Goal: Task Accomplishment & Management: Use online tool/utility

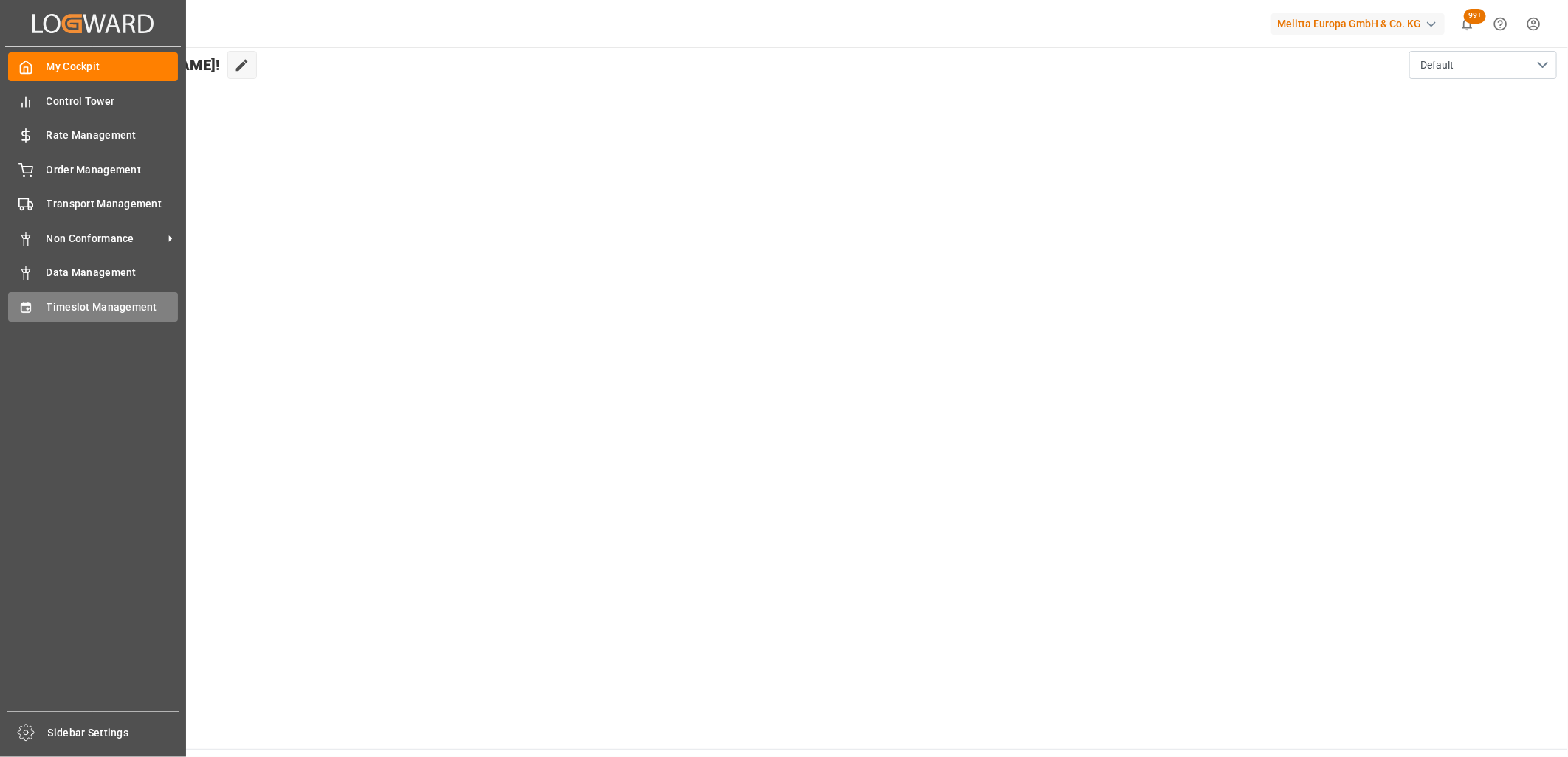
click at [40, 307] on div "Timeslot Management Timeslot Management" at bounding box center [93, 306] width 170 height 29
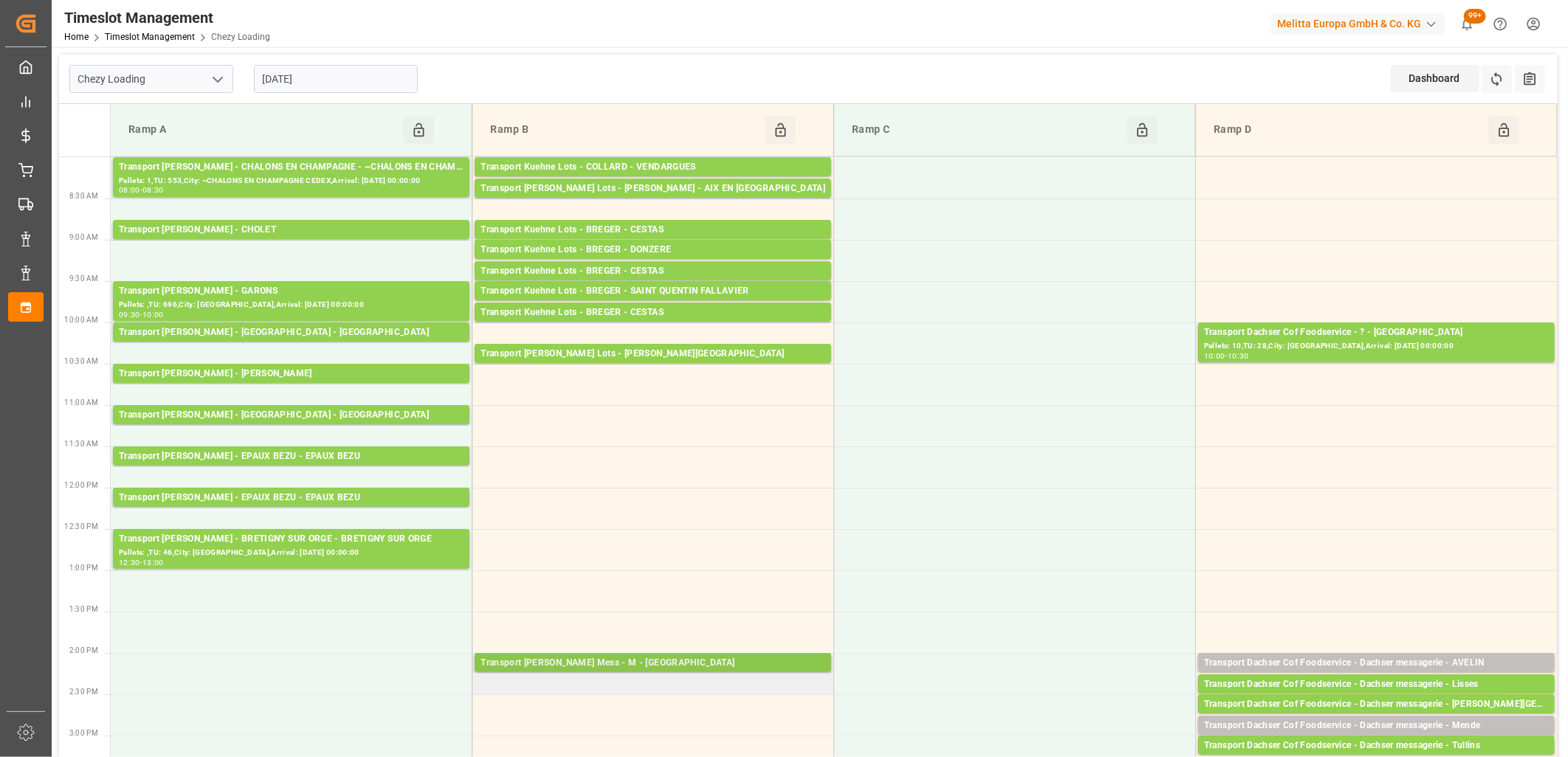
click at [630, 658] on div "Transport [PERSON_NAME] Mess - M - [GEOGRAPHIC_DATA]" at bounding box center [652, 664] width 344 height 15
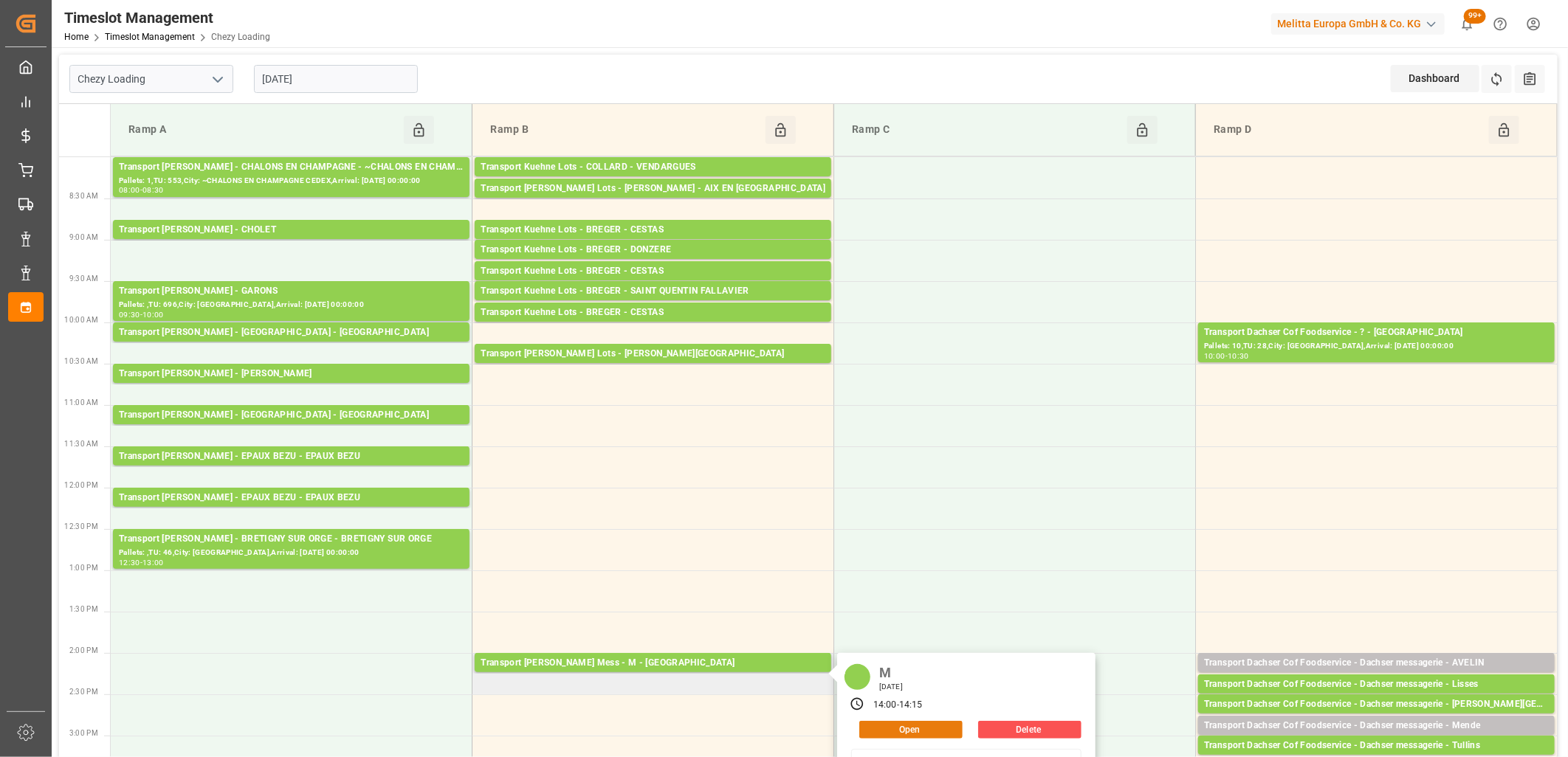
click at [888, 729] on button "Open" at bounding box center [911, 729] width 103 height 17
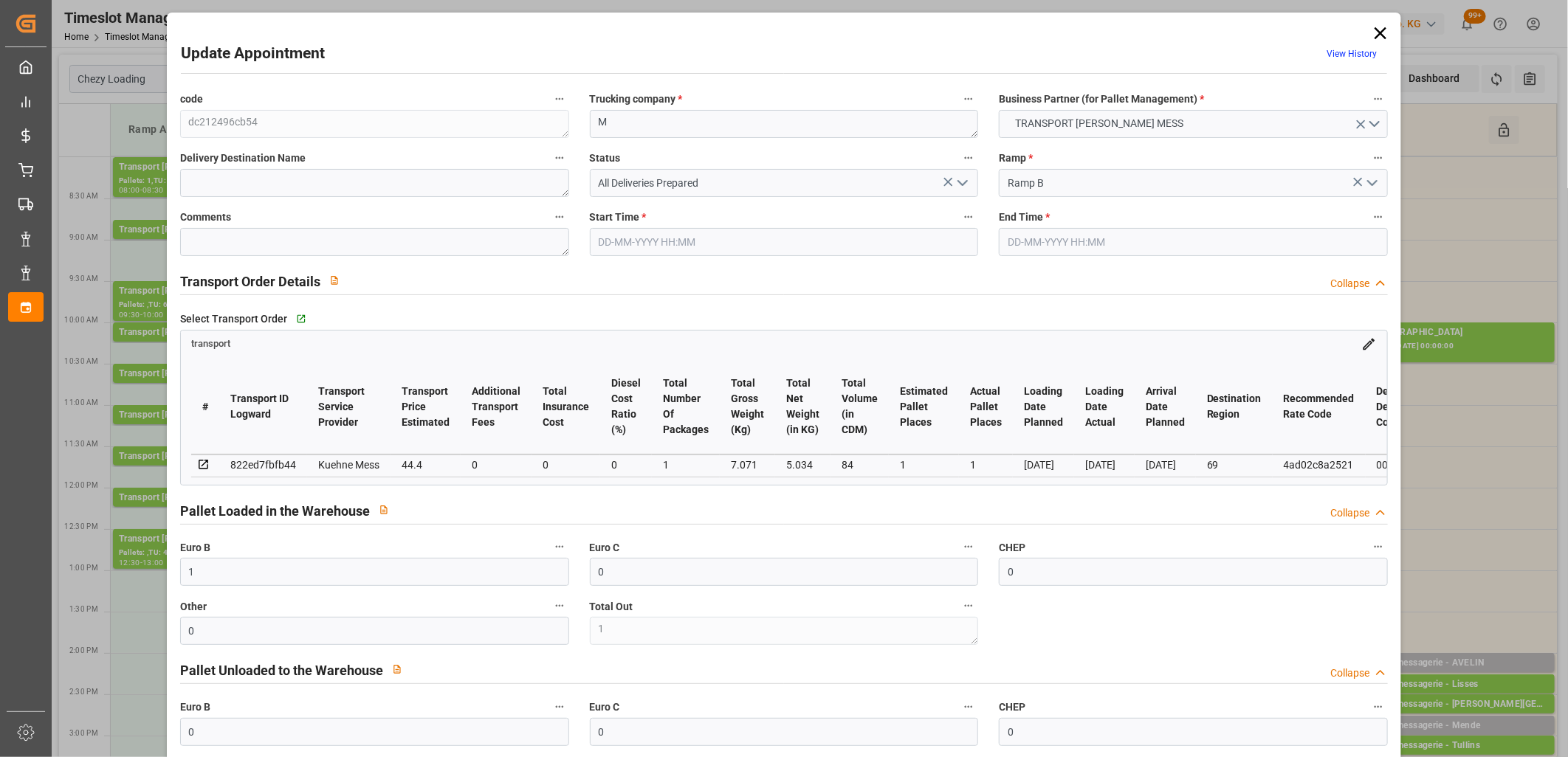
type input "[DATE] 14:00"
type input "[DATE] 14:15"
type input "10-10-2025 11:33"
type input "16-10-2025"
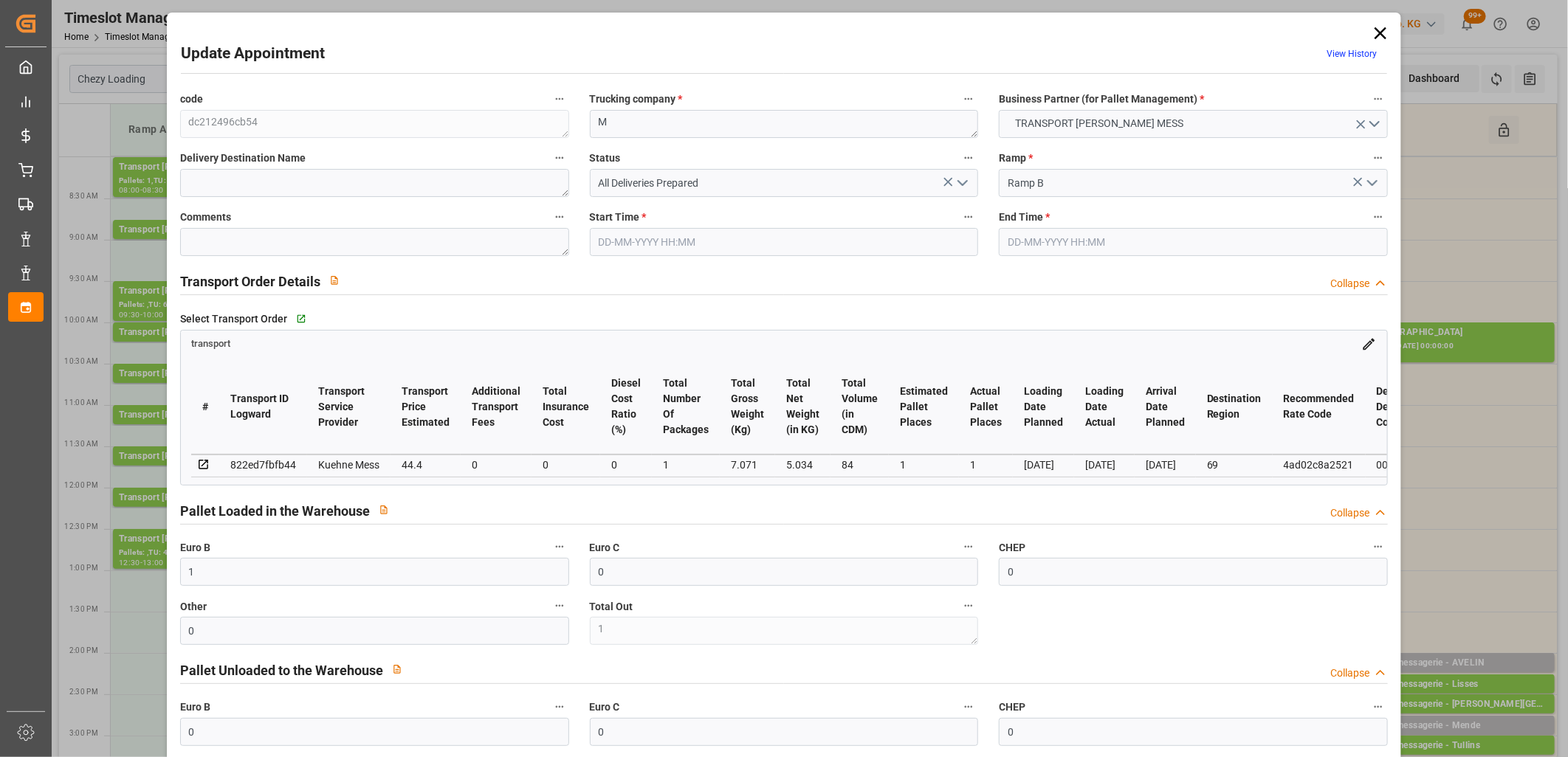
type input "15-10-2025"
type input "10-10-2025"
click at [957, 187] on icon "open menu" at bounding box center [962, 182] width 17 height 17
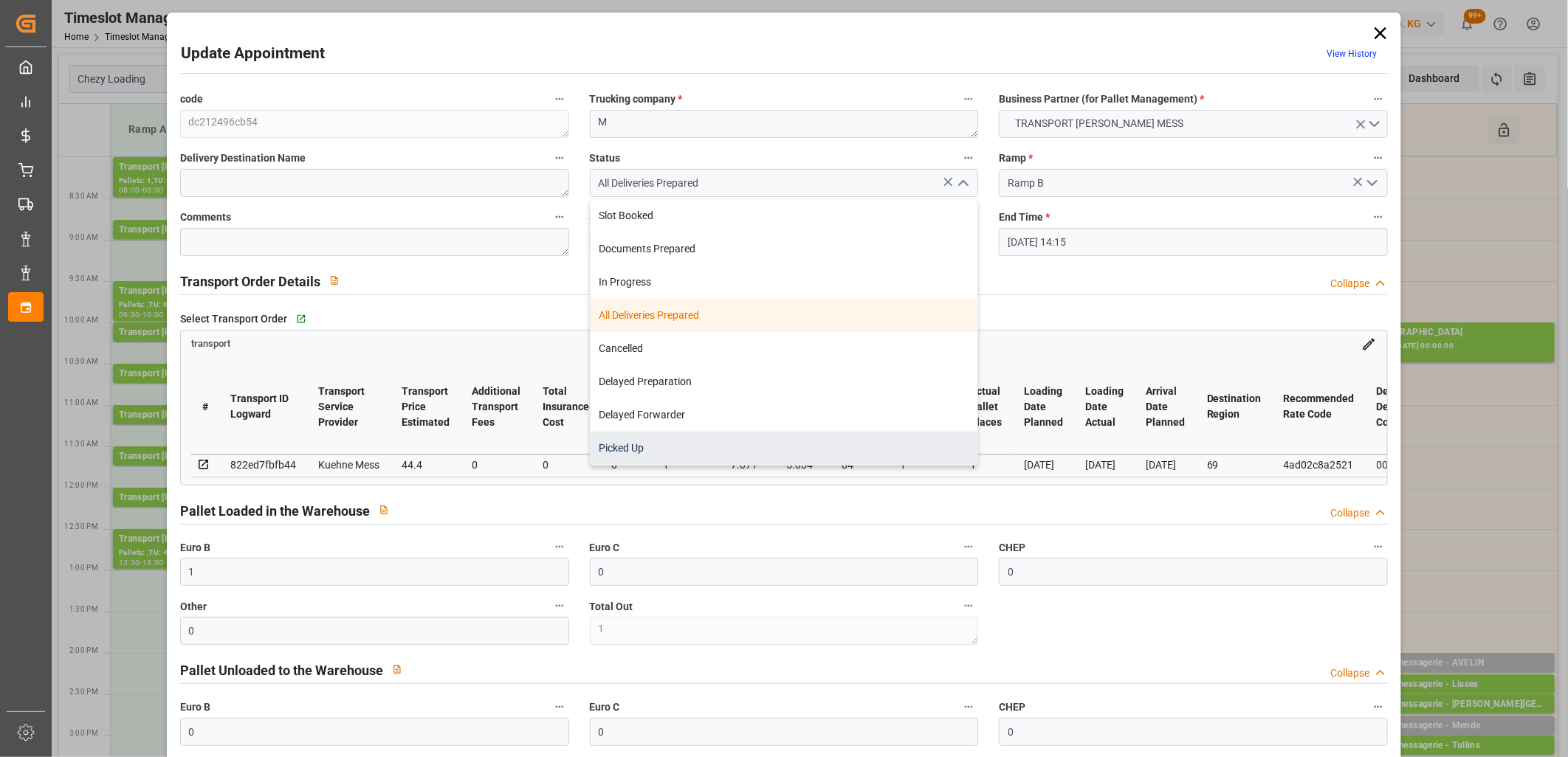
click at [834, 441] on div "Picked Up" at bounding box center [784, 448] width 387 height 33
type input "Picked Up"
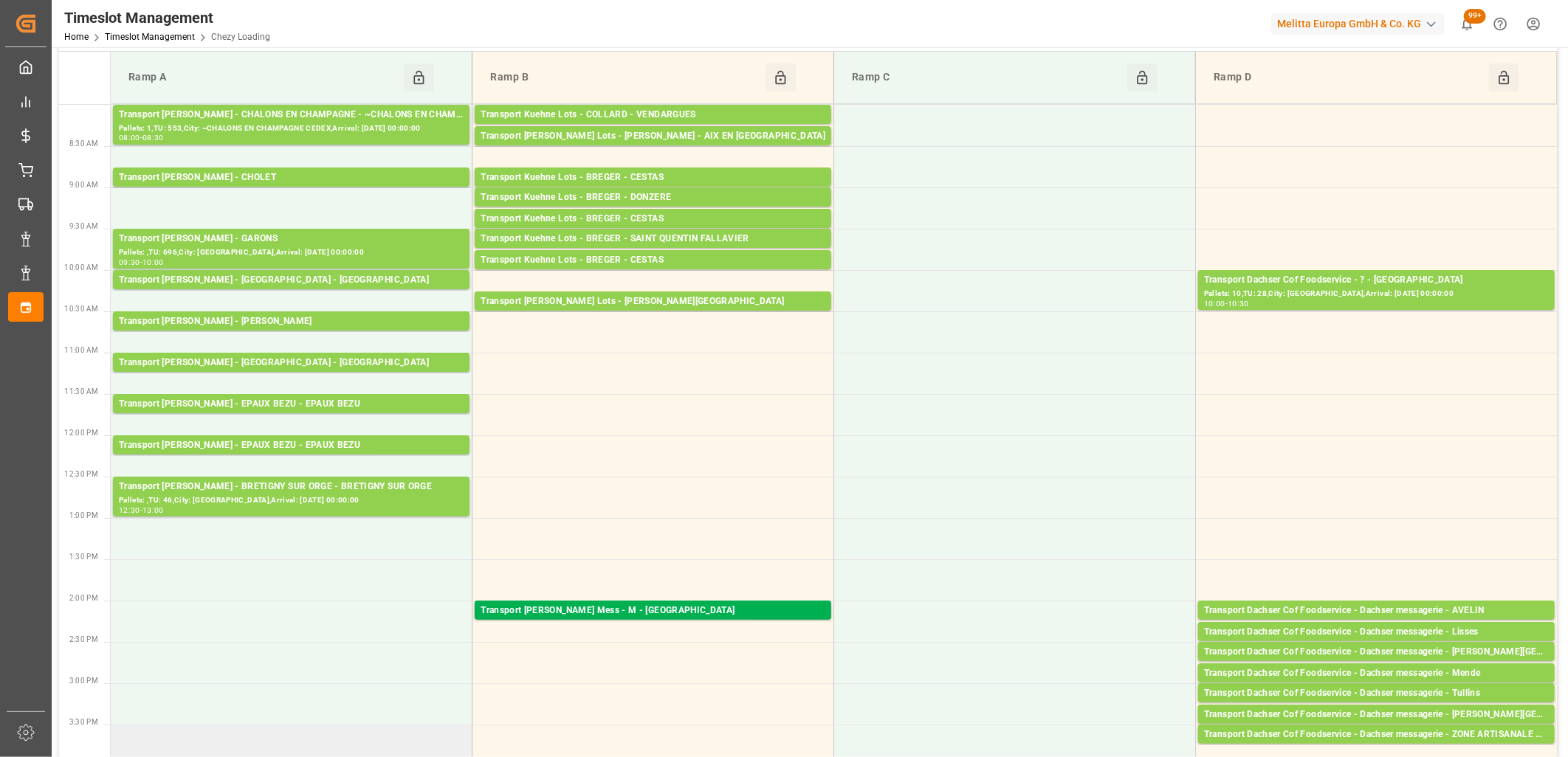
scroll to position [82, 0]
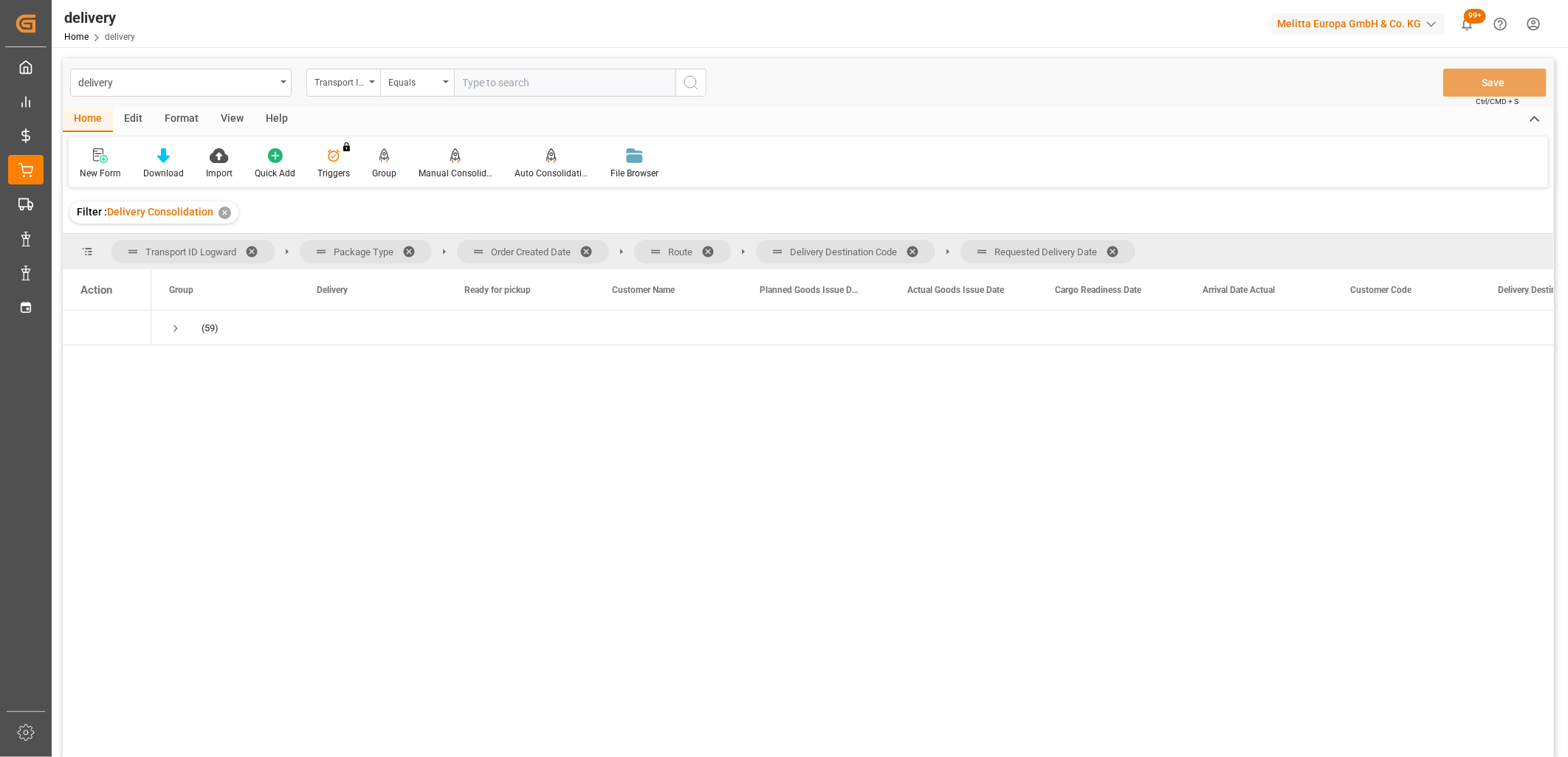
click at [1116, 252] on span at bounding box center [1117, 252] width 24 height 13
click at [917, 254] on span at bounding box center [917, 252] width 24 height 13
click at [708, 246] on span at bounding box center [713, 252] width 24 height 13
click at [580, 249] on span "Order Created Date" at bounding box center [533, 252] width 152 height 24
click at [588, 253] on span at bounding box center [591, 252] width 24 height 13
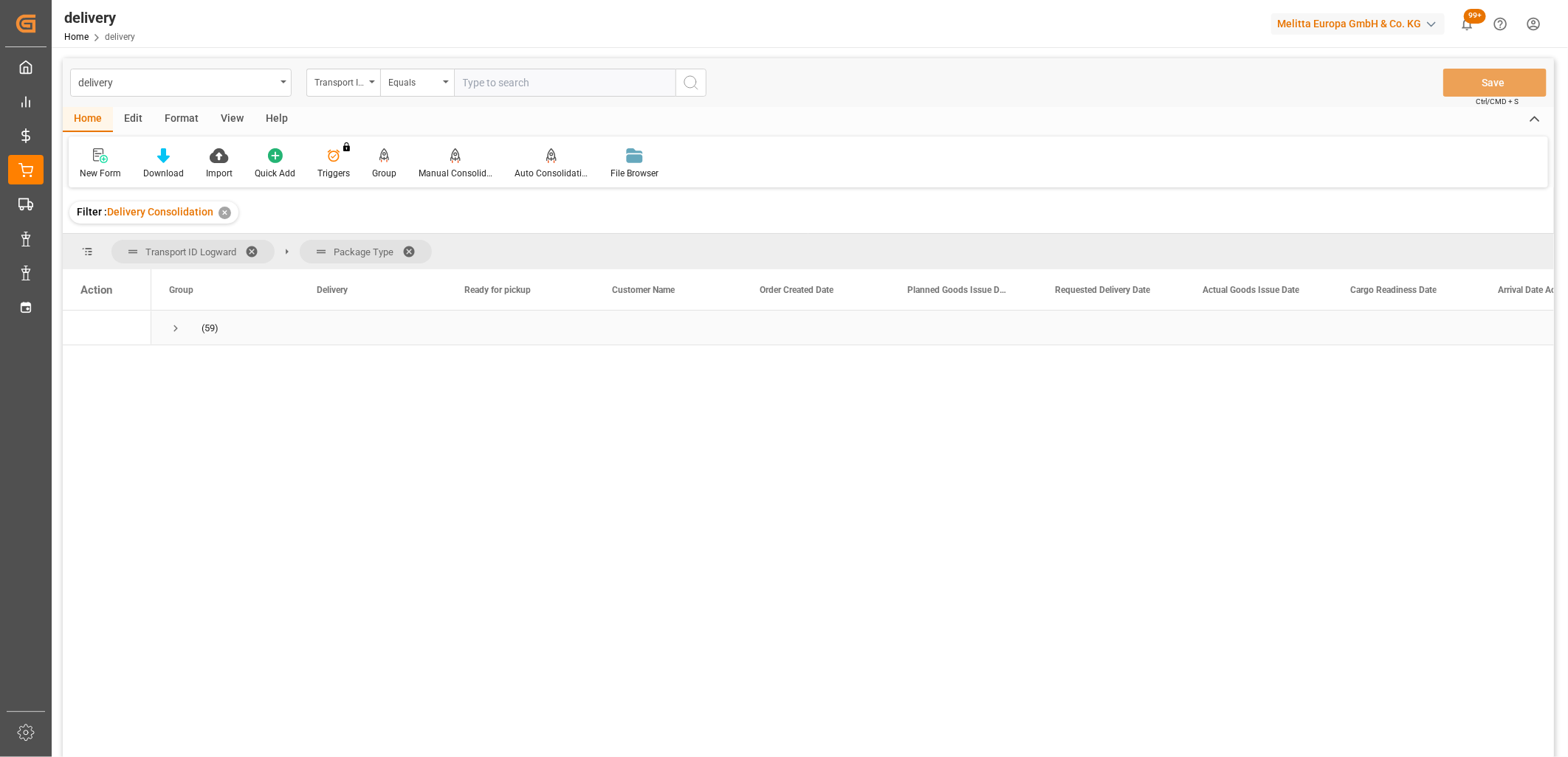
click at [174, 325] on span "Press SPACE to select this row." at bounding box center [176, 329] width 13 height 13
click at [211, 400] on span "Press SPACE to select this row." at bounding box center [206, 398] width 13 height 13
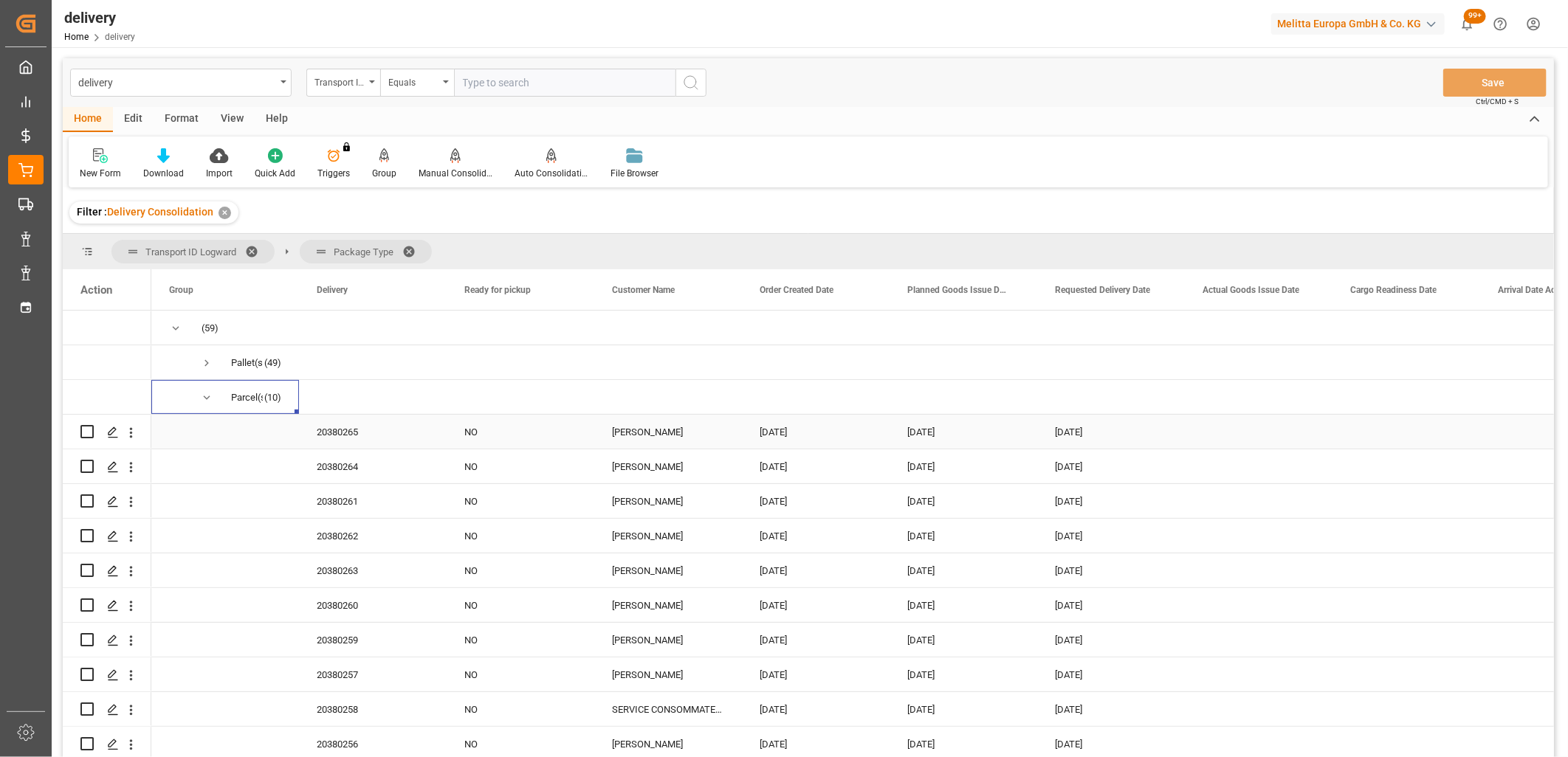
click at [87, 432] on input "Press Space to toggle row selection (unchecked)" at bounding box center [87, 432] width 13 height 13
checkbox input "true"
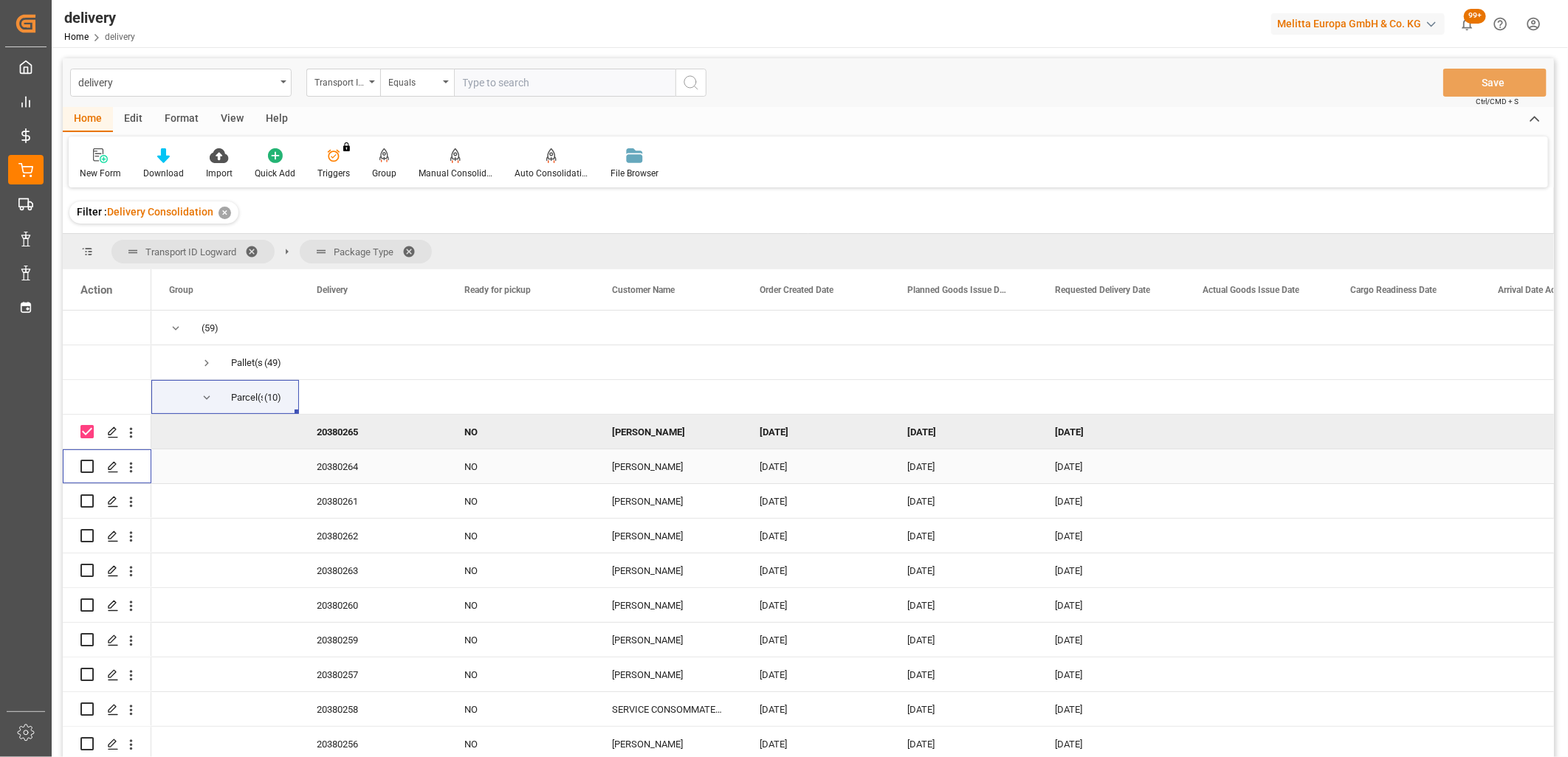
click at [87, 468] on input "Press Space to toggle row selection (unchecked)" at bounding box center [87, 466] width 13 height 13
checkbox input "true"
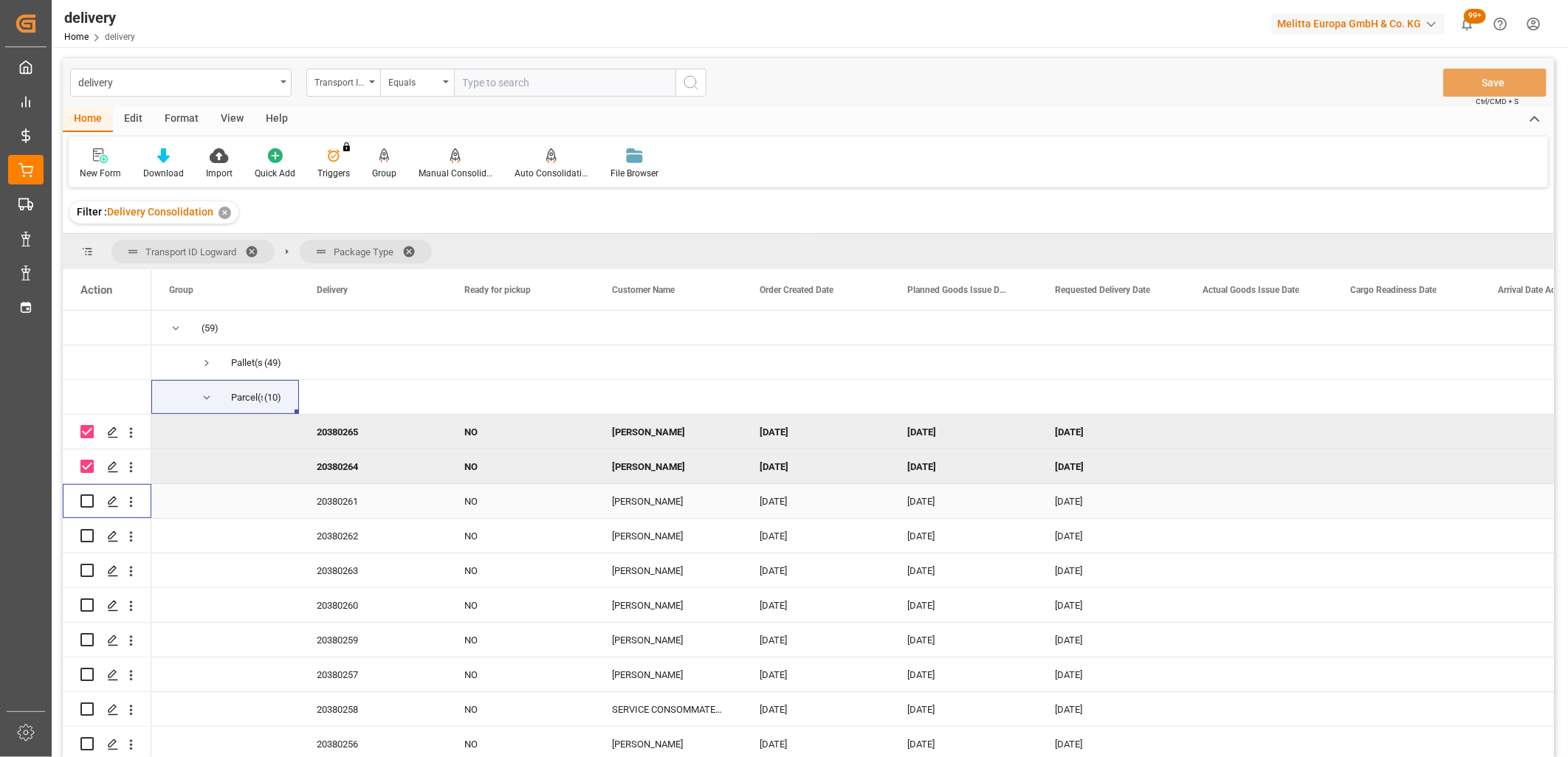
click at [88, 504] on input "Press Space to toggle row selection (unchecked)" at bounding box center [87, 501] width 13 height 13
checkbox input "true"
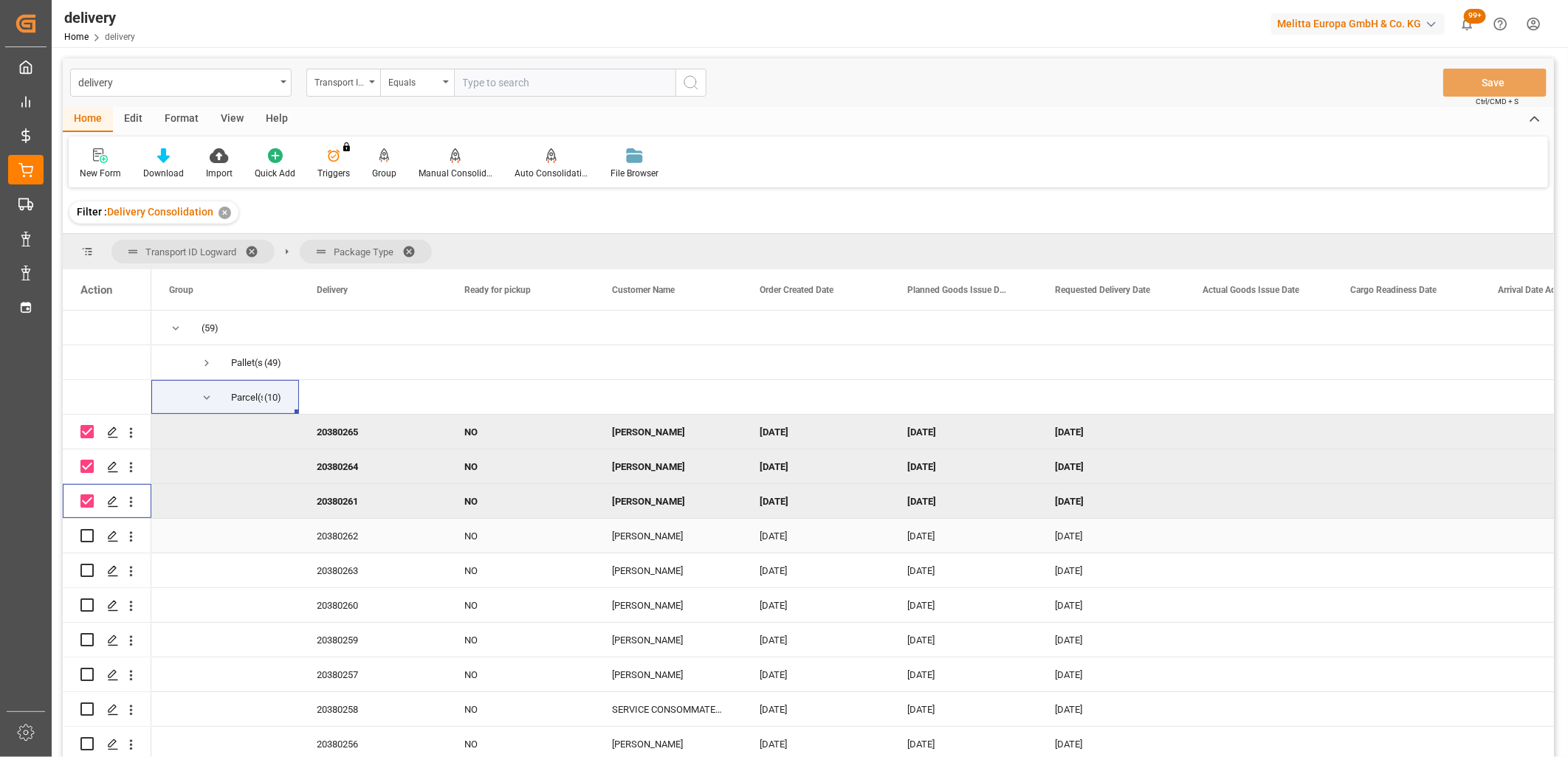
click at [89, 532] on input "Press Space to toggle row selection (unchecked)" at bounding box center [87, 536] width 13 height 13
checkbox input "true"
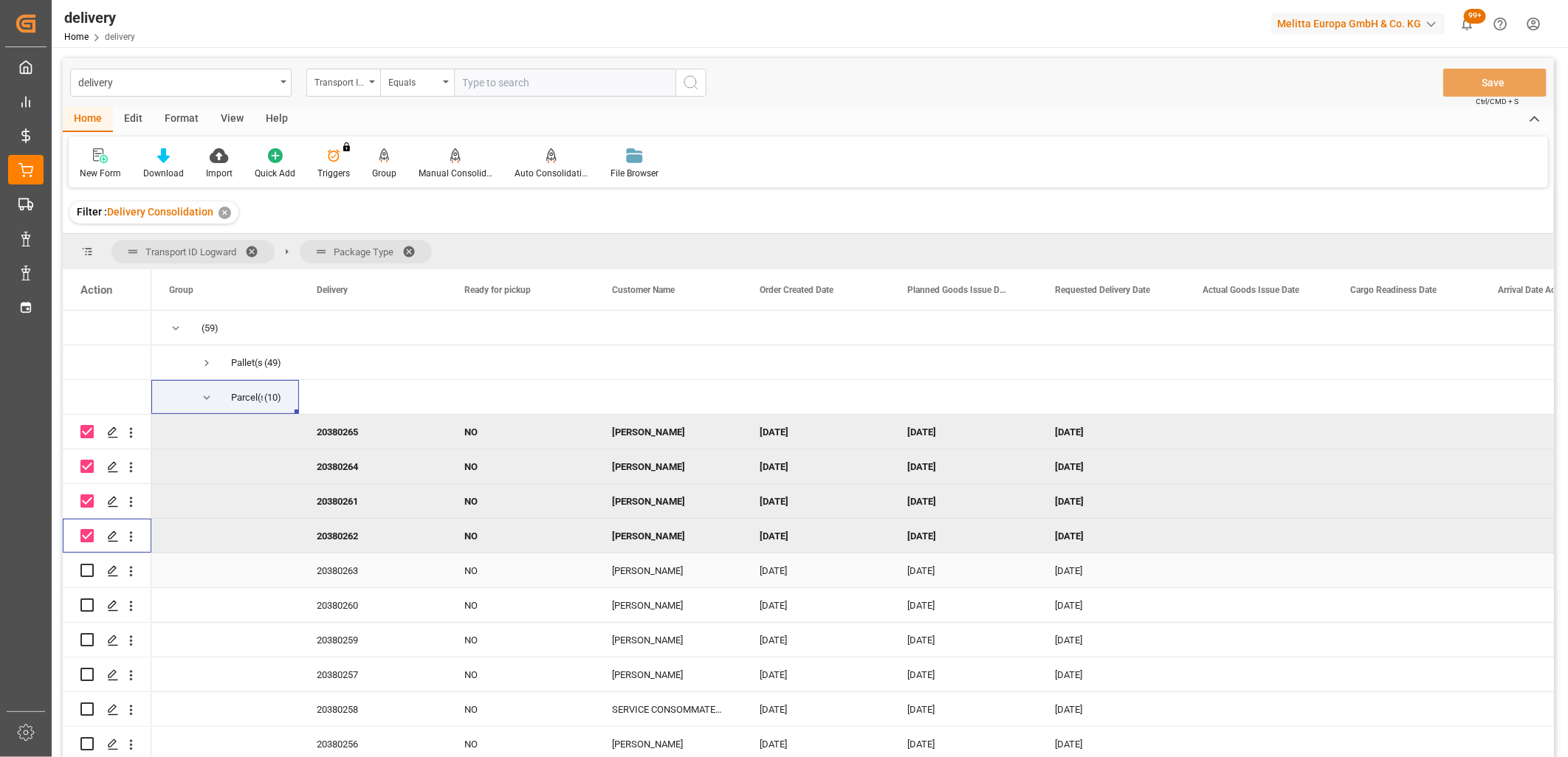
click at [87, 576] on input "Press Space to toggle row selection (unchecked)" at bounding box center [87, 570] width 13 height 13
checkbox input "true"
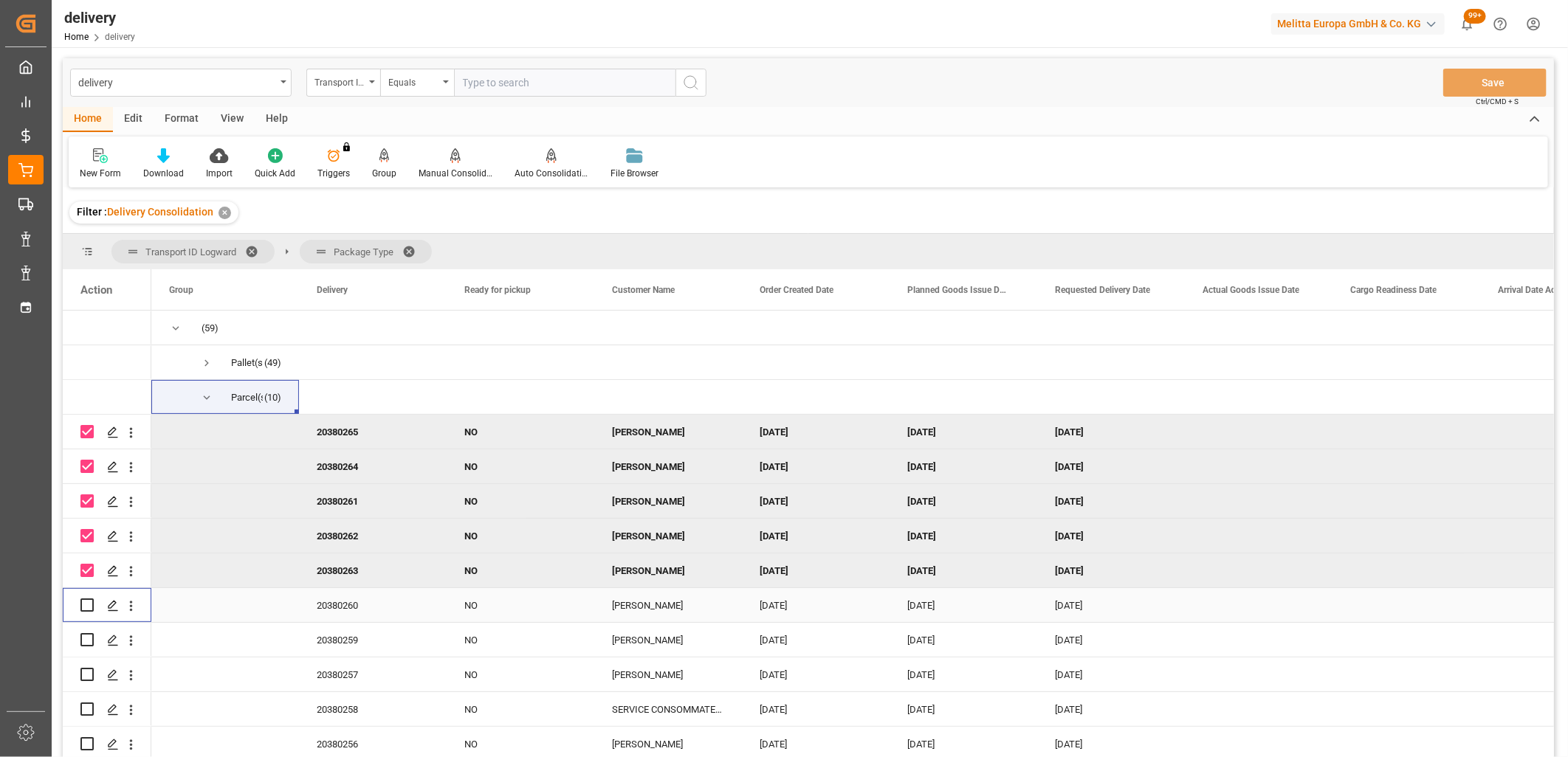
click at [86, 605] on input "Press Space to toggle row selection (unchecked)" at bounding box center [87, 605] width 13 height 13
checkbox input "true"
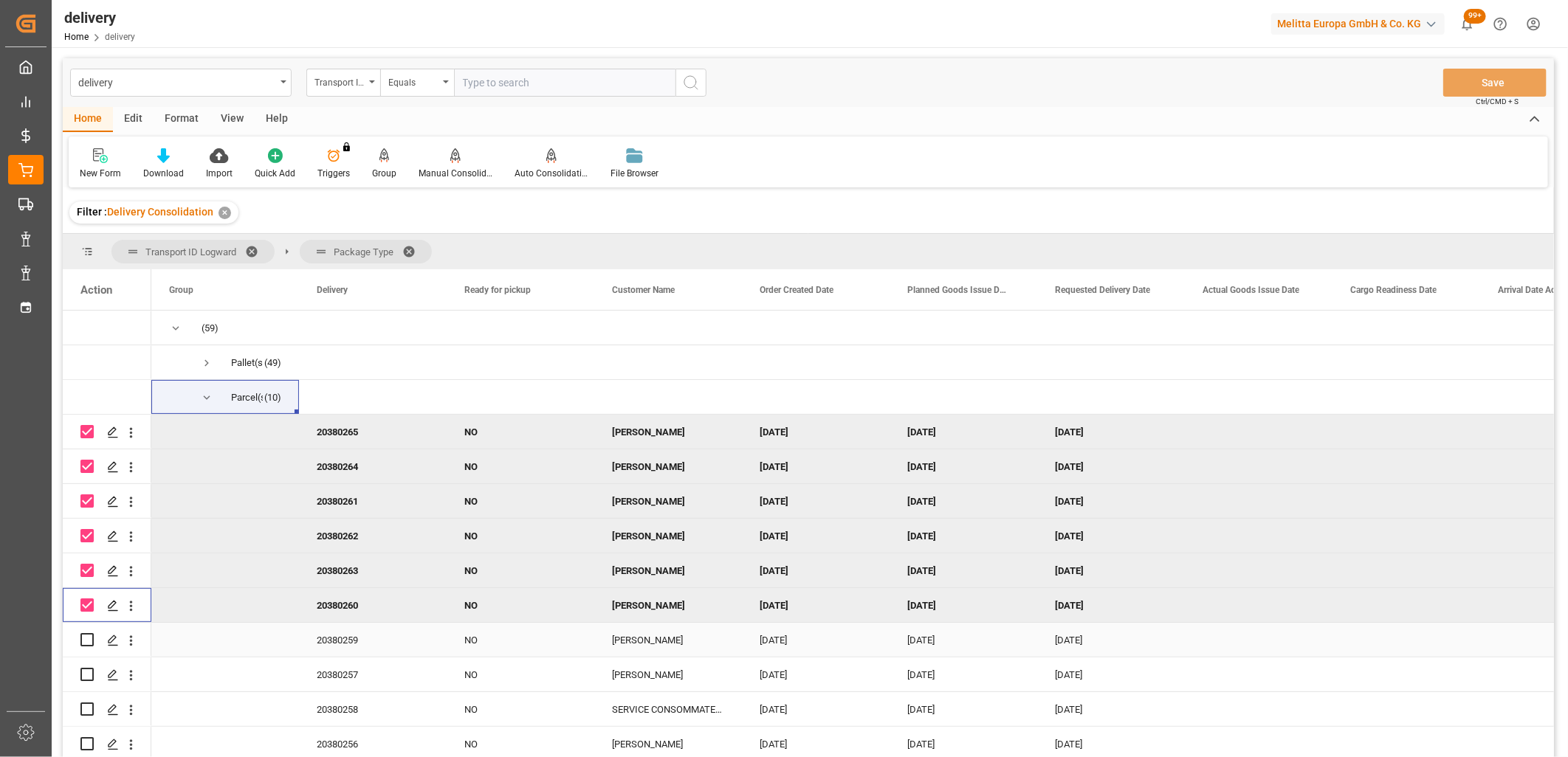
click at [87, 644] on input "Press Space to toggle row selection (unchecked)" at bounding box center [87, 640] width 13 height 13
checkbox input "true"
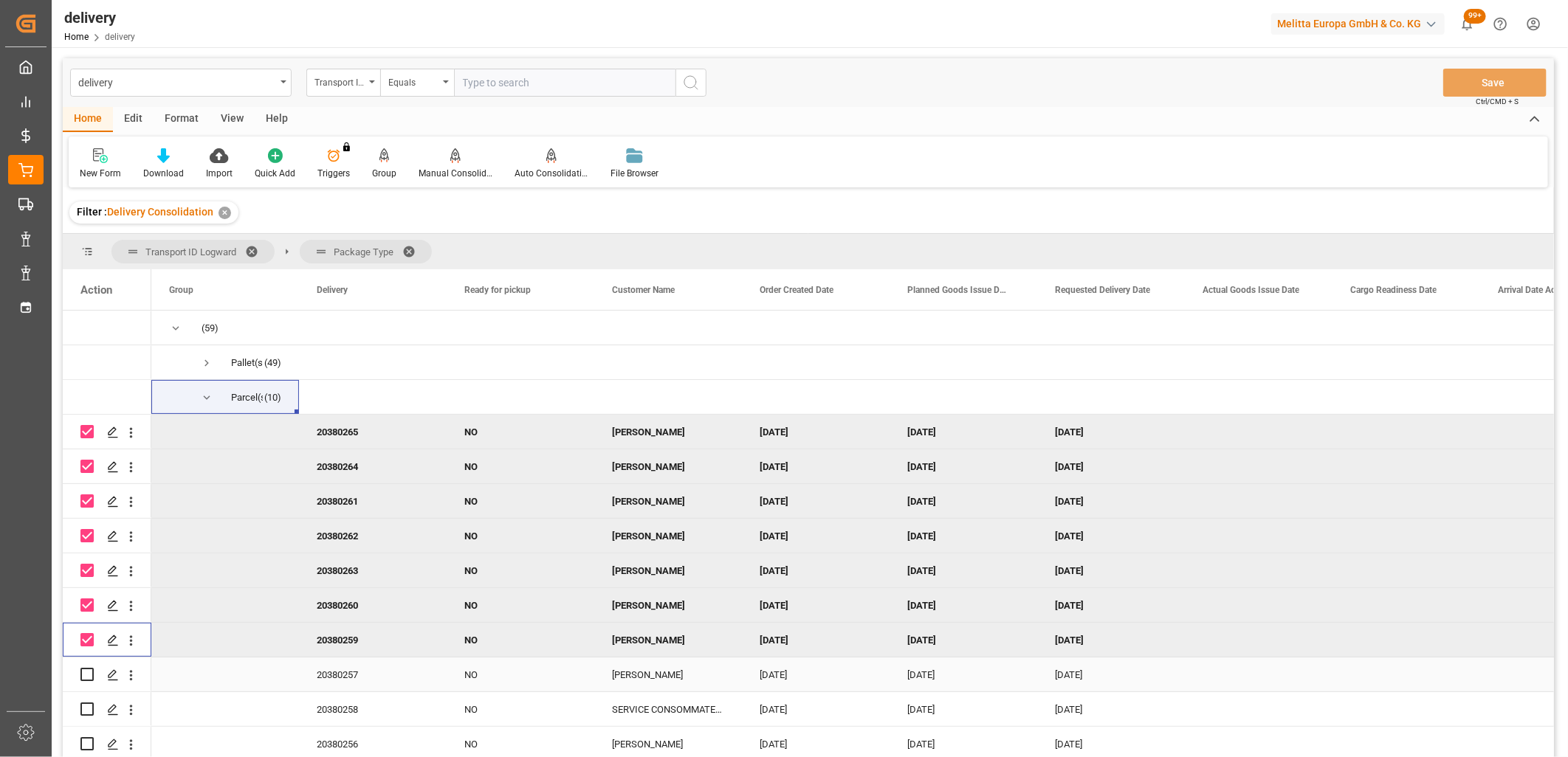
click at [87, 679] on input "Press Space to toggle row selection (unchecked)" at bounding box center [87, 674] width 13 height 13
checkbox input "true"
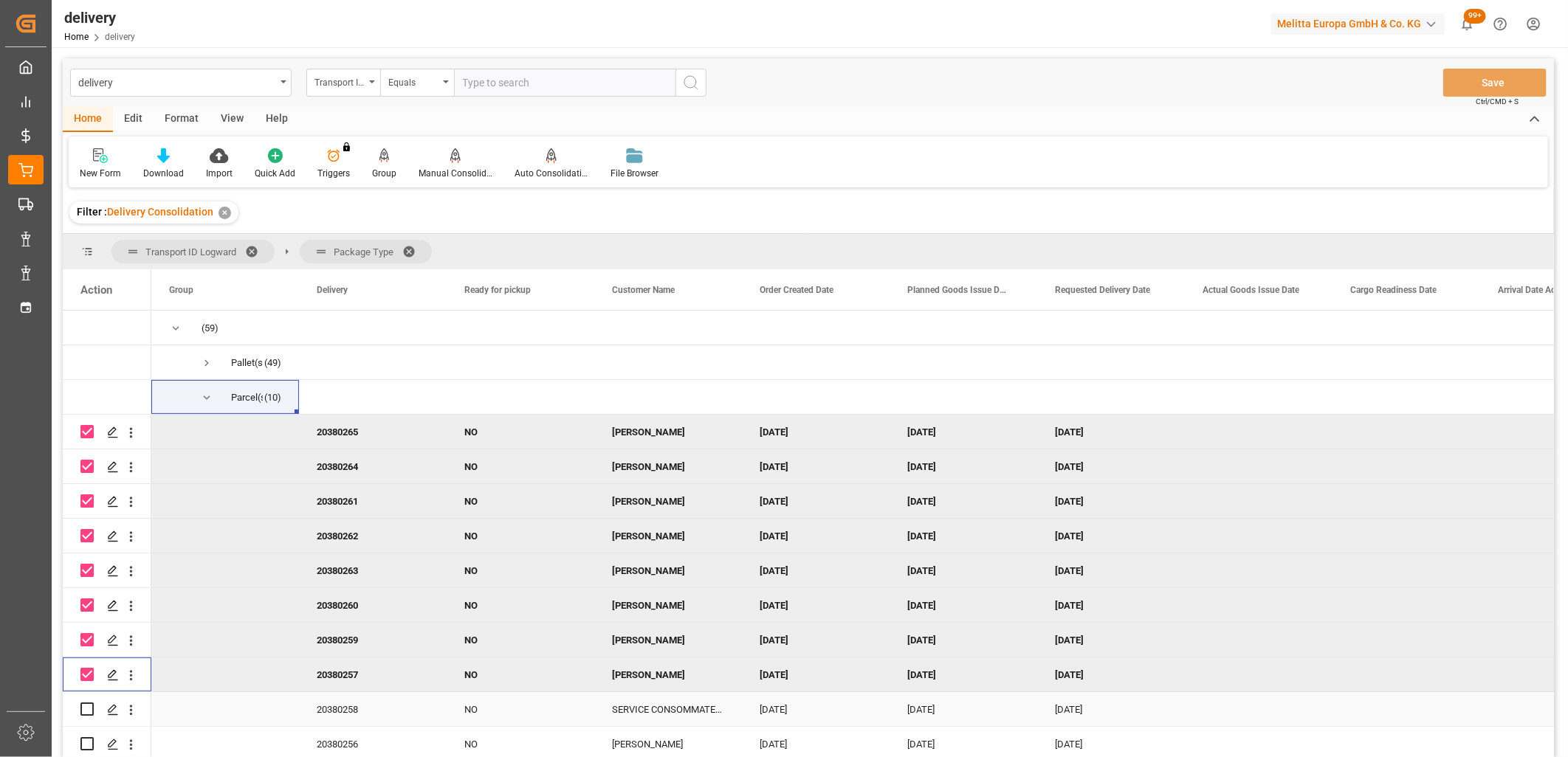
click at [87, 714] on input "Press Space to toggle row selection (unchecked)" at bounding box center [87, 709] width 13 height 13
checkbox input "true"
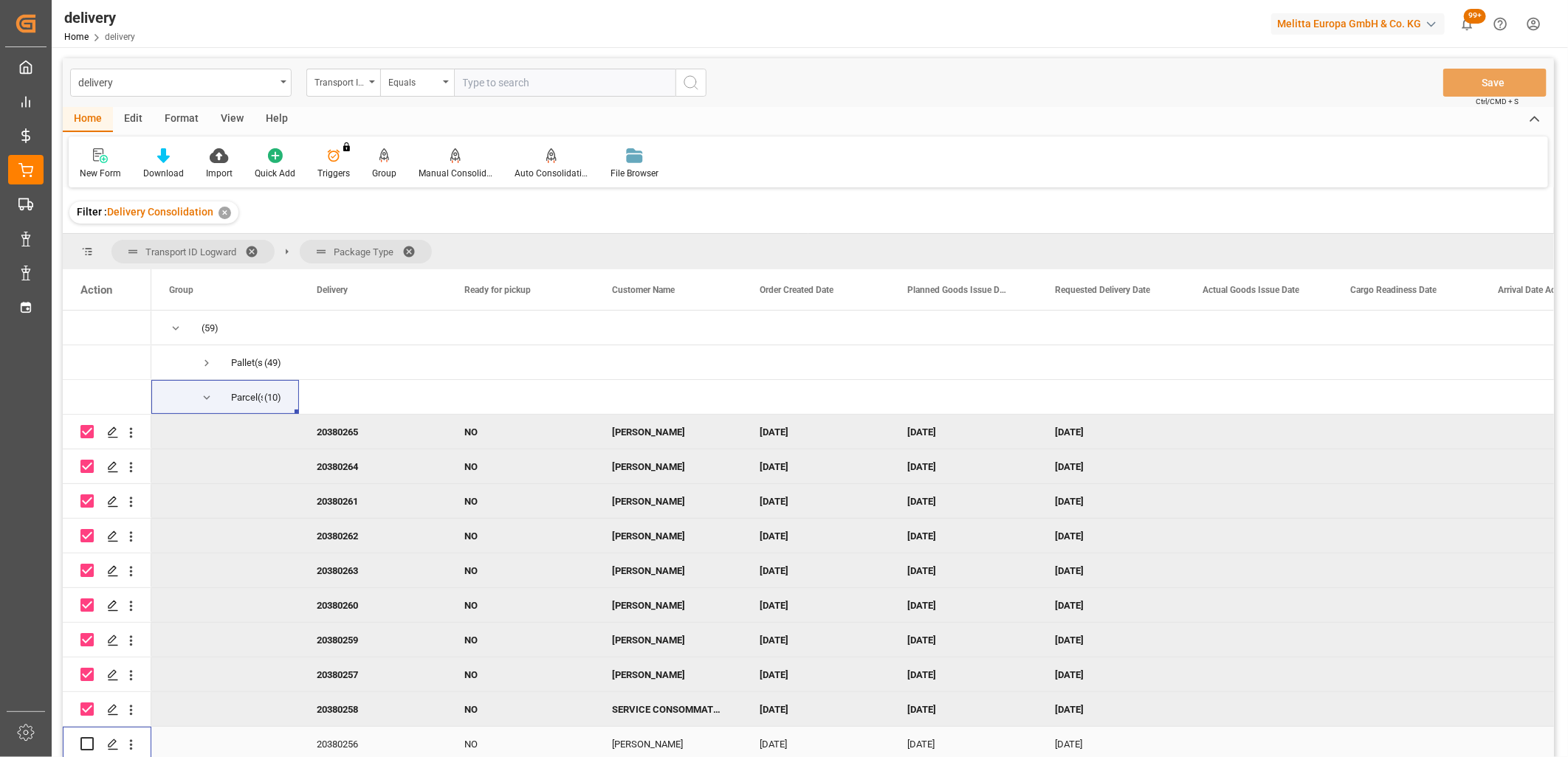
click at [87, 755] on div "Press SPACE to select this row." at bounding box center [87, 744] width 13 height 34
click at [87, 742] on input "Press Space to toggle row selection (unchecked)" at bounding box center [87, 744] width 13 height 13
checkbox input "true"
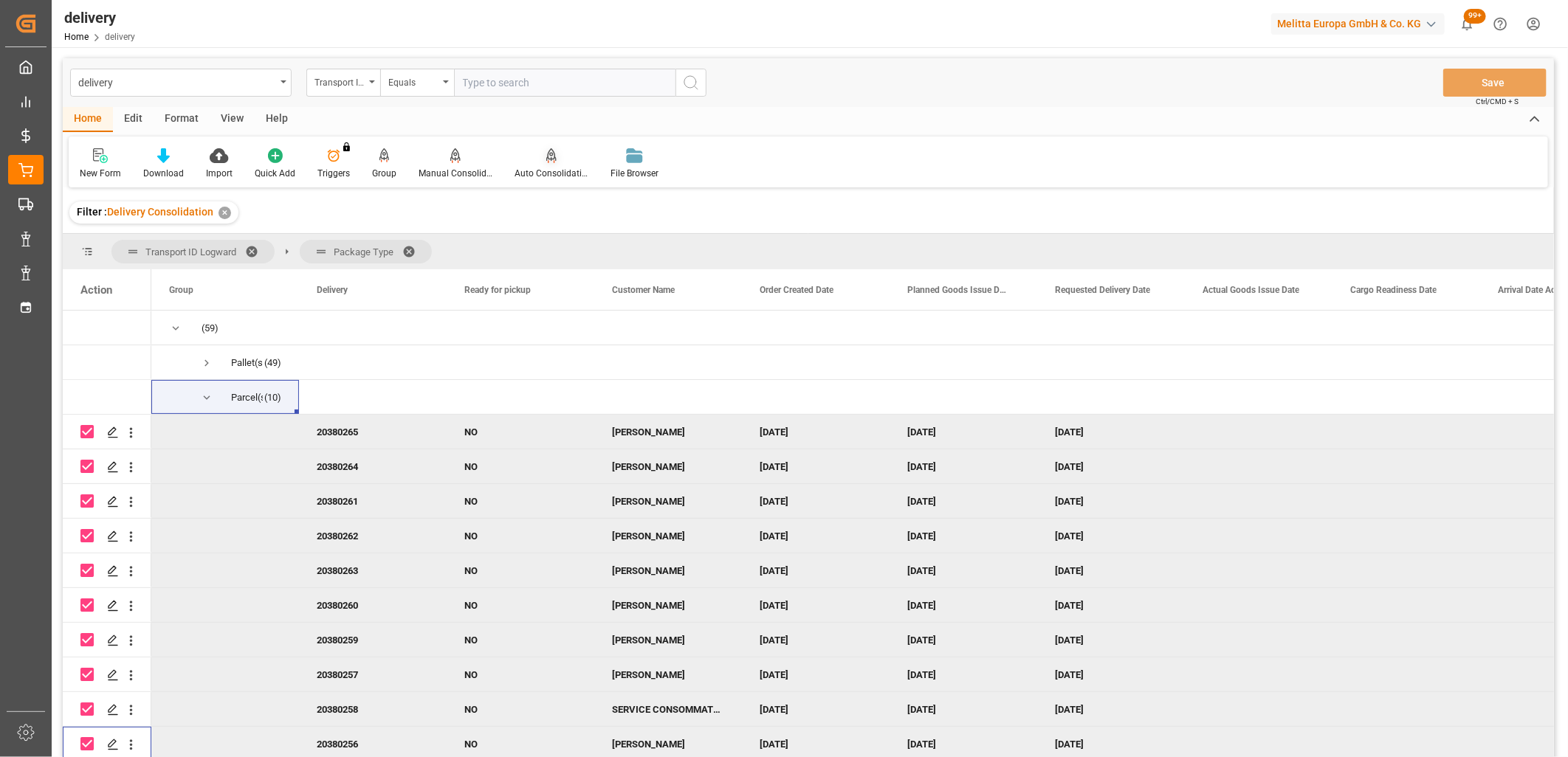
click at [547, 155] on icon at bounding box center [552, 154] width 11 height 12
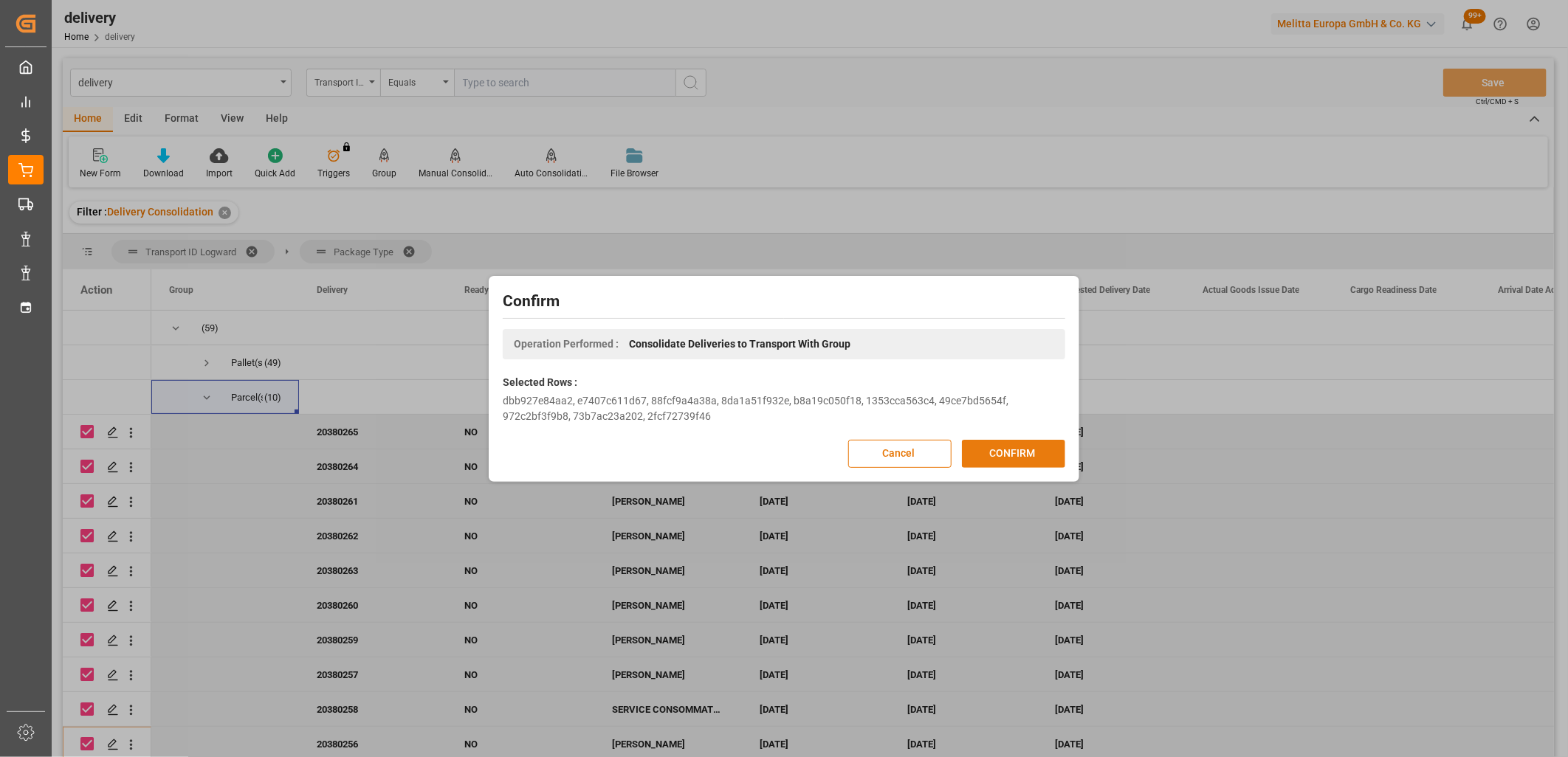
click at [1030, 448] on button "CONFIRM" at bounding box center [1013, 454] width 103 height 28
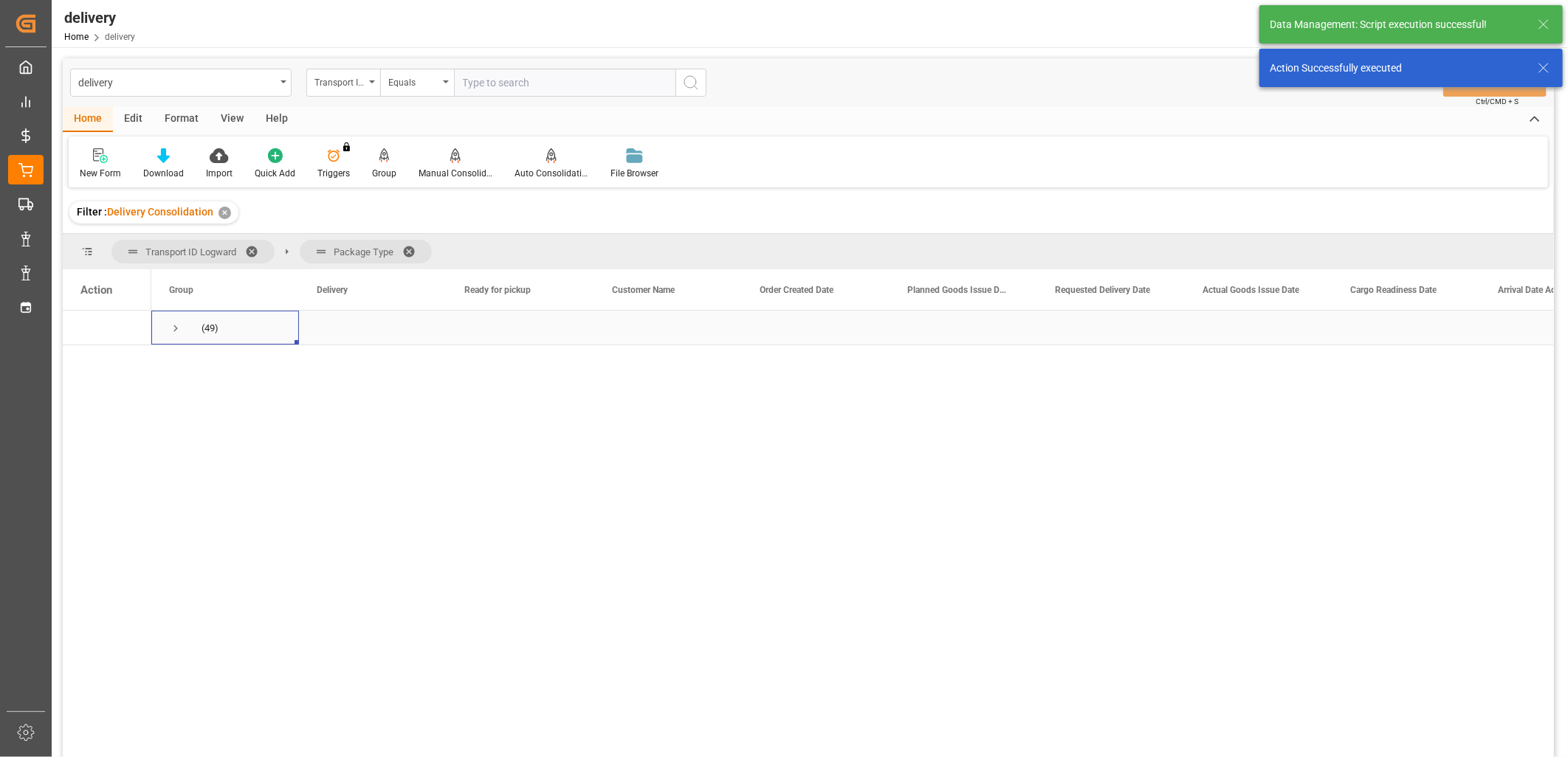
click at [175, 329] on span "Press SPACE to select this row." at bounding box center [176, 329] width 13 height 13
click at [203, 364] on span "Press SPACE to select this row." at bounding box center [206, 363] width 13 height 13
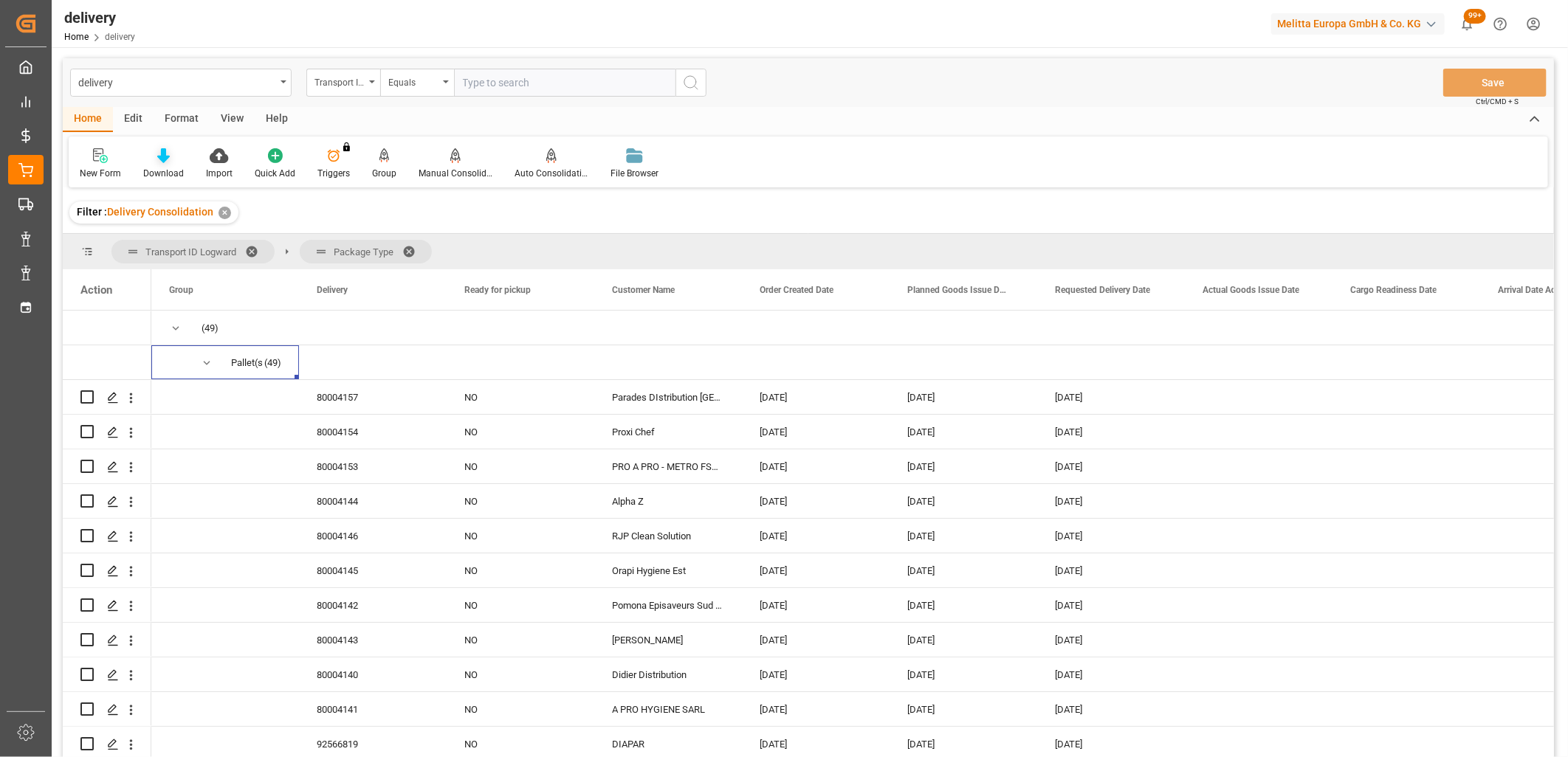
click at [161, 157] on icon at bounding box center [163, 156] width 12 height 15
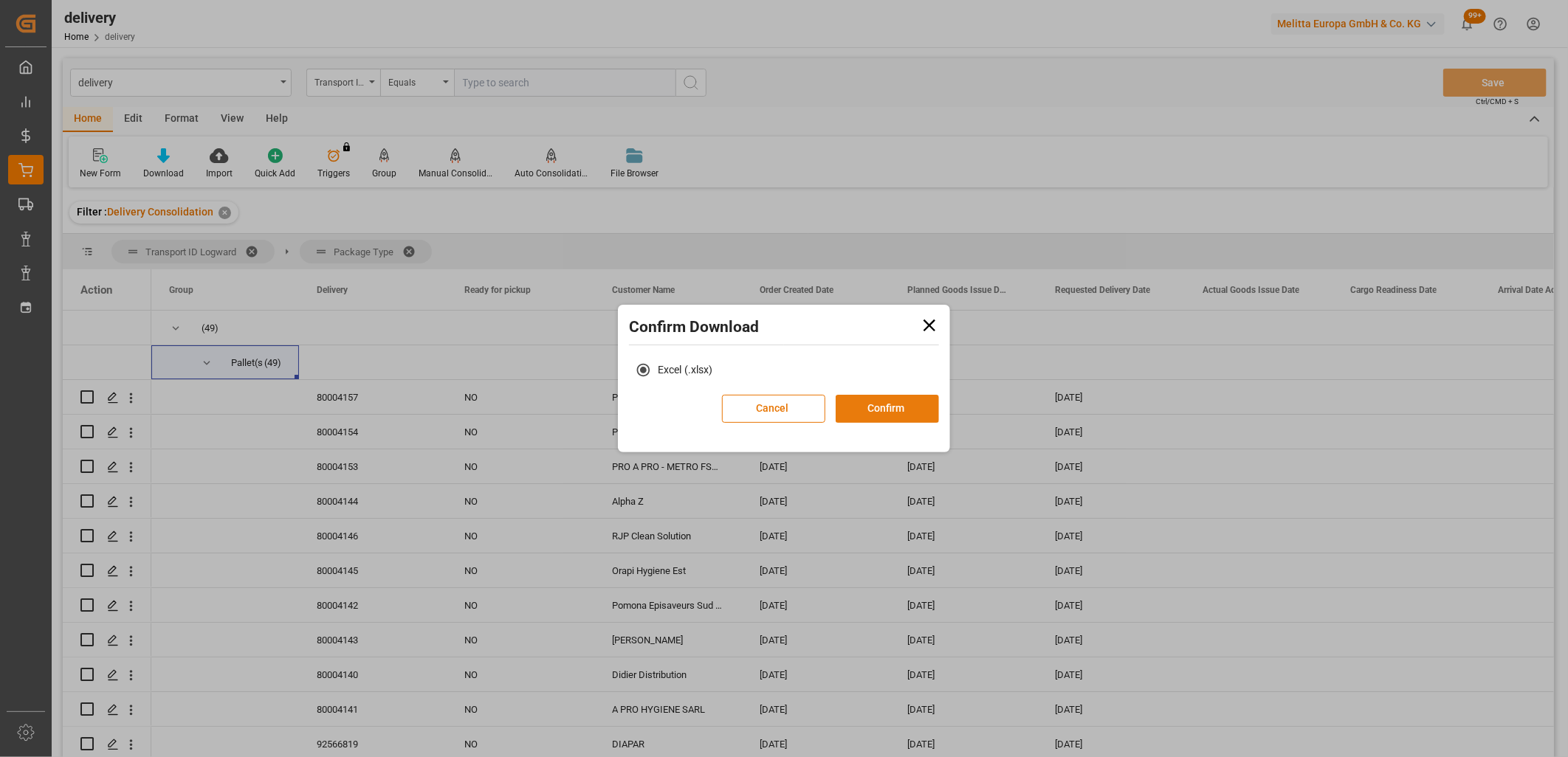
click at [902, 409] on button "Confirm" at bounding box center [887, 409] width 103 height 28
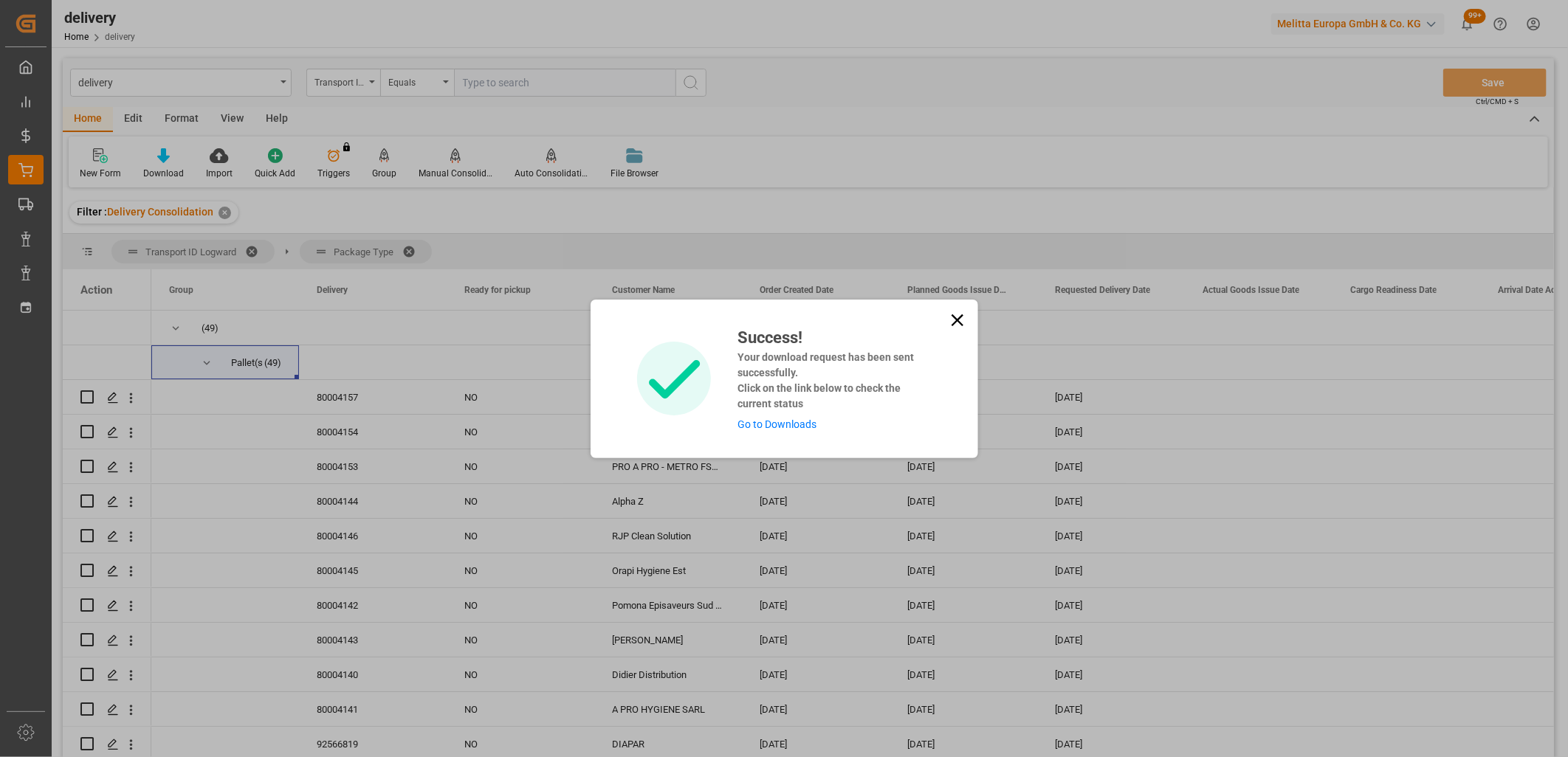
click at [798, 423] on link "Go to Downloads" at bounding box center [777, 424] width 79 height 12
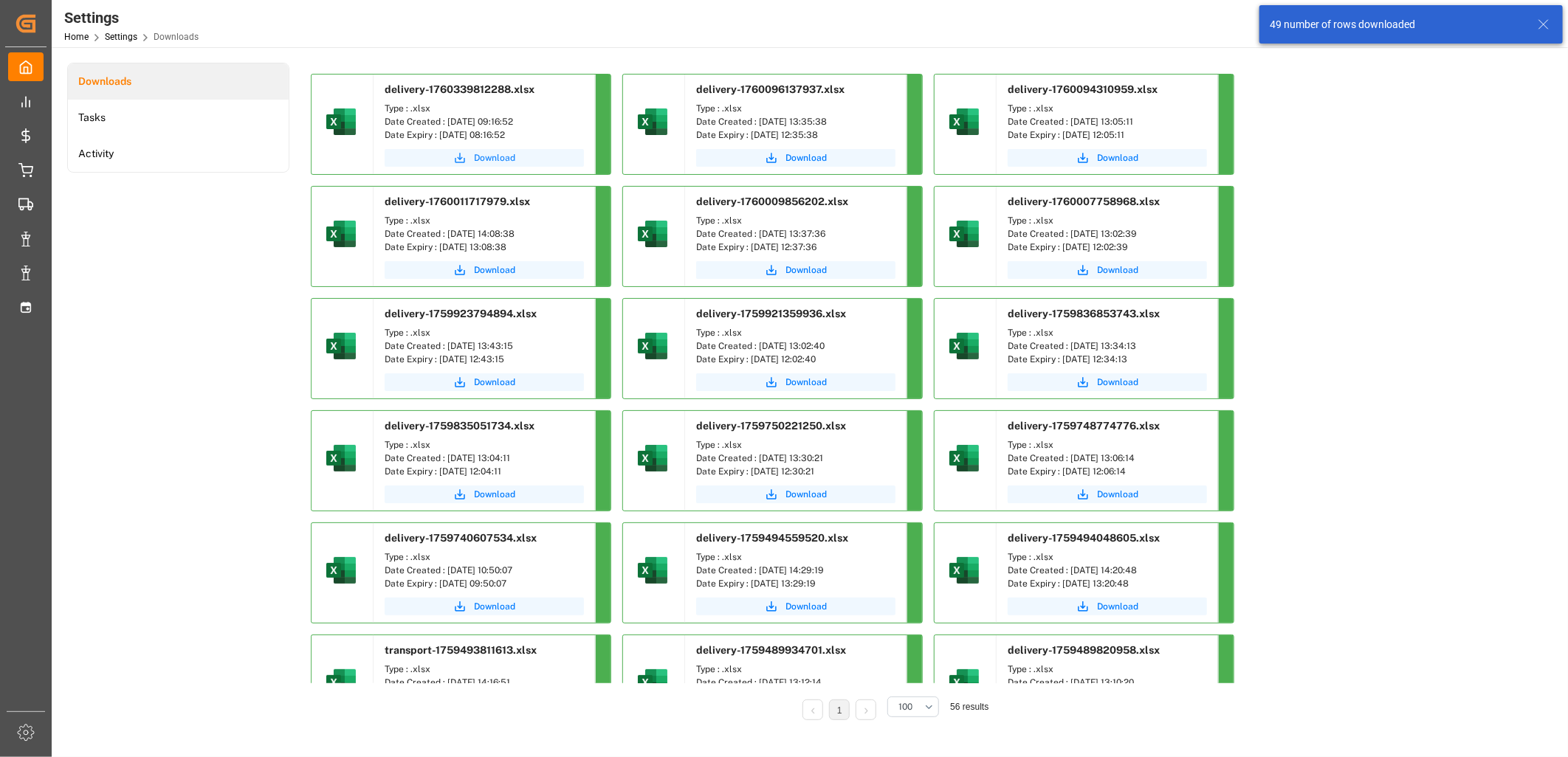
click at [503, 151] on span "Download" at bounding box center [495, 158] width 41 height 13
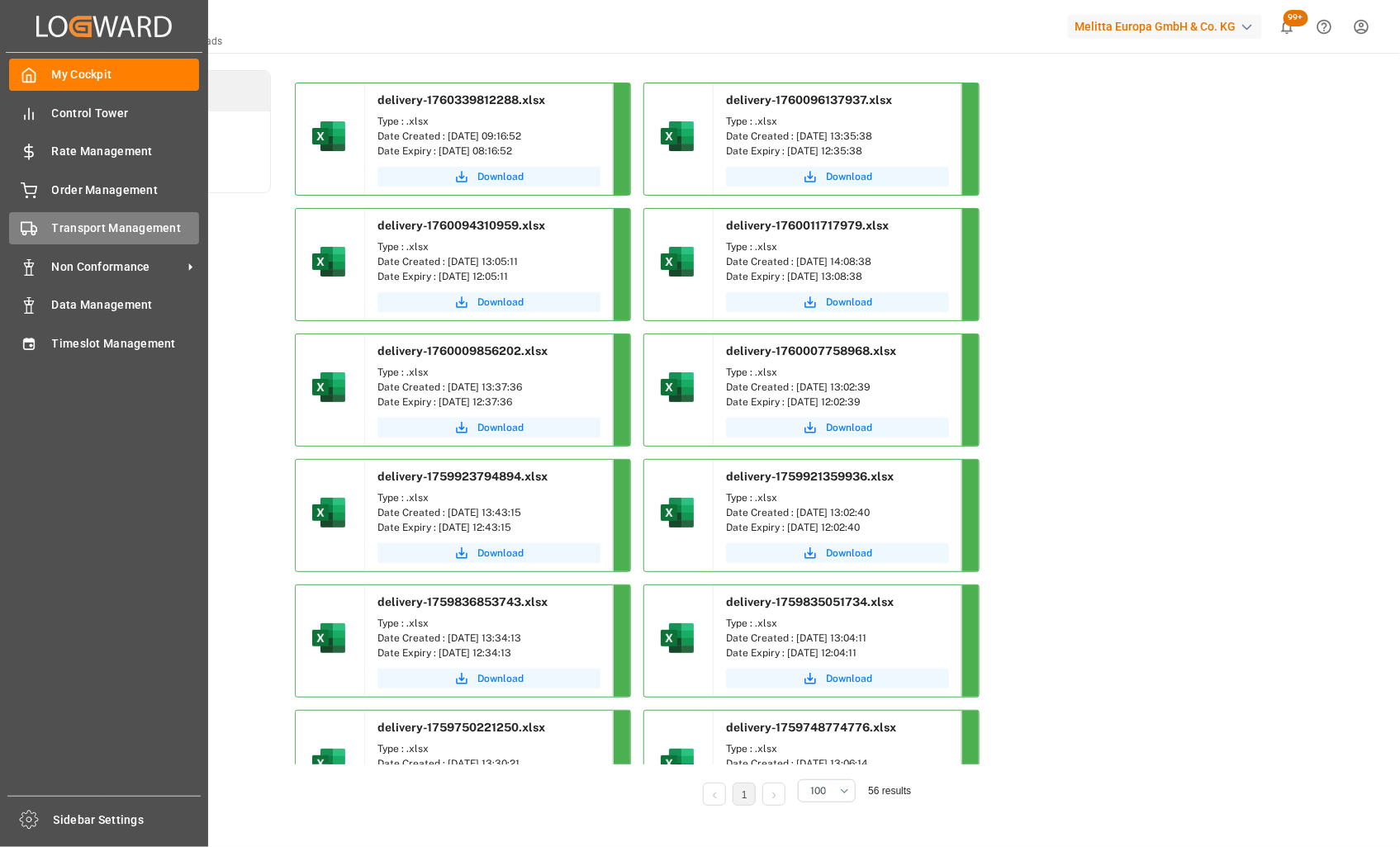
click at [26, 236] on div "Transport Management Transport Management" at bounding box center [104, 228] width 190 height 32
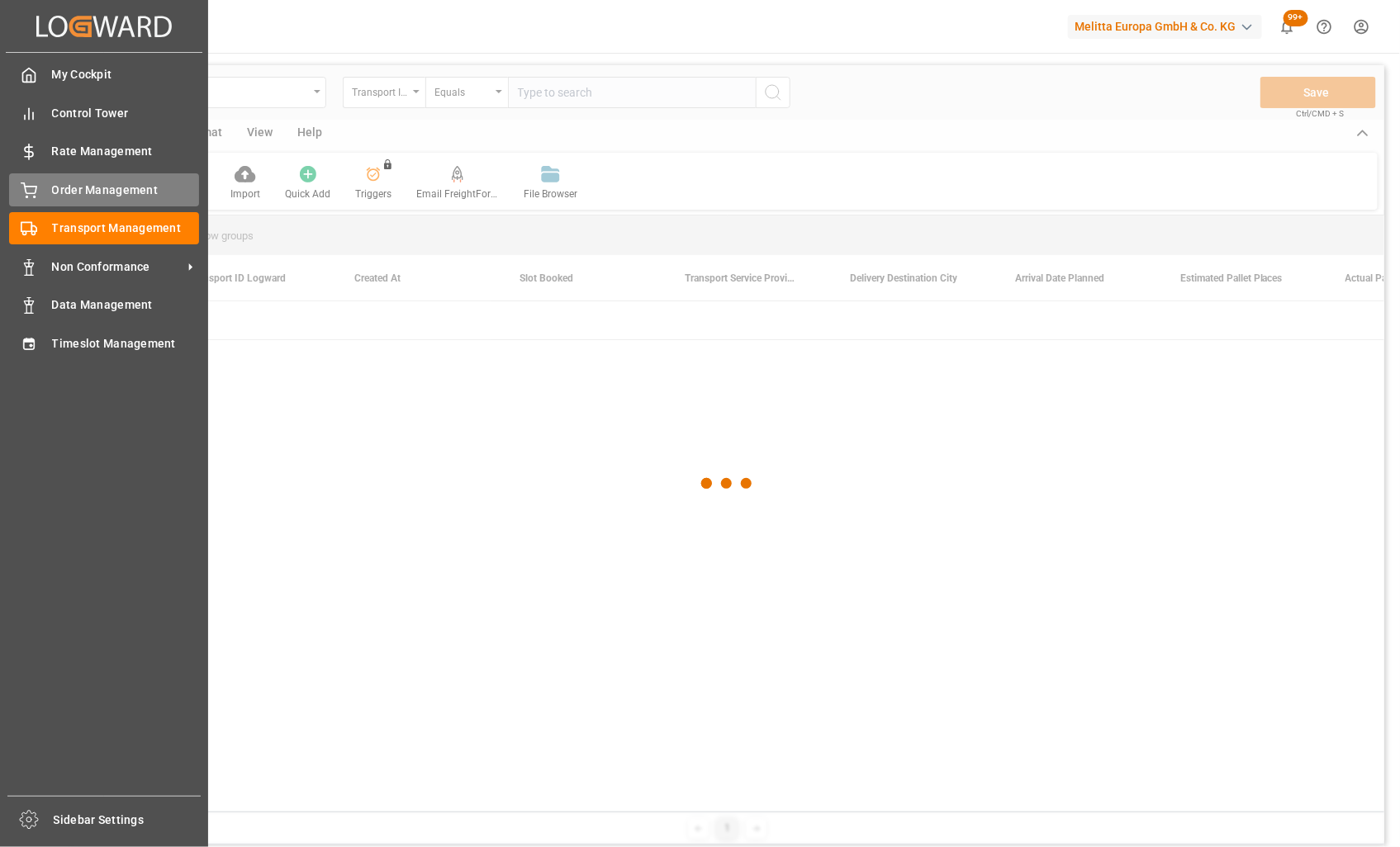
click at [43, 191] on div "Order Management Order Management" at bounding box center [104, 189] width 190 height 32
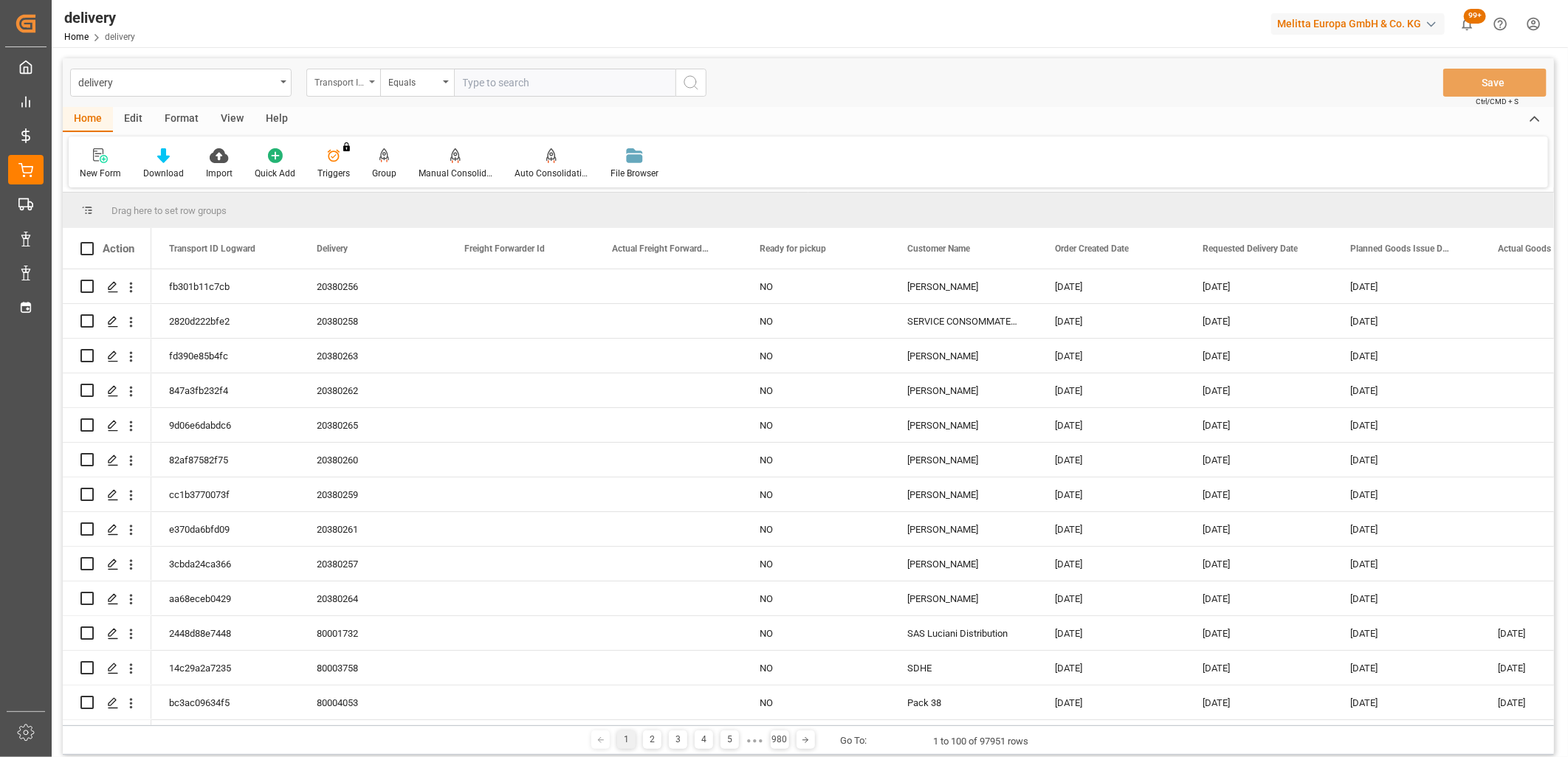
click at [343, 79] on div "Transport ID Logward" at bounding box center [339, 81] width 50 height 17
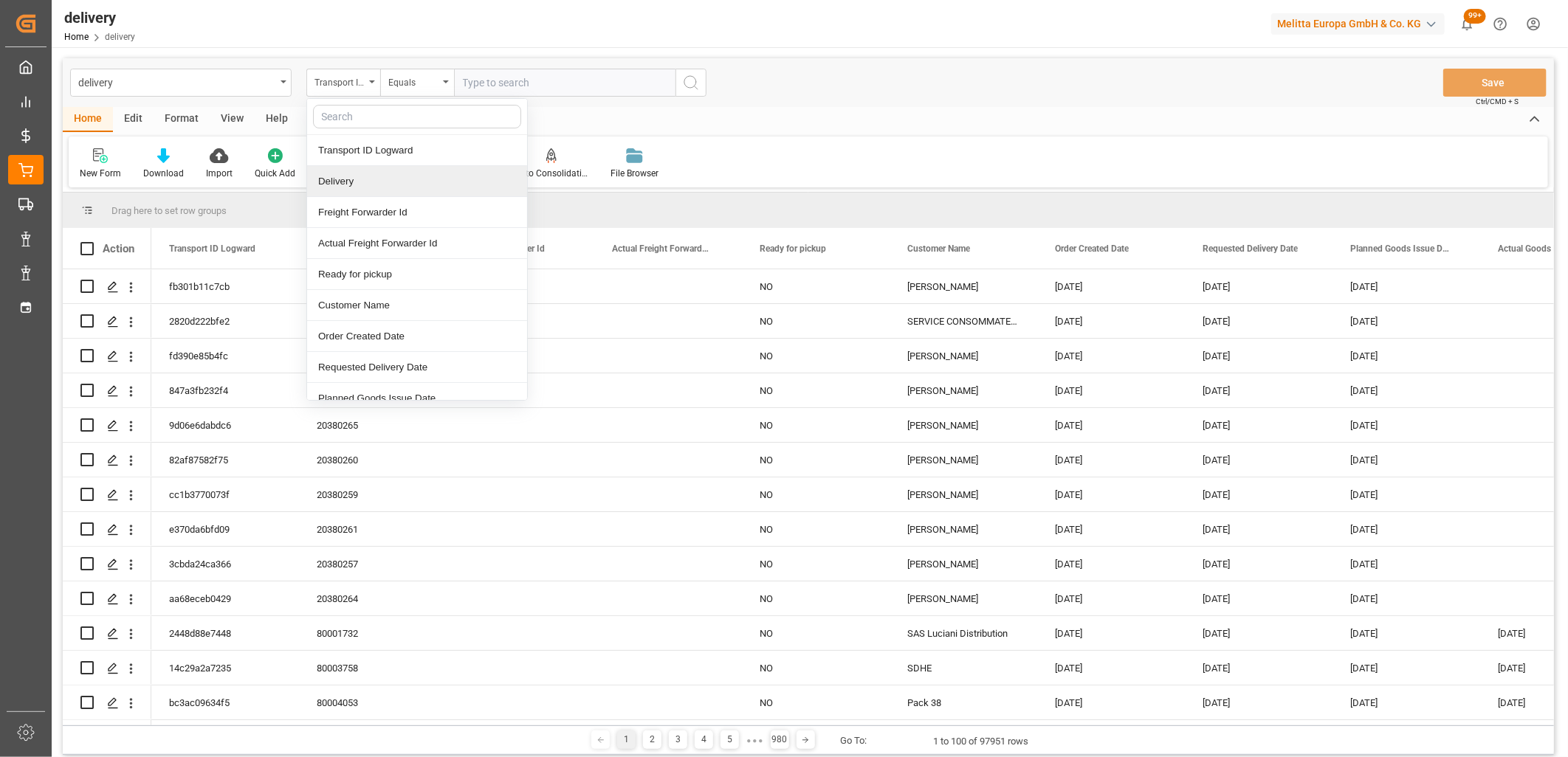
click at [343, 177] on div "Delivery" at bounding box center [417, 182] width 220 height 31
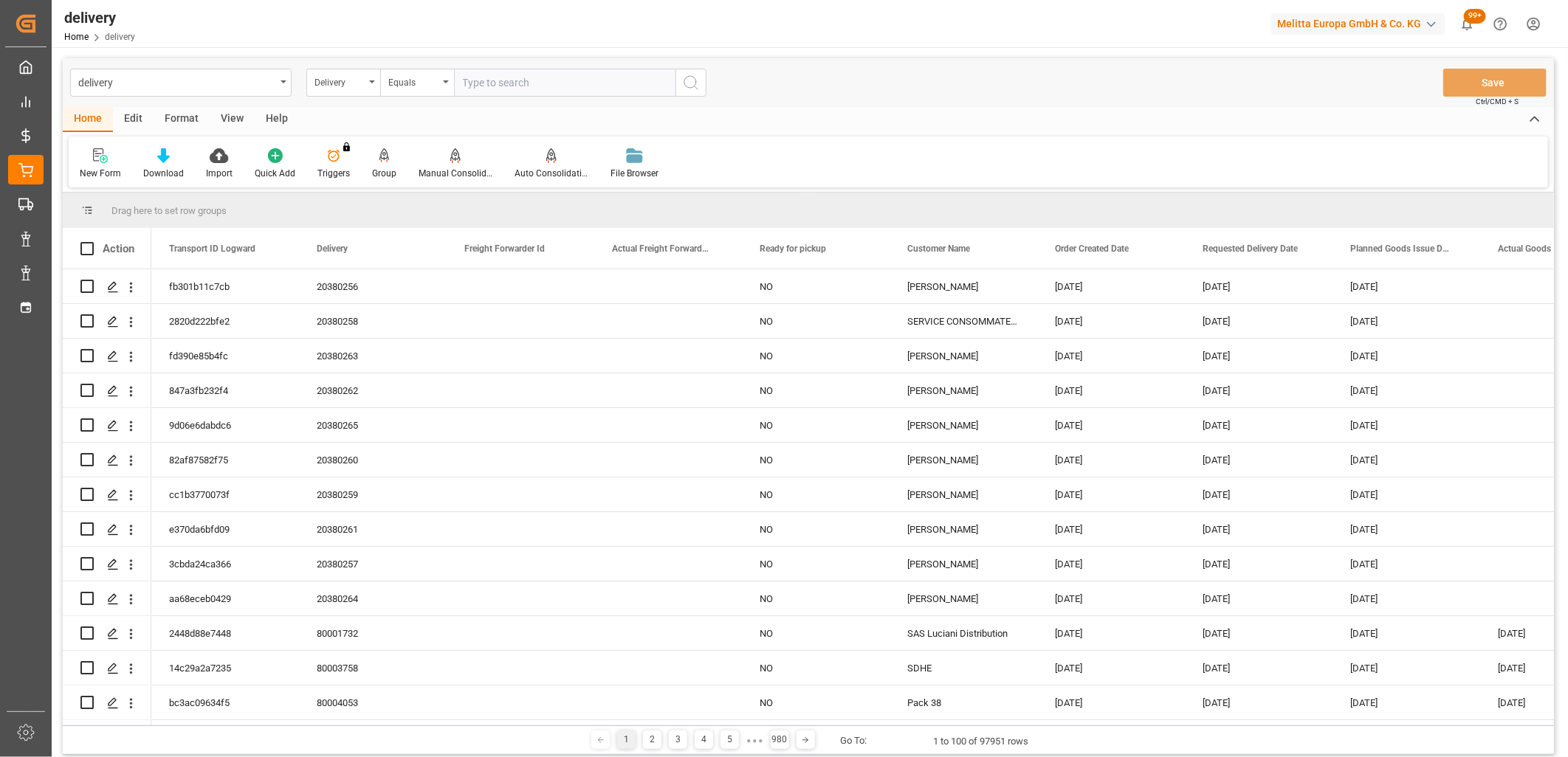
click at [493, 86] on input "text" at bounding box center [565, 83] width 221 height 28
type input "20380224"
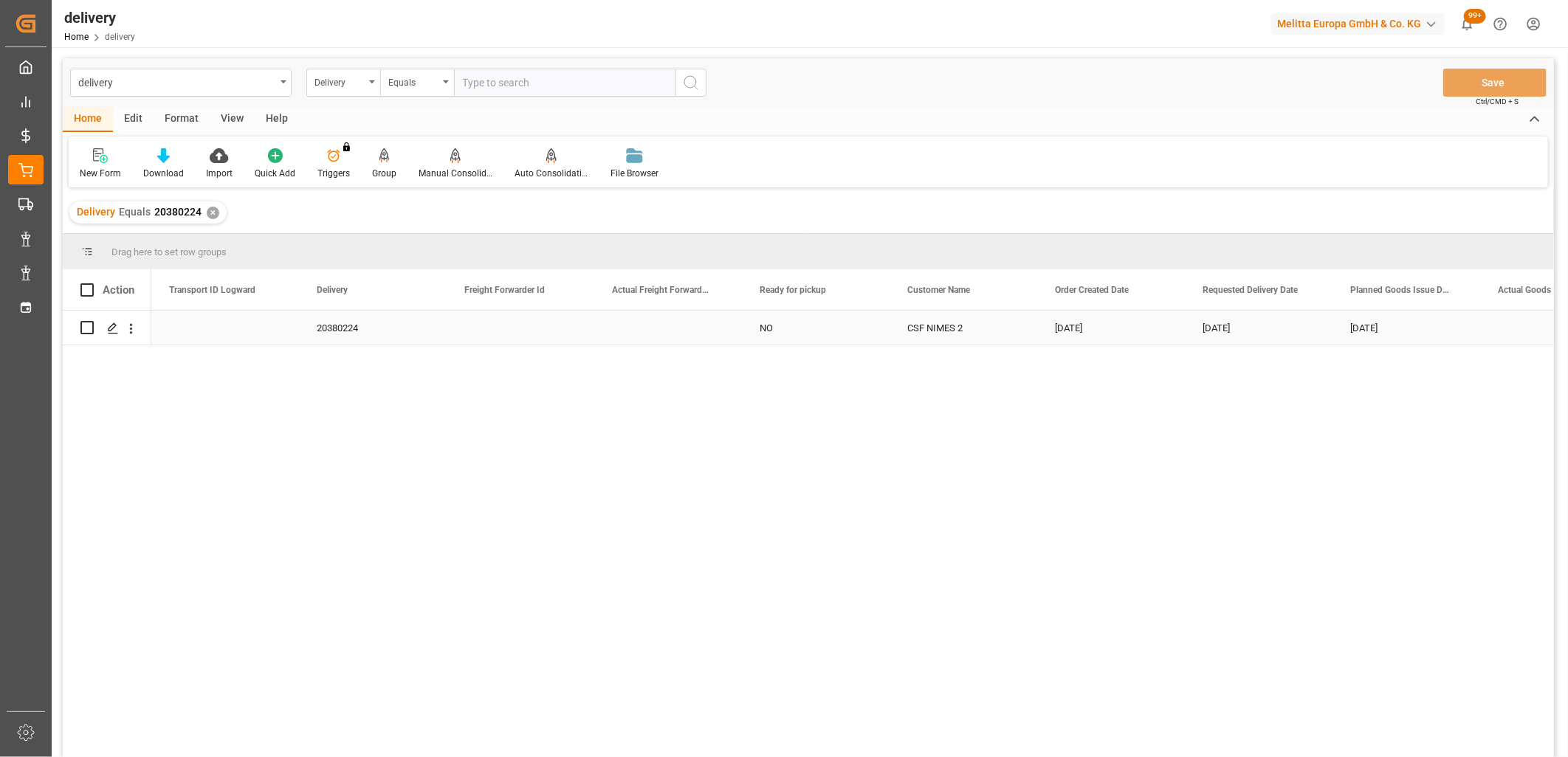
click at [89, 321] on input "Press Space to toggle row selection (unchecked)" at bounding box center [87, 328] width 13 height 13
checkbox input "true"
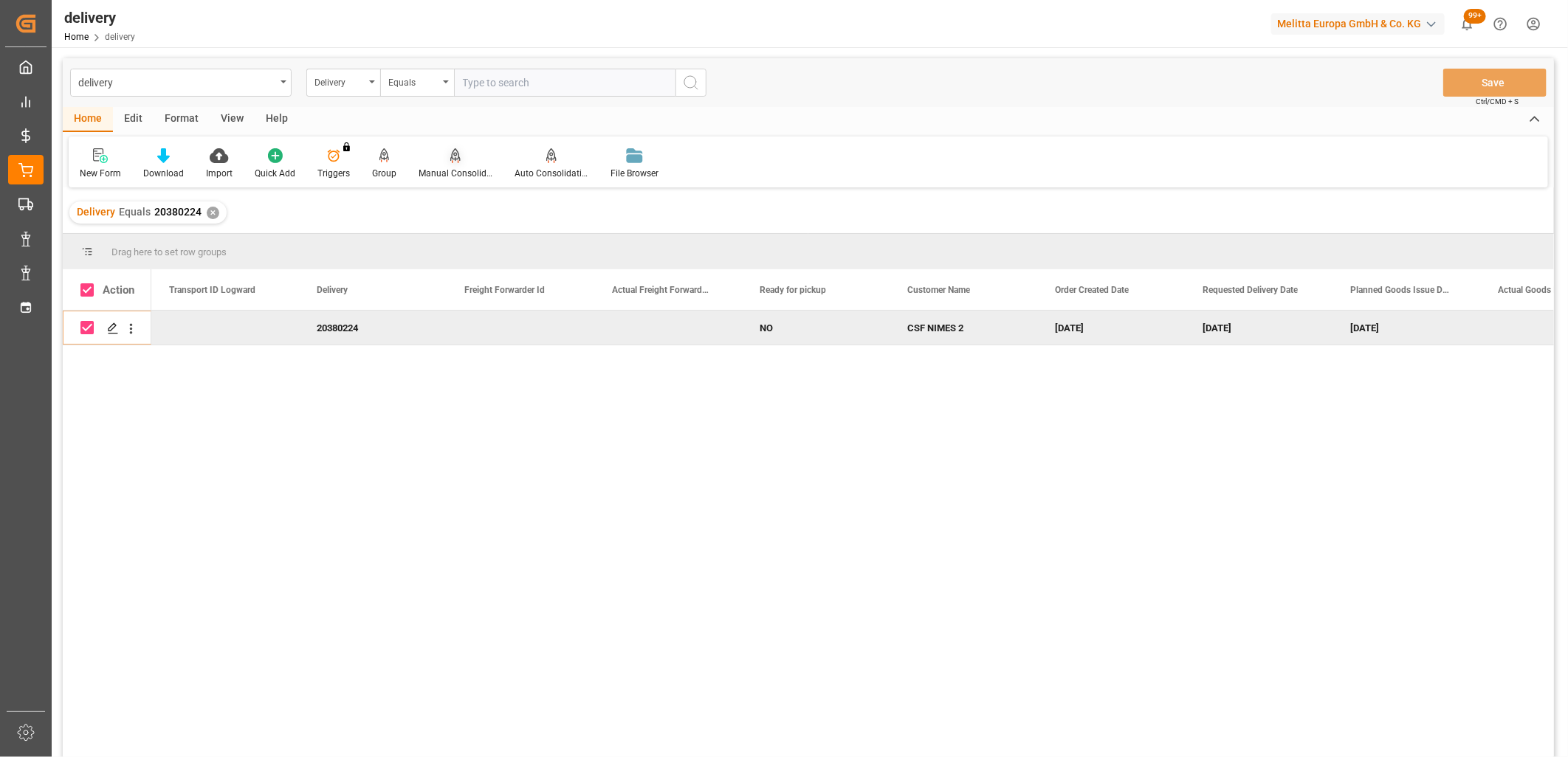
click at [450, 161] on icon at bounding box center [455, 156] width 11 height 15
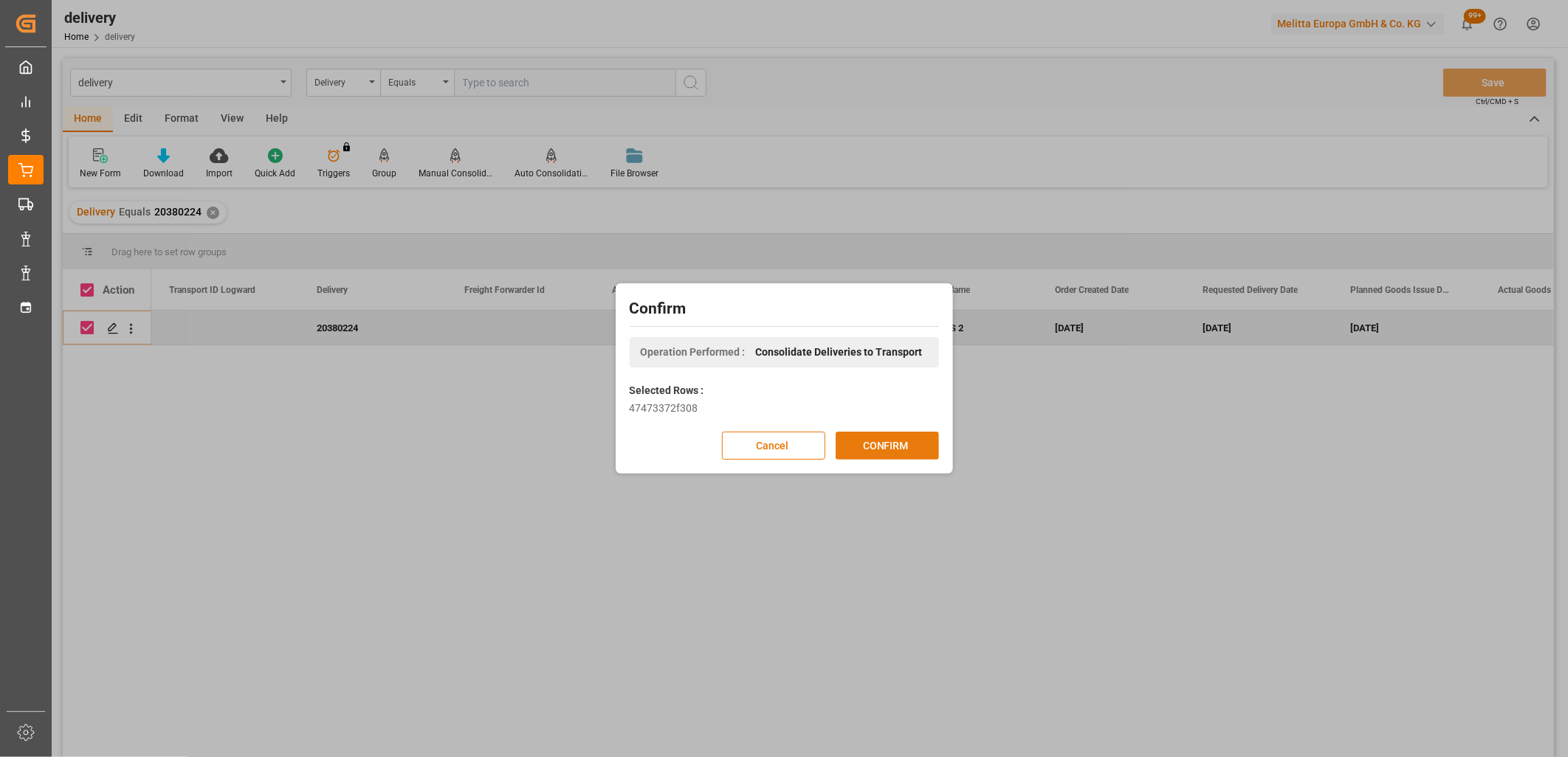
click at [860, 442] on button "CONFIRM" at bounding box center [887, 446] width 103 height 28
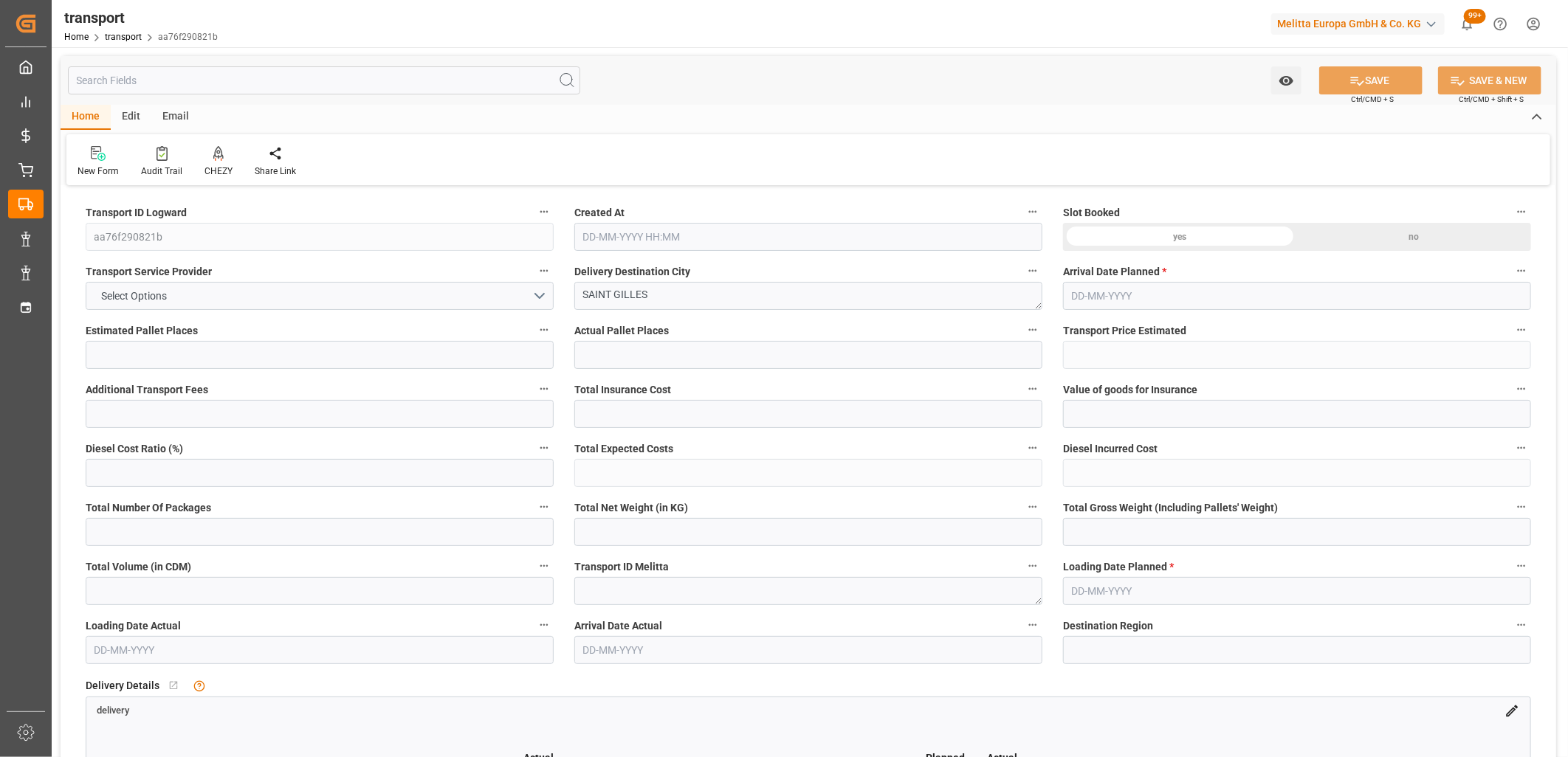
type input "33"
type input "1485.2"
type input "0"
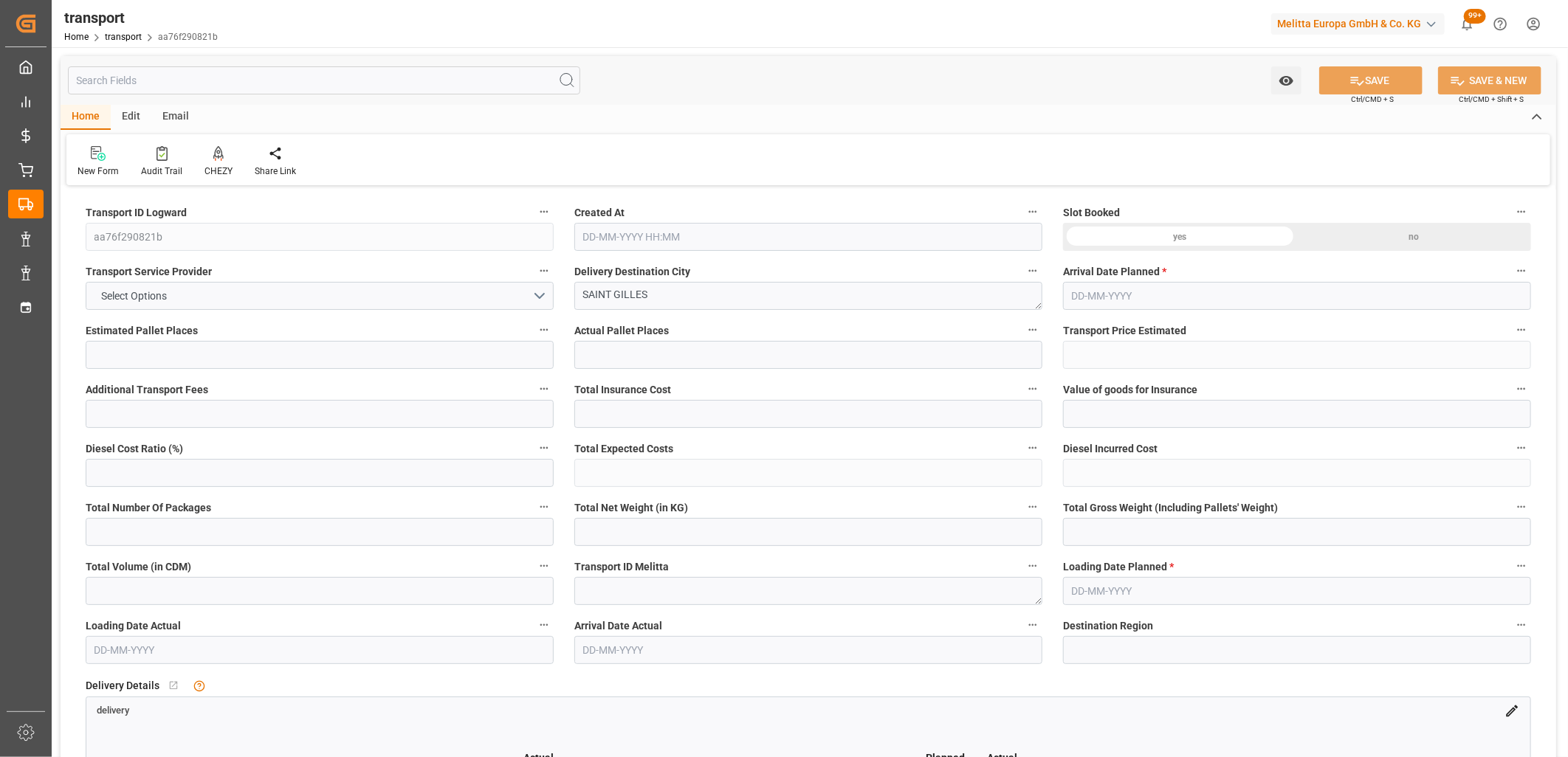
type input "1435.0002"
type input "-50.1998"
type input "0"
type input "5783.092"
type input "9512.236"
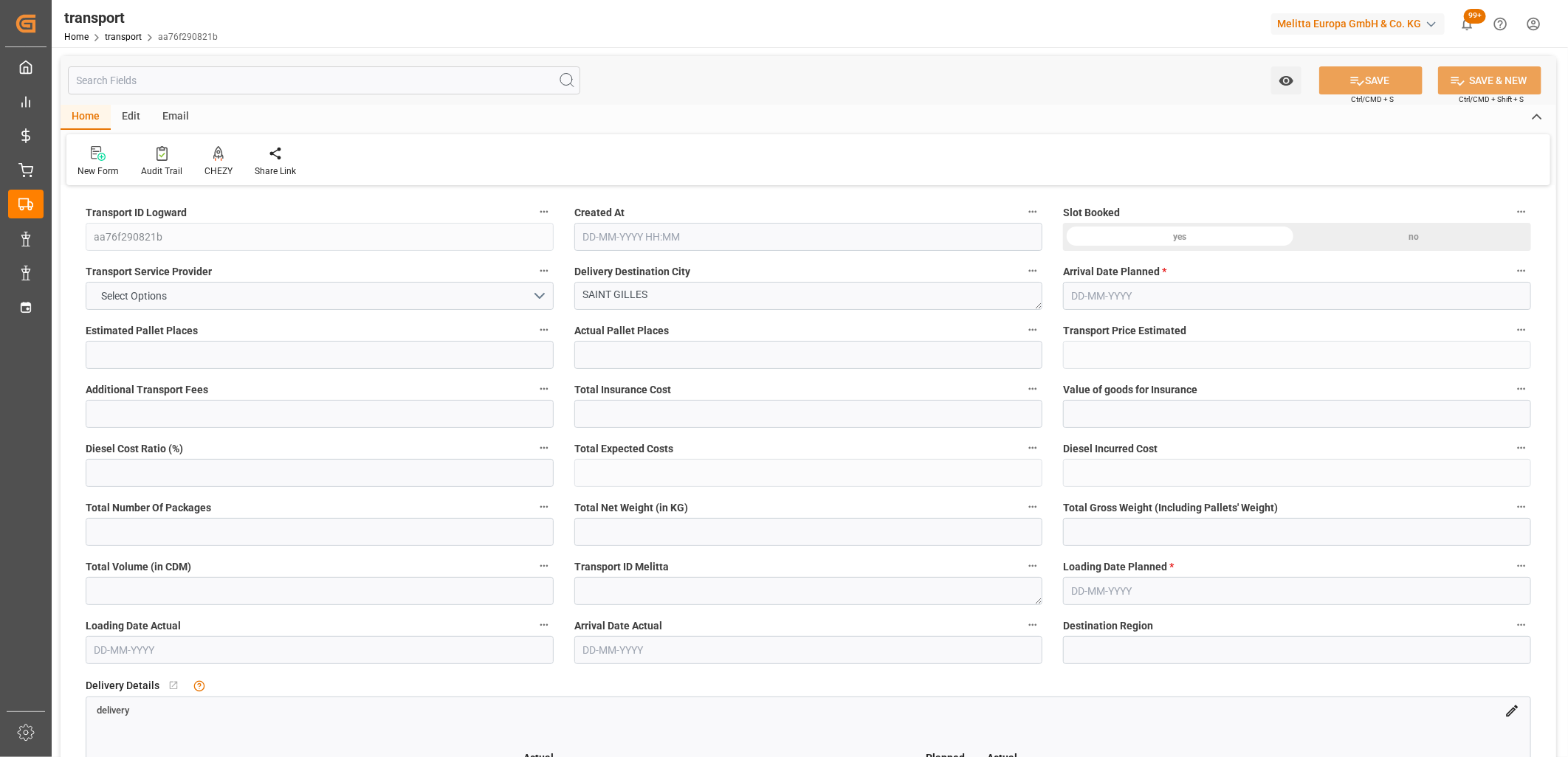
type input "36722.32"
type input "30"
type input "24"
type input "1783"
type input "54"
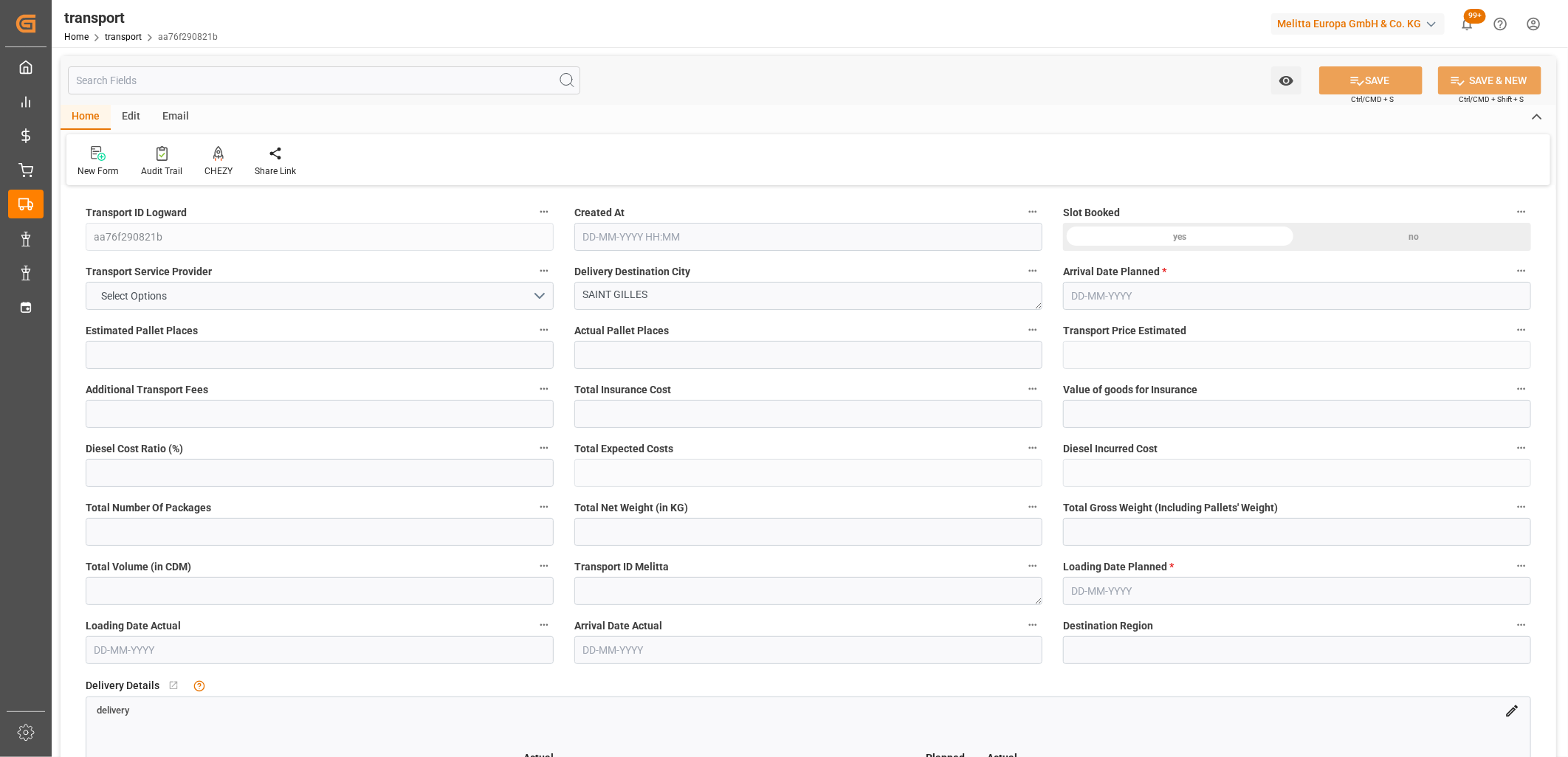
type input "101"
type input "7939.552"
type input "0"
type input "4710.8598"
type input "0"
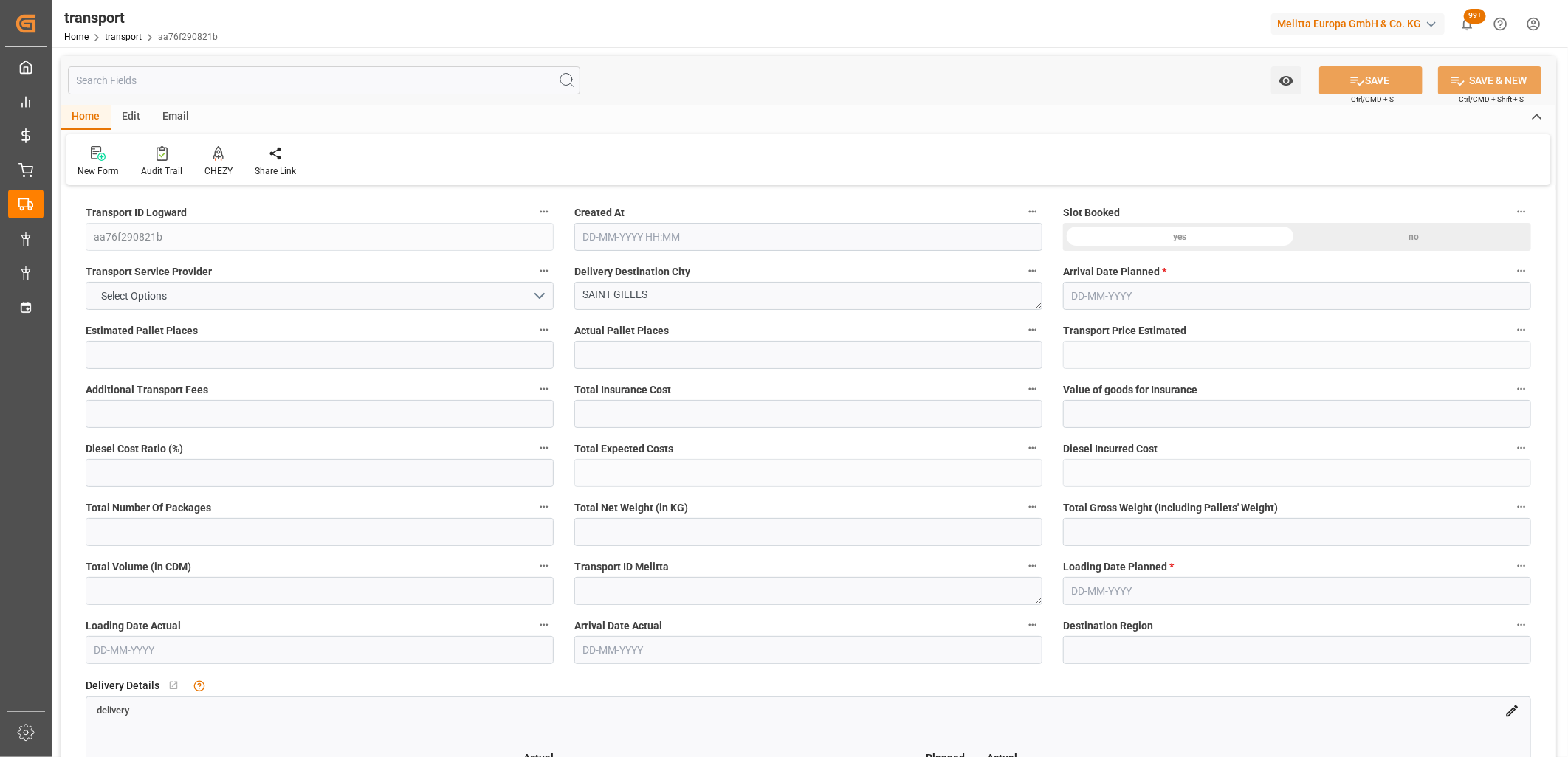
type input "0"
type input "21"
type input "35"
type input "13-10-2025 07:19"
type input "[DATE]"
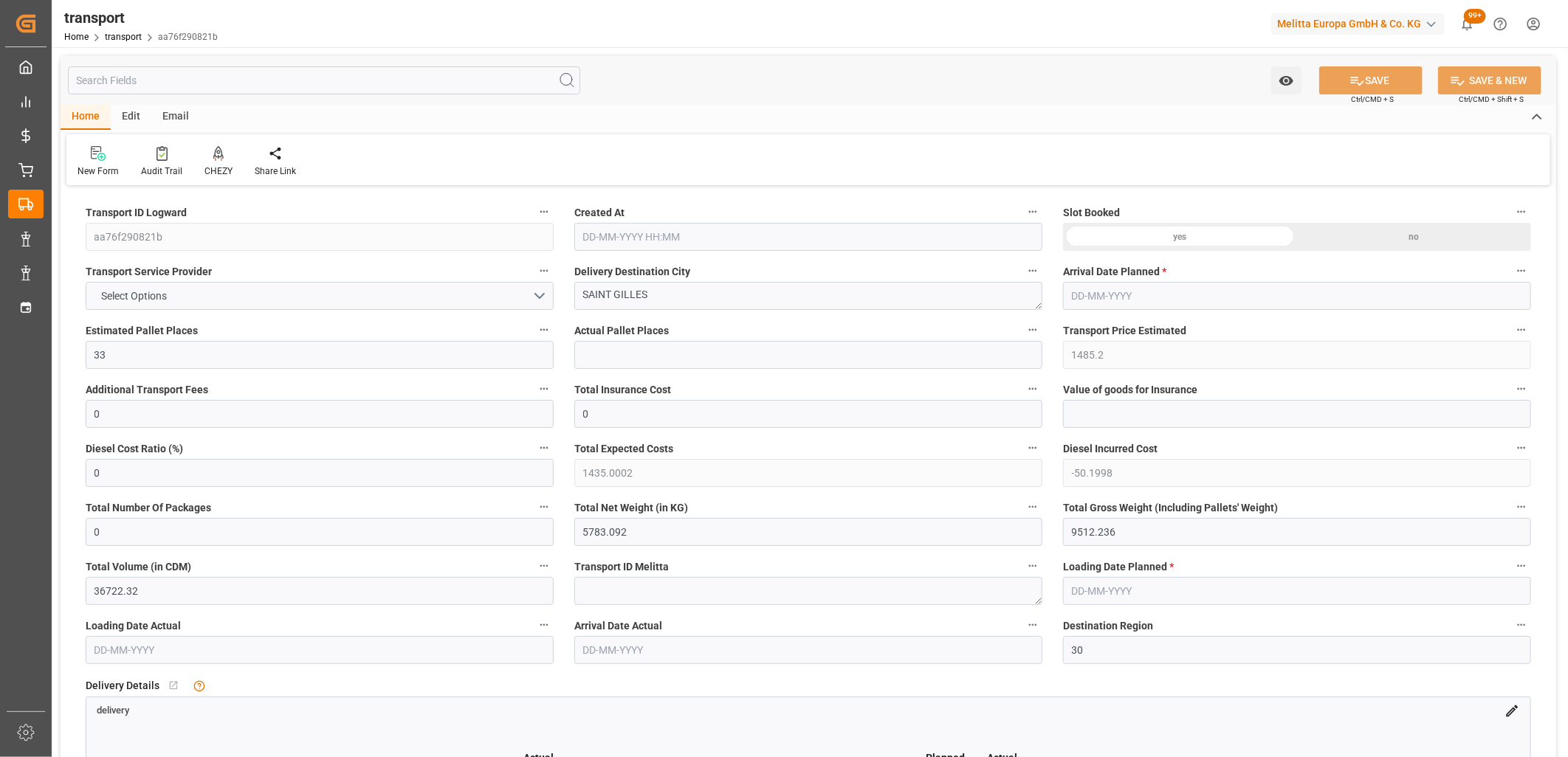
type input "[DATE]"
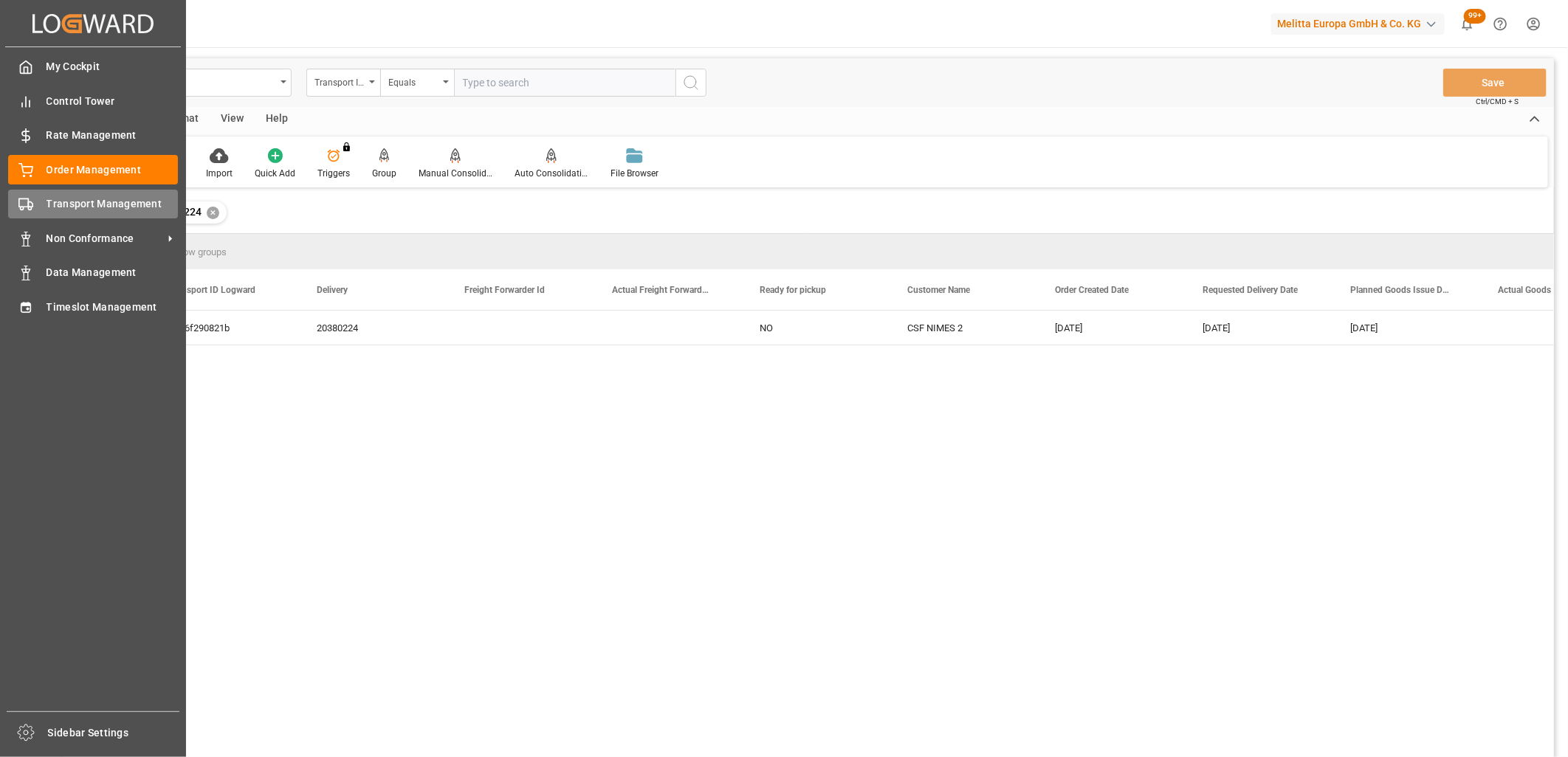
click at [25, 203] on icon at bounding box center [26, 205] width 15 height 15
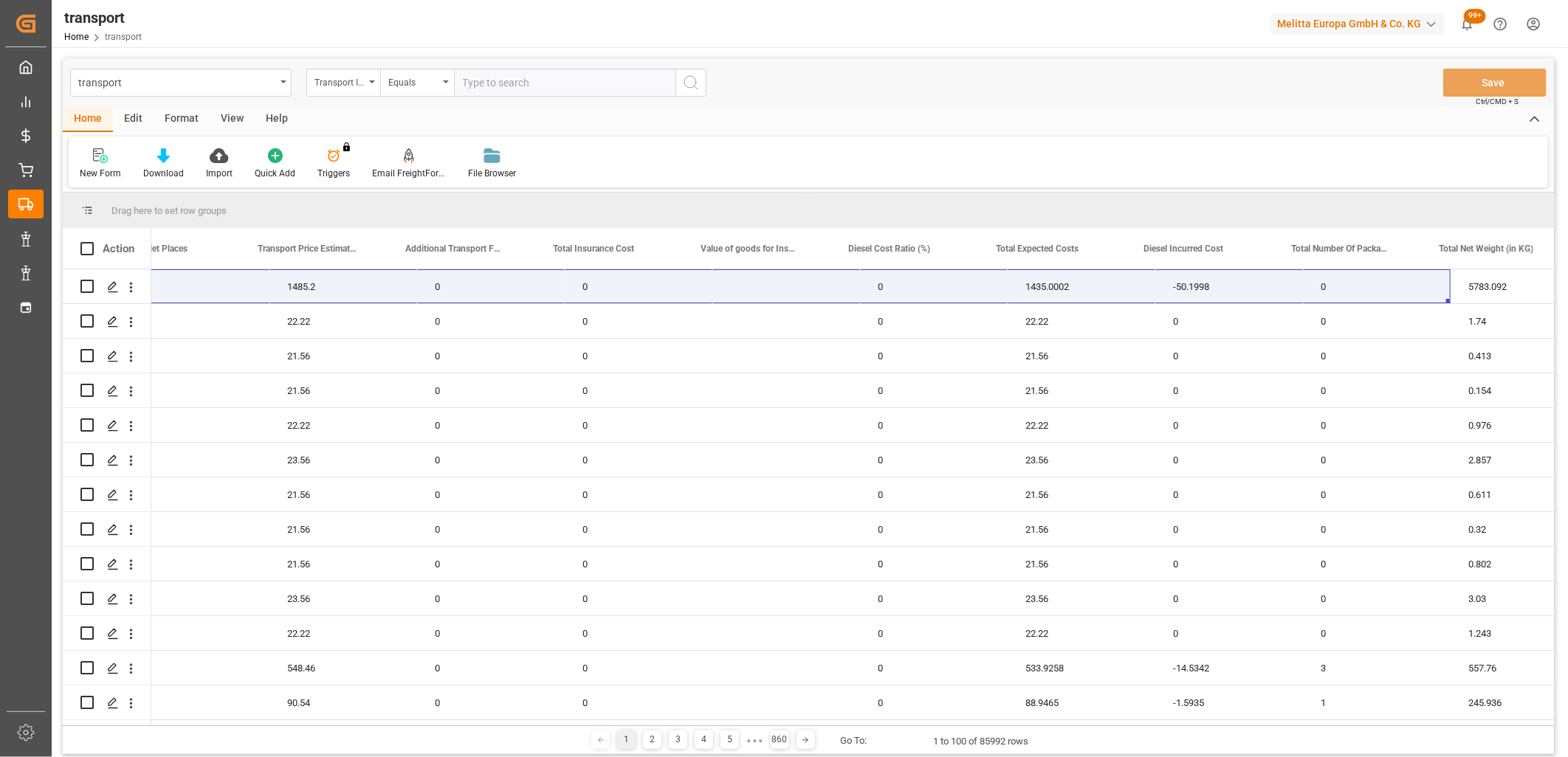
scroll to position [0, 1122]
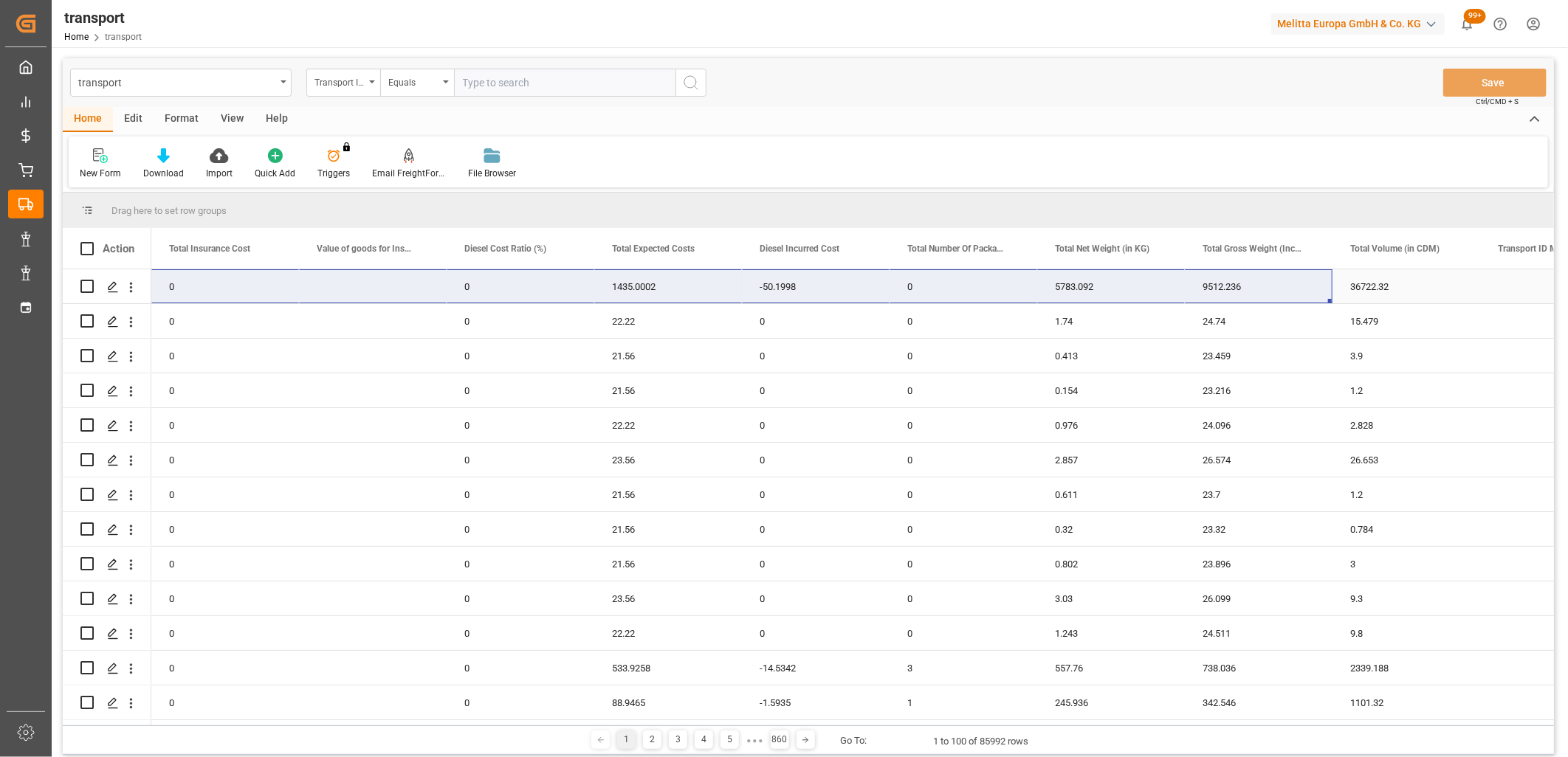
drag, startPoint x: 218, startPoint y: 284, endPoint x: 1238, endPoint y: 284, distance: 1020.0
drag, startPoint x: 380, startPoint y: 726, endPoint x: 448, endPoint y: 725, distance: 68.0
click at [448, 725] on div "Drag here to set row groups Drag here to set column labels Action Transport Pri…" at bounding box center [808, 473] width 1491 height 562
drag, startPoint x: 417, startPoint y: 726, endPoint x: 463, endPoint y: 729, distance: 46.1
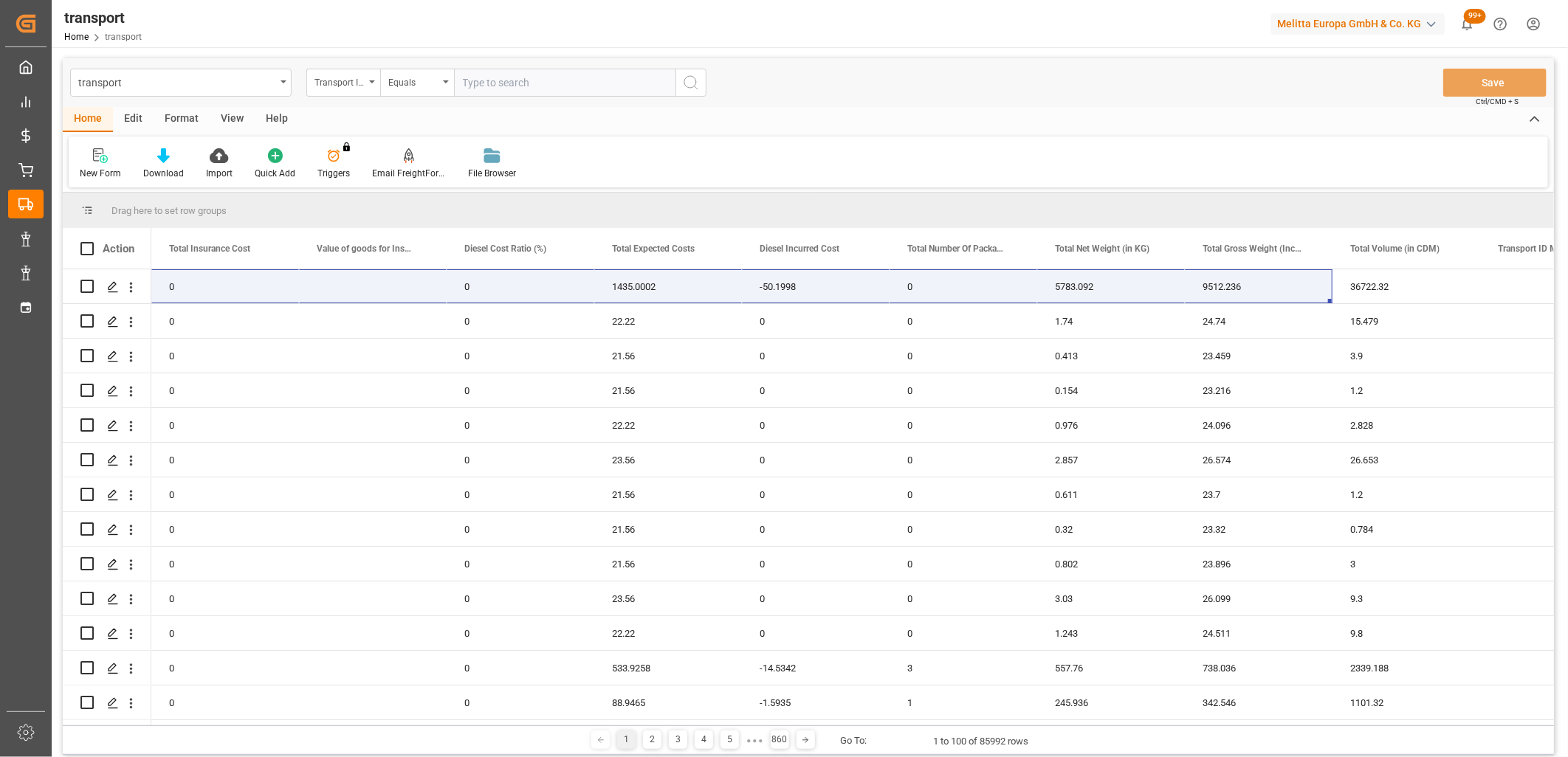
click at [463, 729] on div "1 2 3 4 5 ● ● ● 860 Go To: 1 to 100 of 85992 rows" at bounding box center [808, 740] width 1491 height 30
drag, startPoint x: 381, startPoint y: 721, endPoint x: 517, endPoint y: 732, distance: 136.4
click at [517, 732] on div "Drag here to set row groups Drag here to set column labels Action Transport Pri…" at bounding box center [808, 473] width 1491 height 562
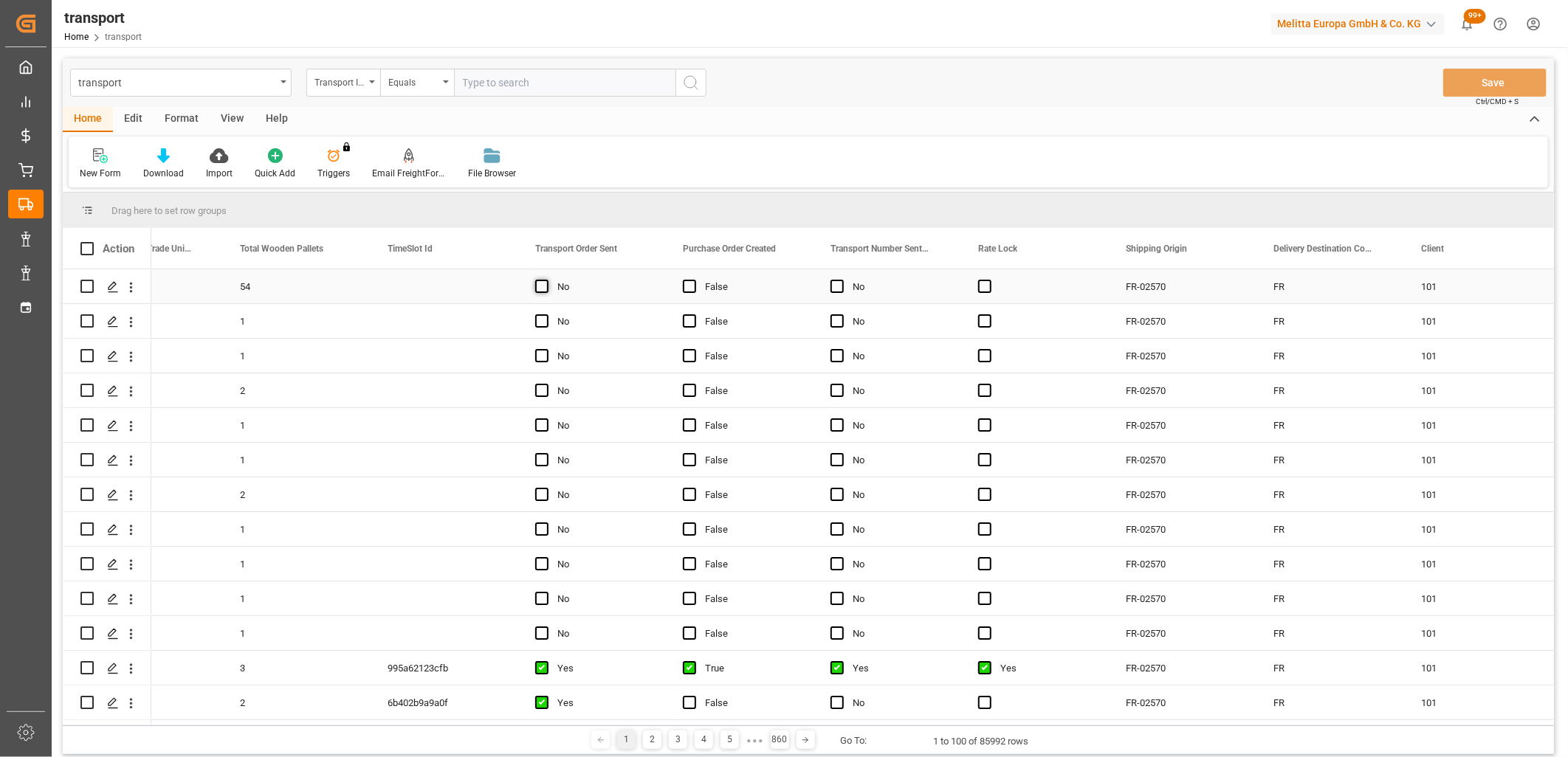
click at [542, 291] on span "Press SPACE to select this row." at bounding box center [542, 286] width 13 height 13
click at [547, 280] on input "Press SPACE to select this row." at bounding box center [547, 280] width 0 height 0
click at [1488, 81] on button "Save" at bounding box center [1495, 83] width 103 height 28
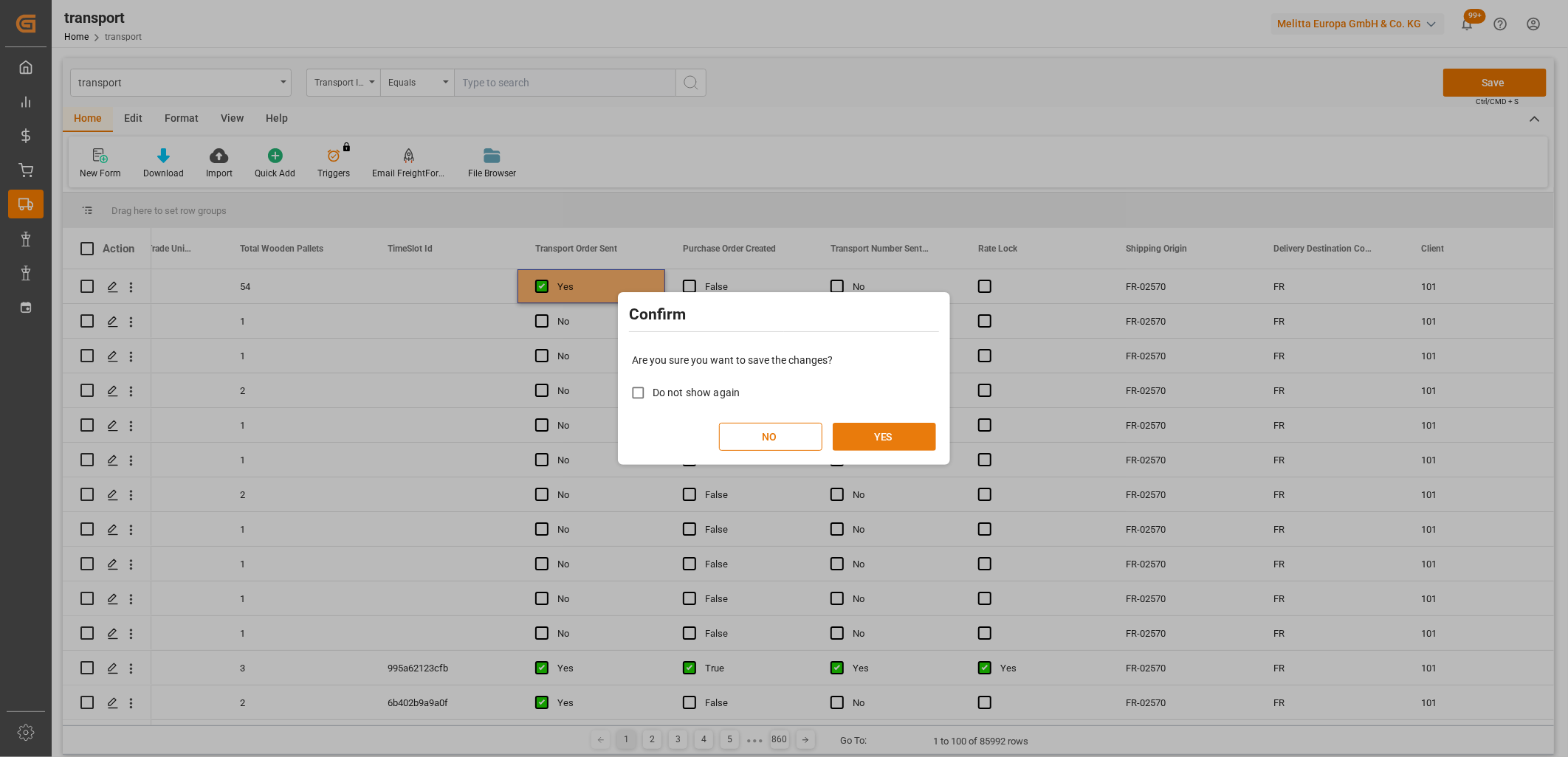
click at [893, 429] on button "YES" at bounding box center [883, 437] width 103 height 28
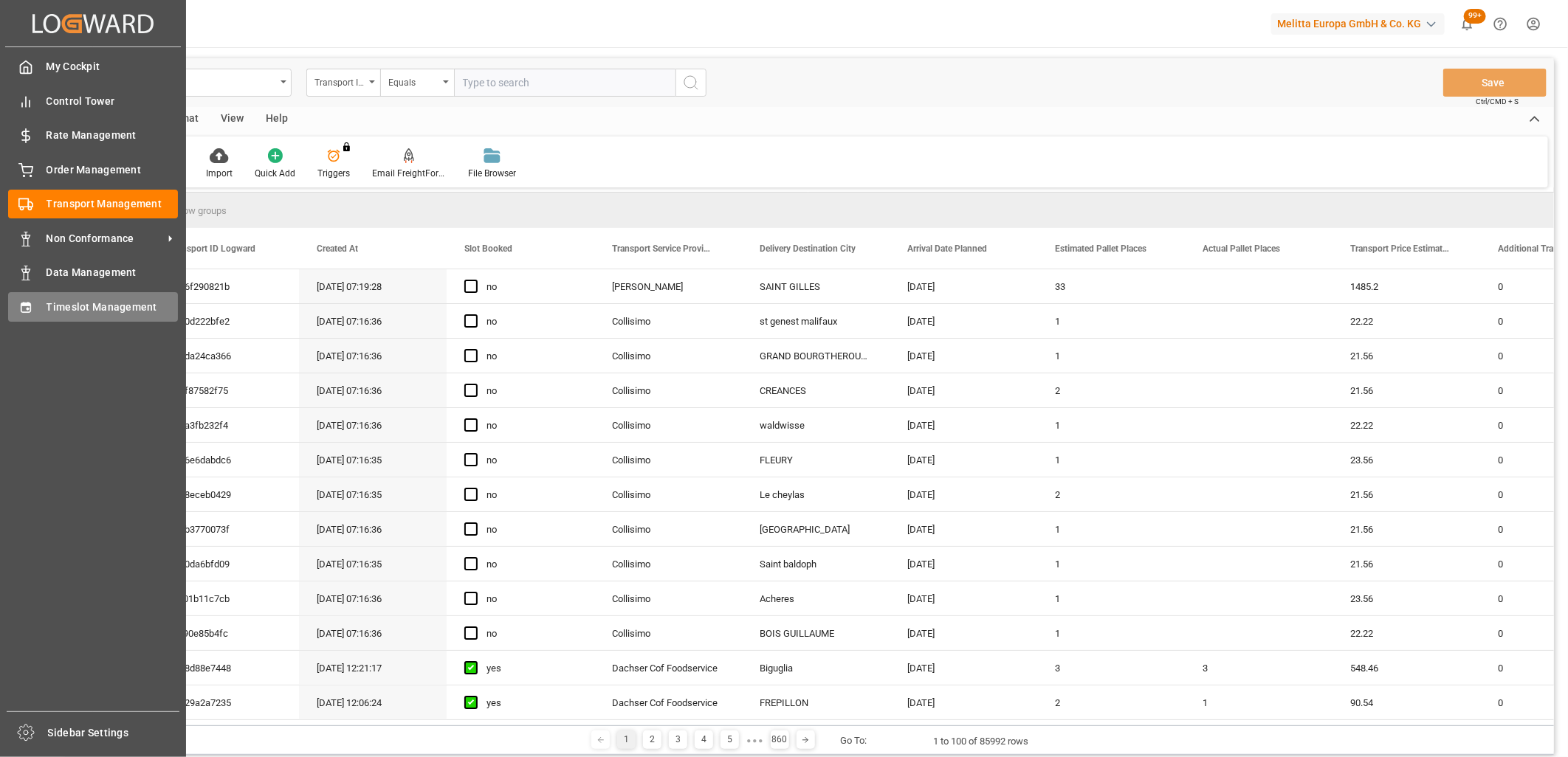
click at [45, 311] on div "Timeslot Management Timeslot Management" at bounding box center [93, 306] width 170 height 29
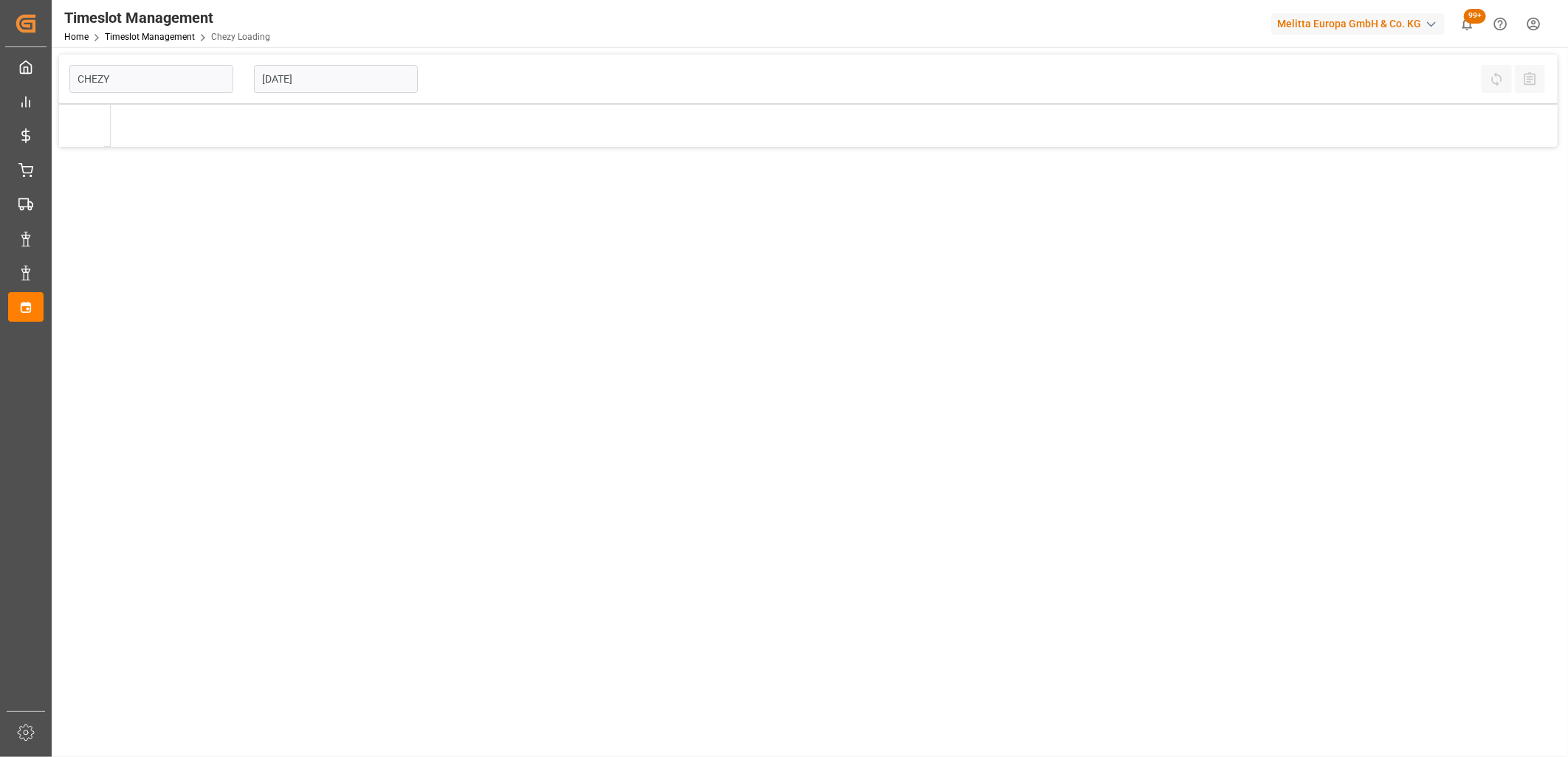
type input "Chezy Loading"
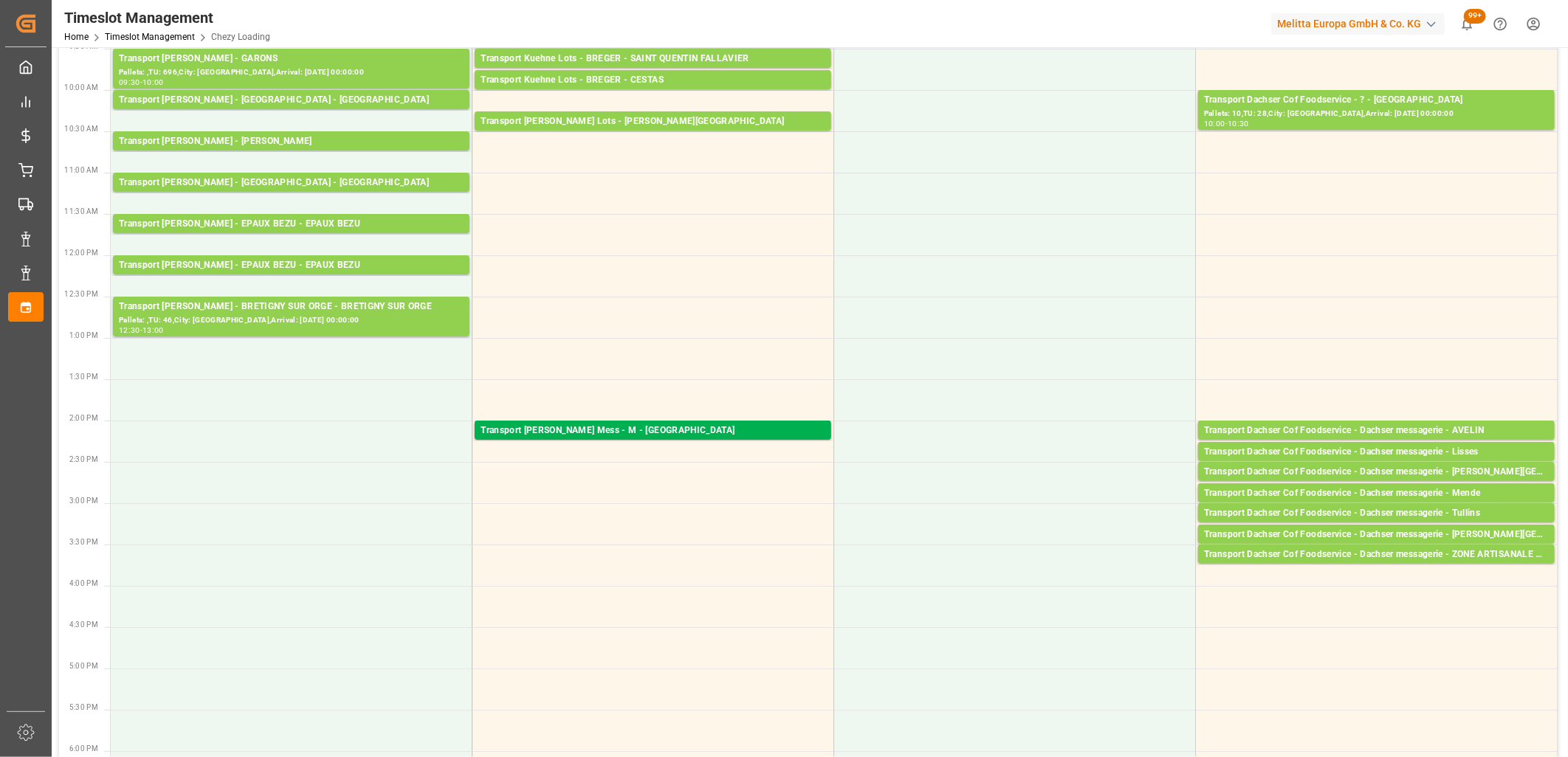
scroll to position [328, 0]
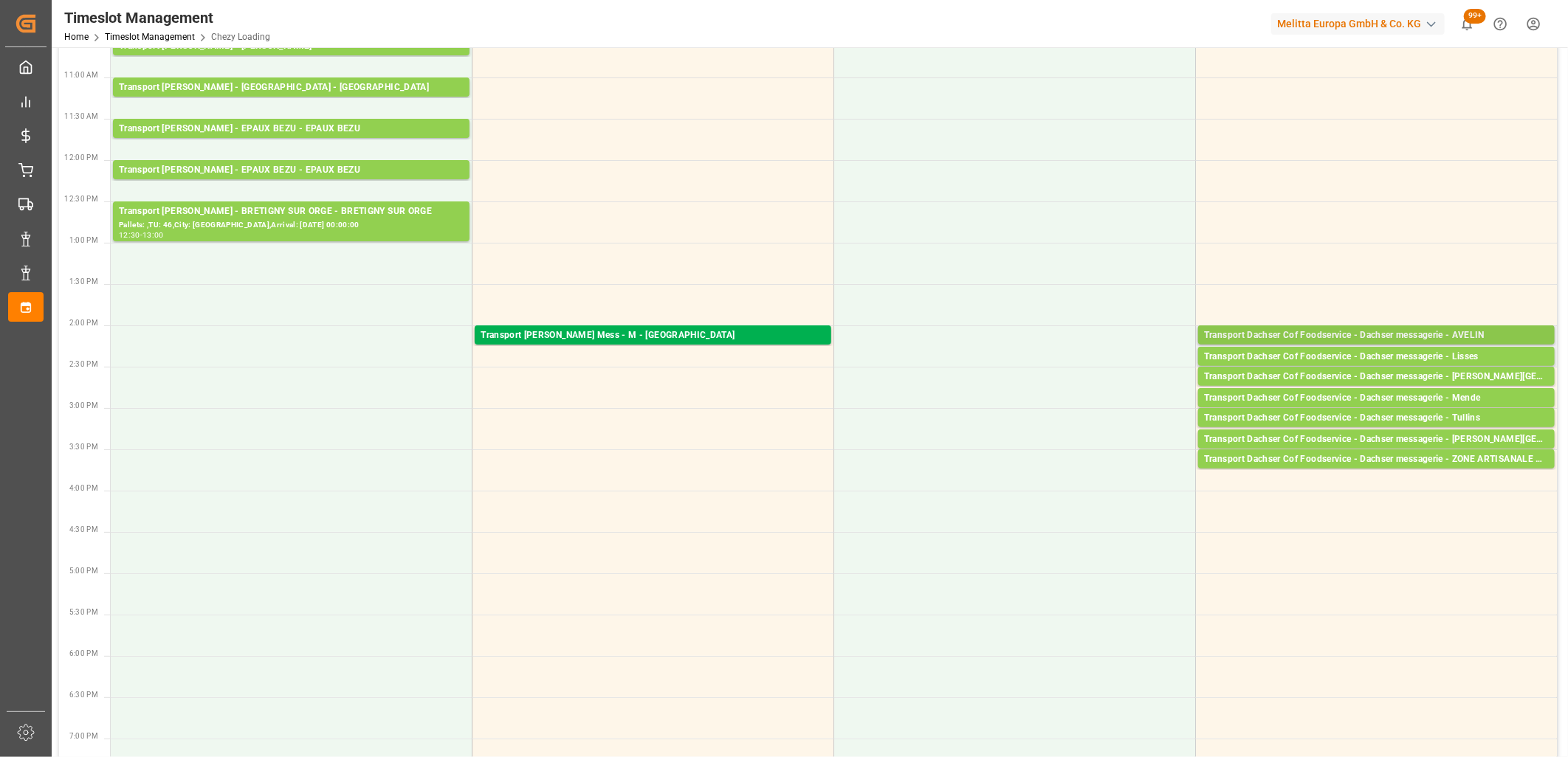
click at [1333, 334] on div "Transport Dachser Cof Foodservice - Dachser messagerie - AVELIN" at bounding box center [1376, 336] width 344 height 15
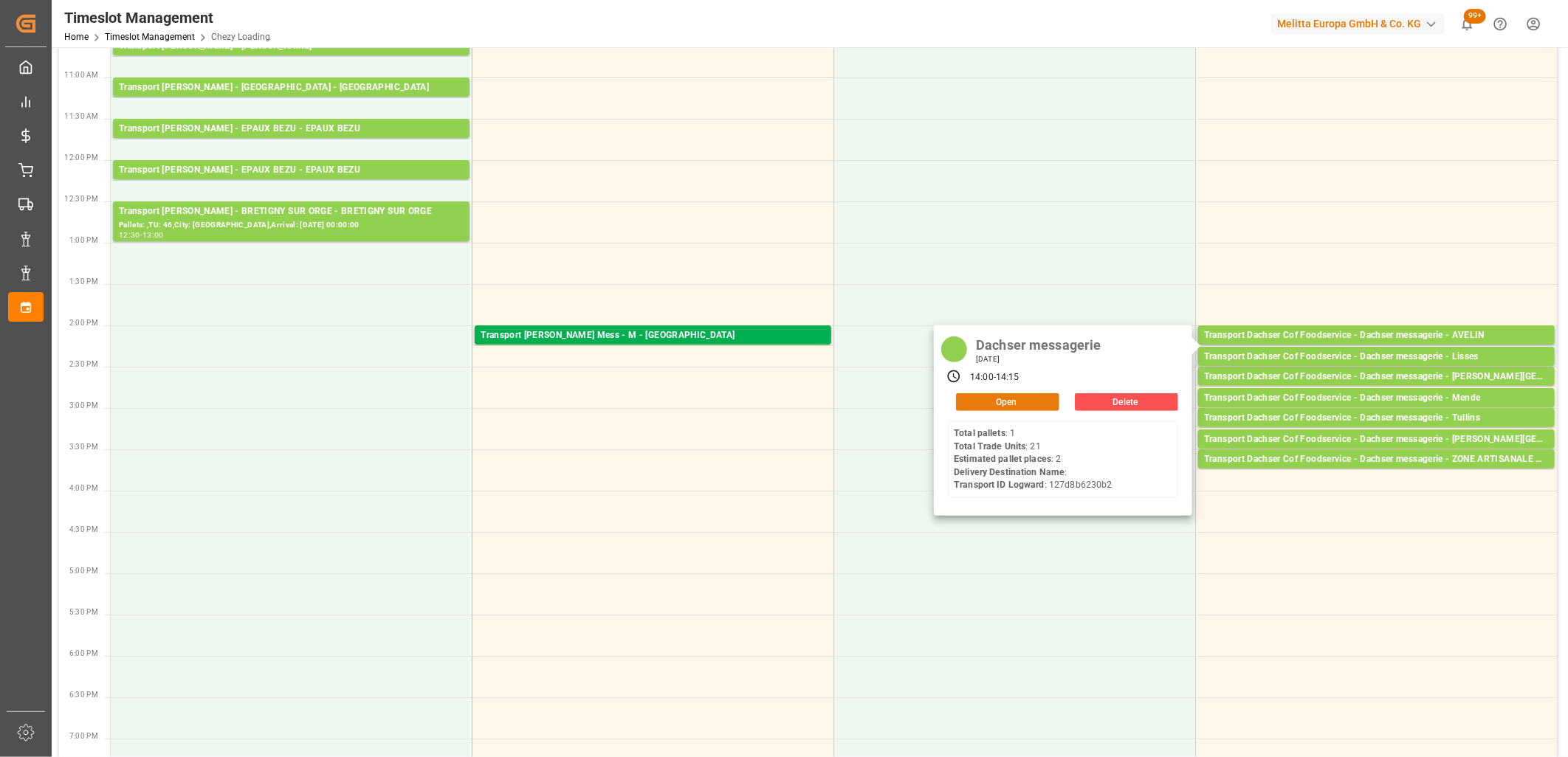
click at [1014, 406] on button "Open" at bounding box center [1007, 401] width 103 height 17
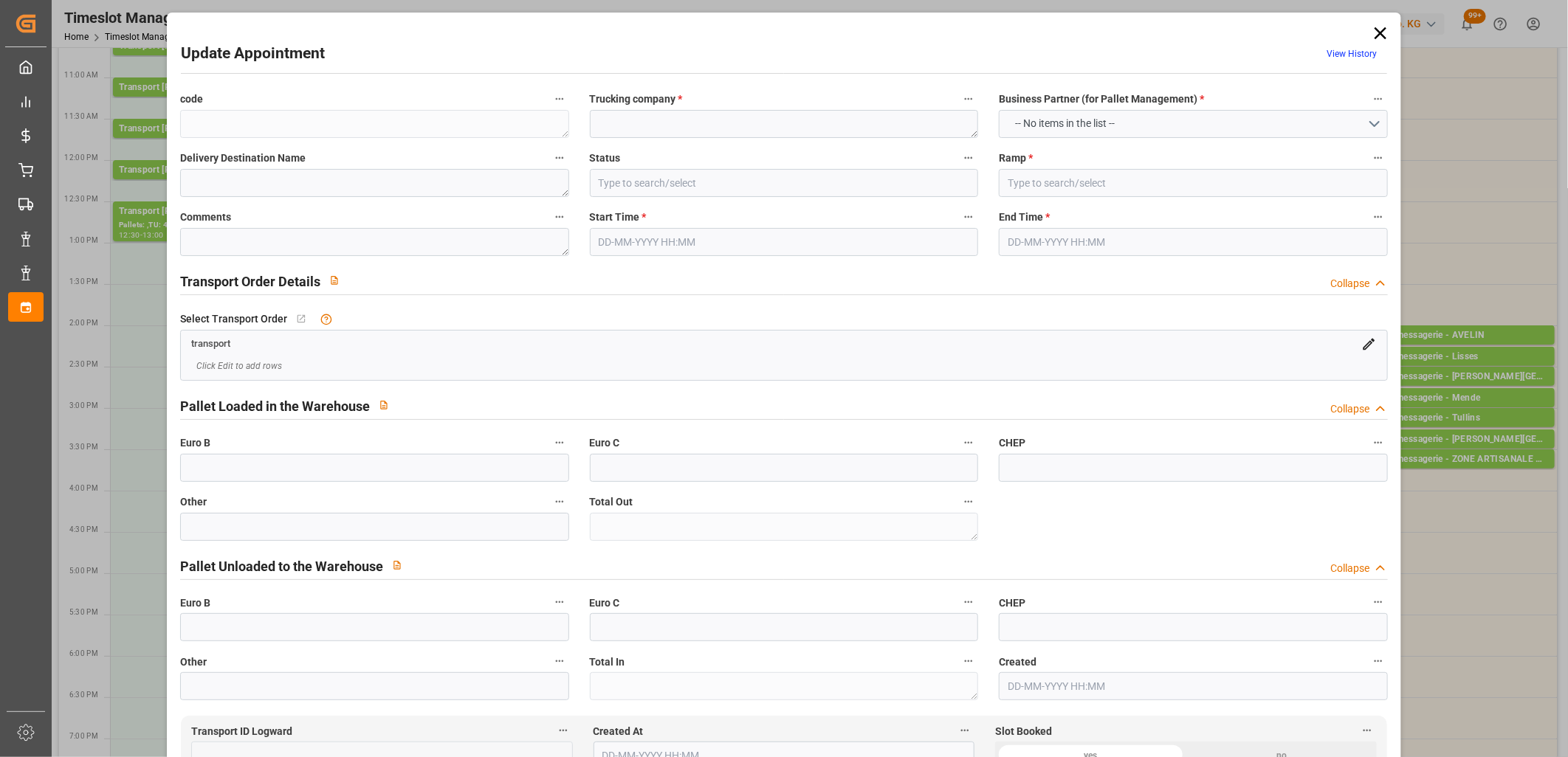
type textarea "3a42d01f2f99"
type textarea "Dachser messagerie"
type input "All Deliveries Prepared"
type input "Ramp D"
type textarea "1"
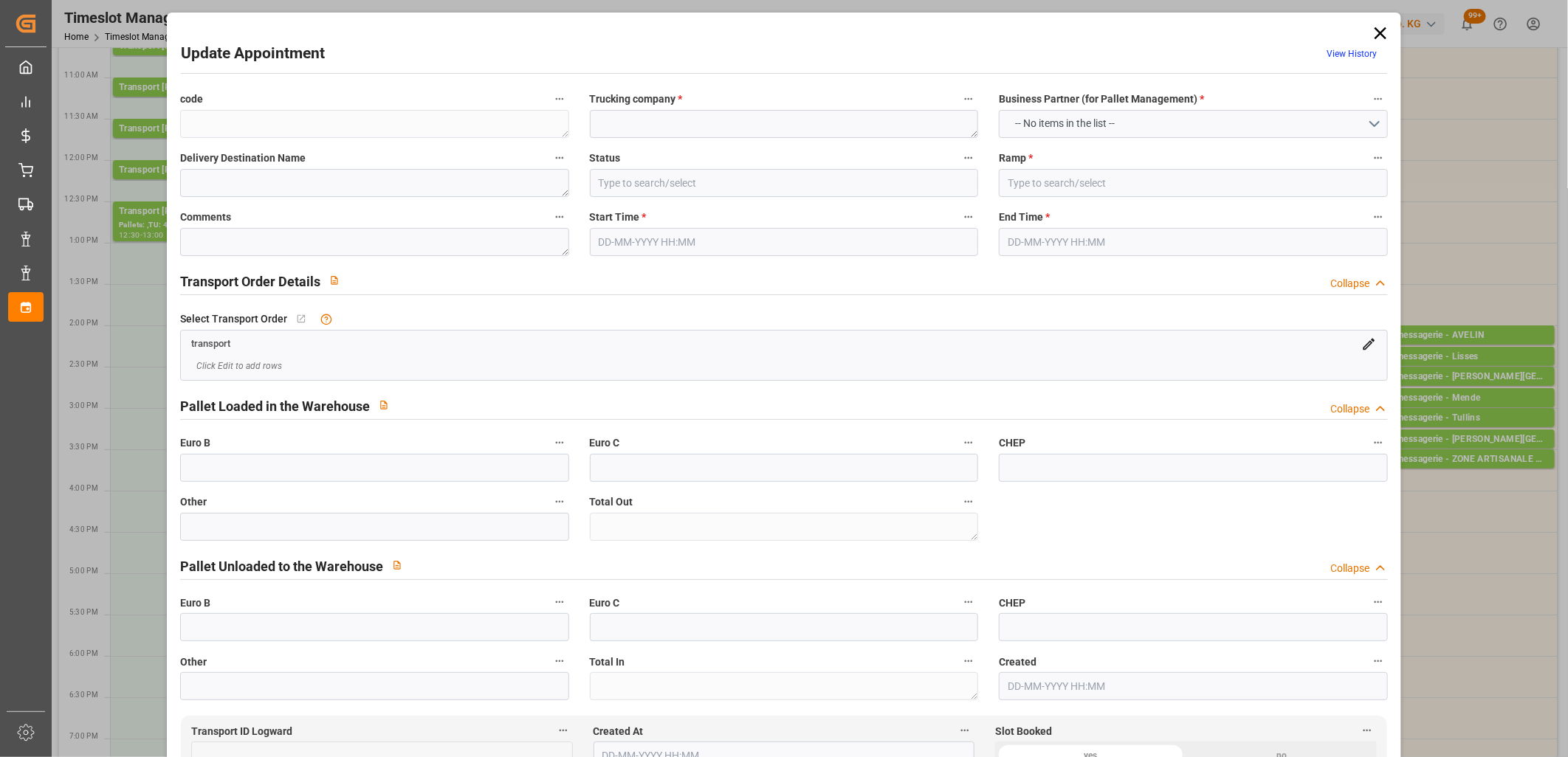
type textarea "0"
type input "127d8b6230b2"
type textarea "AVELIN"
type textarea "0010007132"
type textarea "3a42d01f2f99"
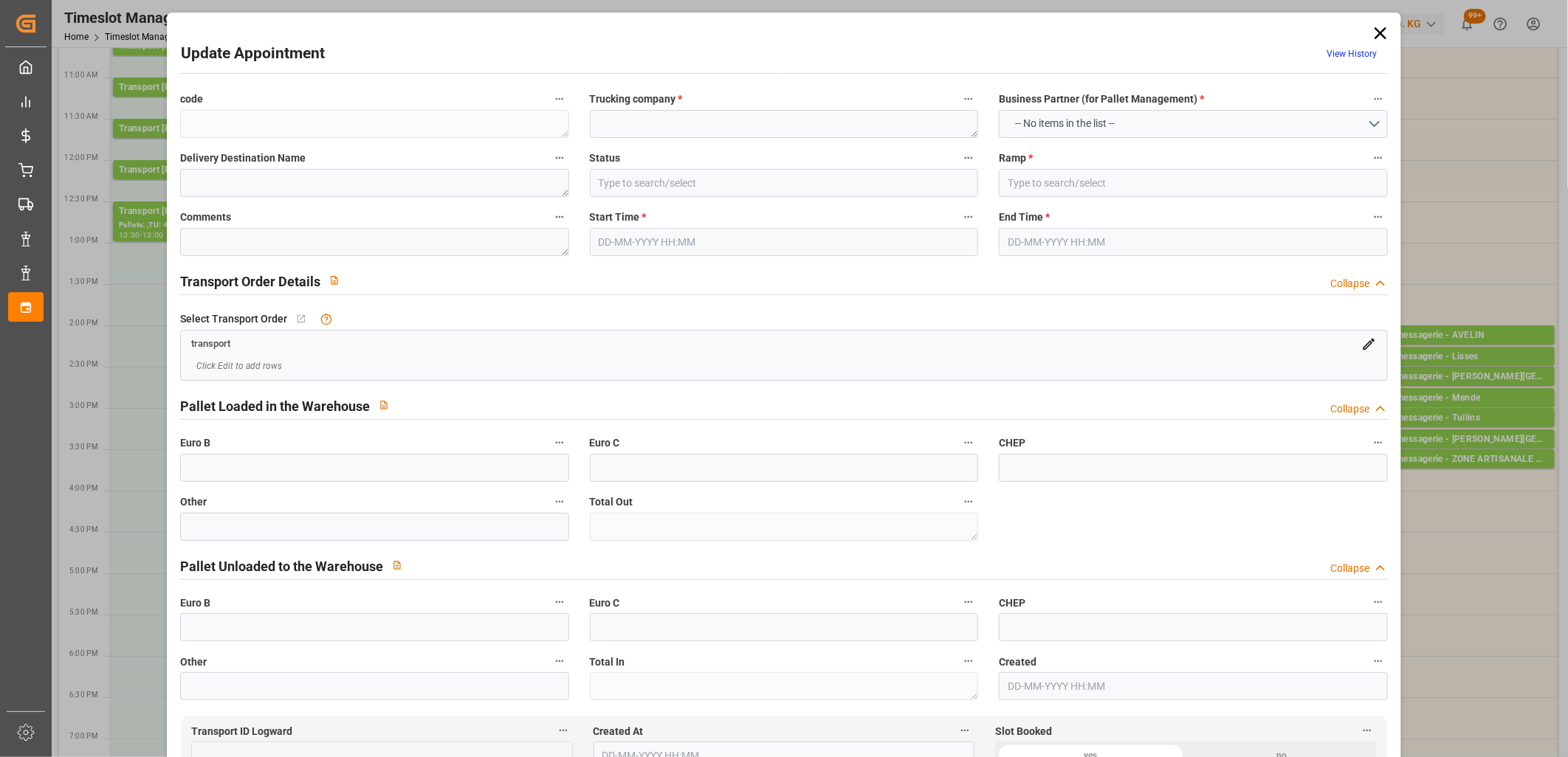
type textarea "FR-02570"
type textarea "FR"
type input "Road"
type input "FR"
type input "59710"
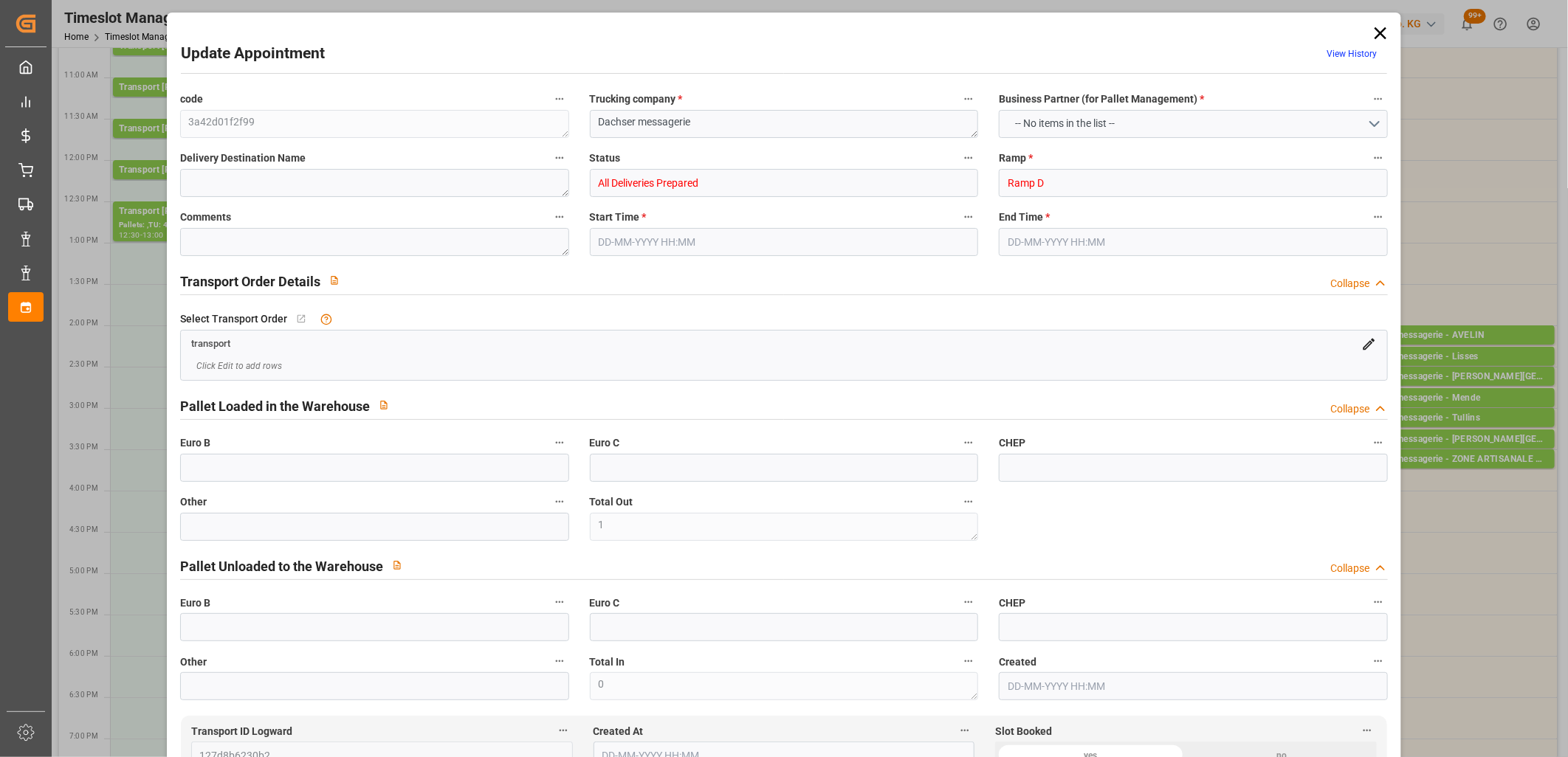
type input "Small Shipment"
type input "3.5-7.5 t"
type input "EURO 6"
type input "Diesel"
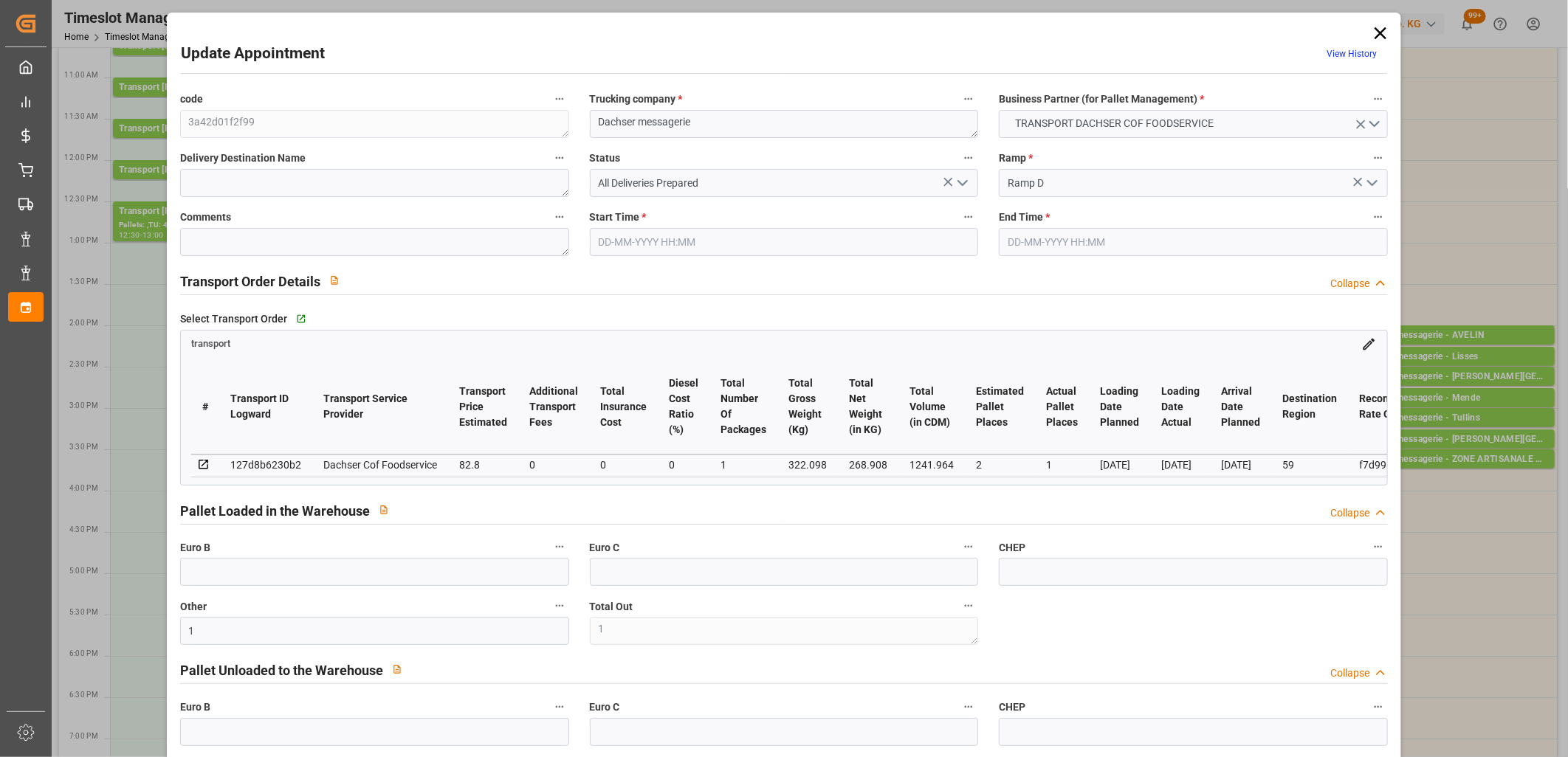
type input "1"
type input "2"
type input "1"
type input "82.8"
type input "0"
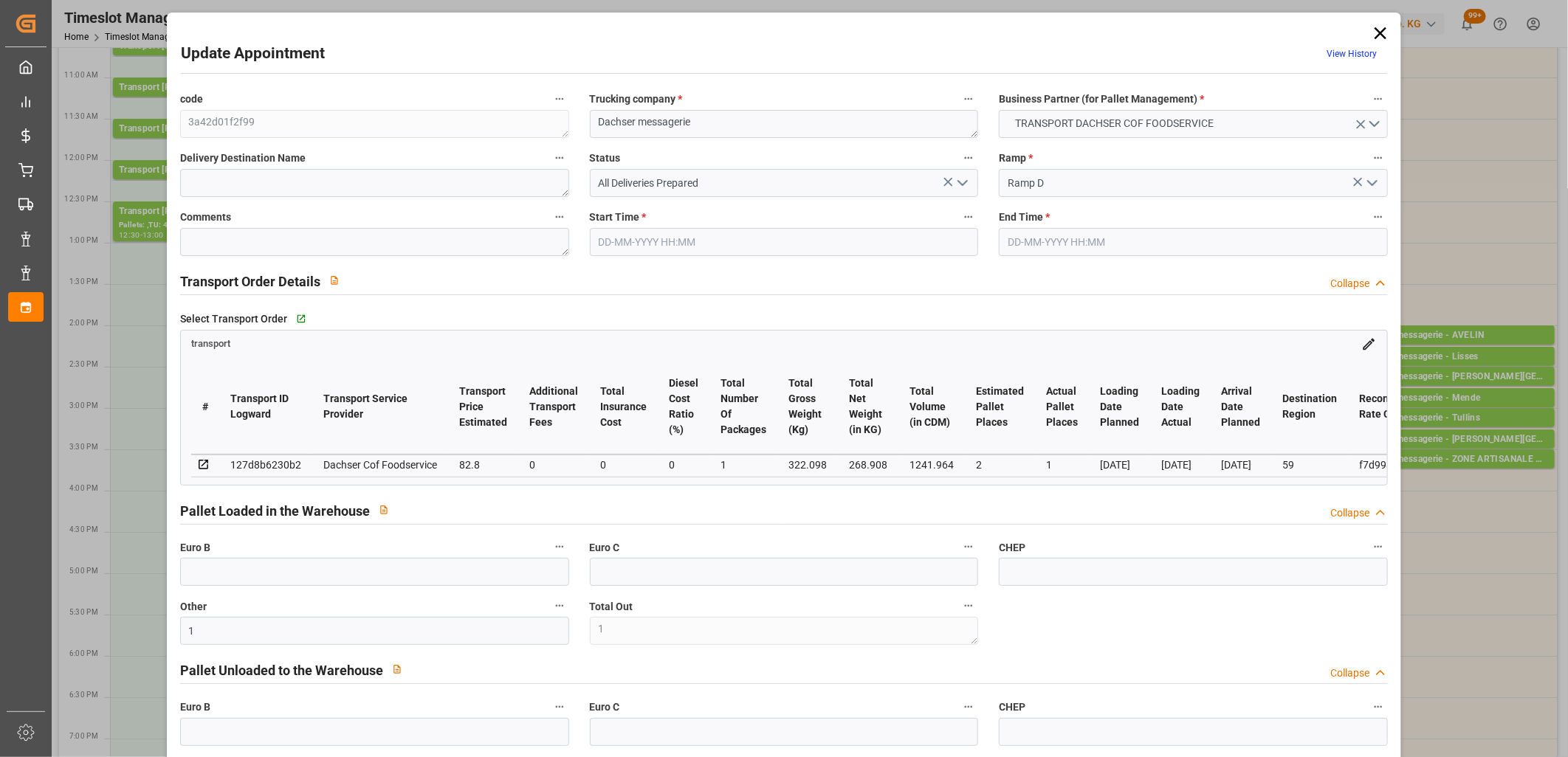
type input "0"
type input "81.3427"
type input "-1.4573"
type input "1"
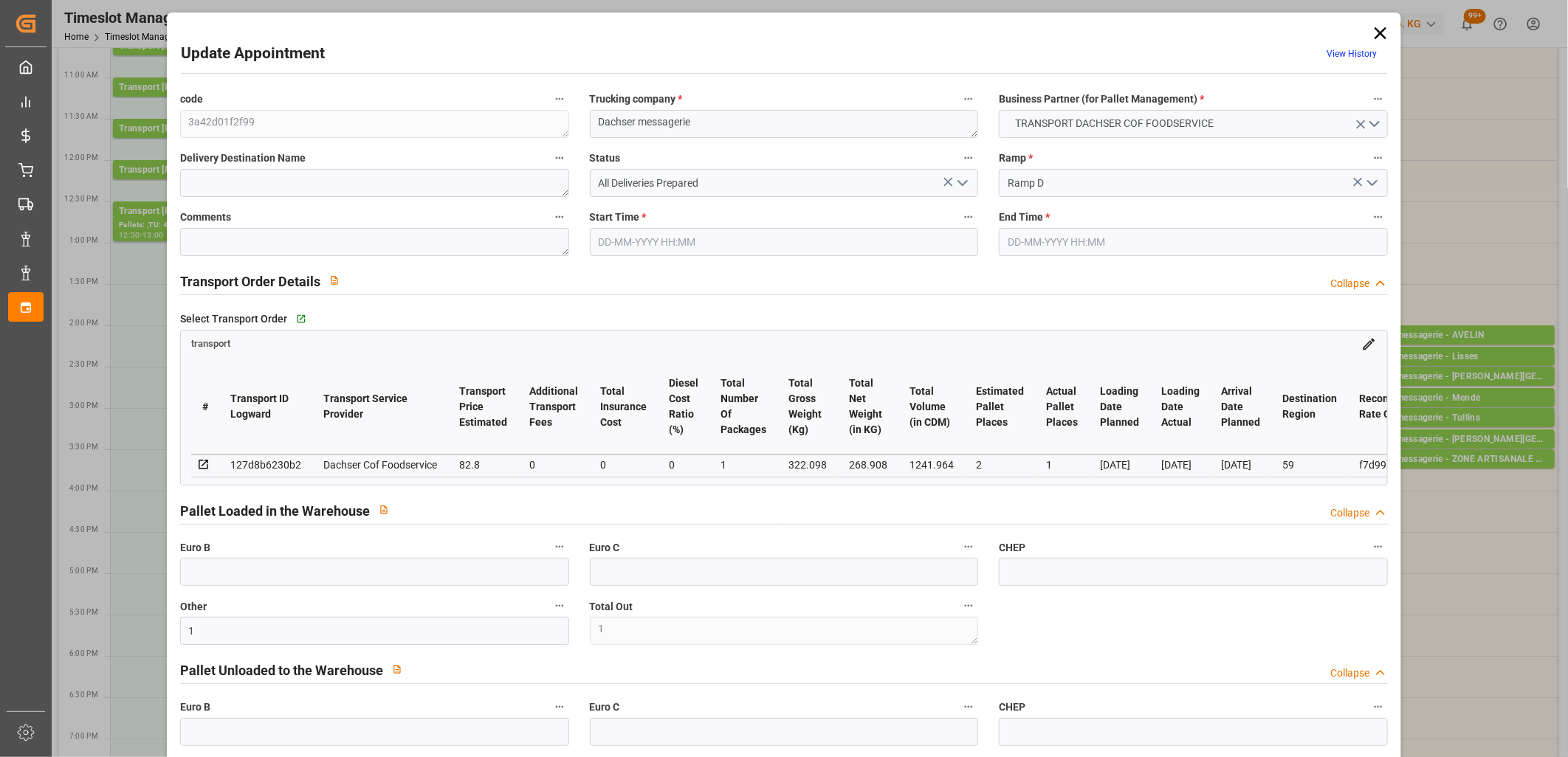
type input "268.908"
type input "370.988"
type input "1241.964"
type input "59"
type input "1"
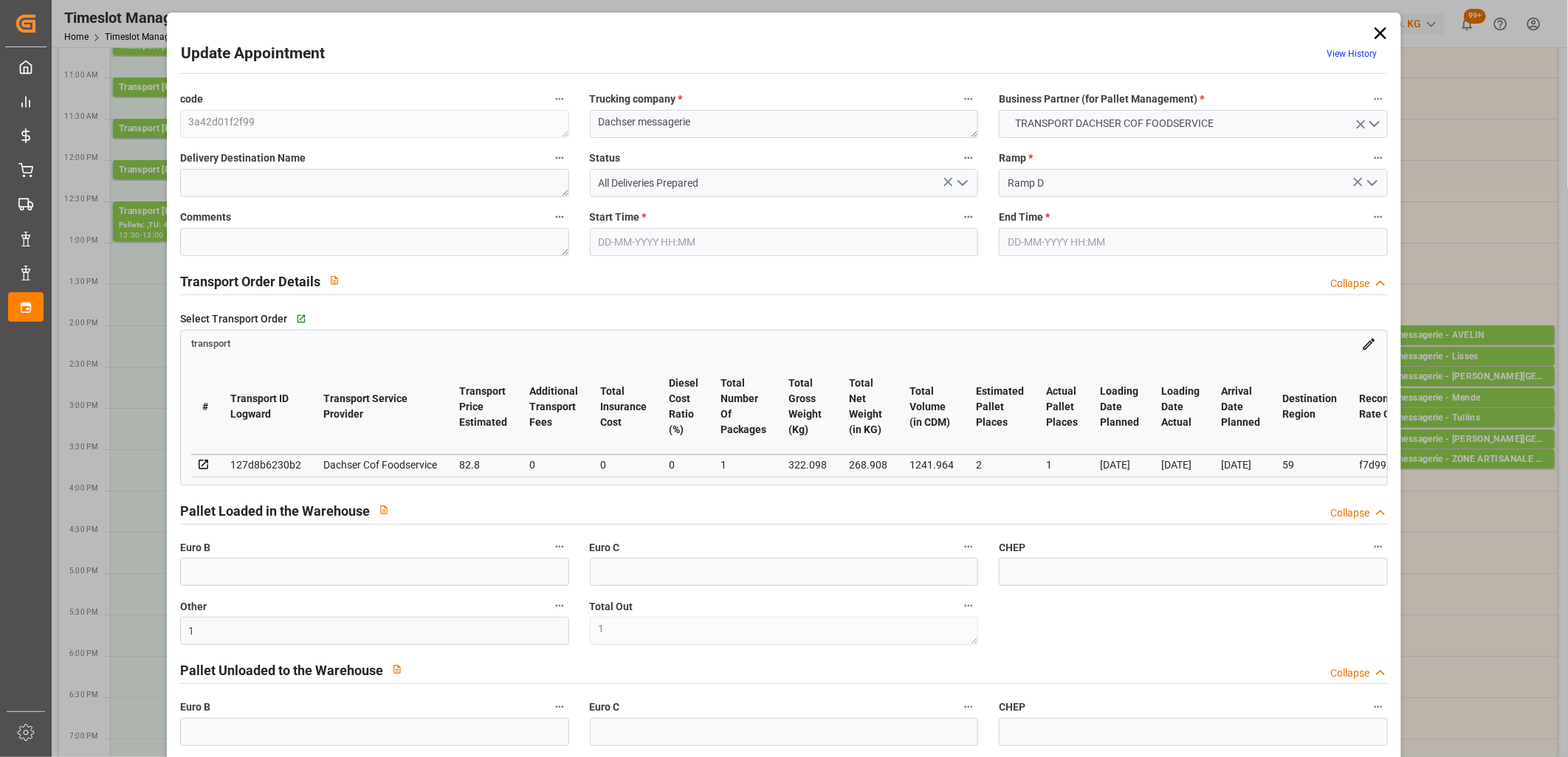
type input "21"
type input "2"
type input "101"
type input "322.098"
type input "0"
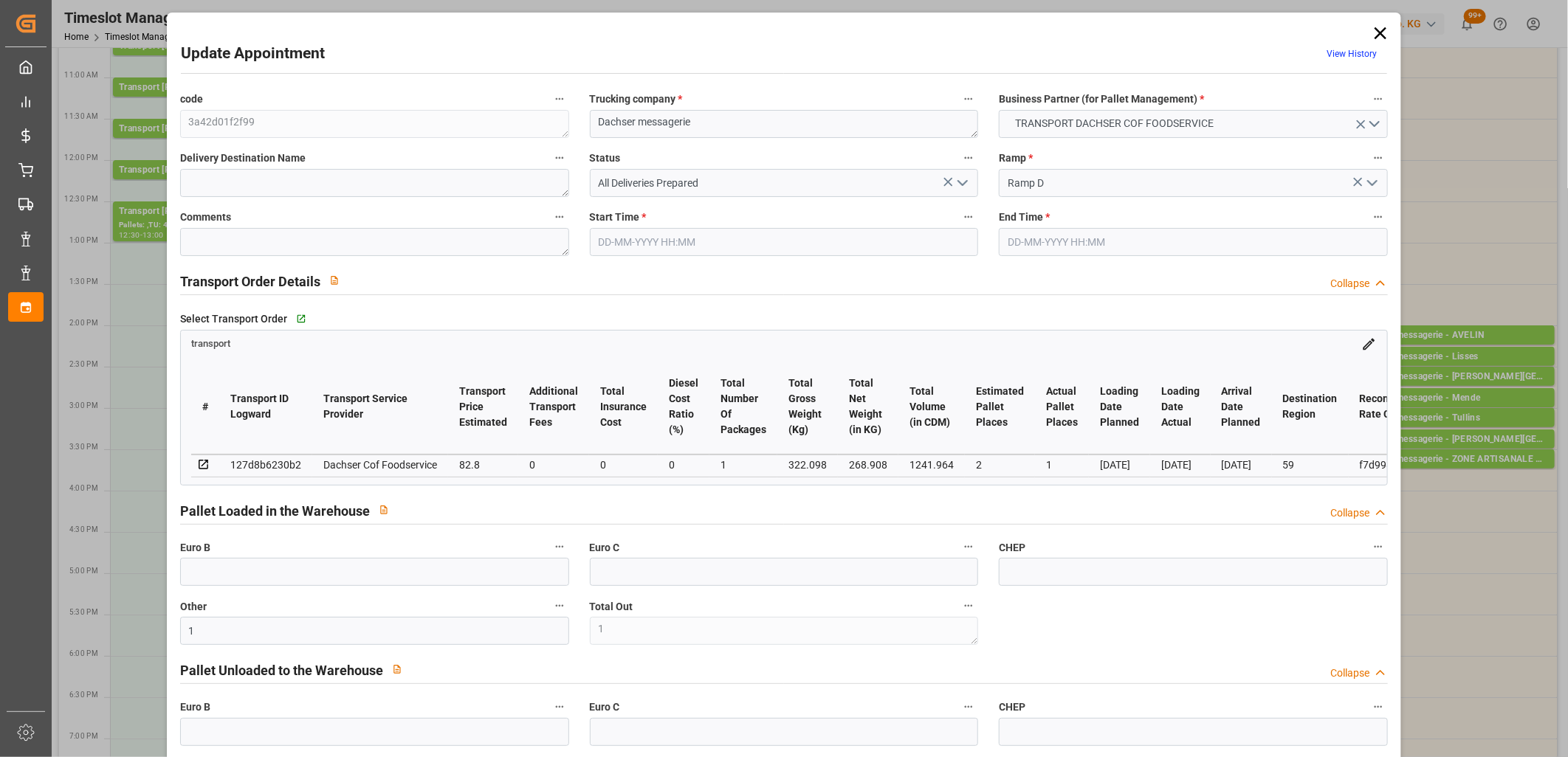
type input "4710.8598"
type input "0"
type input "21"
type input "35"
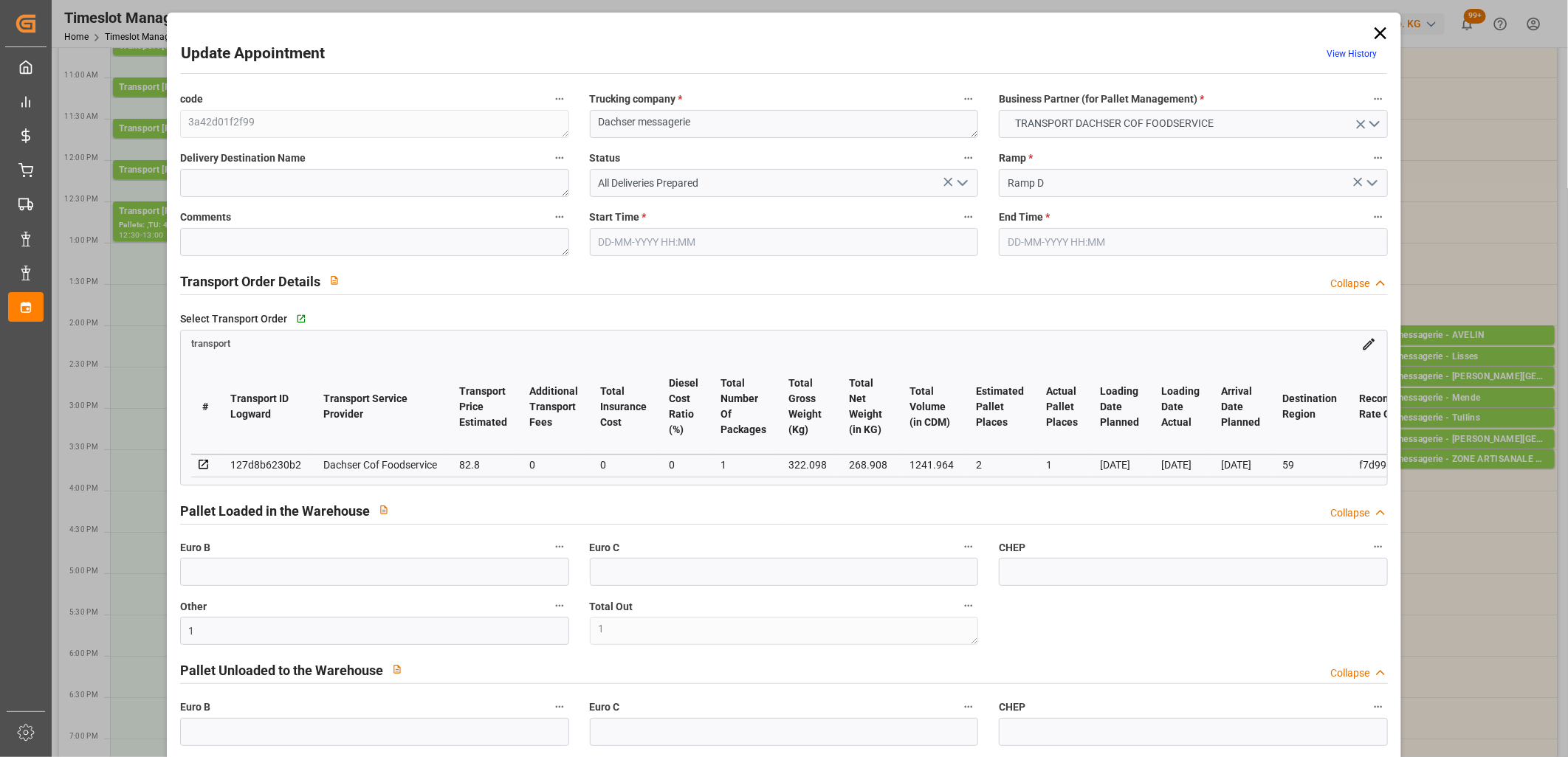
type input "13-10-2025 14:00"
type input "13-10-2025 14:15"
type input "10-10-2025 11:50"
type input "10-10-2025 11:34"
type input "17-10-2025"
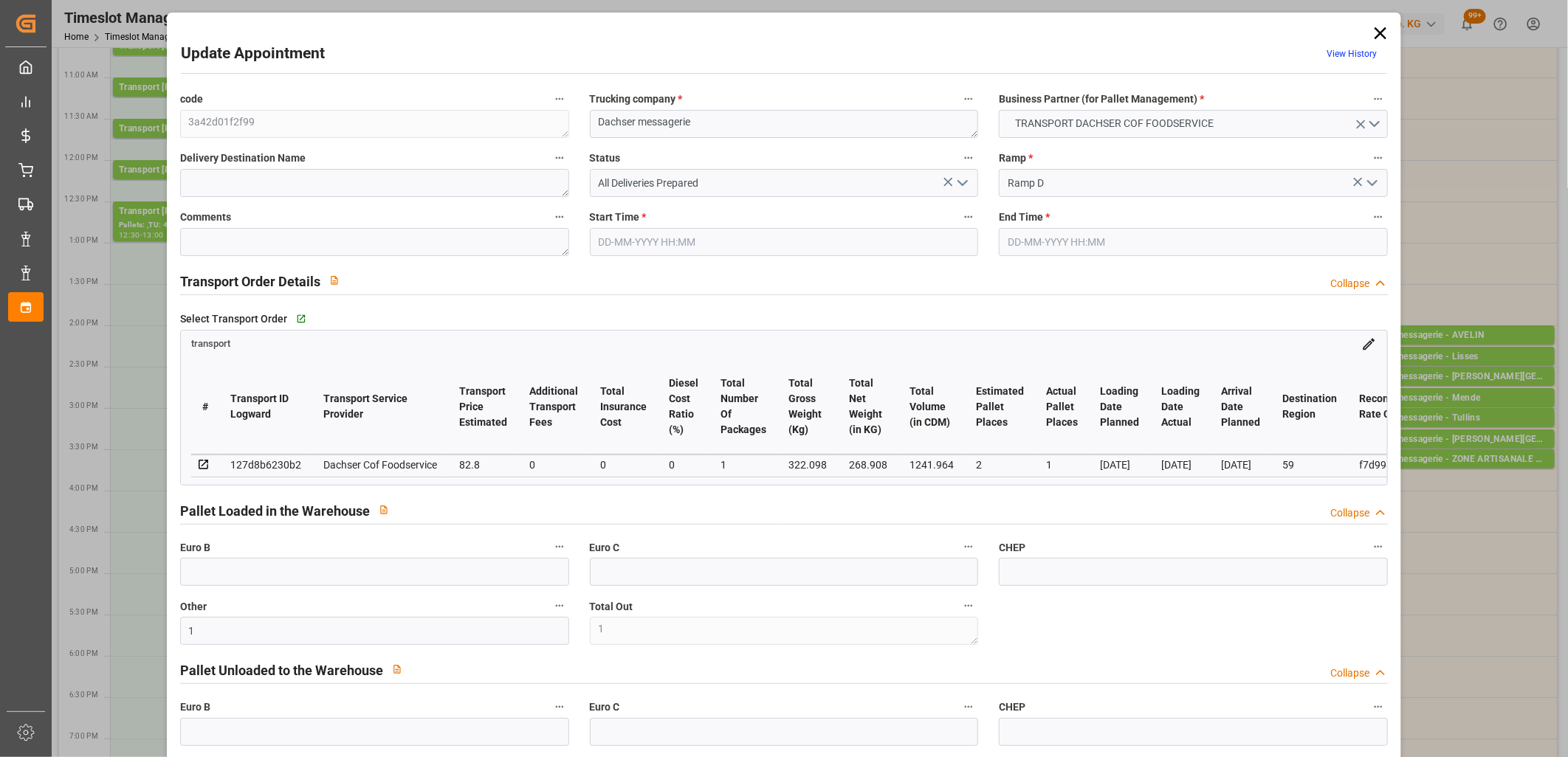
type input "[DATE]"
click at [963, 184] on icon "open menu" at bounding box center [962, 182] width 17 height 17
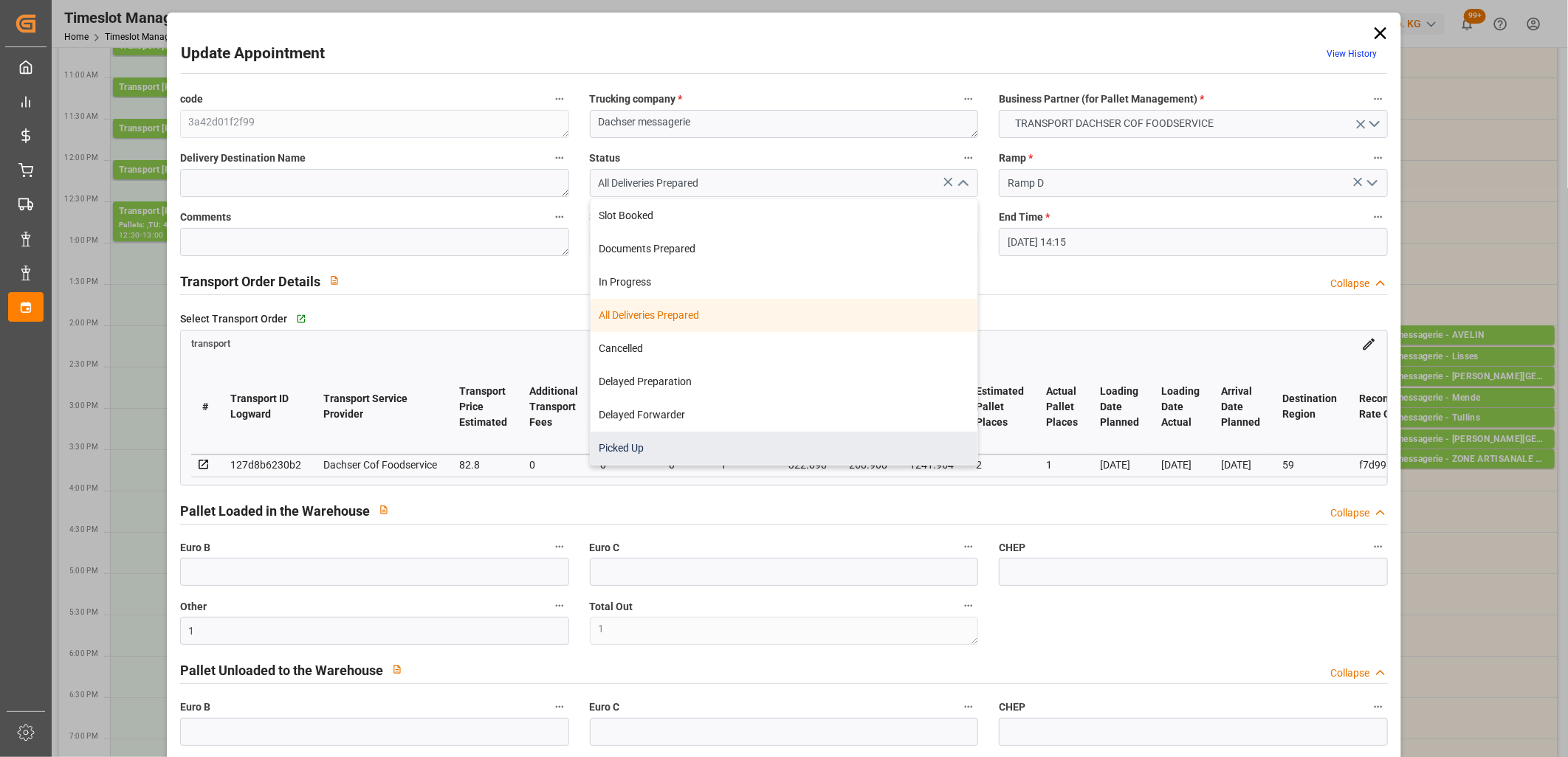
click at [860, 438] on div "Picked Up" at bounding box center [784, 448] width 387 height 33
type input "Picked Up"
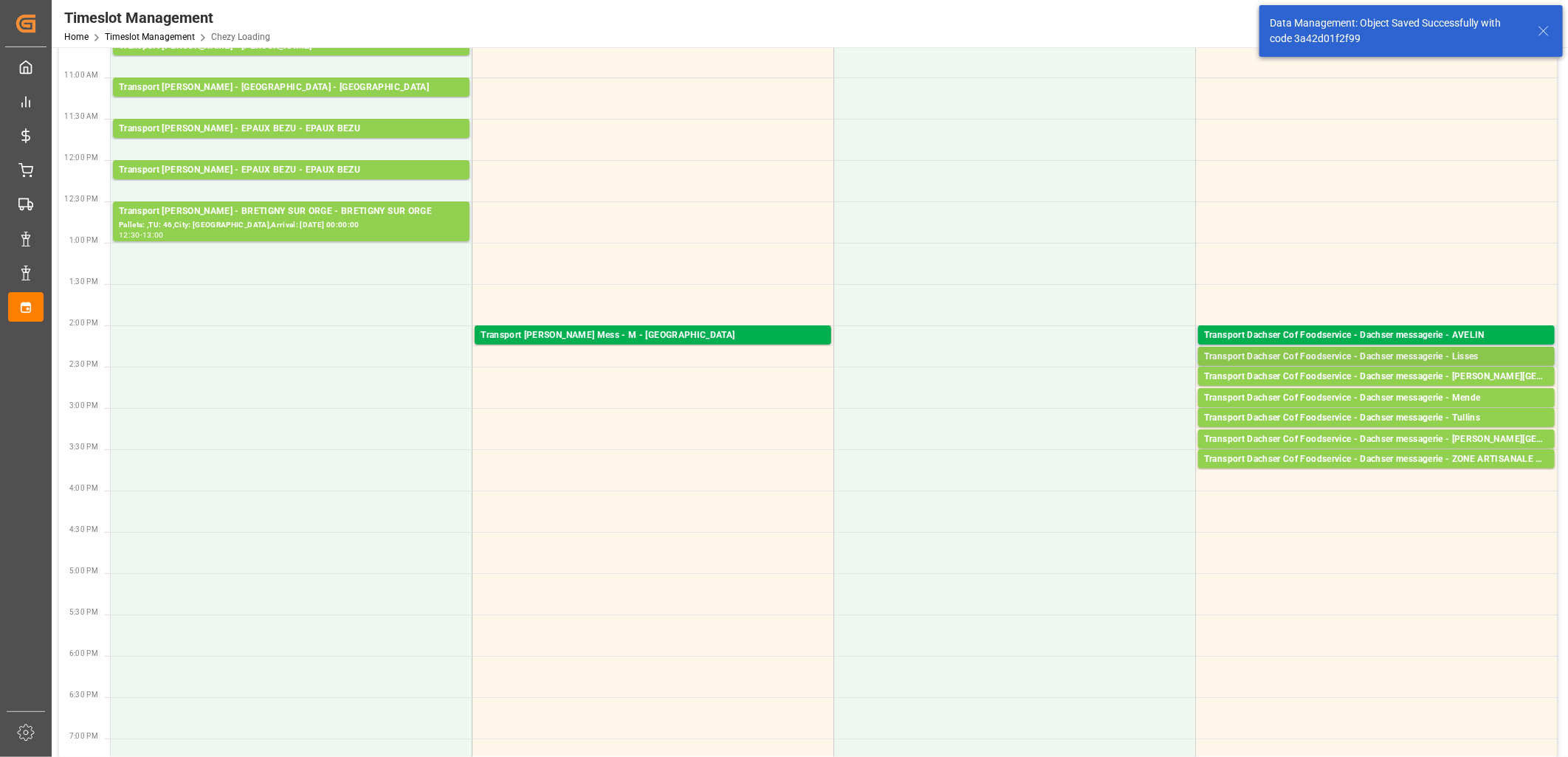
click at [1327, 355] on div "Transport Dachser Cof Foodservice - Dachser messagerie - Lisses" at bounding box center [1376, 357] width 344 height 15
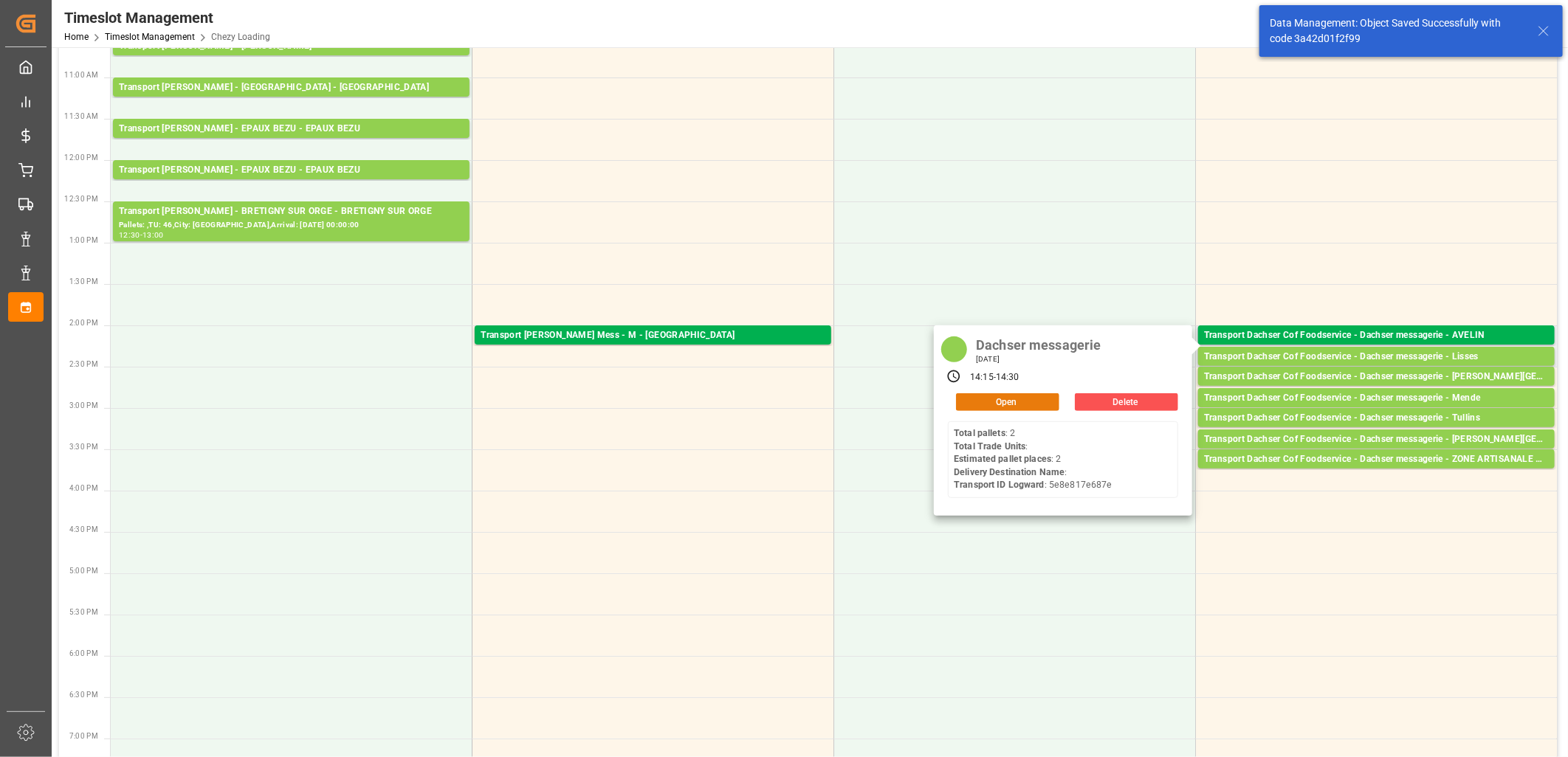
click at [1020, 406] on button "Open" at bounding box center [1007, 401] width 103 height 17
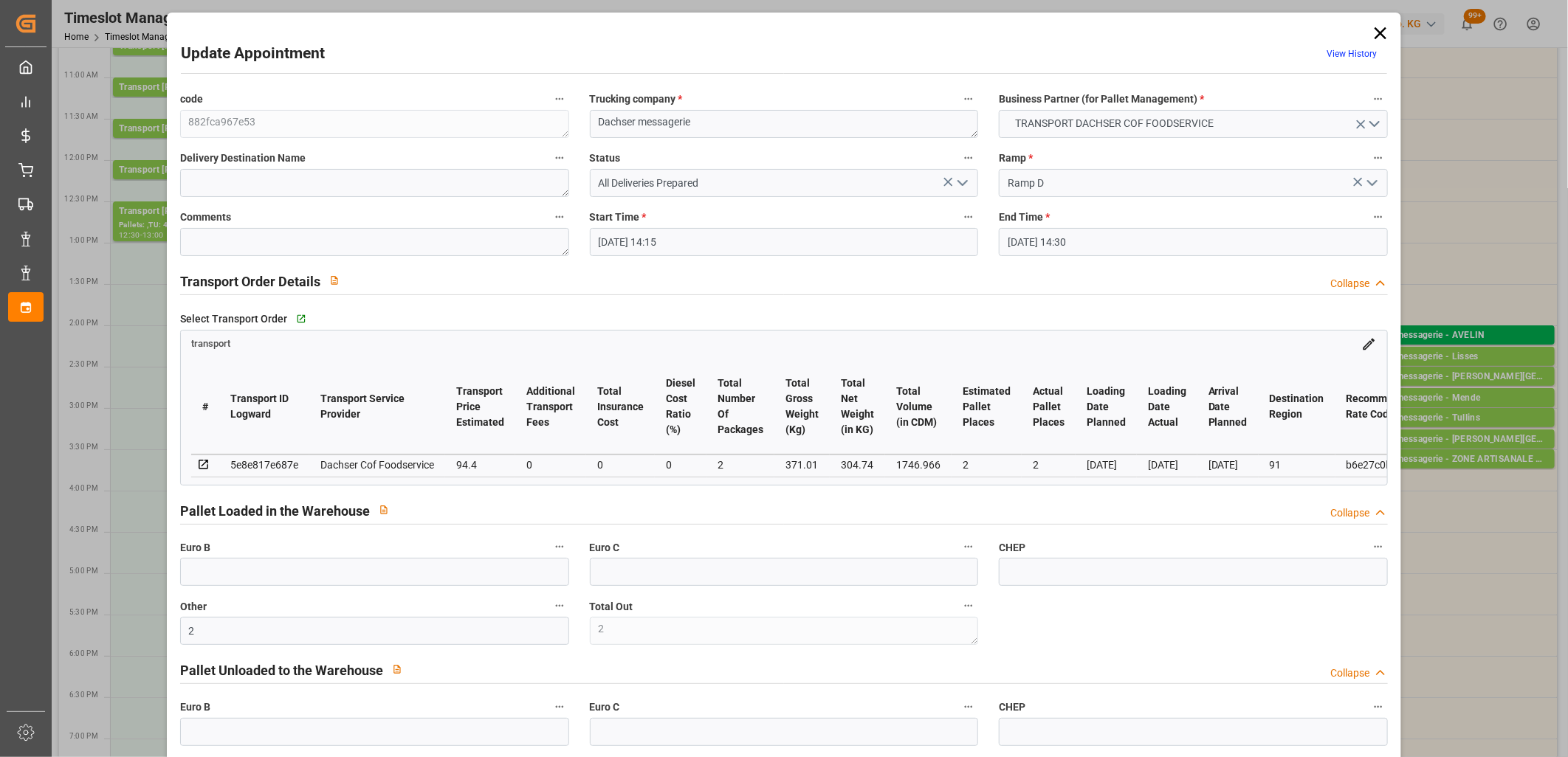
click at [960, 178] on icon "open menu" at bounding box center [962, 182] width 17 height 17
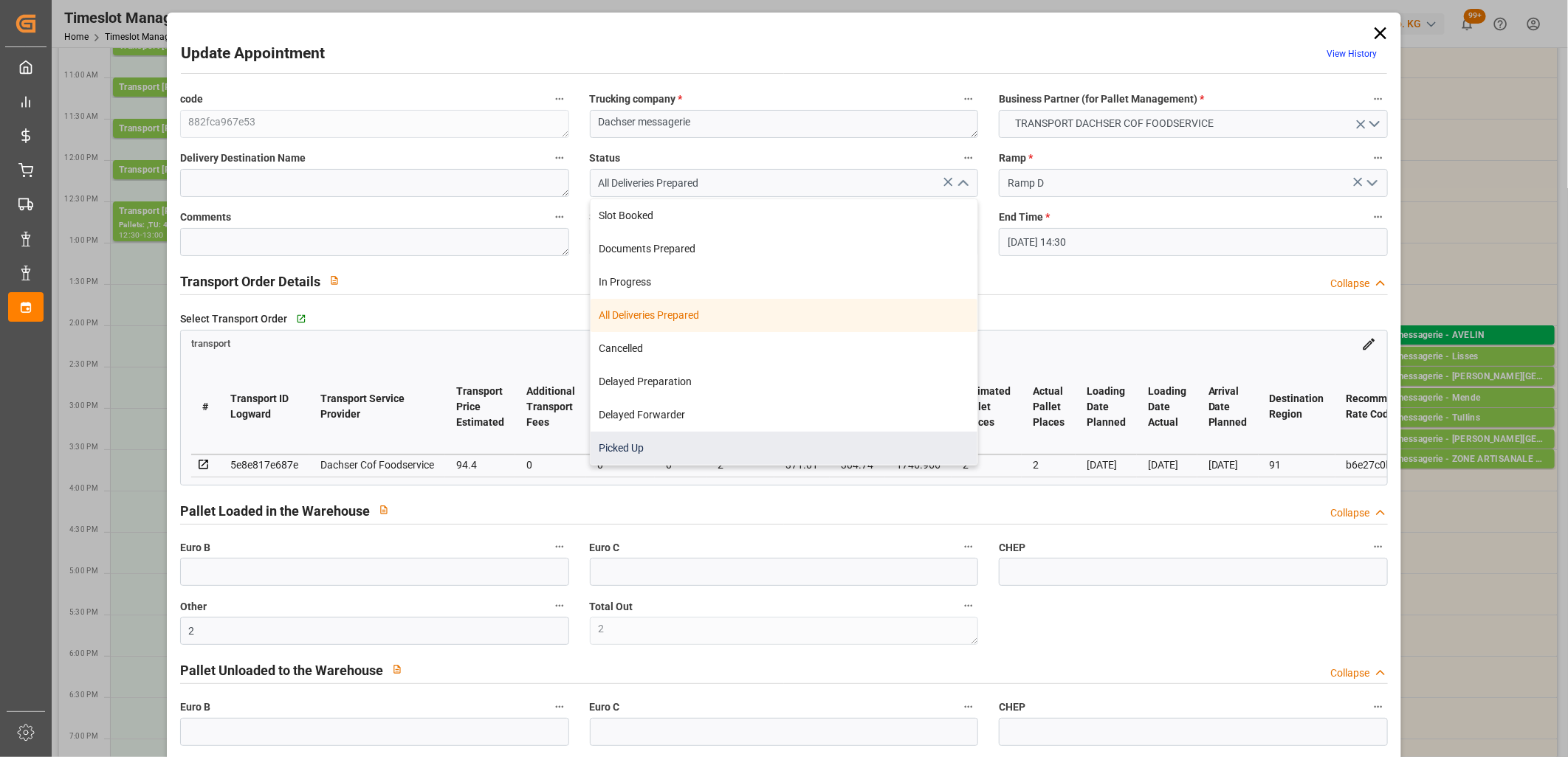
click at [816, 442] on div "Picked Up" at bounding box center [784, 448] width 387 height 33
type input "Picked Up"
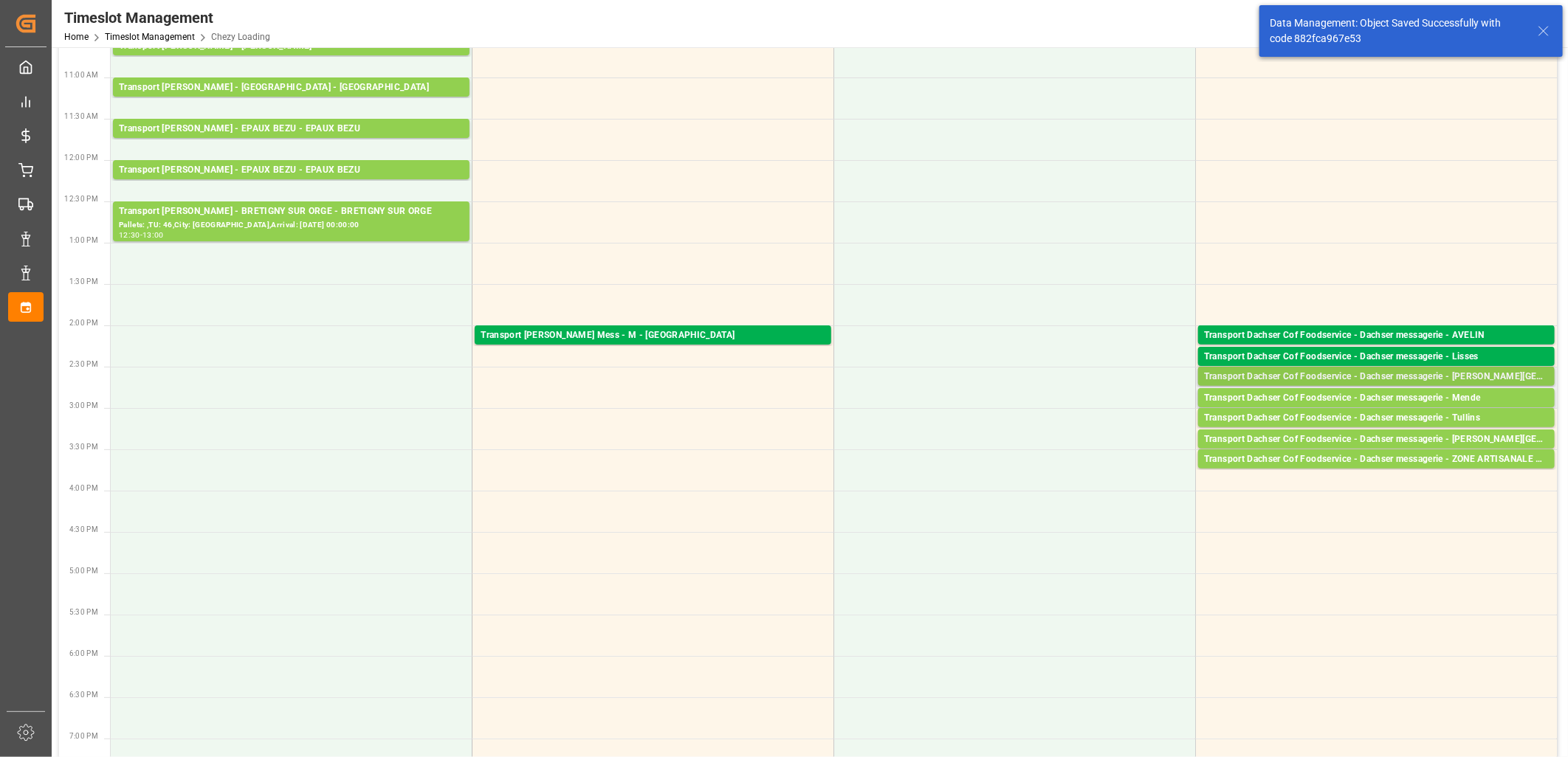
click at [1294, 372] on div "Transport Dachser Cof Foodservice - Dachser messagerie - [GEOGRAPHIC_DATA]" at bounding box center [1376, 377] width 344 height 15
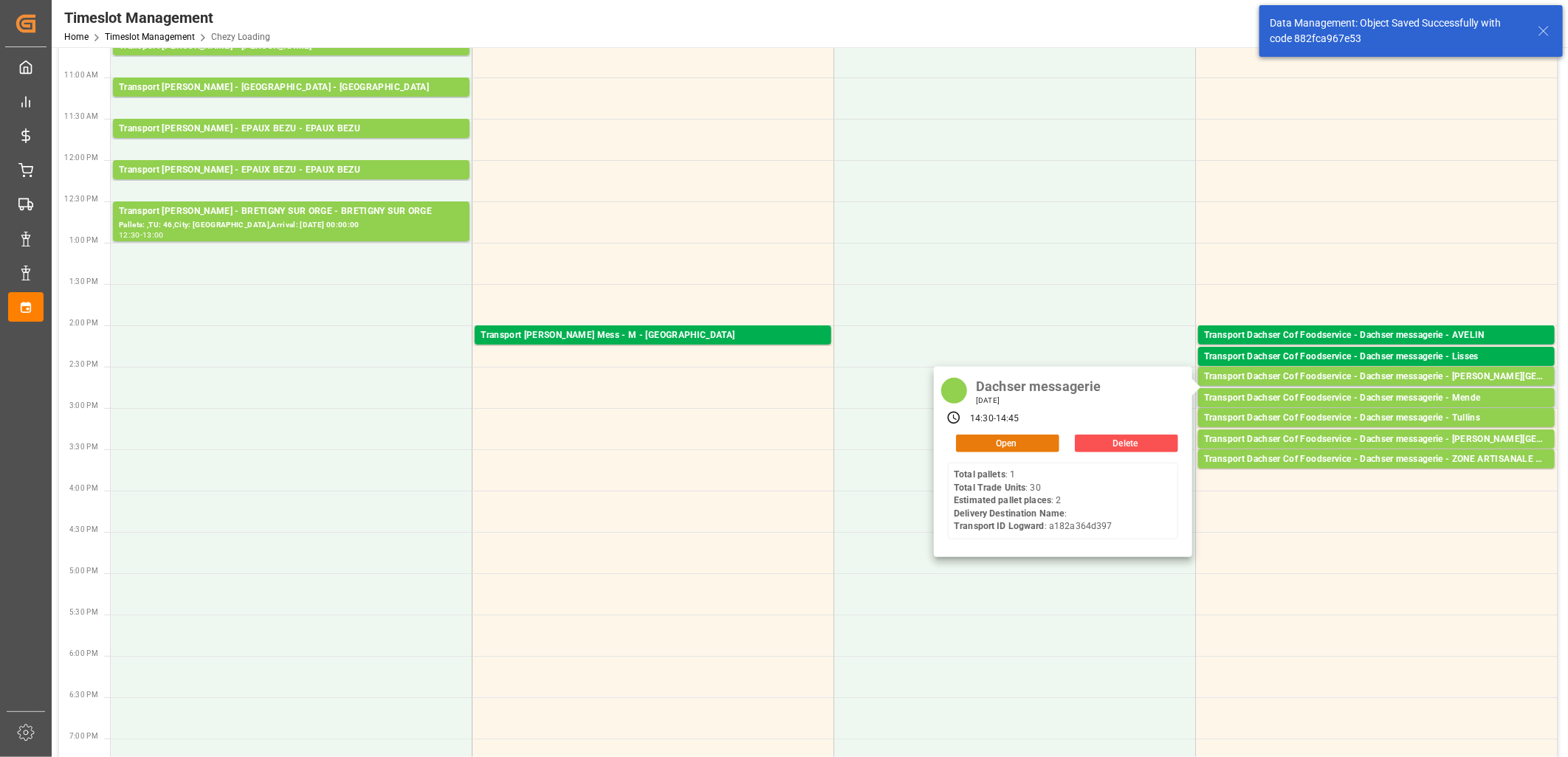
click at [1034, 445] on button "Open" at bounding box center [1007, 443] width 103 height 17
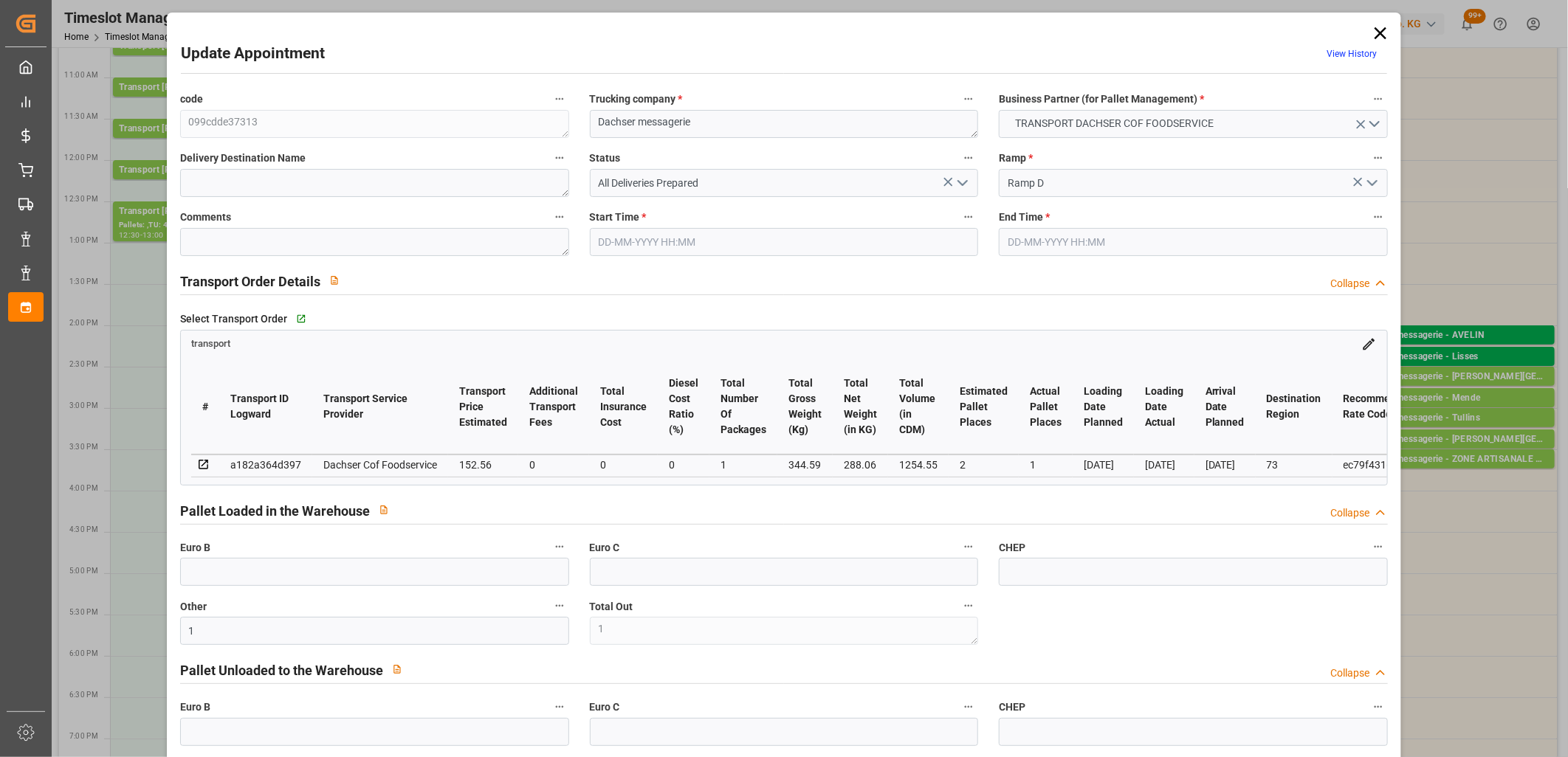
type input "13-10-2025 14:30"
type input "13-10-2025 14:45"
type input "10-10-2025 11:52"
type input "10-10-2025 11:34"
type input "17-10-2025"
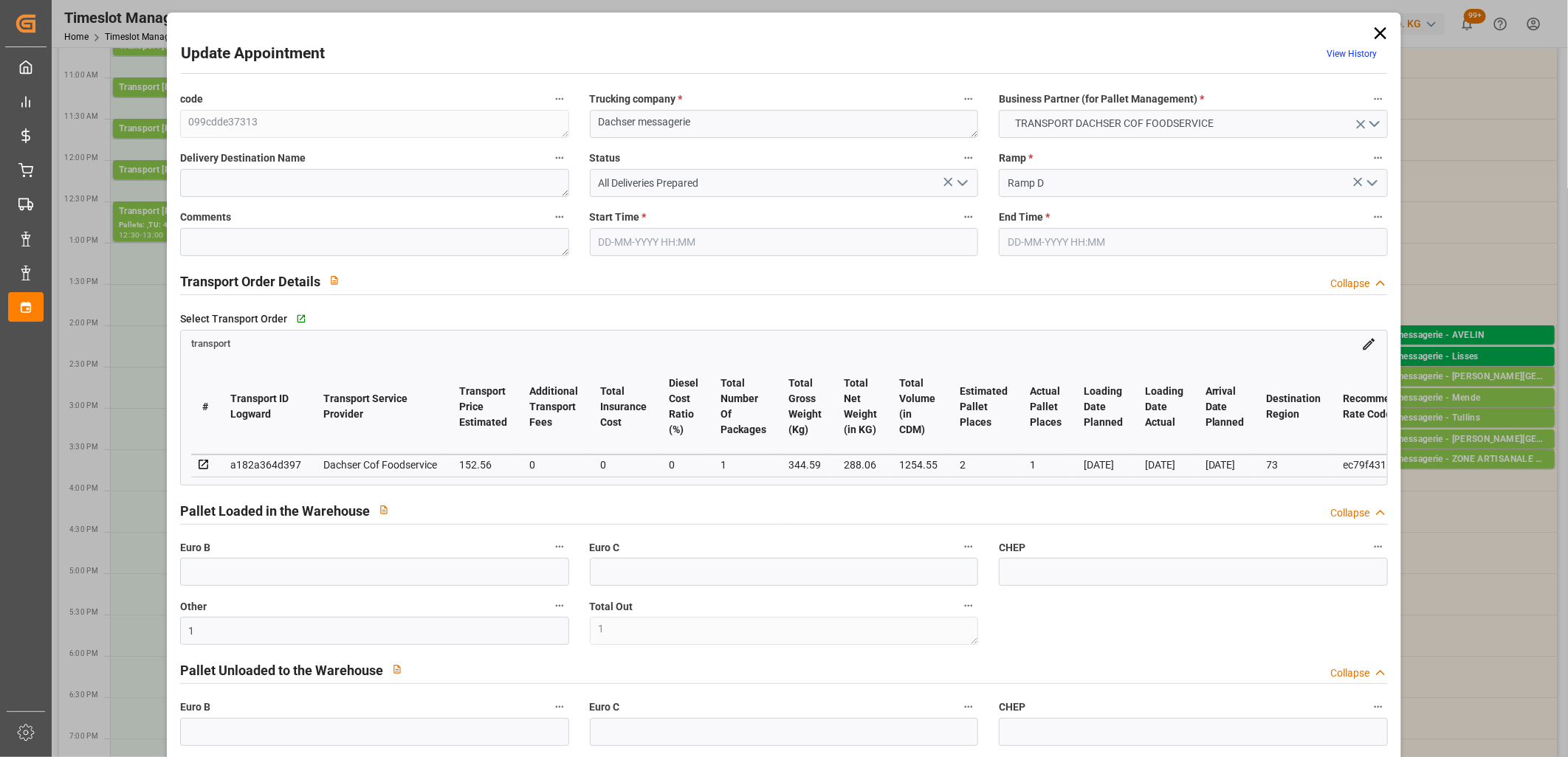
type input "[DATE]"
click at [955, 184] on icon "open menu" at bounding box center [962, 182] width 17 height 17
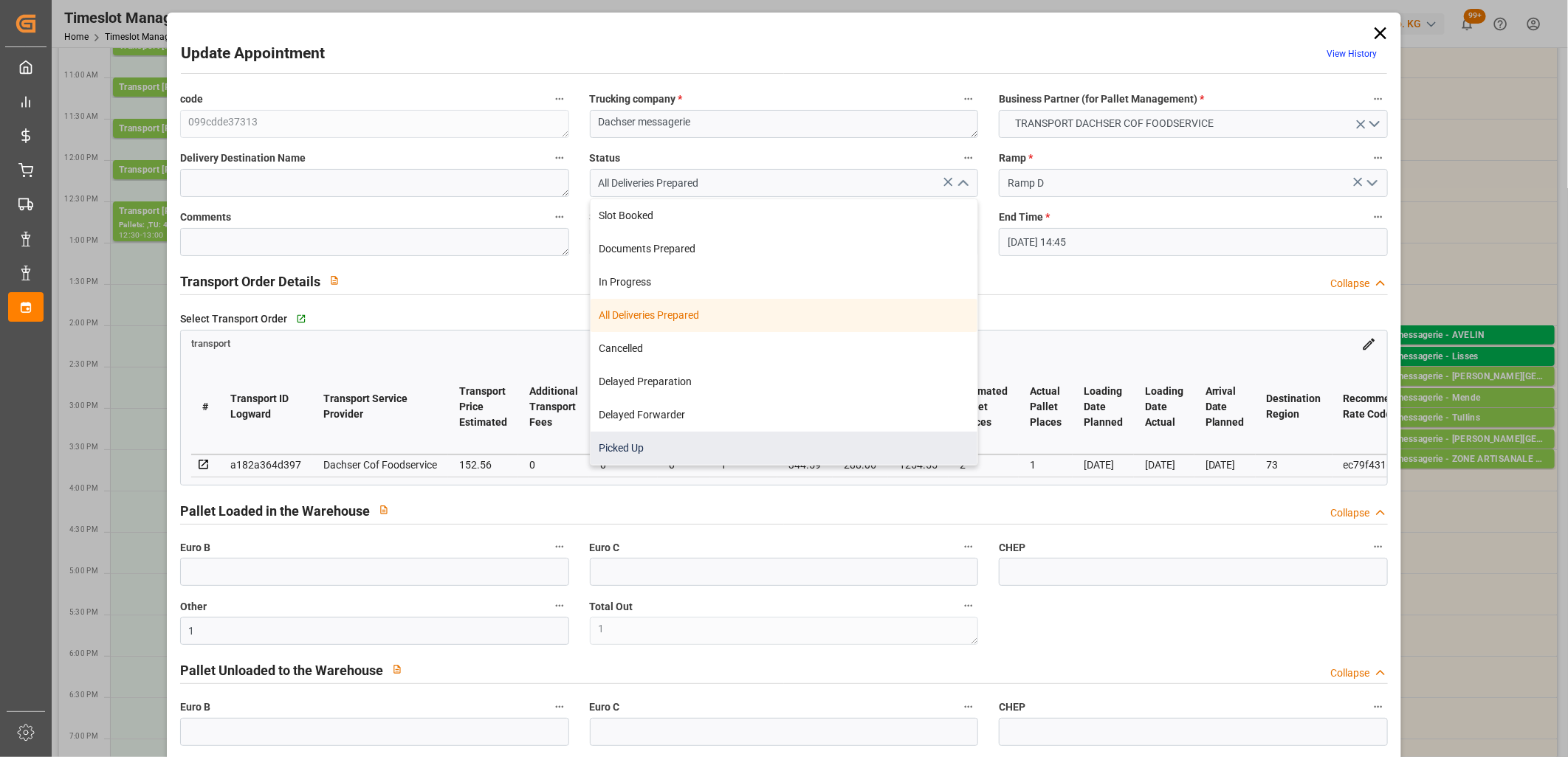
click at [836, 443] on div "Picked Up" at bounding box center [784, 448] width 387 height 33
type input "Picked Up"
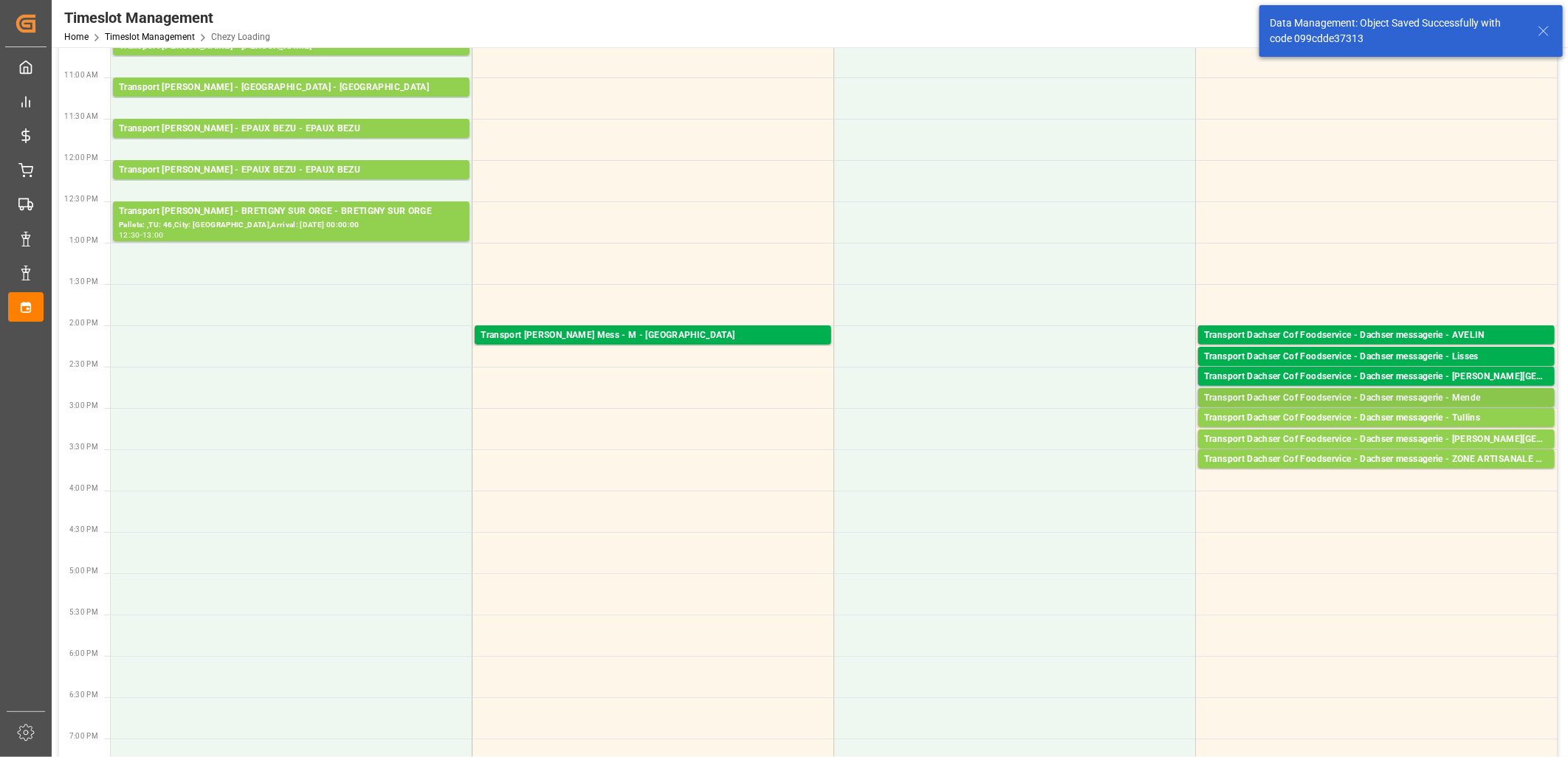
click at [1278, 400] on div "Transport Dachser Cof Foodservice - Dachser messagerie - Mende" at bounding box center [1376, 399] width 344 height 15
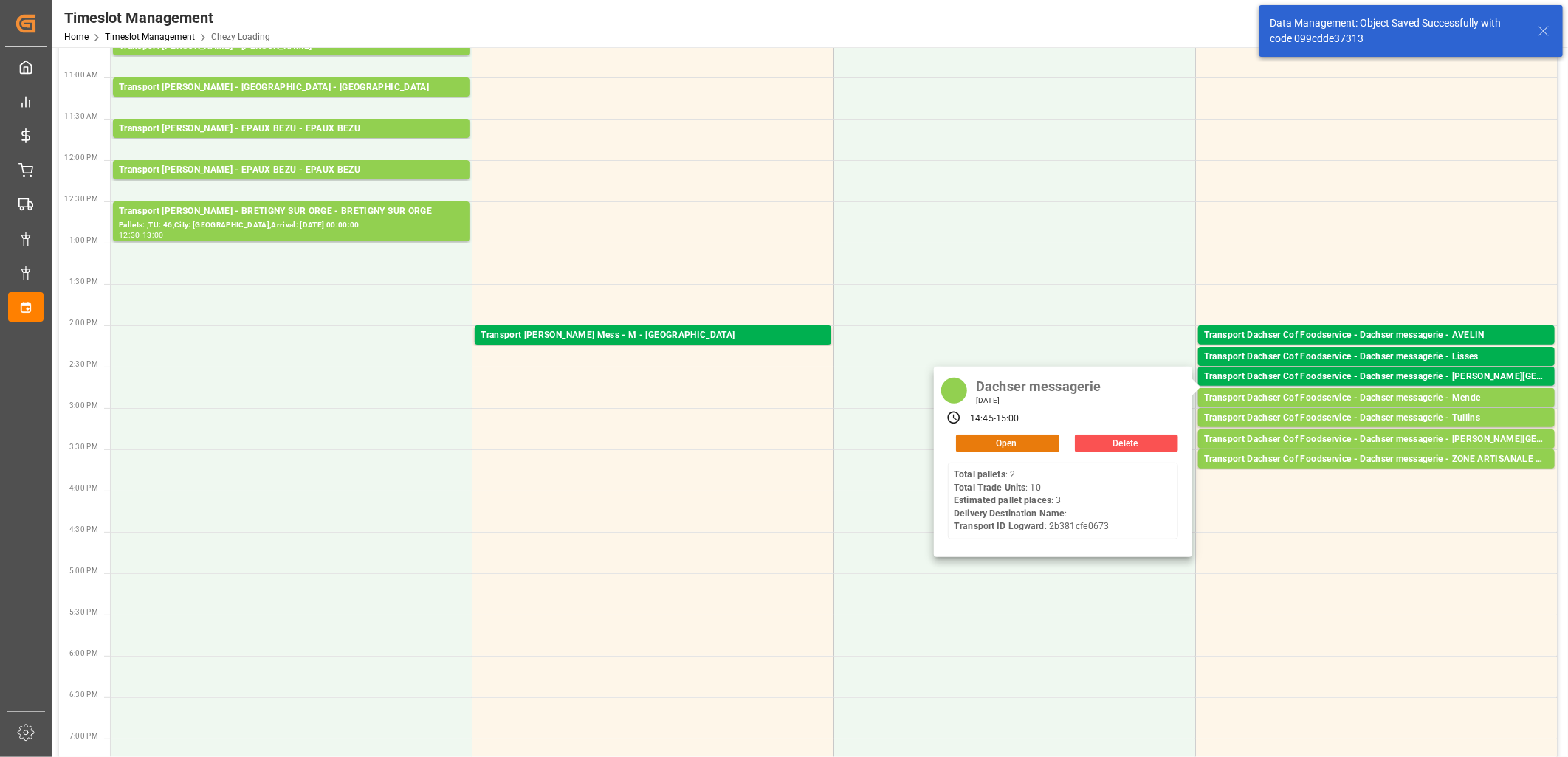
click at [999, 441] on button "Open" at bounding box center [1007, 443] width 103 height 17
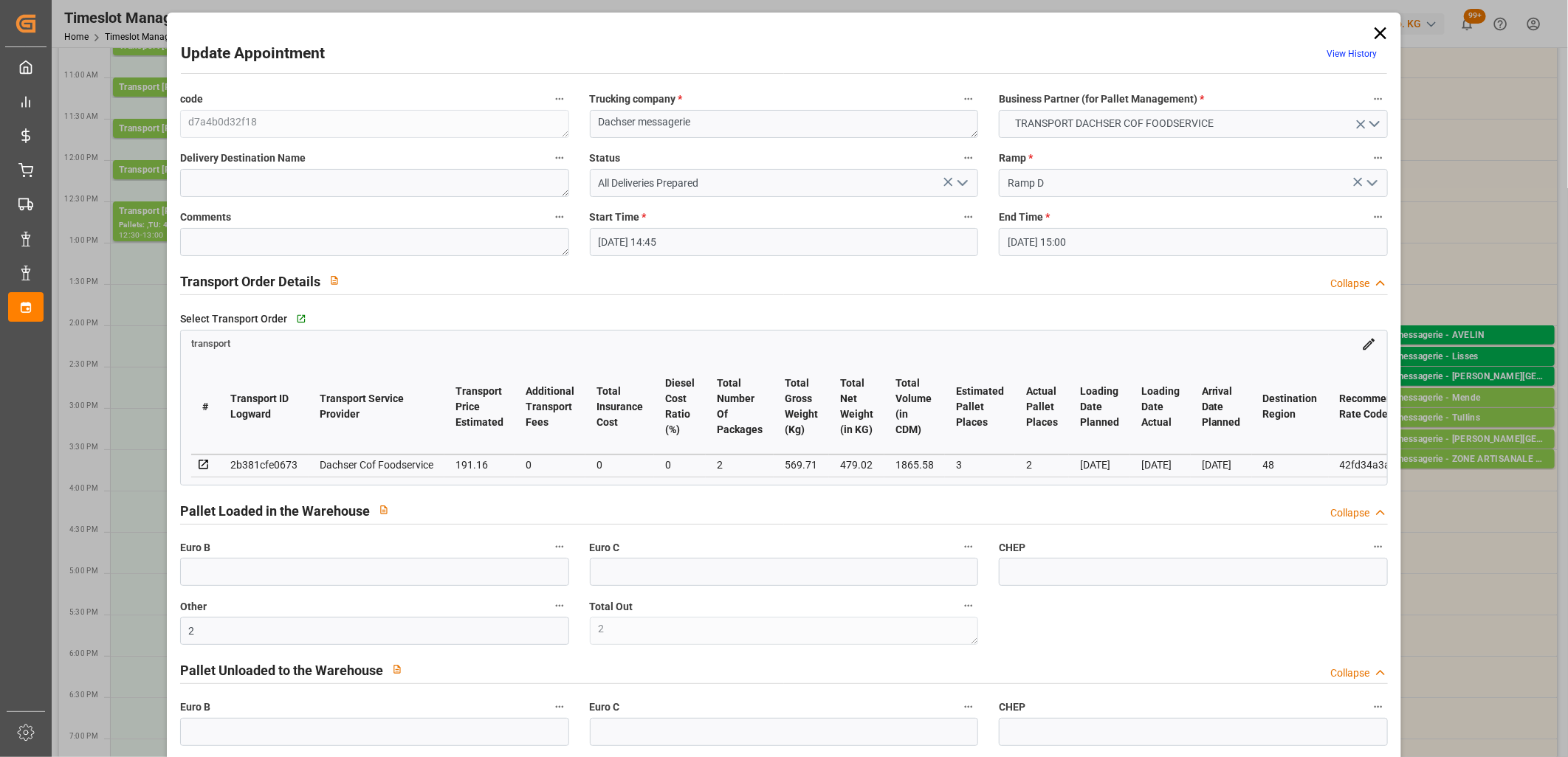
click at [963, 188] on icon "open menu" at bounding box center [962, 182] width 17 height 17
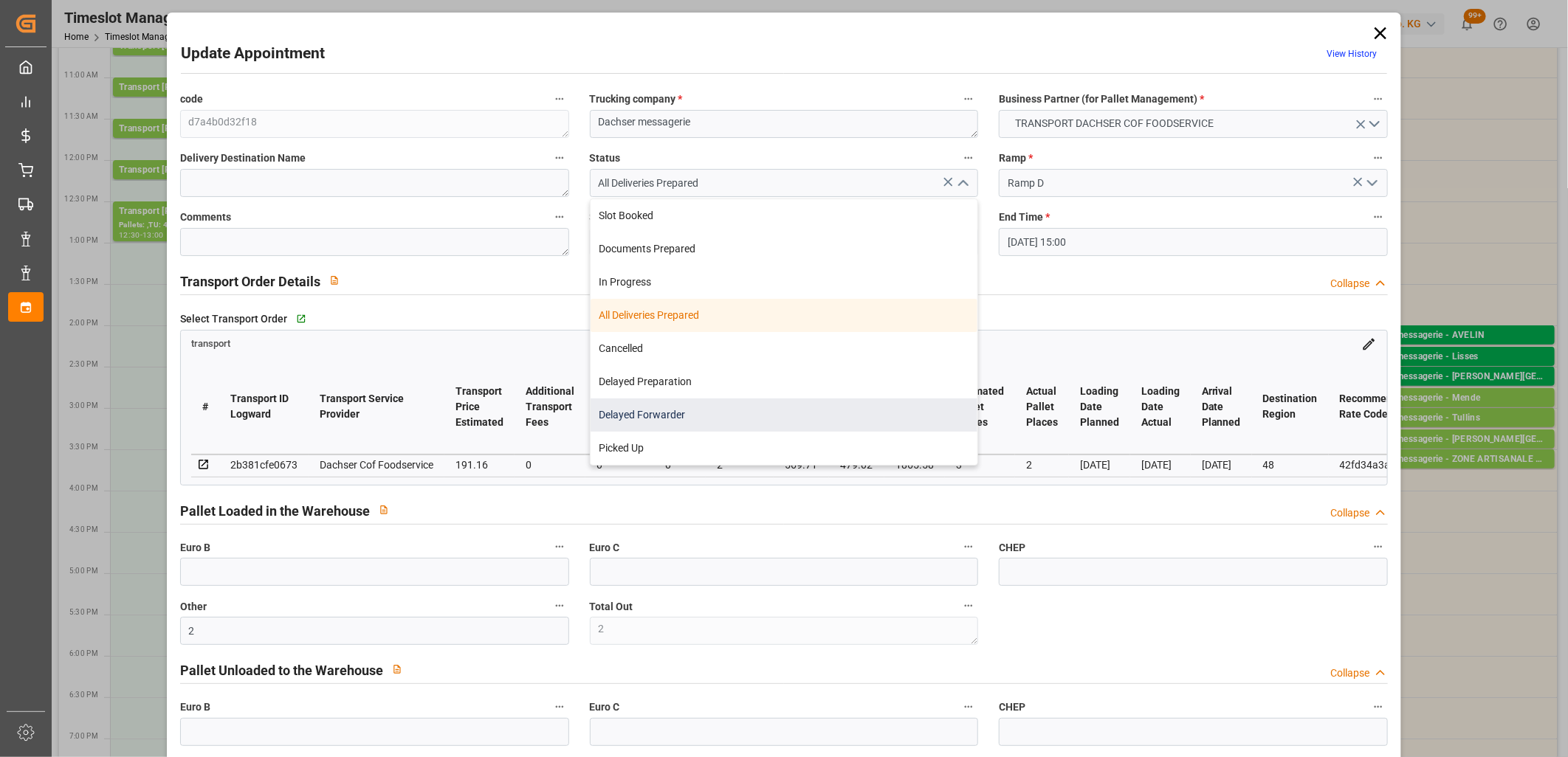
click at [893, 415] on div "Delayed Forwarder" at bounding box center [784, 415] width 387 height 33
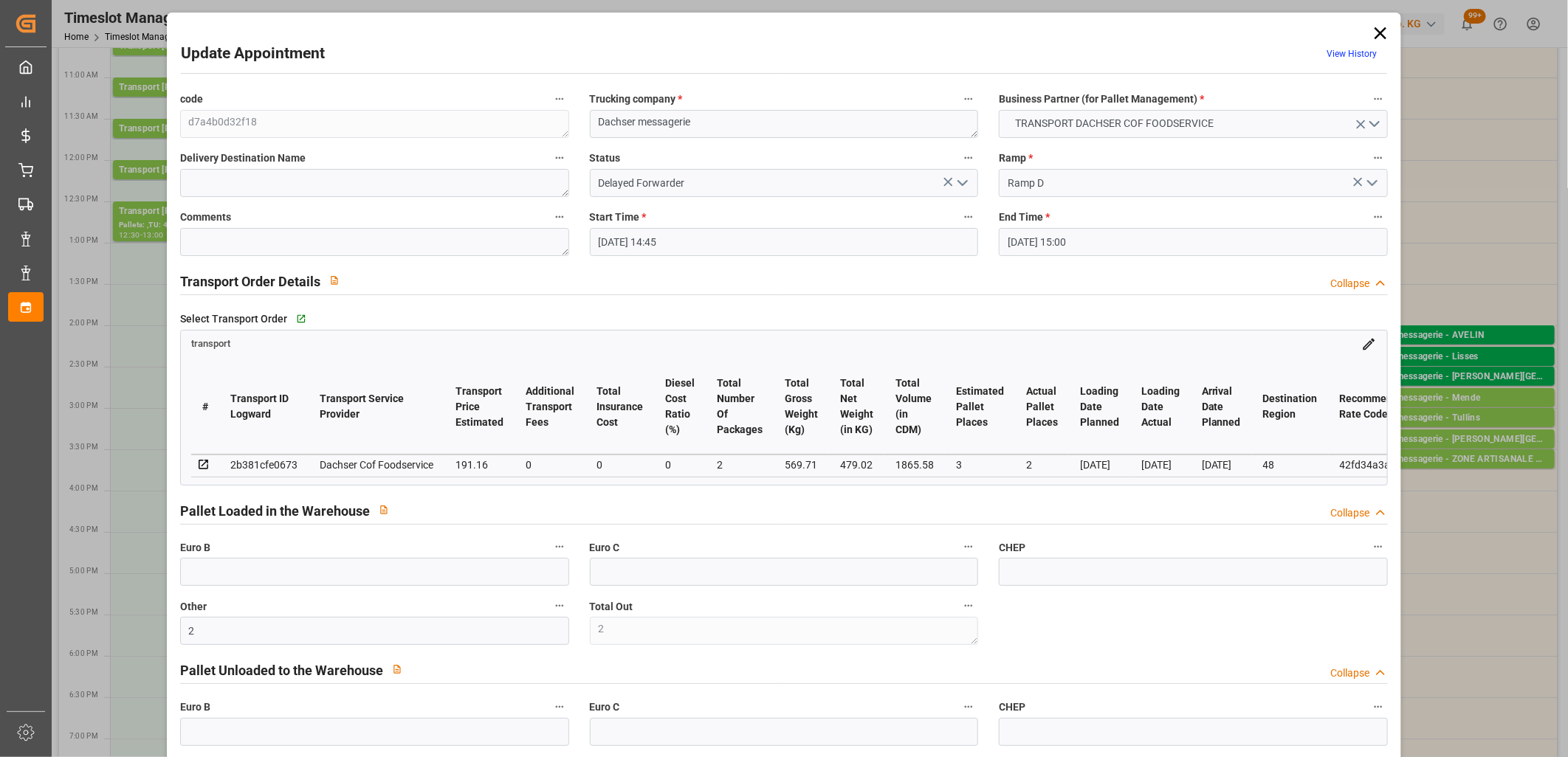
click at [962, 181] on icon "open menu" at bounding box center [962, 182] width 17 height 17
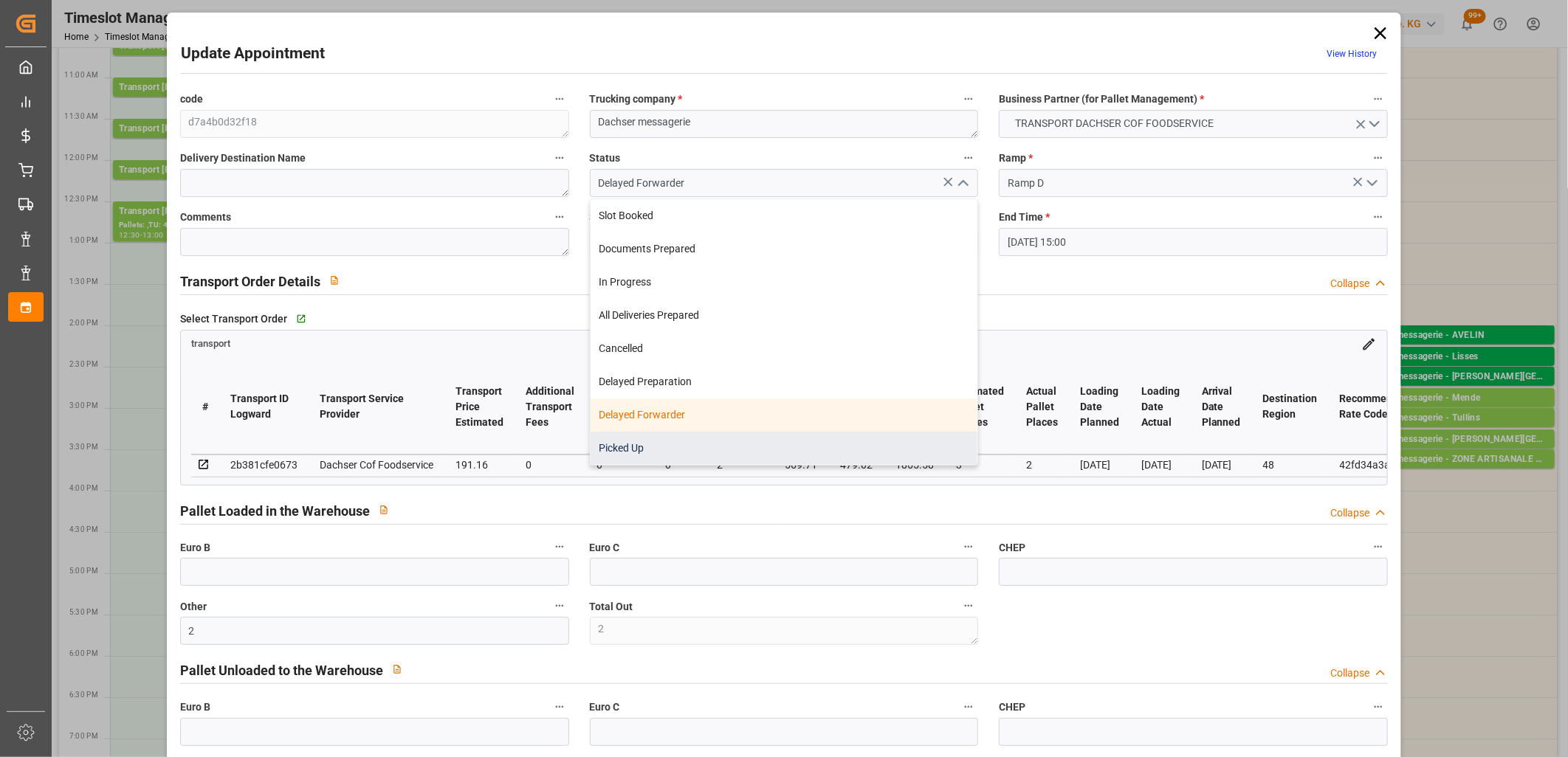
click at [869, 443] on div "Picked Up" at bounding box center [784, 448] width 387 height 33
type input "Picked Up"
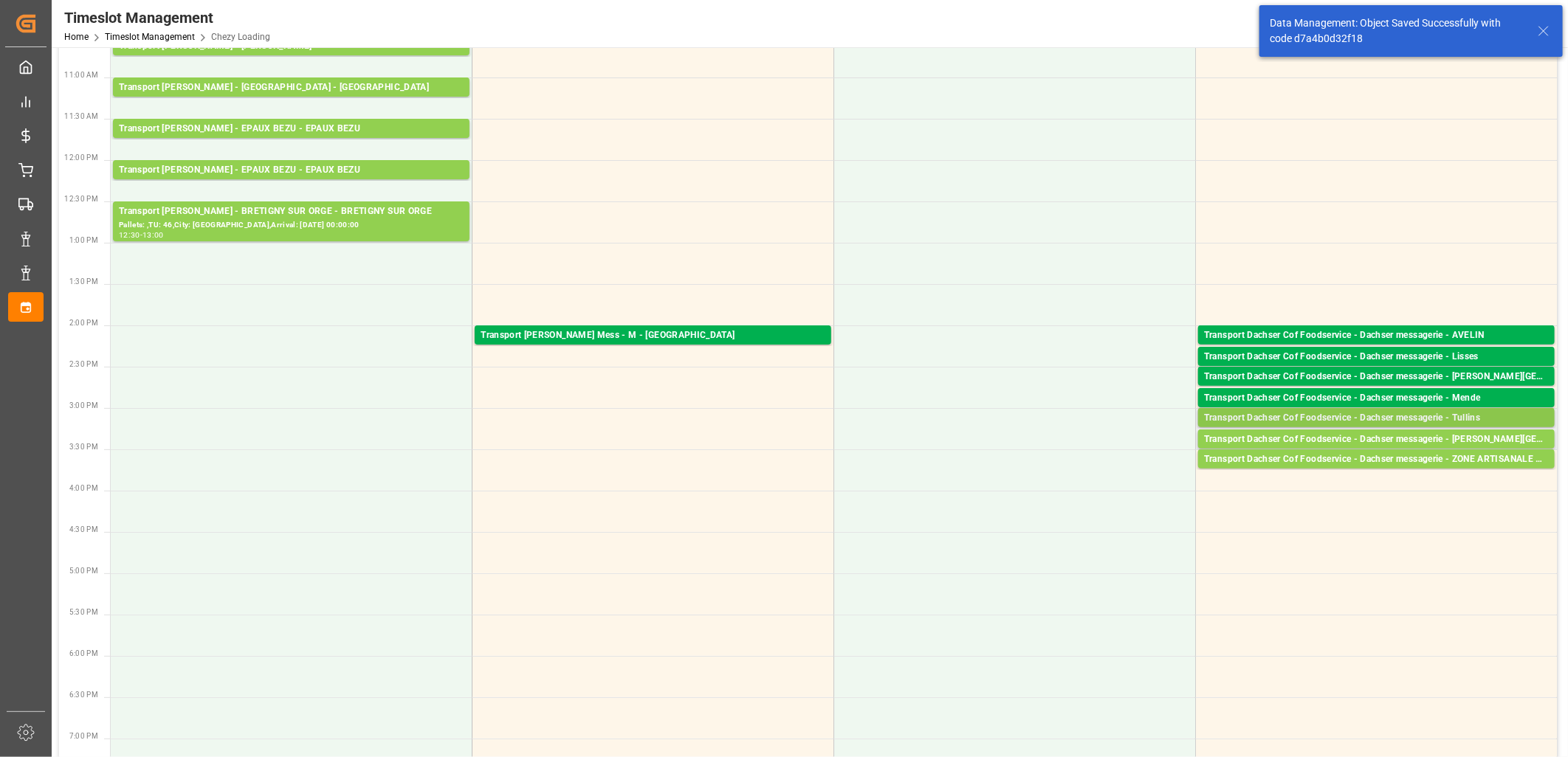
click at [1314, 419] on div "Transport Dachser Cof Foodservice - Dachser messagerie - Tullins" at bounding box center [1376, 419] width 344 height 15
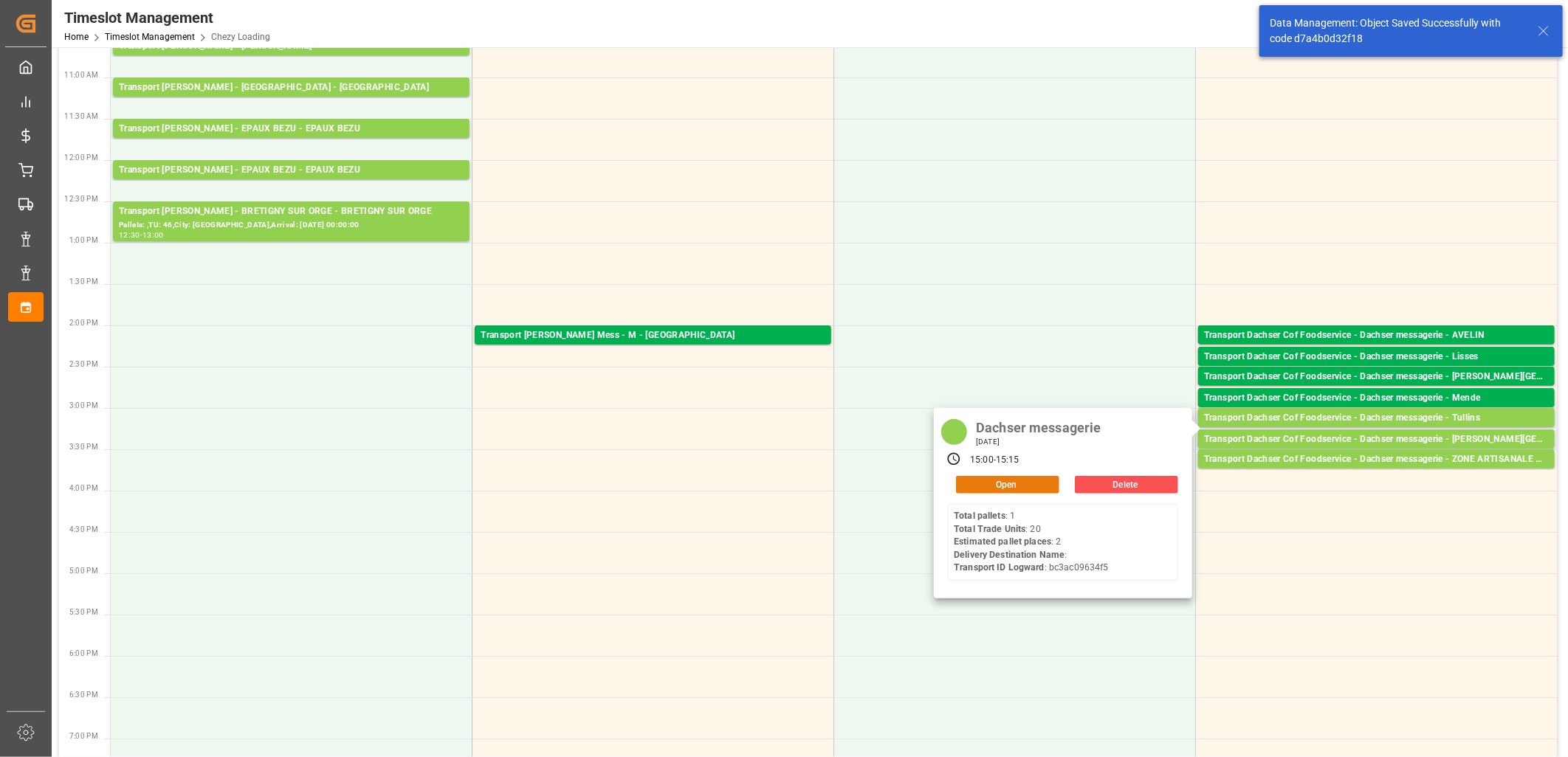
click at [1014, 491] on button "Open" at bounding box center [1007, 485] width 103 height 17
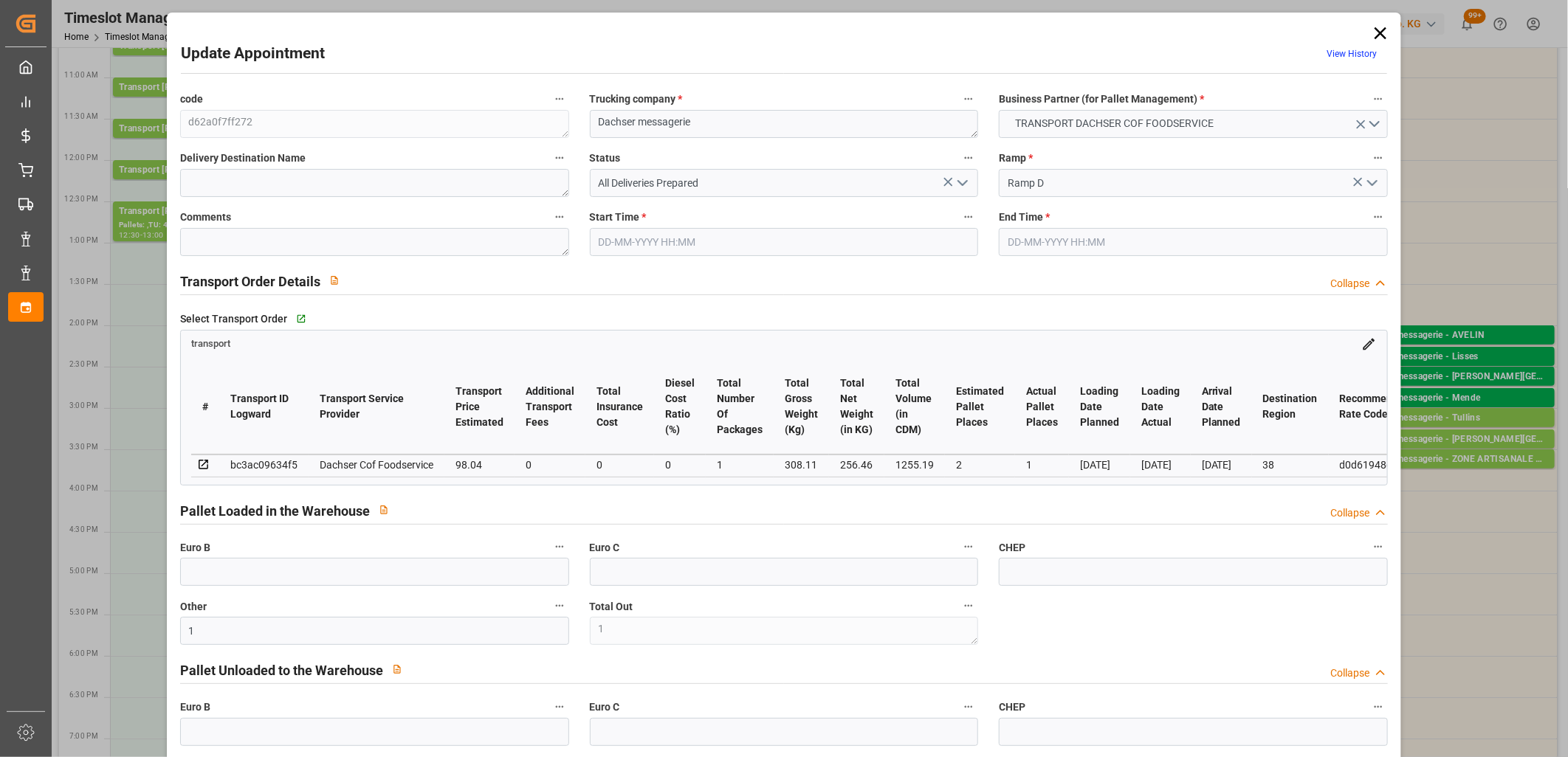
type input "13-10-2025 15:00"
type input "13-10-2025 15:15"
type input "10-10-2025 11:56"
type input "10-10-2025 11:34"
type input "17-10-2025"
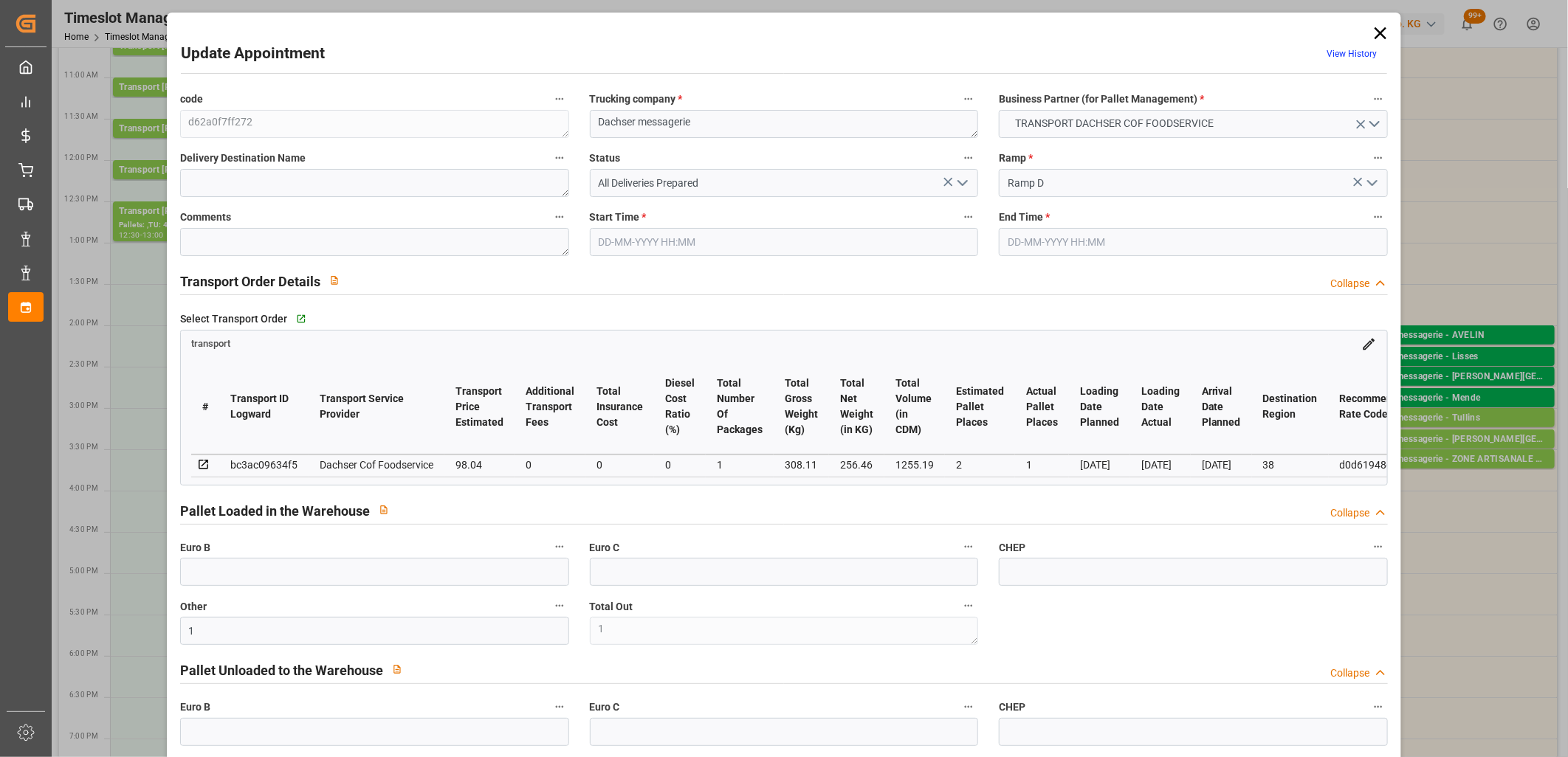
type input "[DATE]"
click at [963, 183] on icon "open menu" at bounding box center [962, 182] width 17 height 17
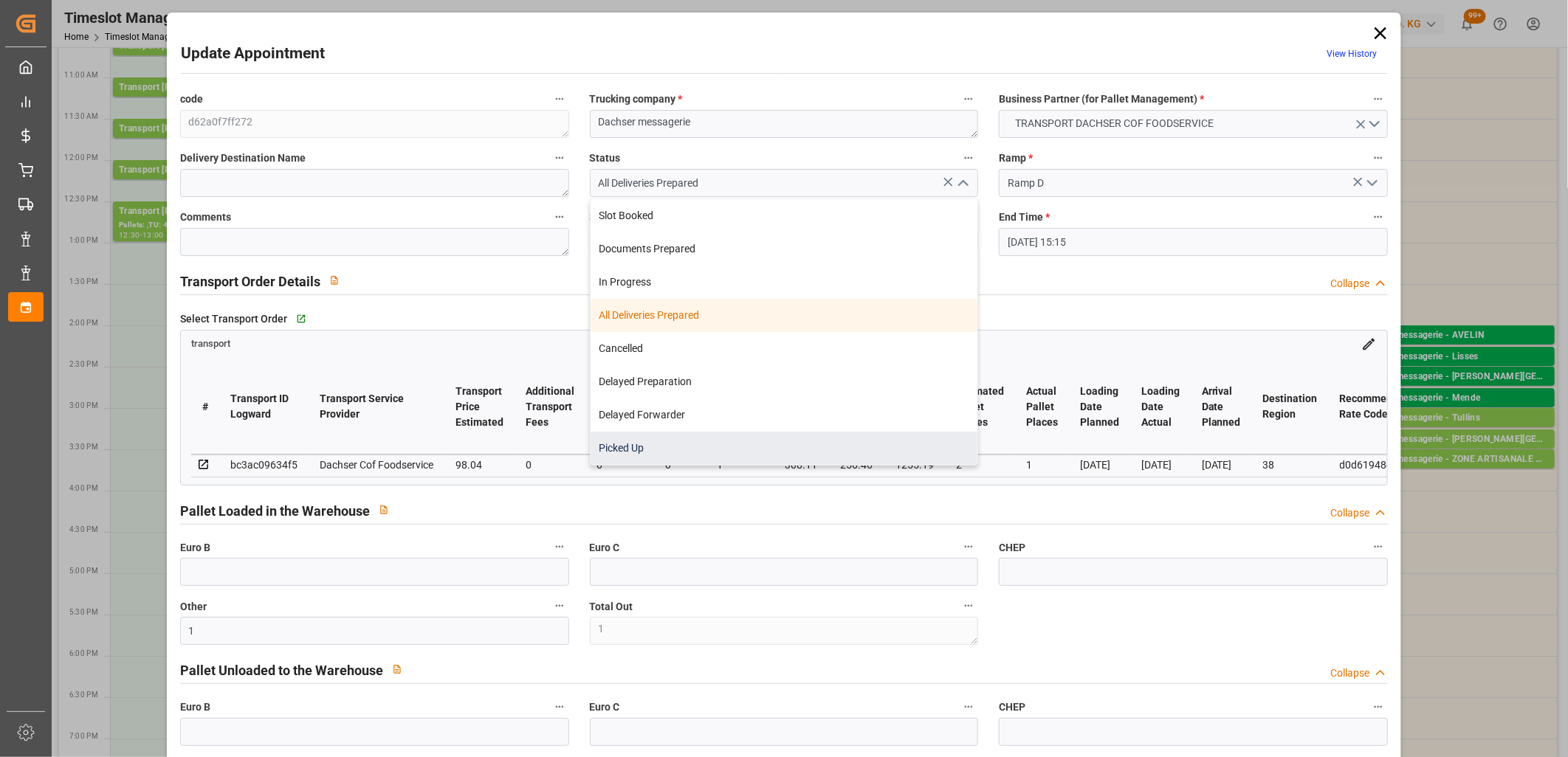
click at [825, 449] on div "Picked Up" at bounding box center [784, 448] width 387 height 33
type input "Picked Up"
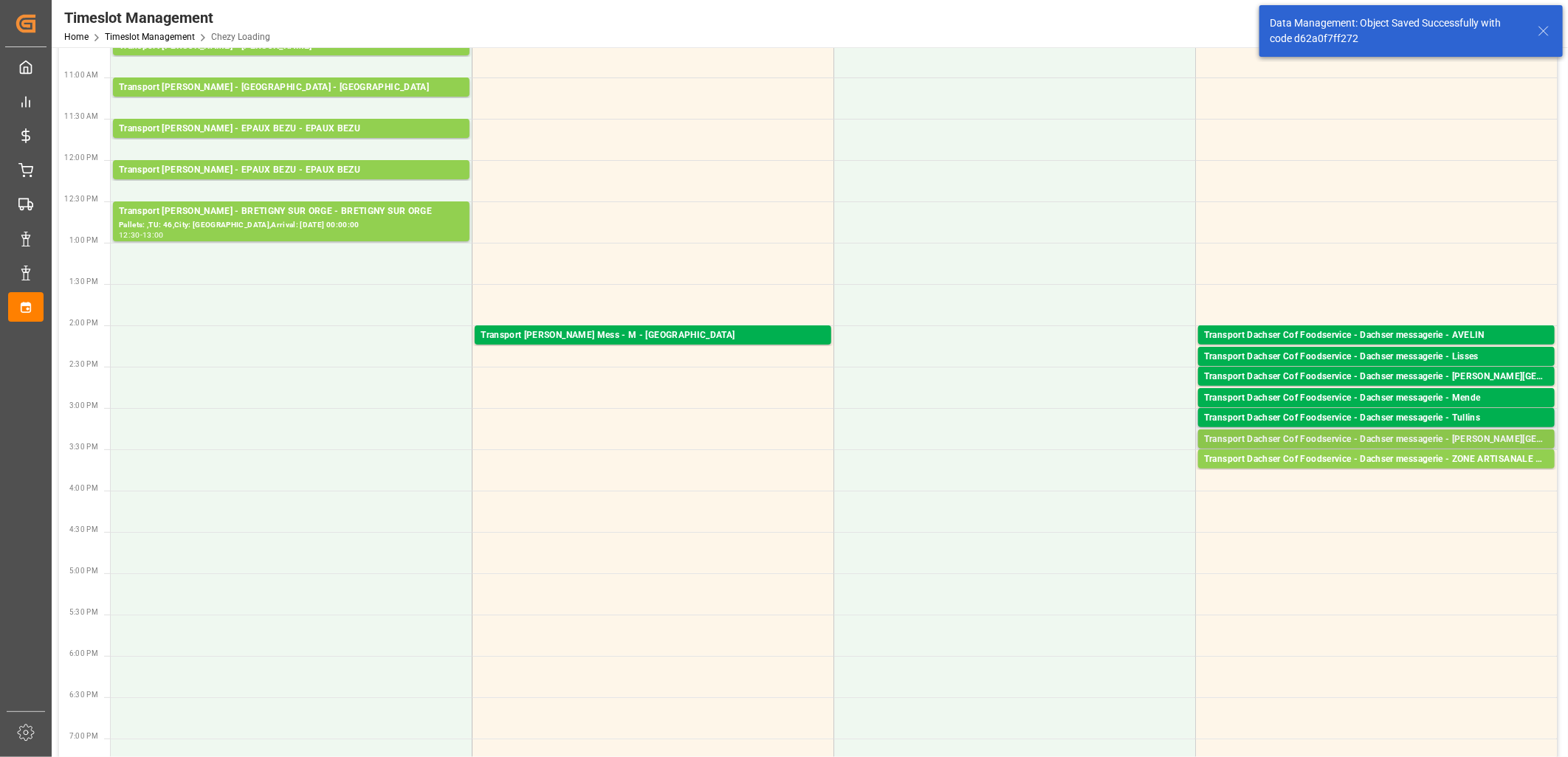
click at [1273, 438] on div "Transport Dachser Cof Foodservice - Dachser messagerie - [GEOGRAPHIC_DATA]" at bounding box center [1376, 440] width 344 height 15
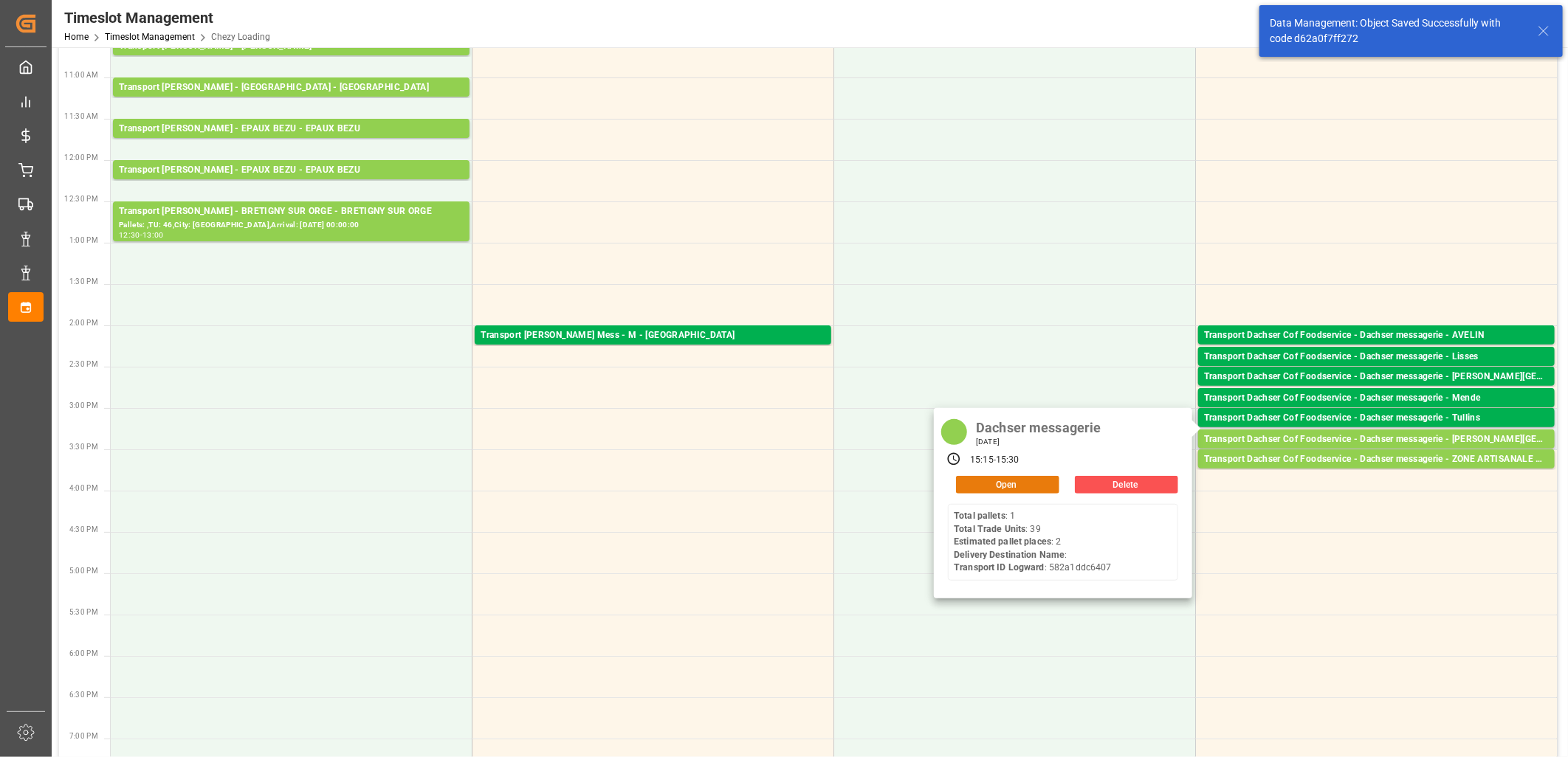
click at [969, 484] on button "Open" at bounding box center [1007, 485] width 103 height 17
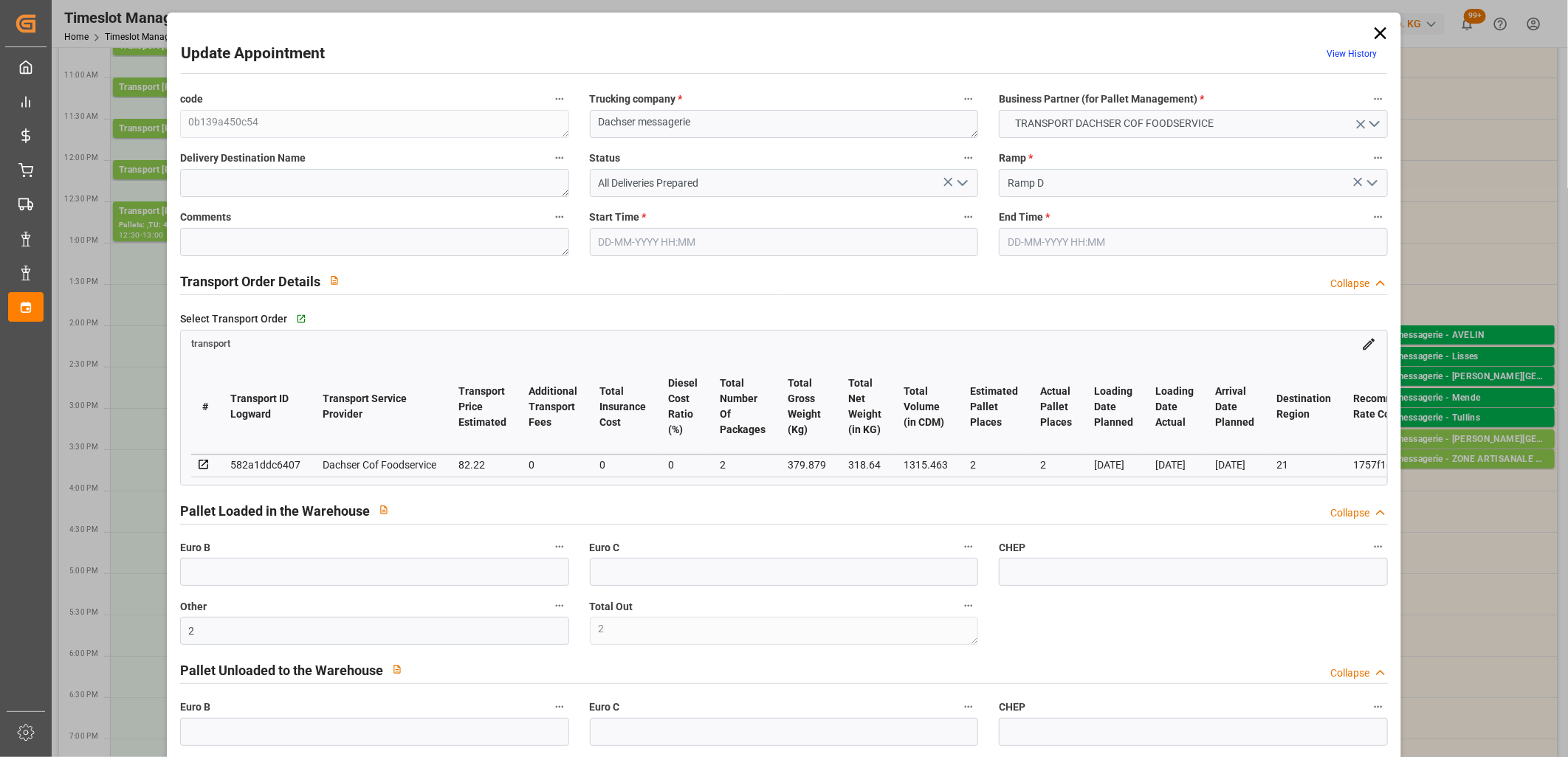
type input "13-10-2025 15:15"
type input "13-10-2025 15:30"
type input "10-10-2025 11:57"
type input "10-10-2025 11:34"
type input "17-10-2025"
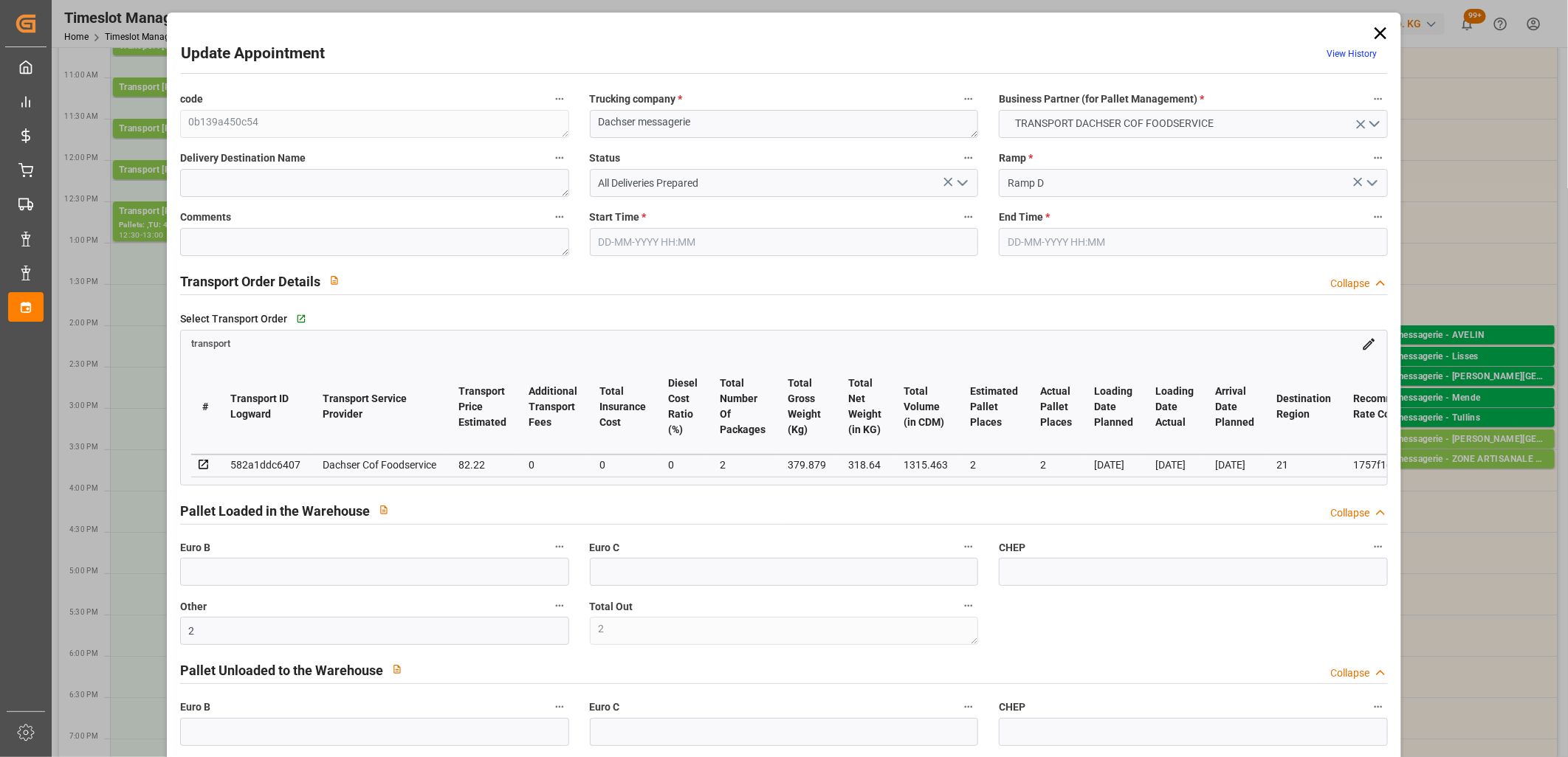
type input "[DATE]"
click at [958, 187] on icon "open menu" at bounding box center [962, 182] width 17 height 17
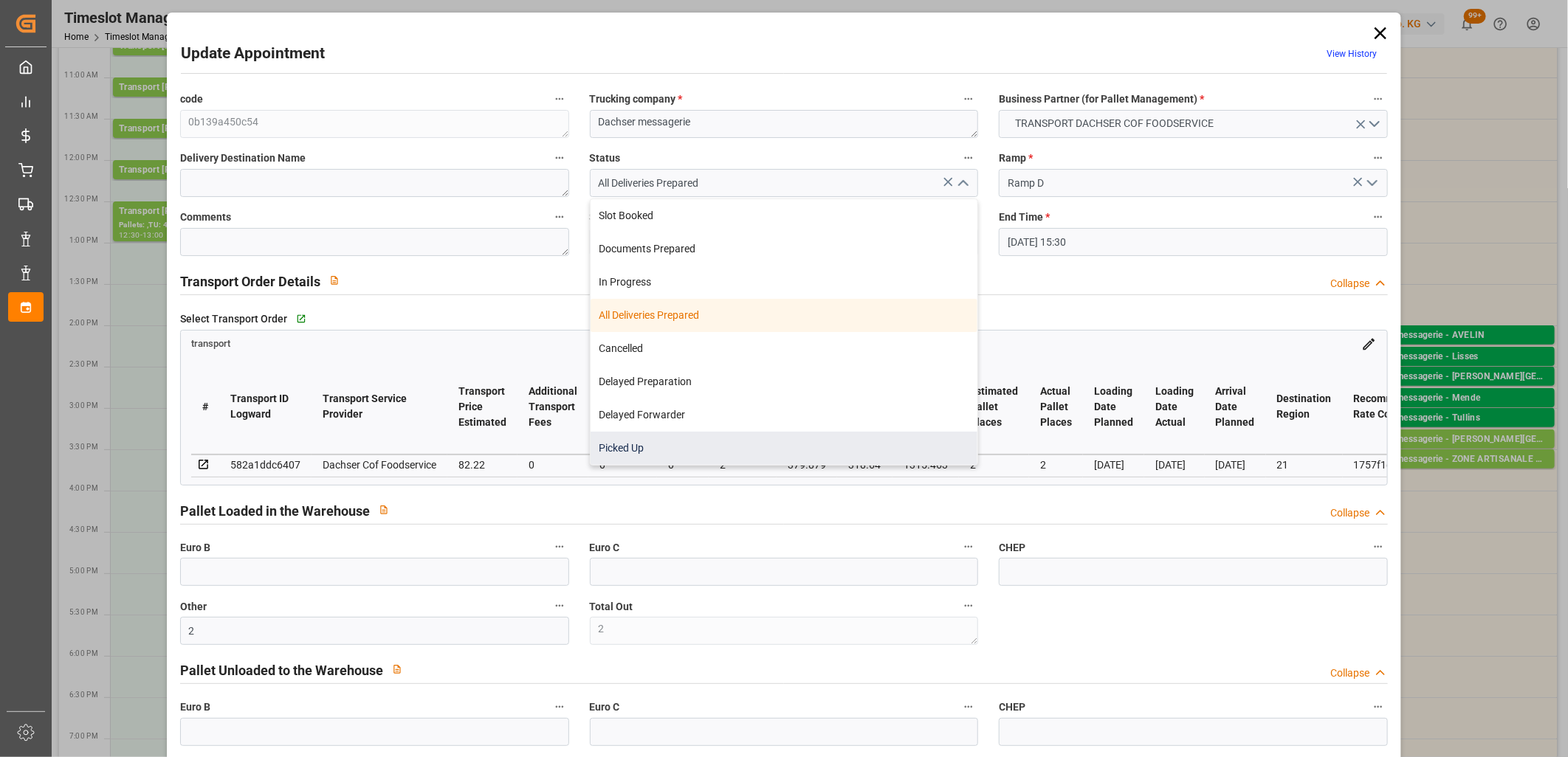
click at [741, 446] on div "Picked Up" at bounding box center [784, 448] width 387 height 33
type input "Picked Up"
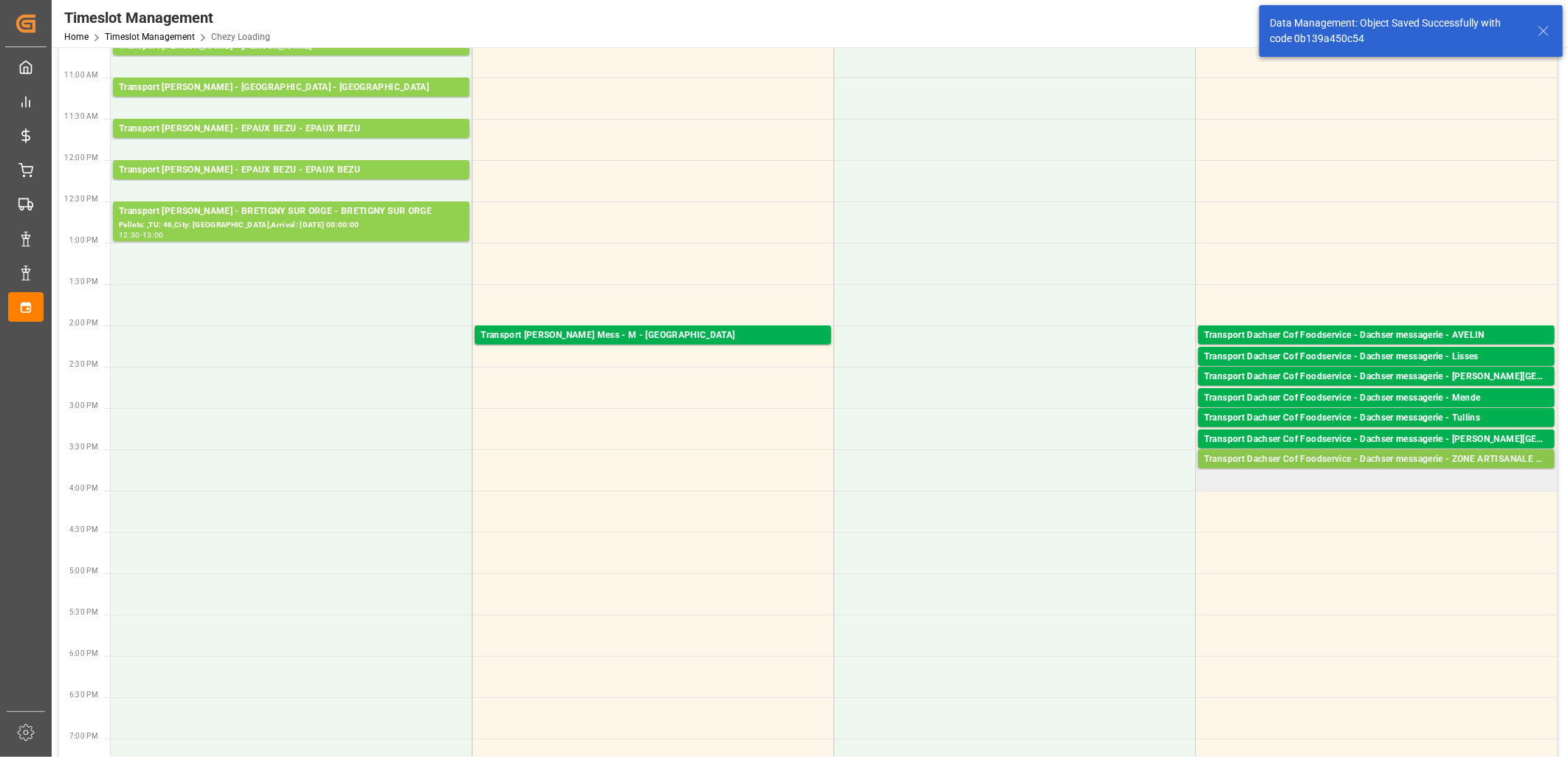
click at [1291, 461] on div "Transport Dachser Cof Foodservice - Dachser messagerie - ZONE ARTISANALE NOYAL …" at bounding box center [1376, 460] width 344 height 15
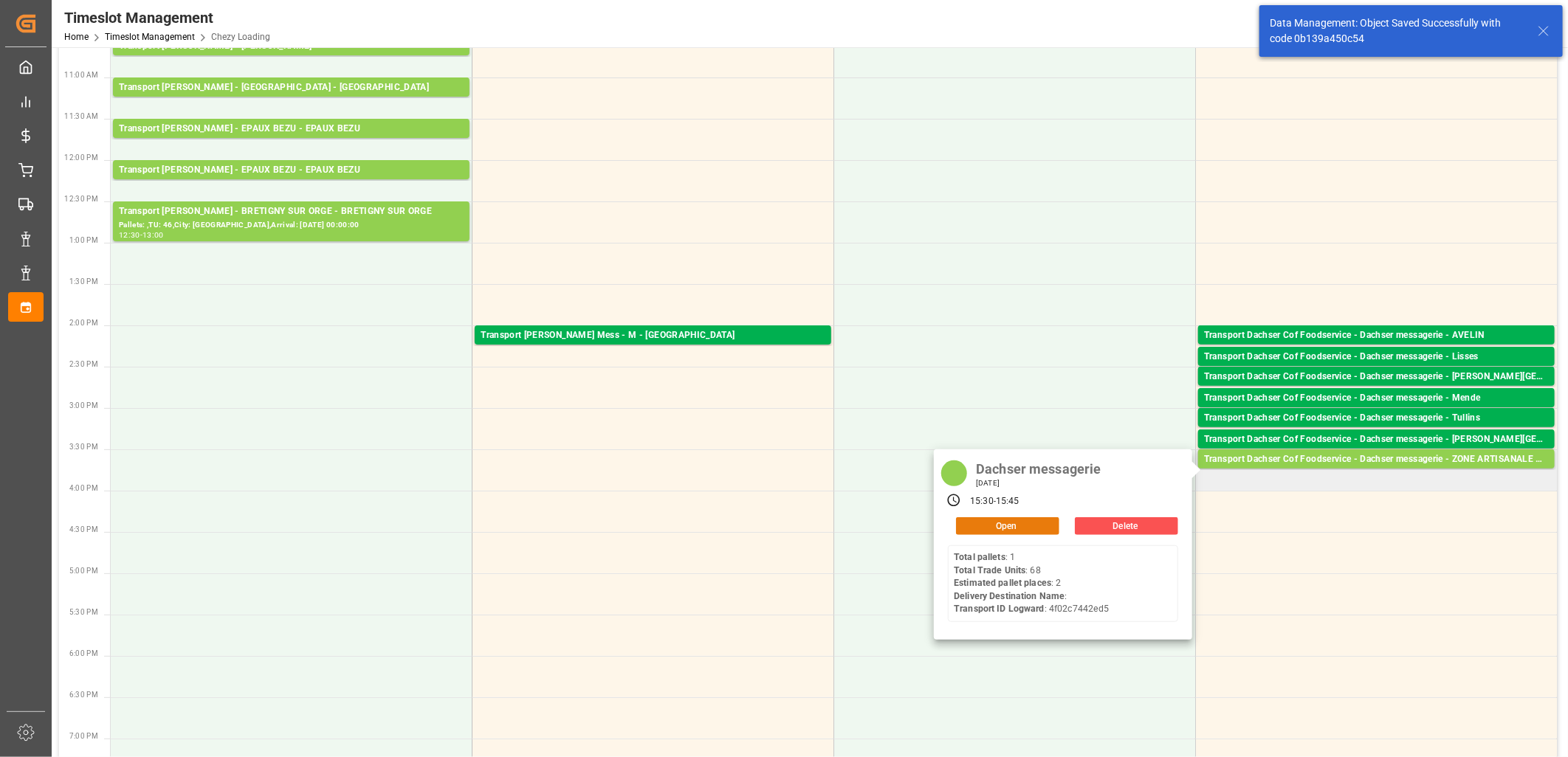
click at [1027, 528] on button "Open" at bounding box center [1007, 526] width 103 height 17
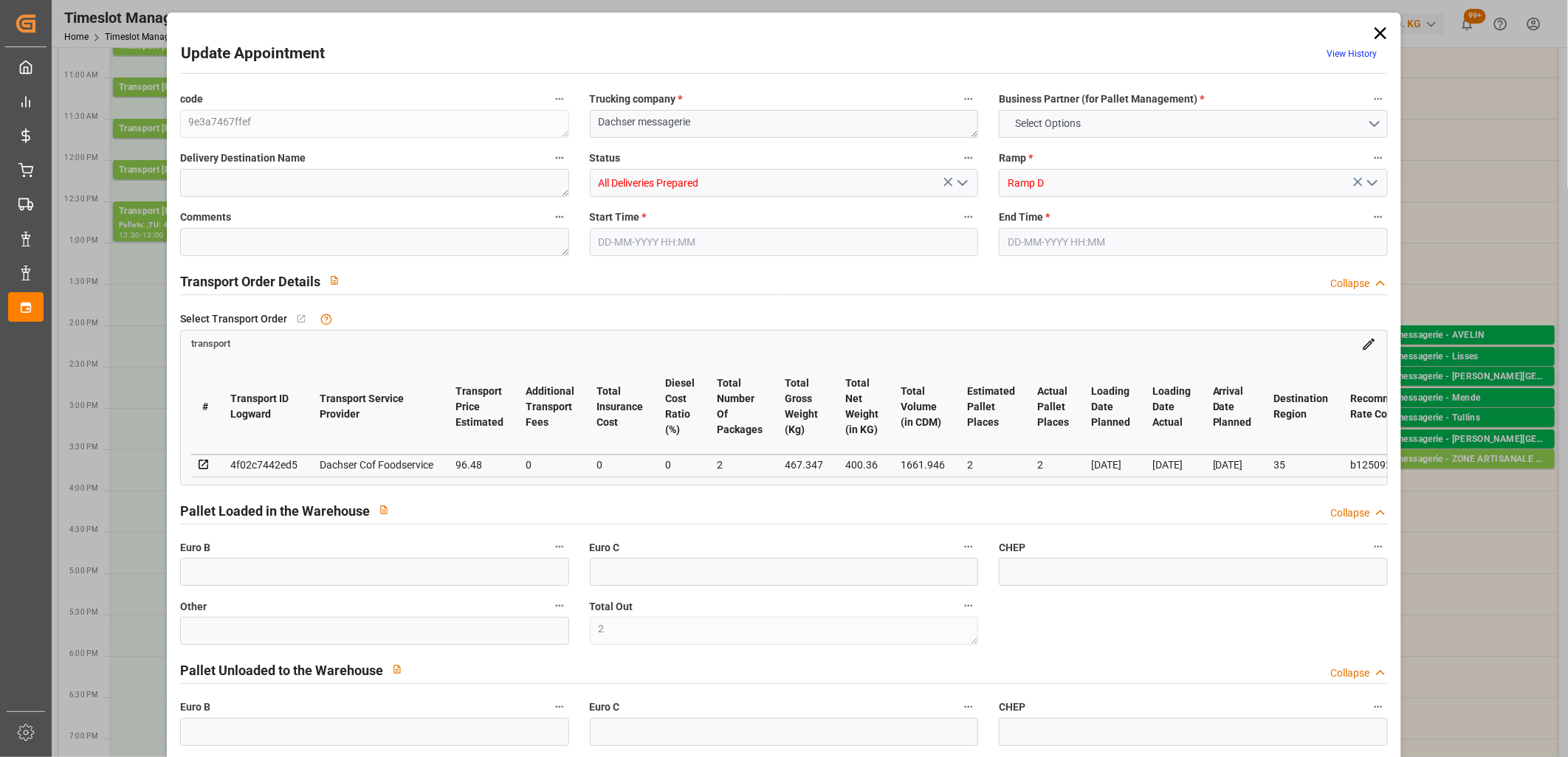
type input "2"
type input "96.48"
type input "0"
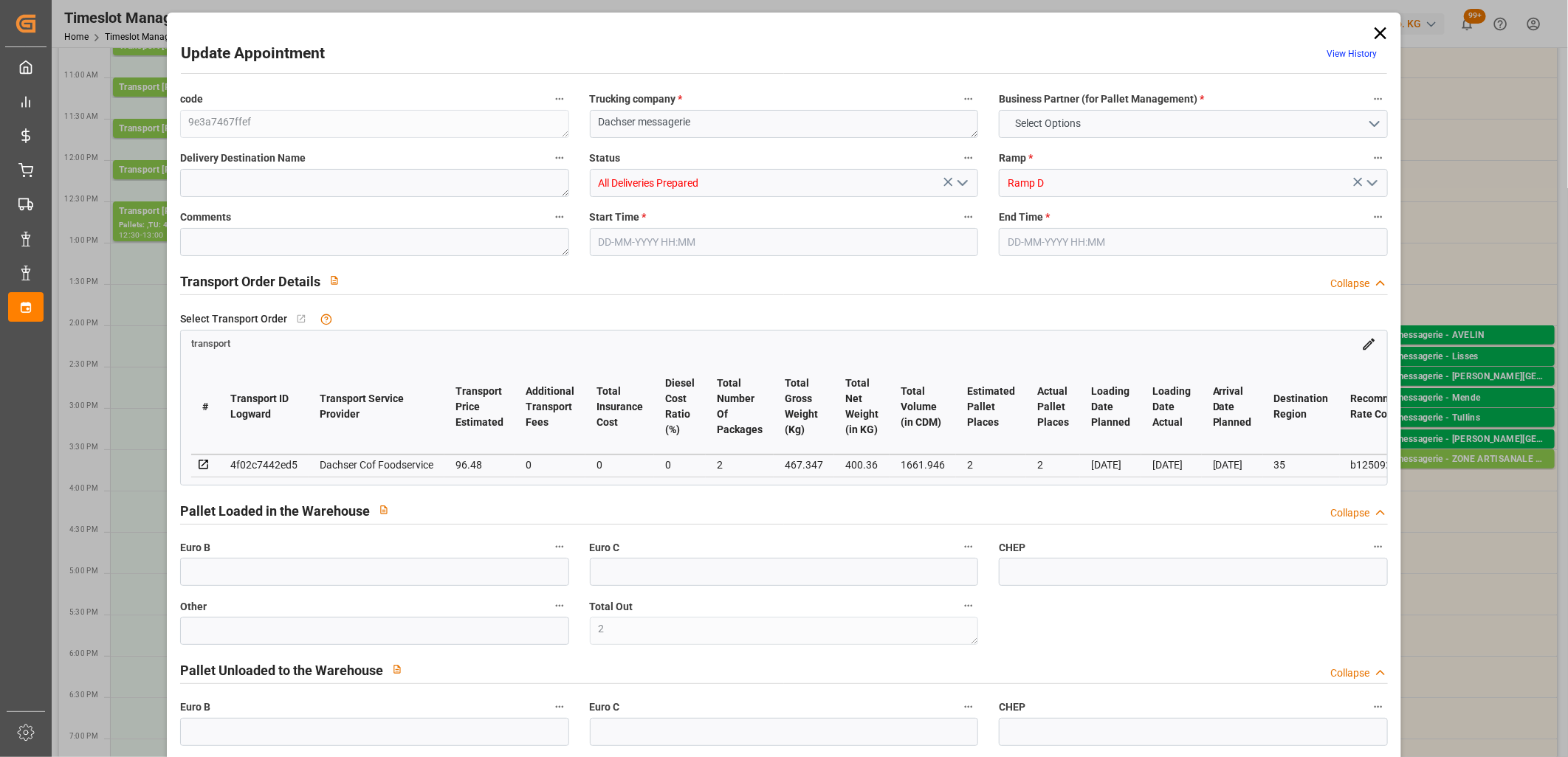
type input "0"
type input "94.782"
type input "-1.698"
type input "2"
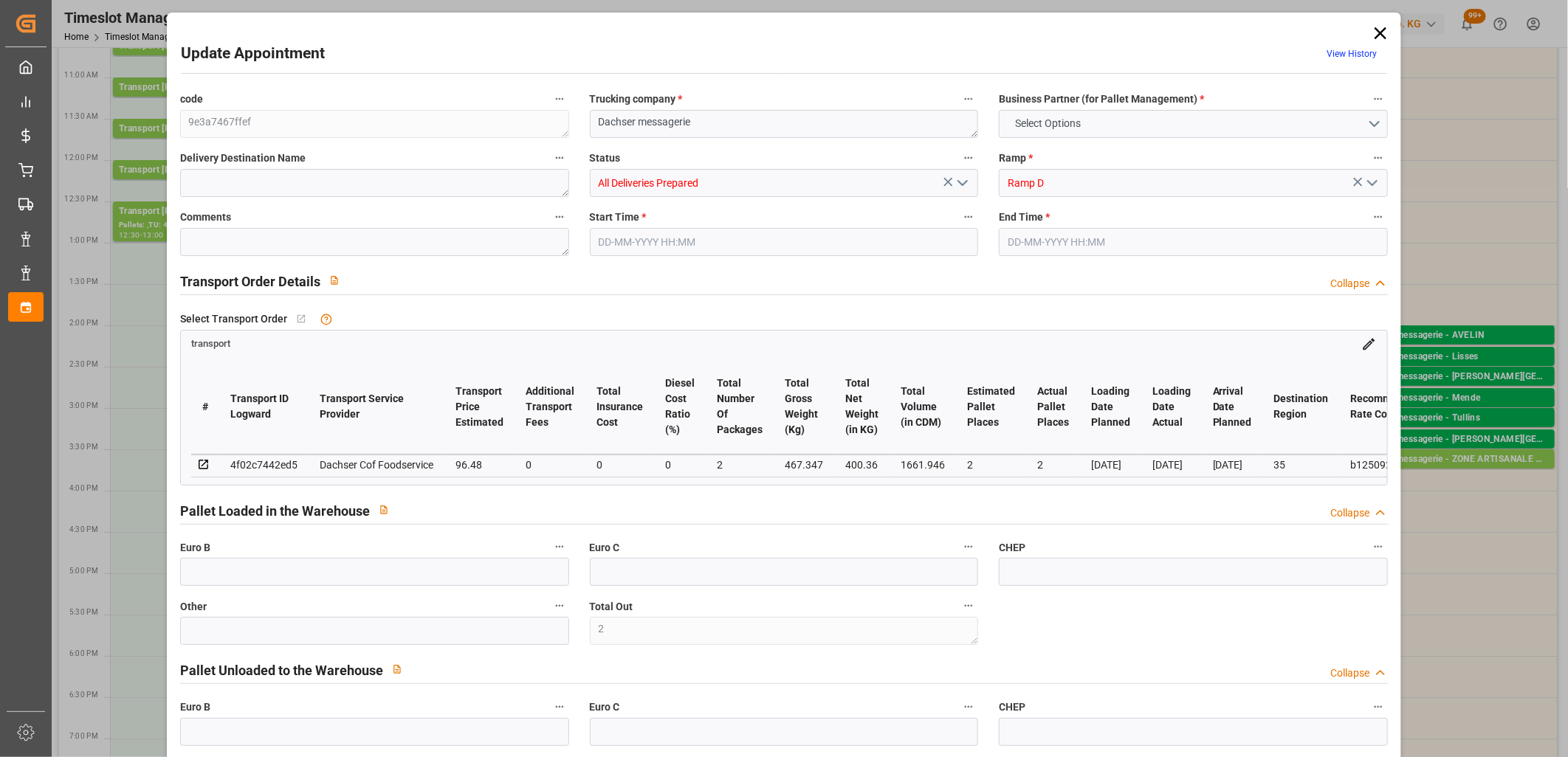
type input "400.36"
type input "516.237"
type input "1661.946"
type input "35"
type input "1"
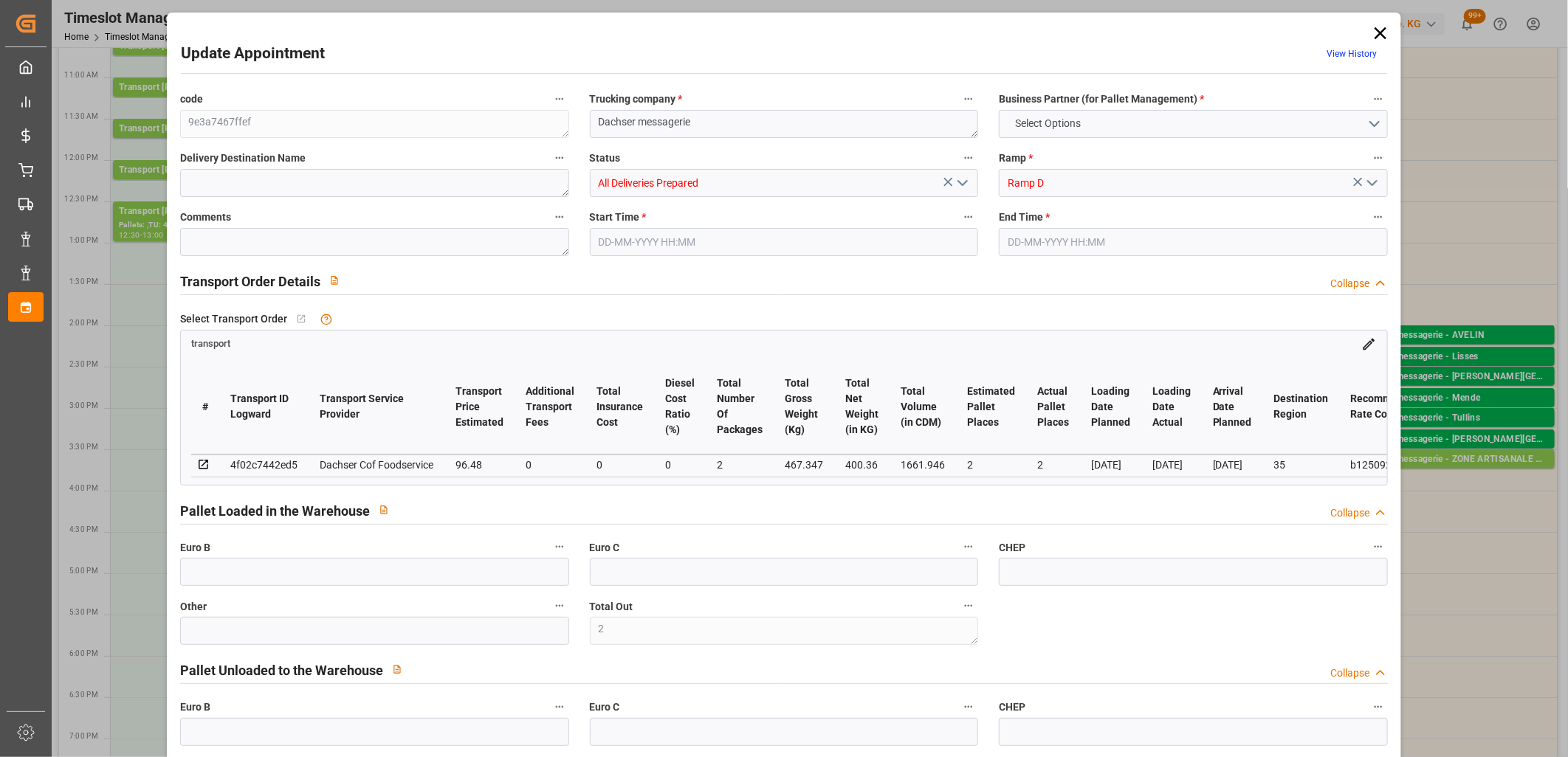
type input "68"
type input "2"
type input "101"
type input "467.347"
type input "0"
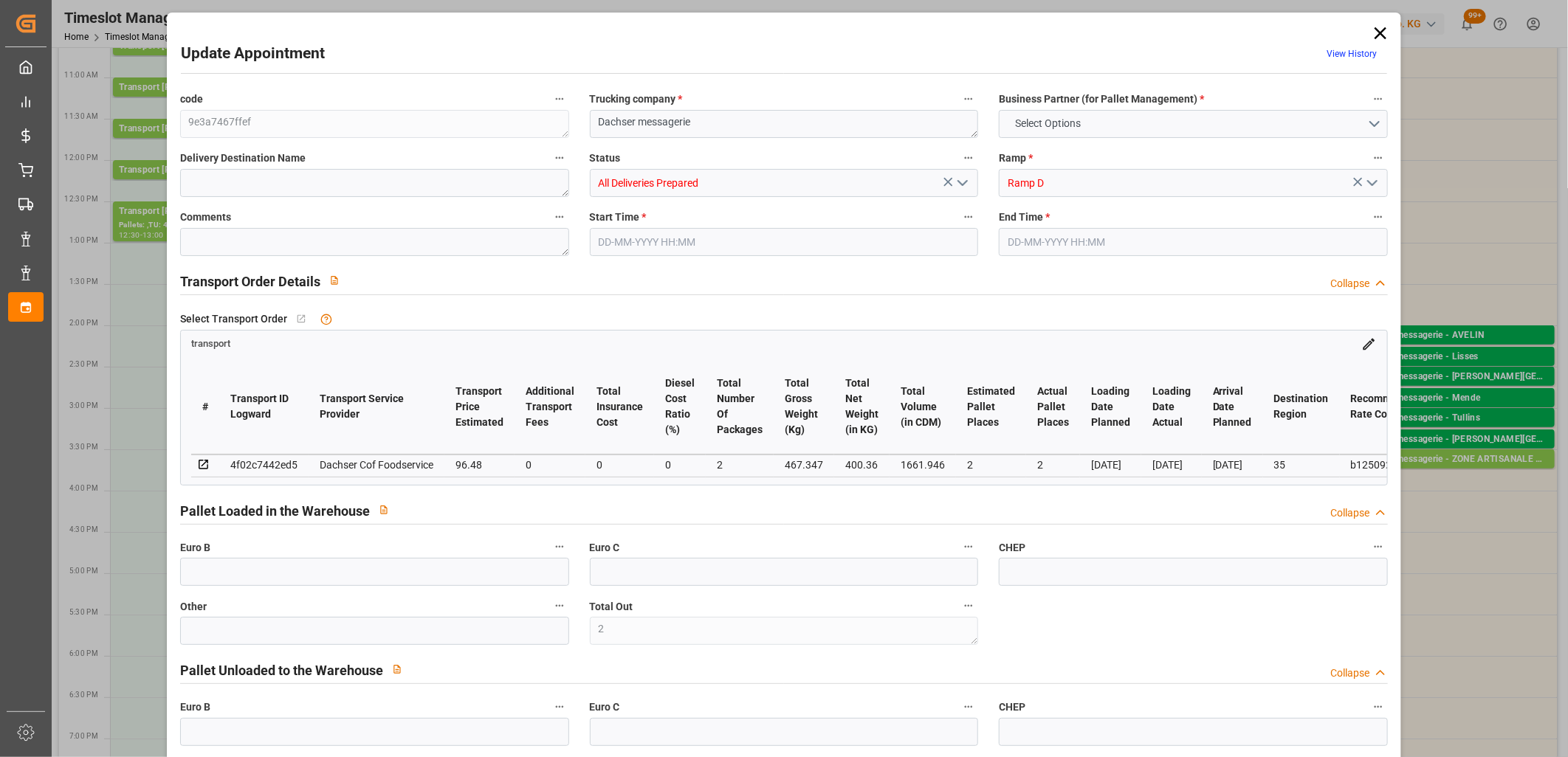
type input "4710.8598"
type input "0"
type input "21"
type input "35"
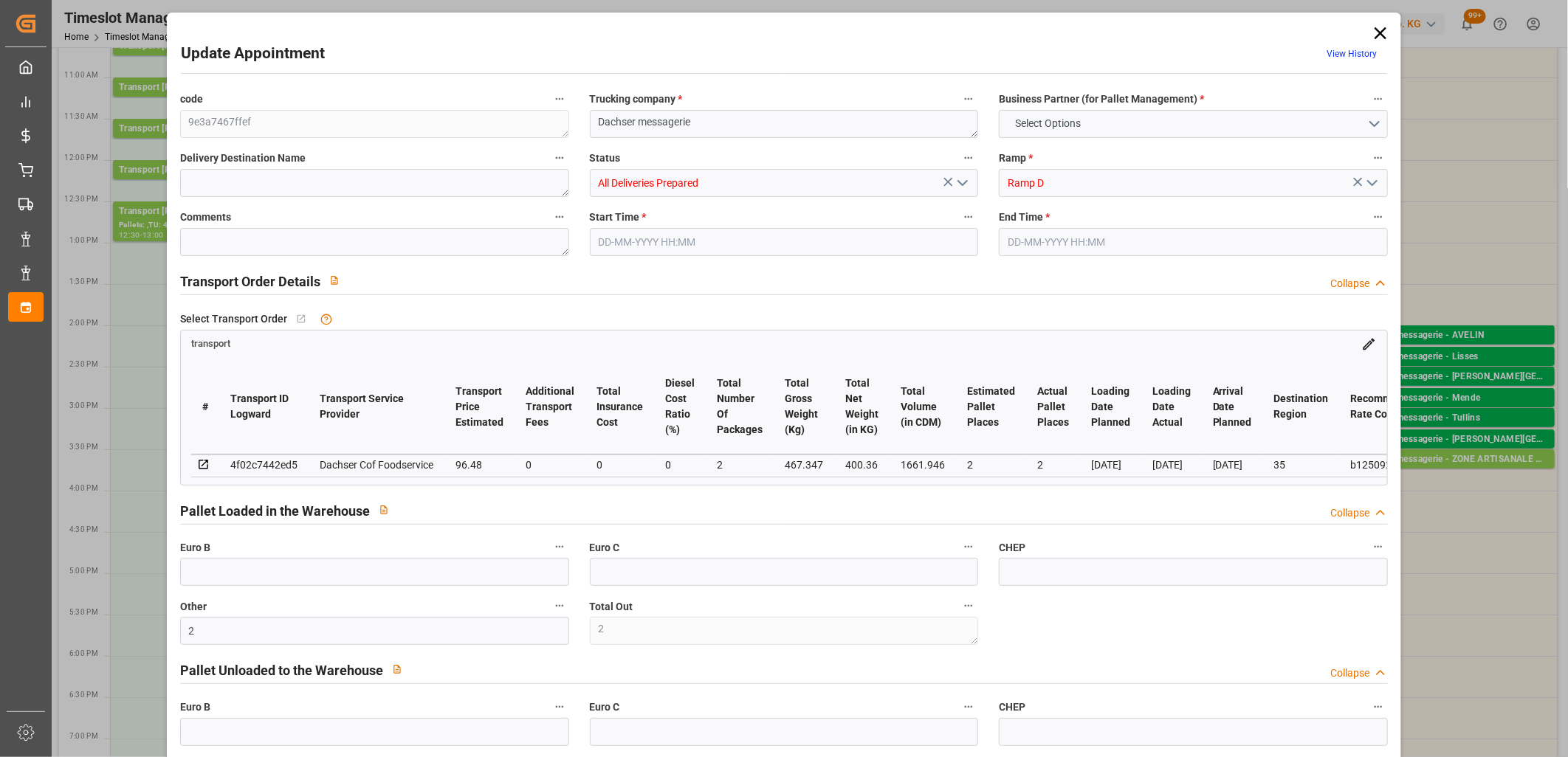
type input "13-10-2025 15:30"
type input "13-10-2025 15:45"
type input "10-10-2025 12:14"
type input "10-10-2025 11:34"
type input "17-10-2025"
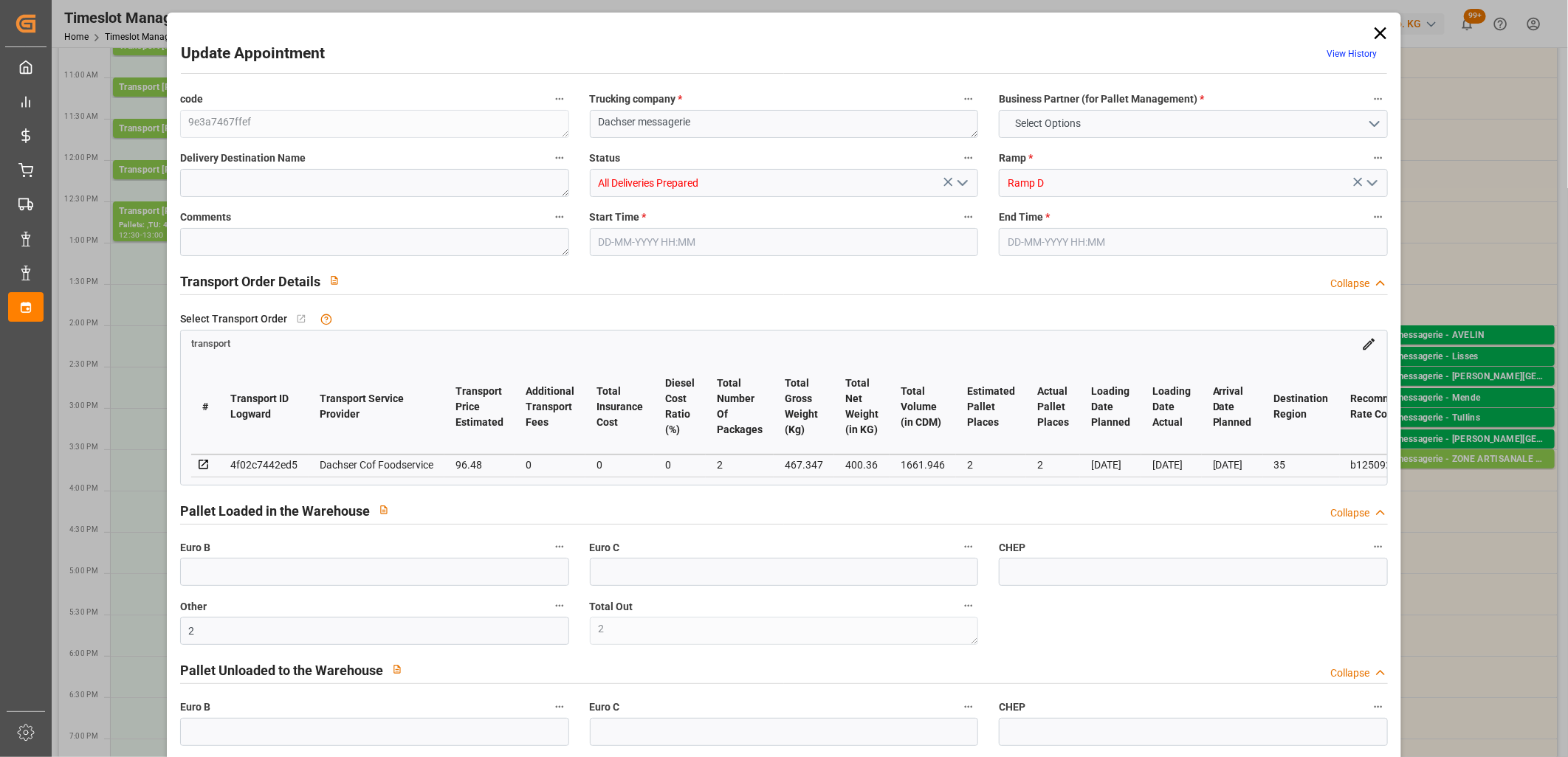
type input "[DATE]"
click at [958, 181] on polyline "open menu" at bounding box center [962, 182] width 9 height 4
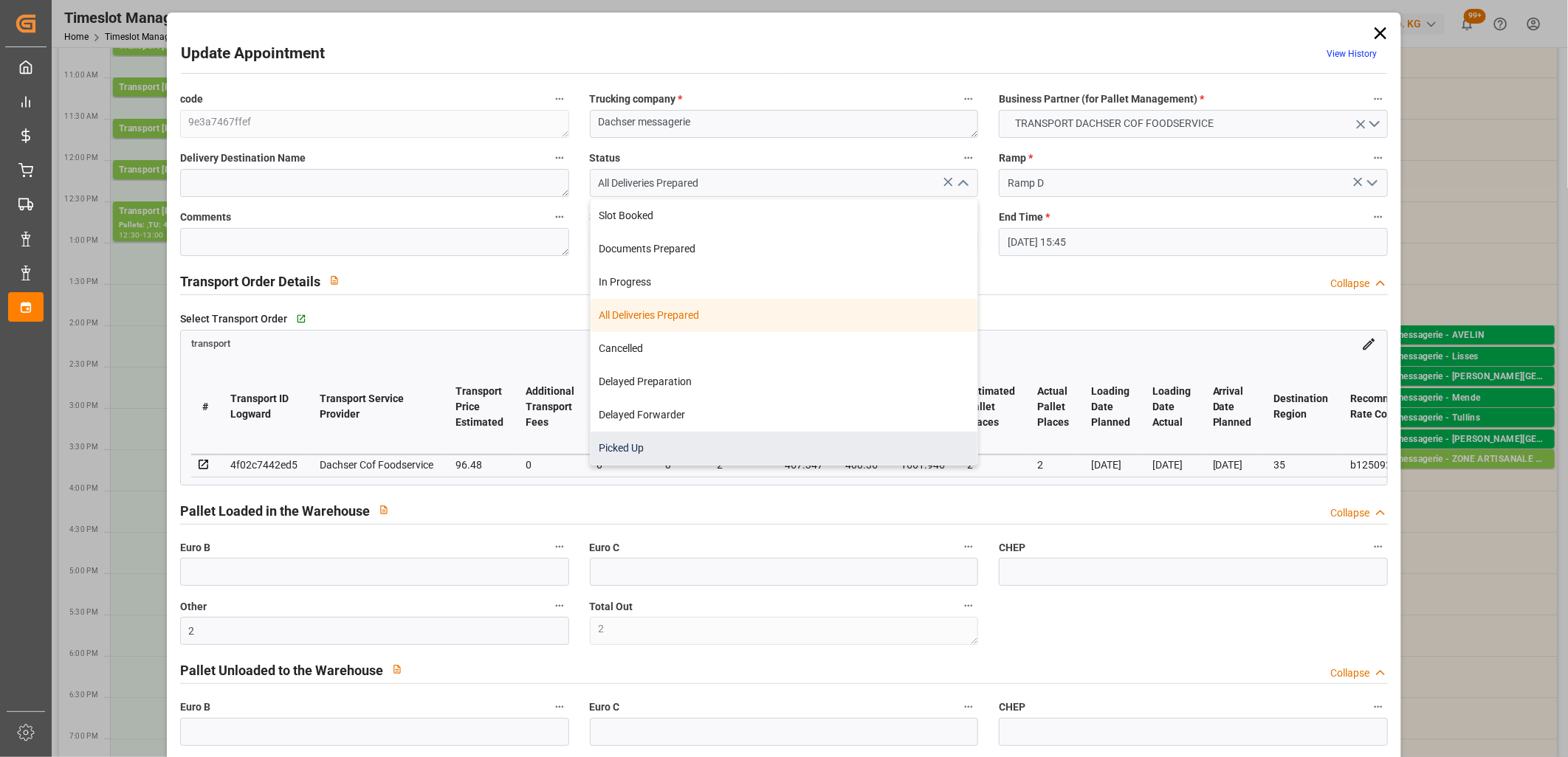
click at [827, 443] on div "Picked Up" at bounding box center [784, 448] width 387 height 33
type input "Picked Up"
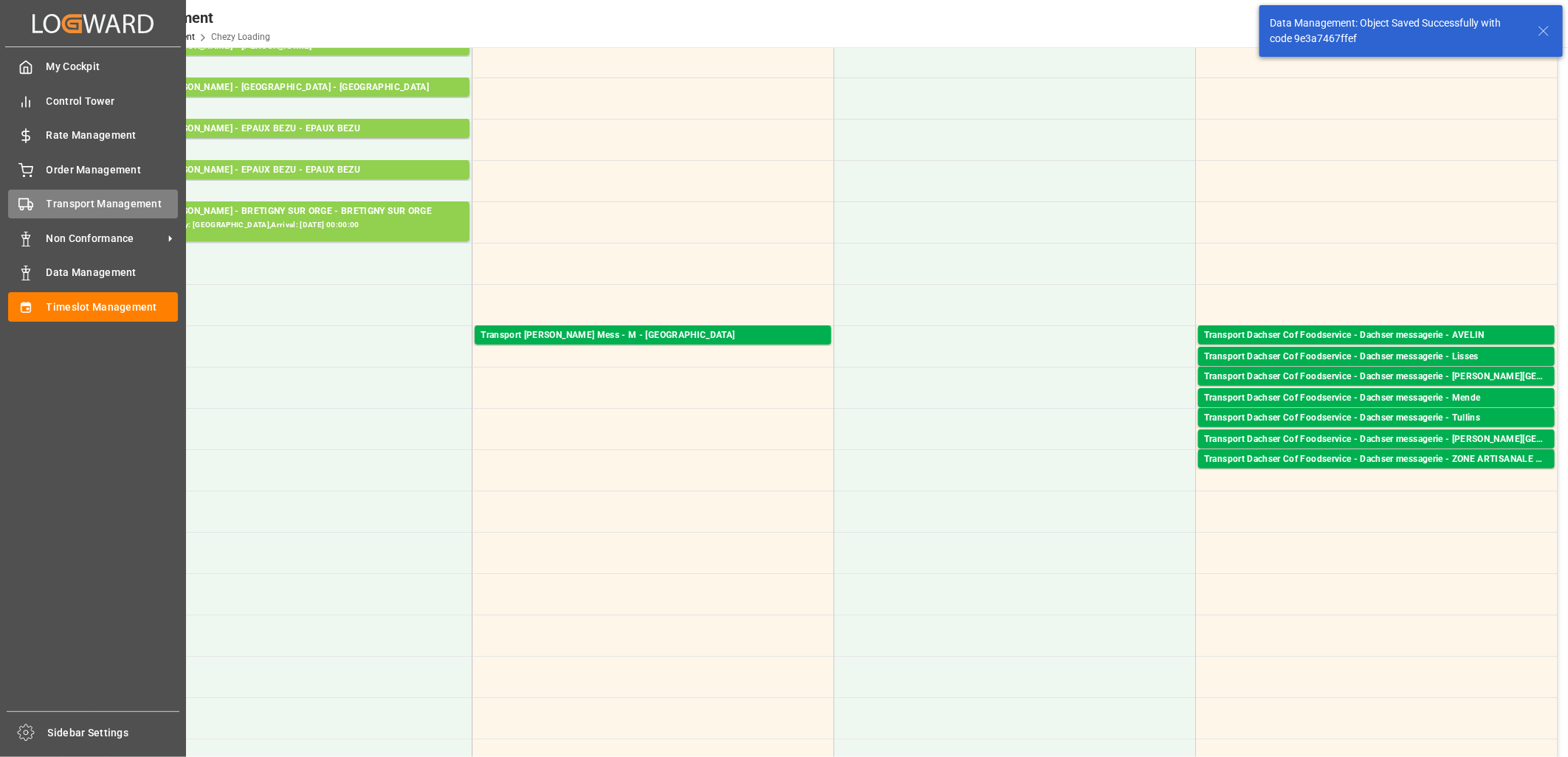
click at [25, 207] on icon at bounding box center [26, 205] width 15 height 15
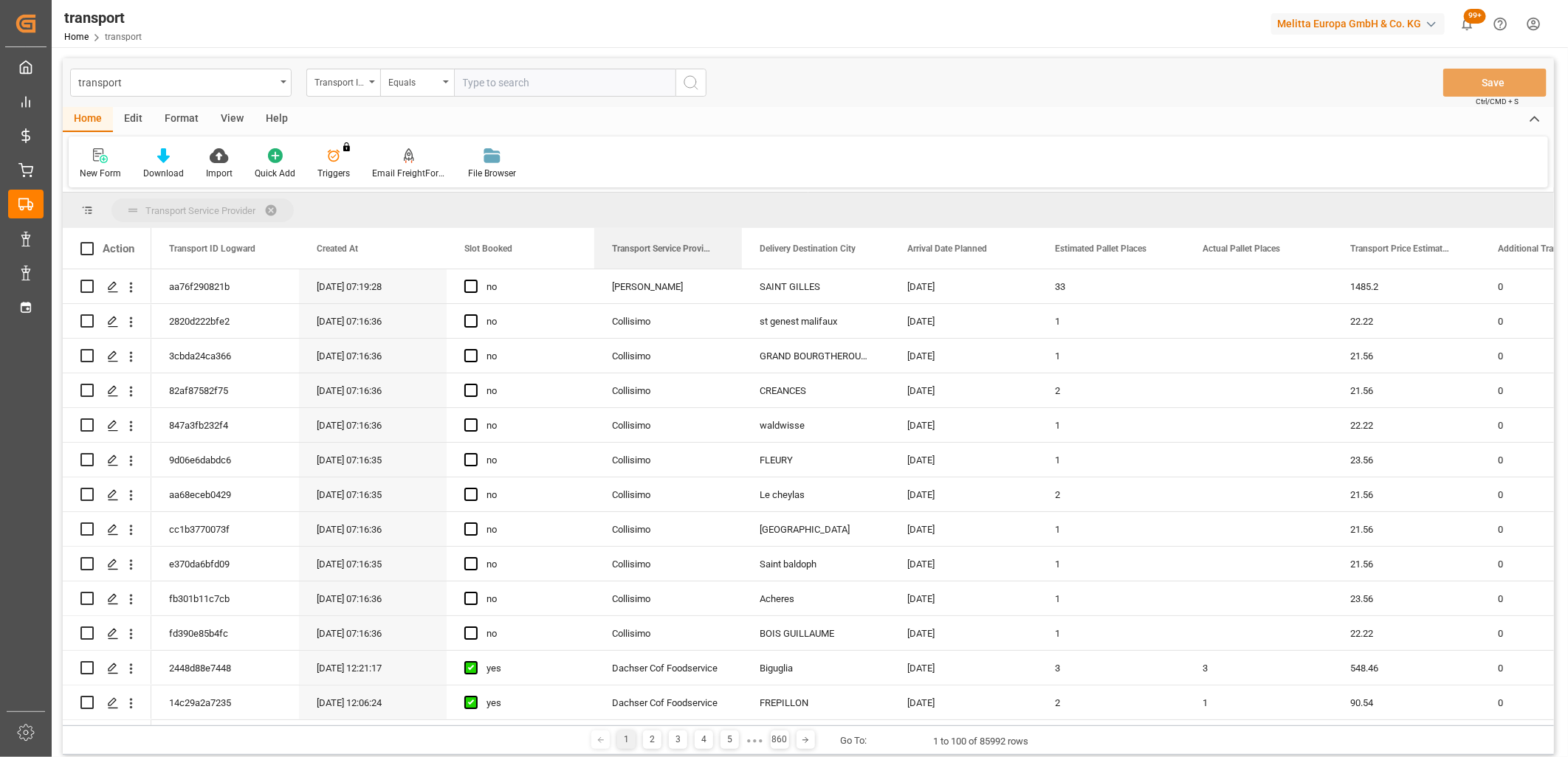
drag, startPoint x: 672, startPoint y: 248, endPoint x: 670, endPoint y: 201, distance: 47.0
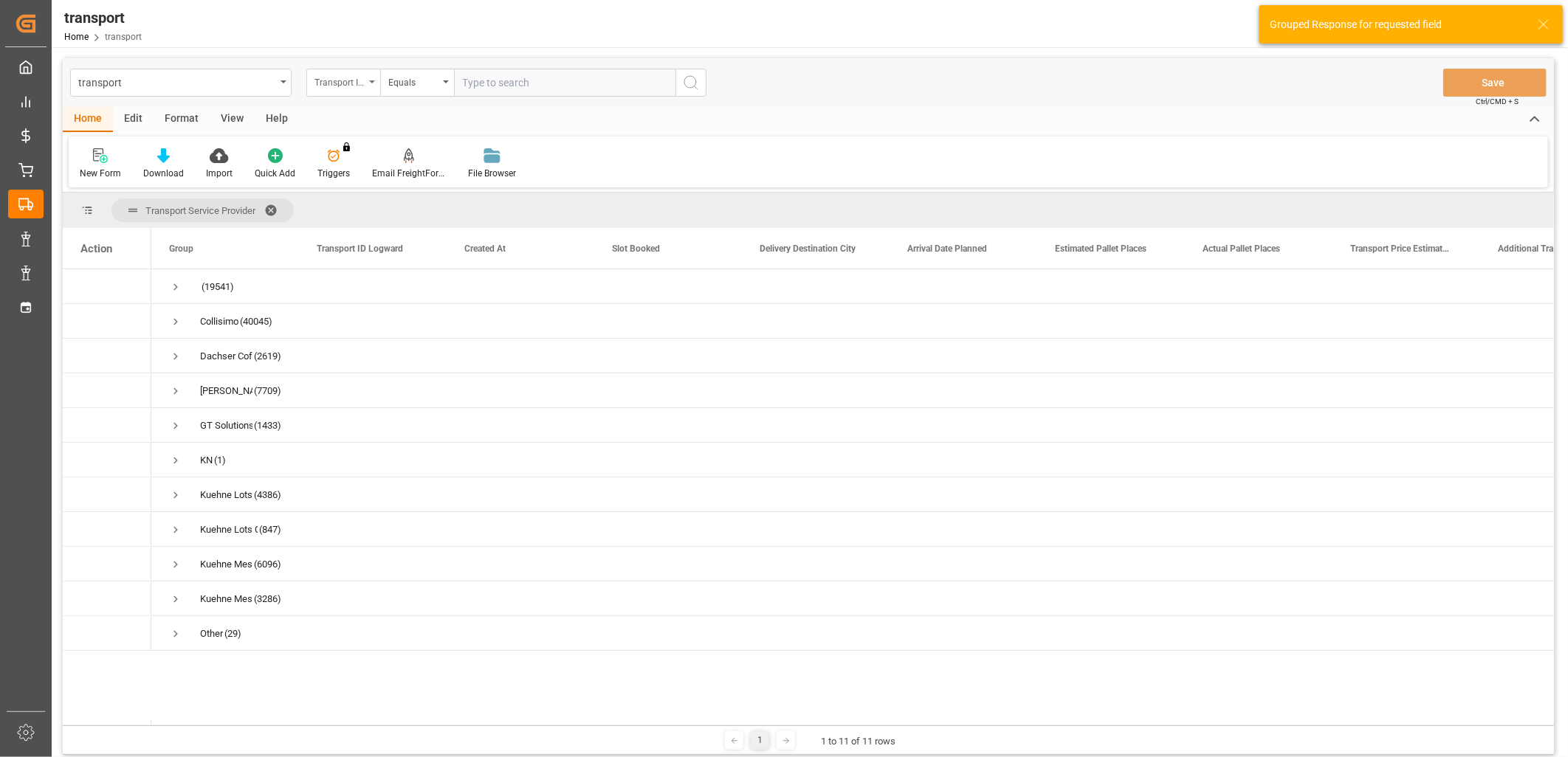
click at [367, 90] on div "Transport ID Logward" at bounding box center [343, 83] width 73 height 28
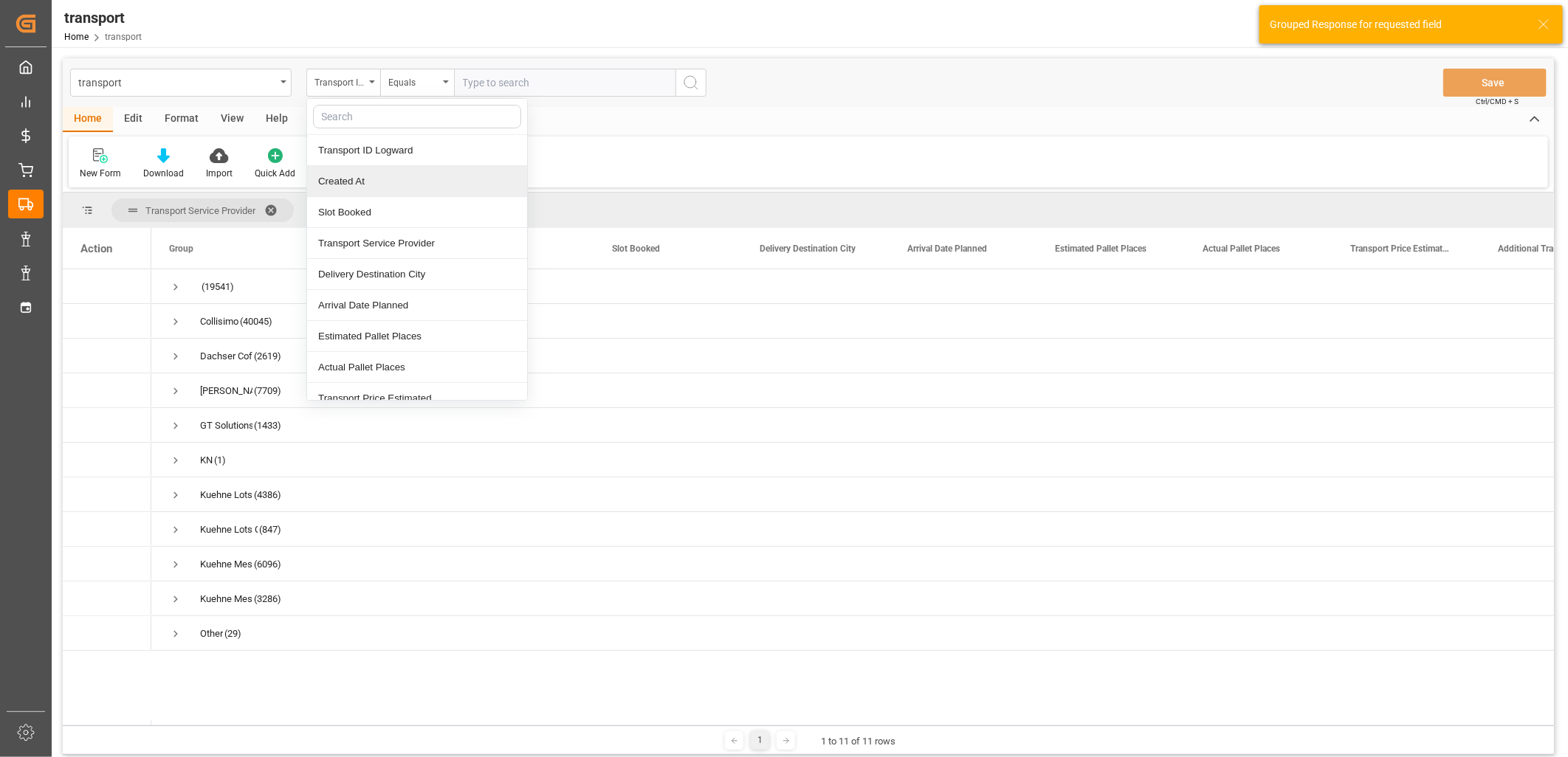
click at [352, 192] on div "Created At" at bounding box center [417, 182] width 220 height 31
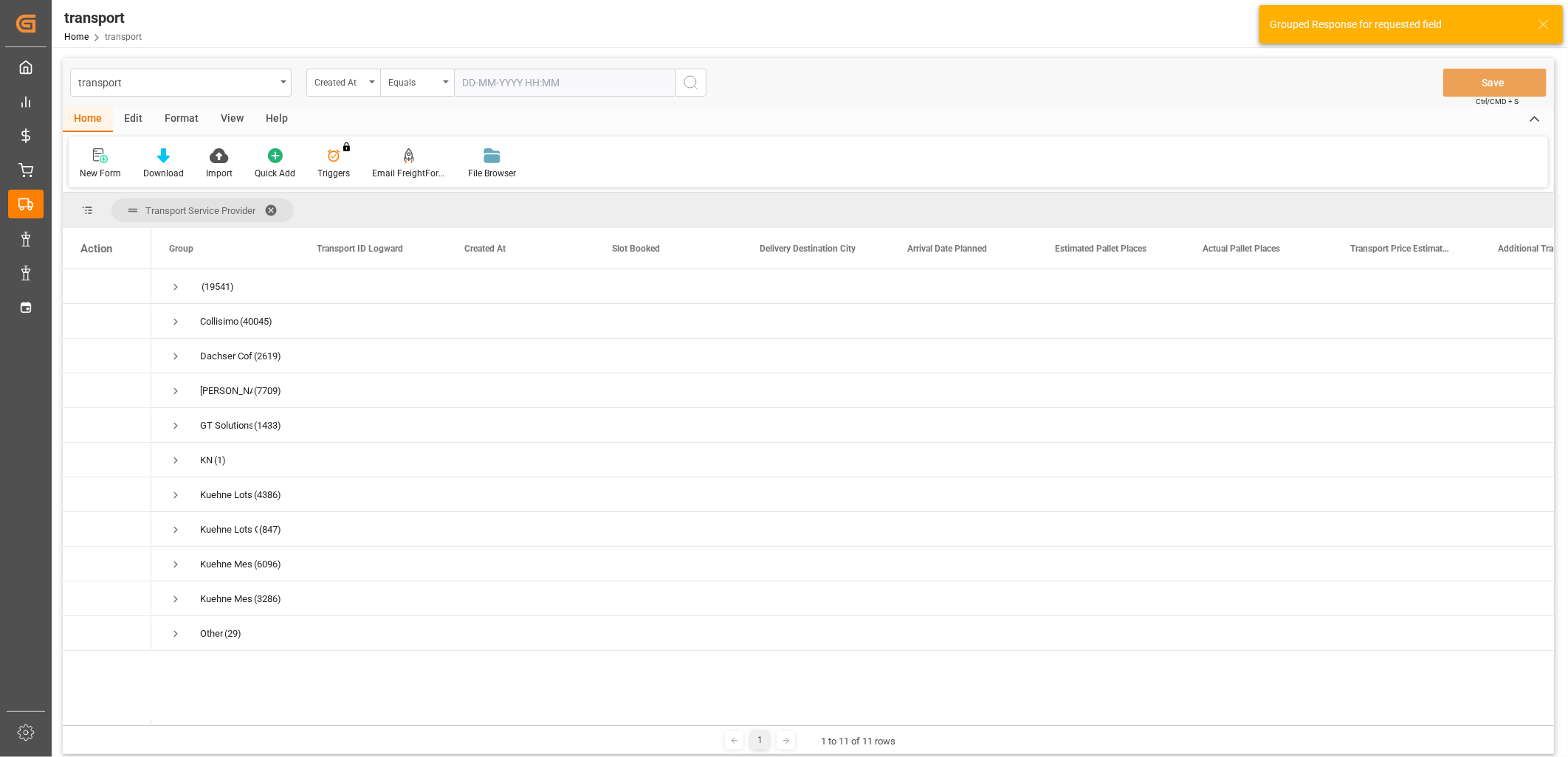
click at [485, 79] on input "text" at bounding box center [565, 83] width 221 height 28
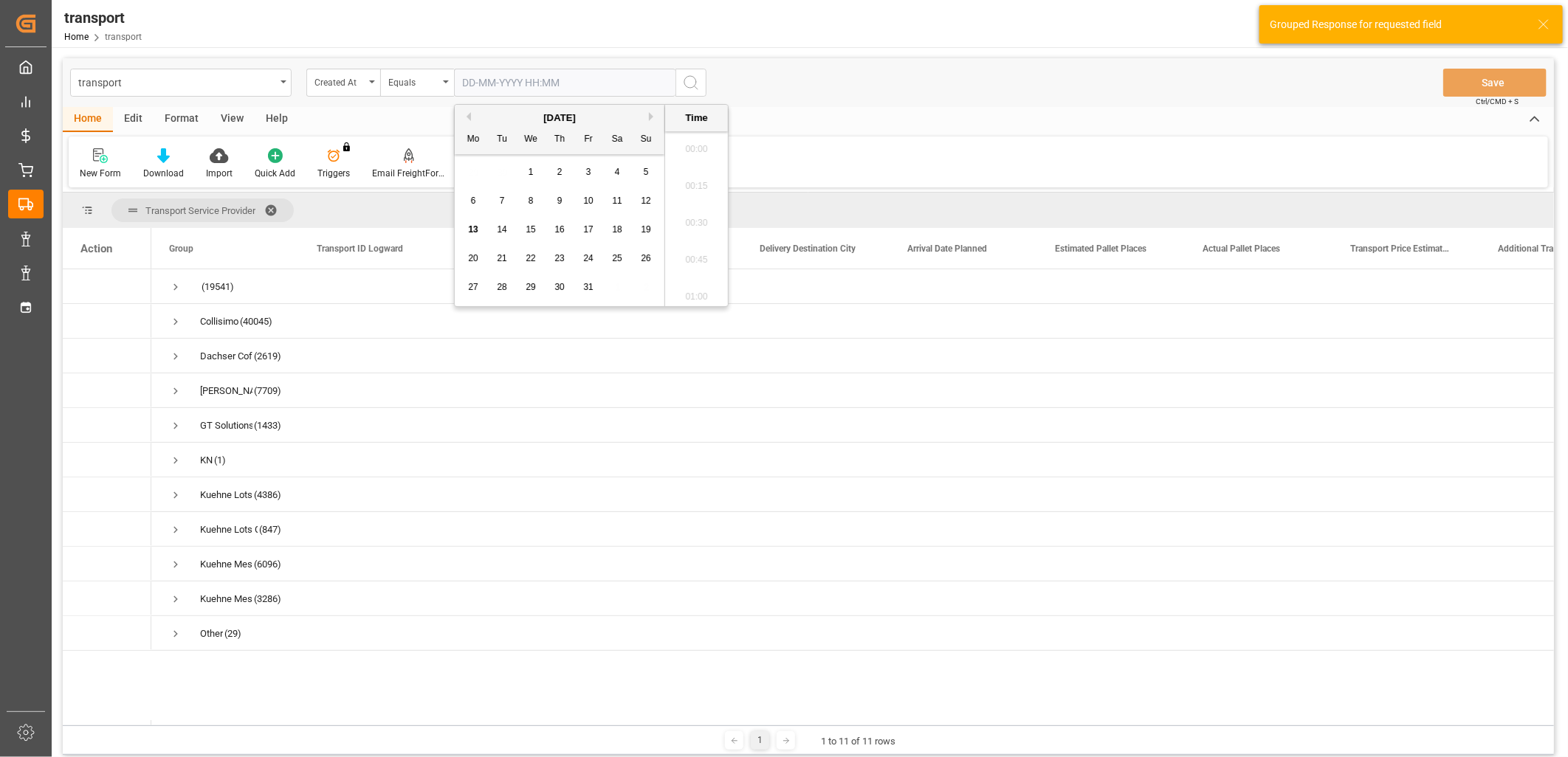
scroll to position [1296, 0]
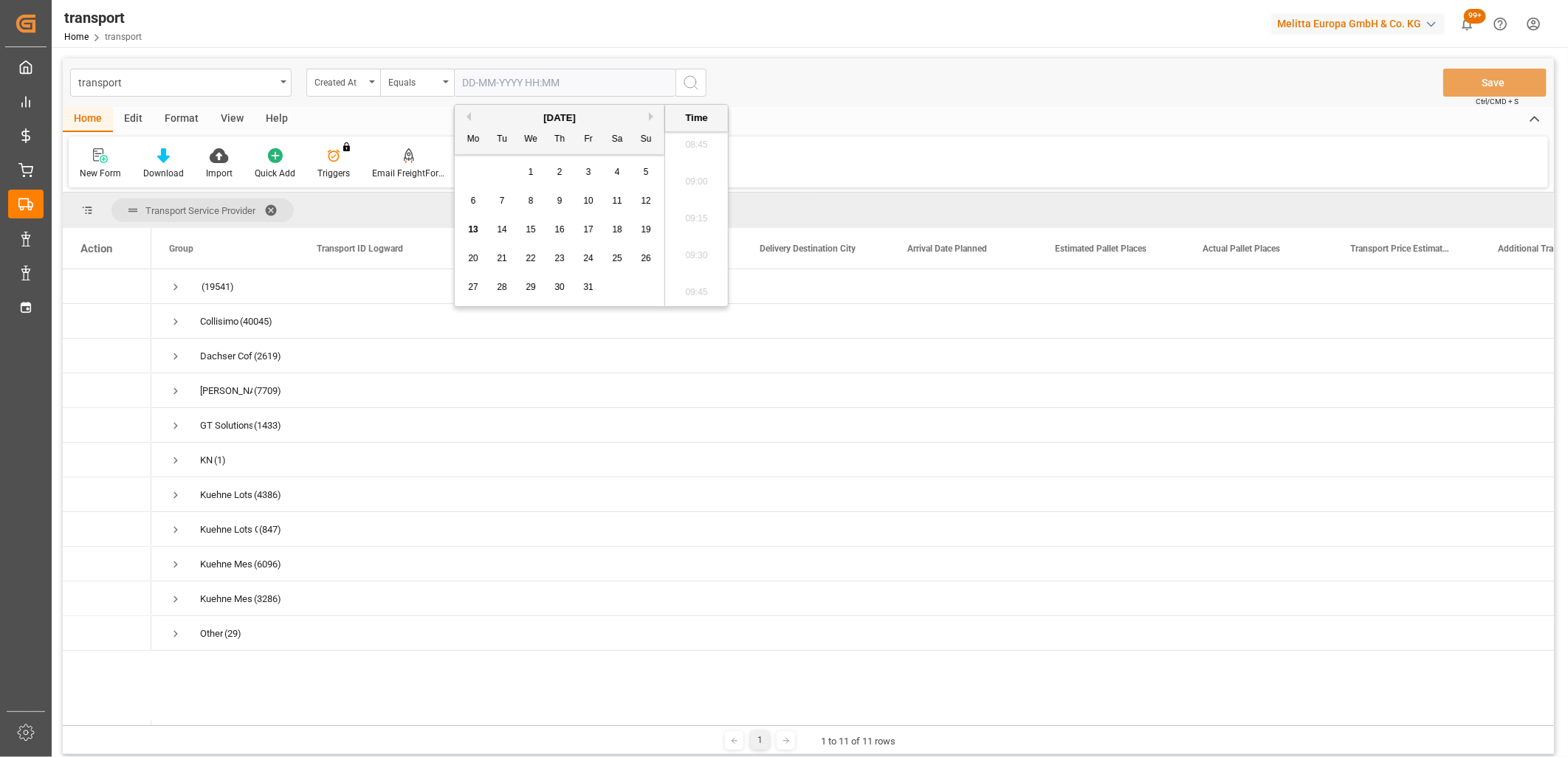
click at [586, 203] on span "10" at bounding box center [588, 201] width 10 height 11
type input "10-10-2025 00:00"
click at [689, 83] on icon "search button" at bounding box center [690, 82] width 17 height 17
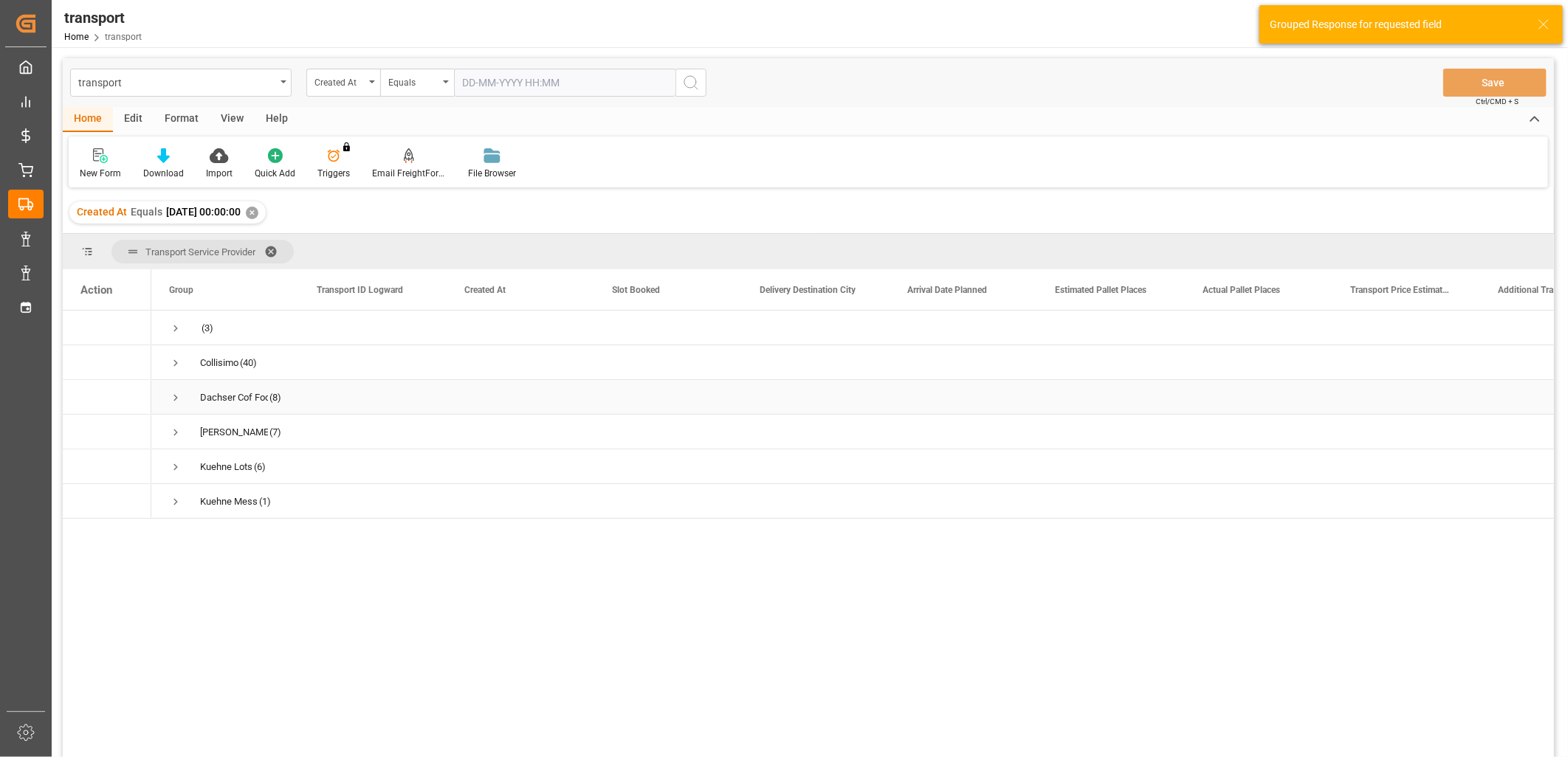
click at [174, 400] on span "Press SPACE to select this row." at bounding box center [176, 398] width 13 height 13
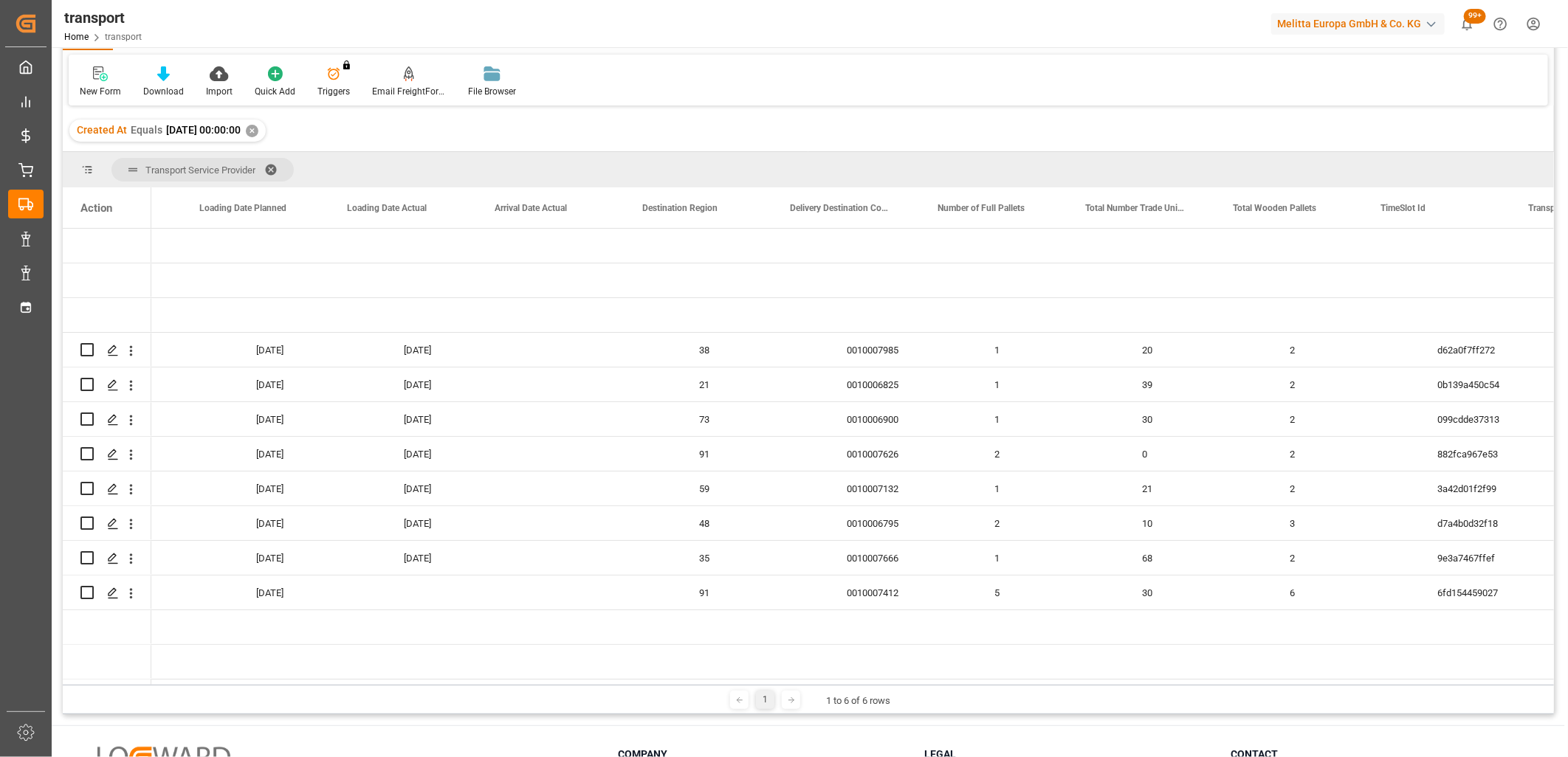
scroll to position [0, 3224]
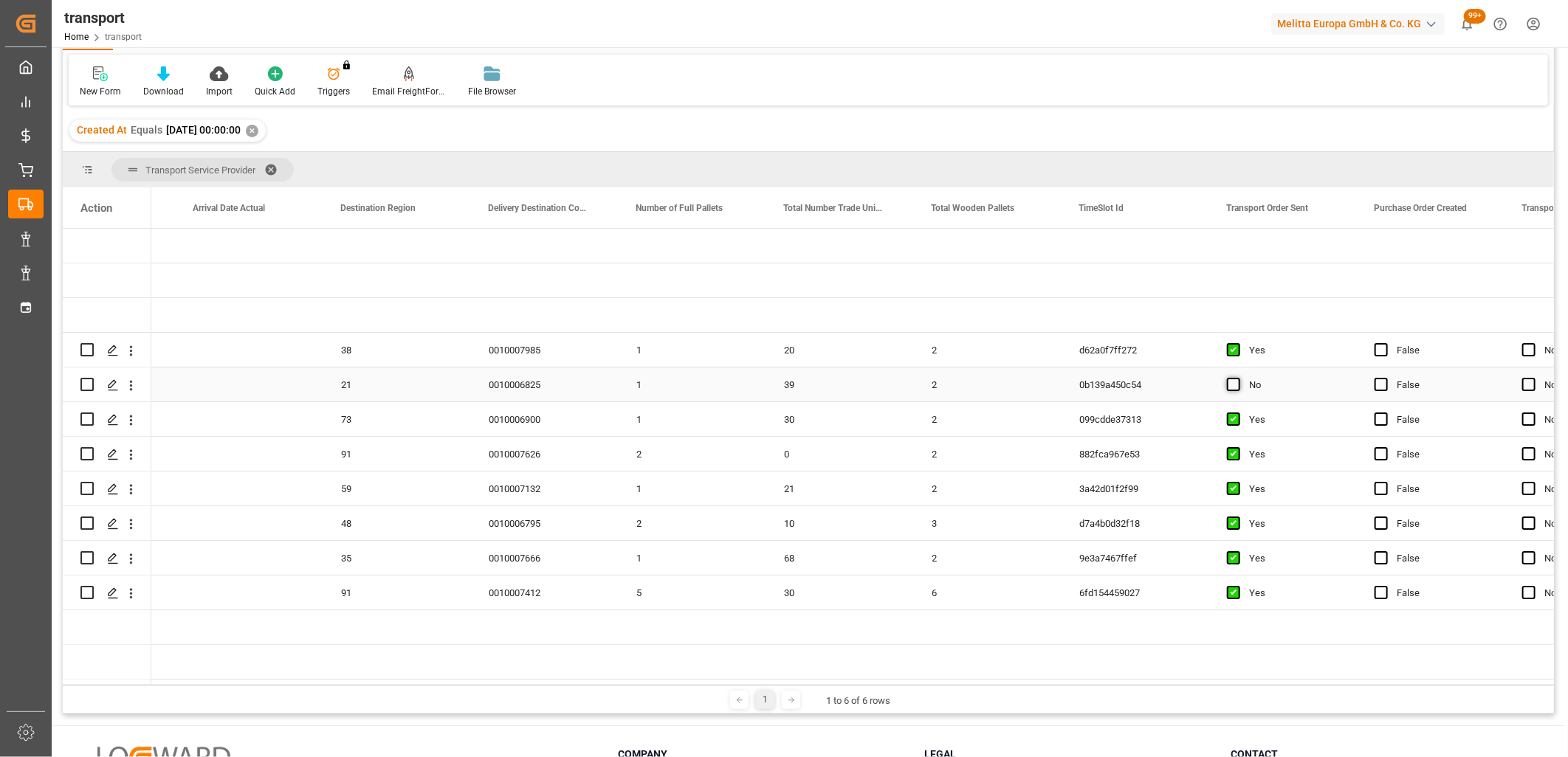
click at [1231, 384] on span "Press SPACE to select this row." at bounding box center [1234, 385] width 13 height 13
click at [1238, 378] on input "Press SPACE to select this row." at bounding box center [1238, 378] width 0 height 0
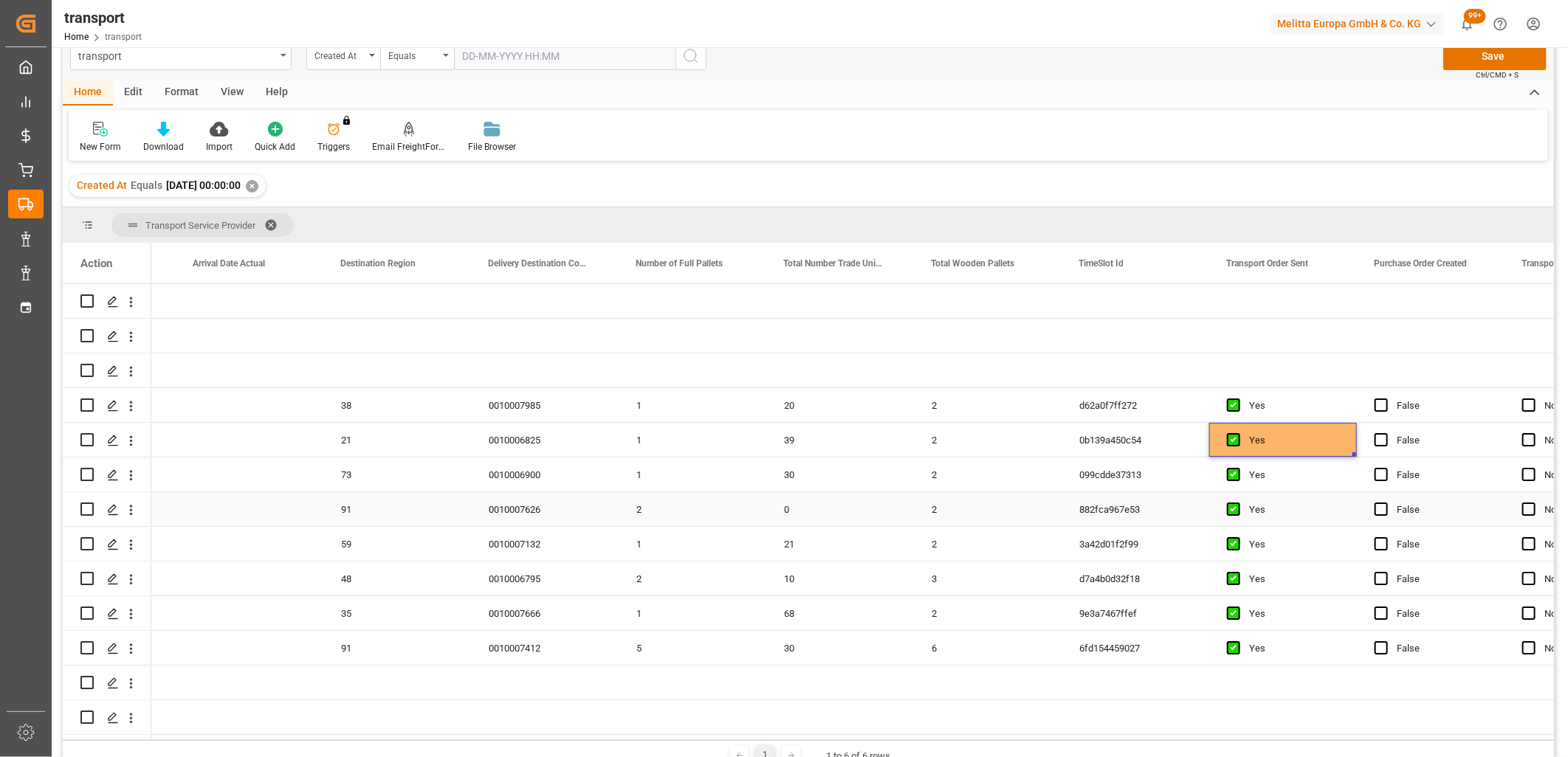
scroll to position [0, 0]
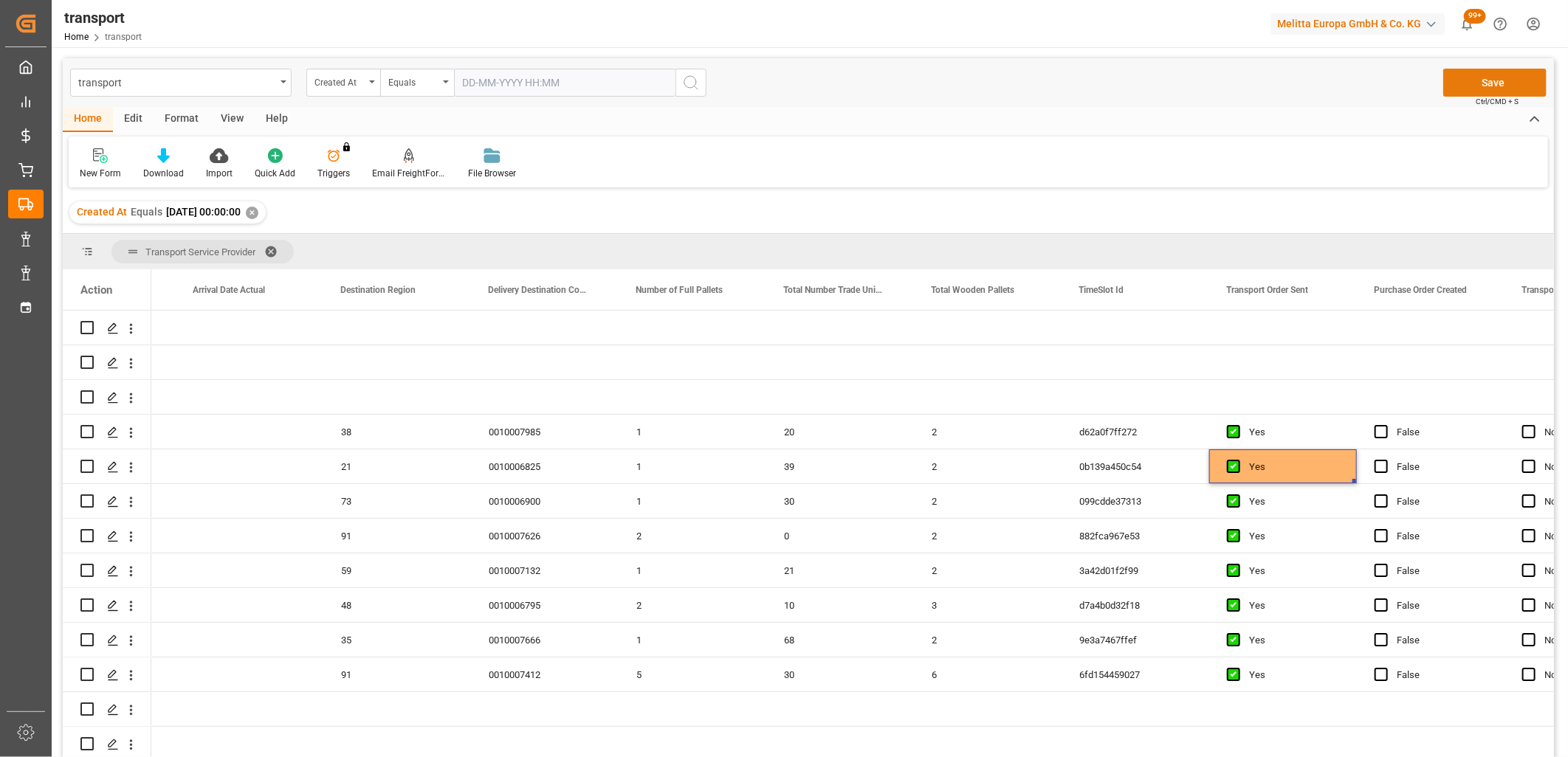
click at [1515, 82] on button "Save" at bounding box center [1495, 83] width 103 height 28
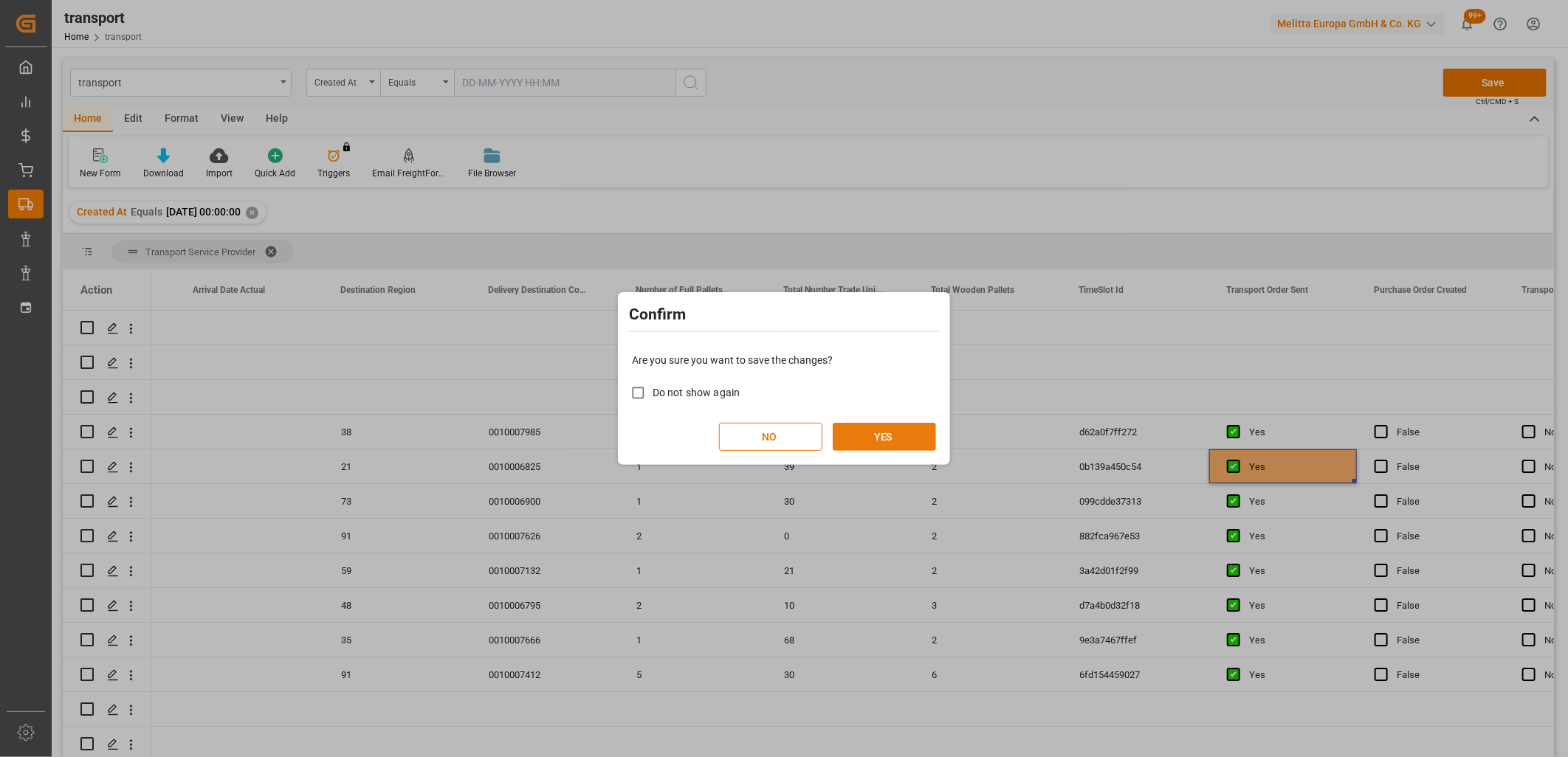
click at [890, 442] on button "YES" at bounding box center [883, 437] width 103 height 28
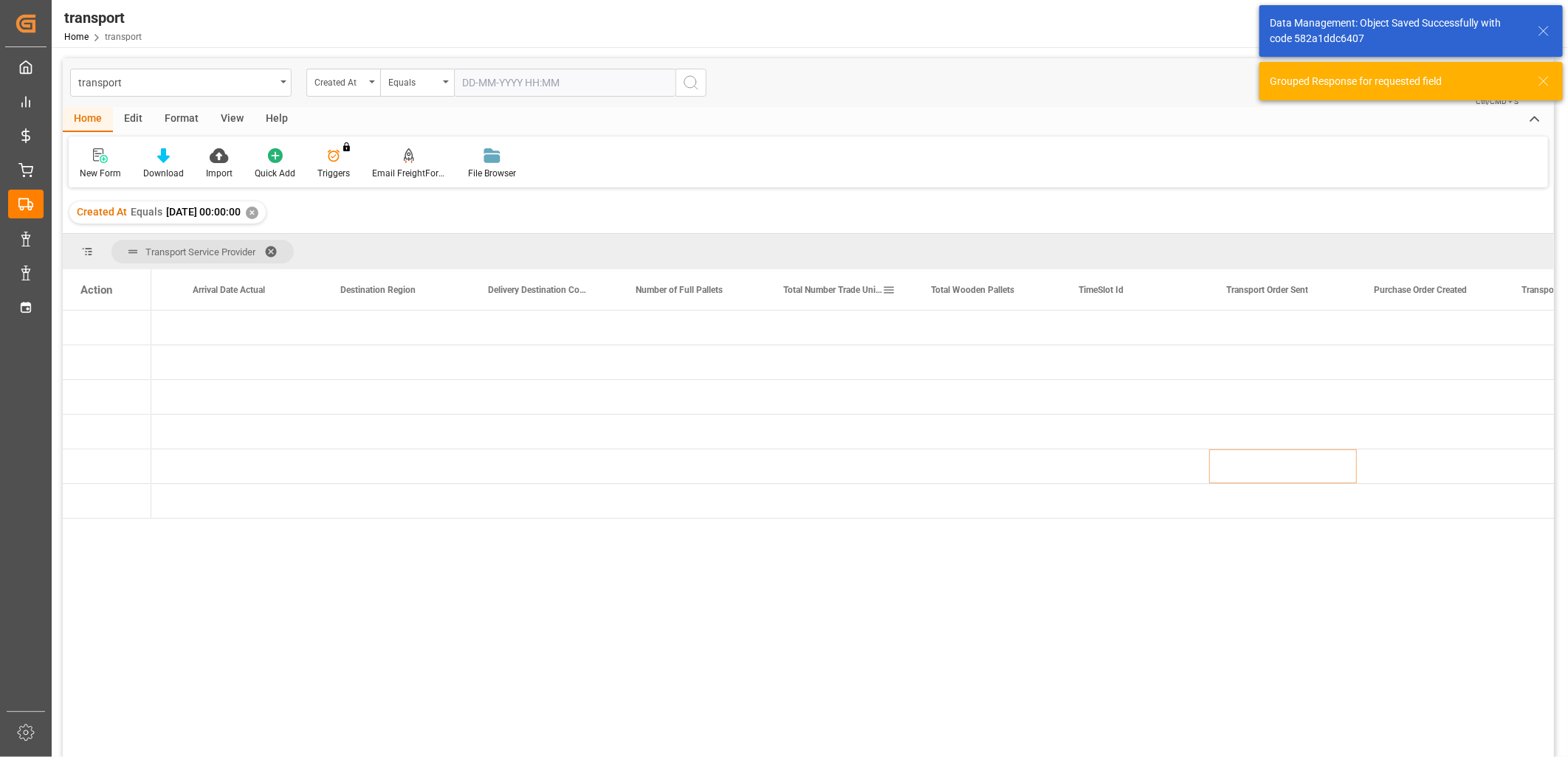
scroll to position [82, 0]
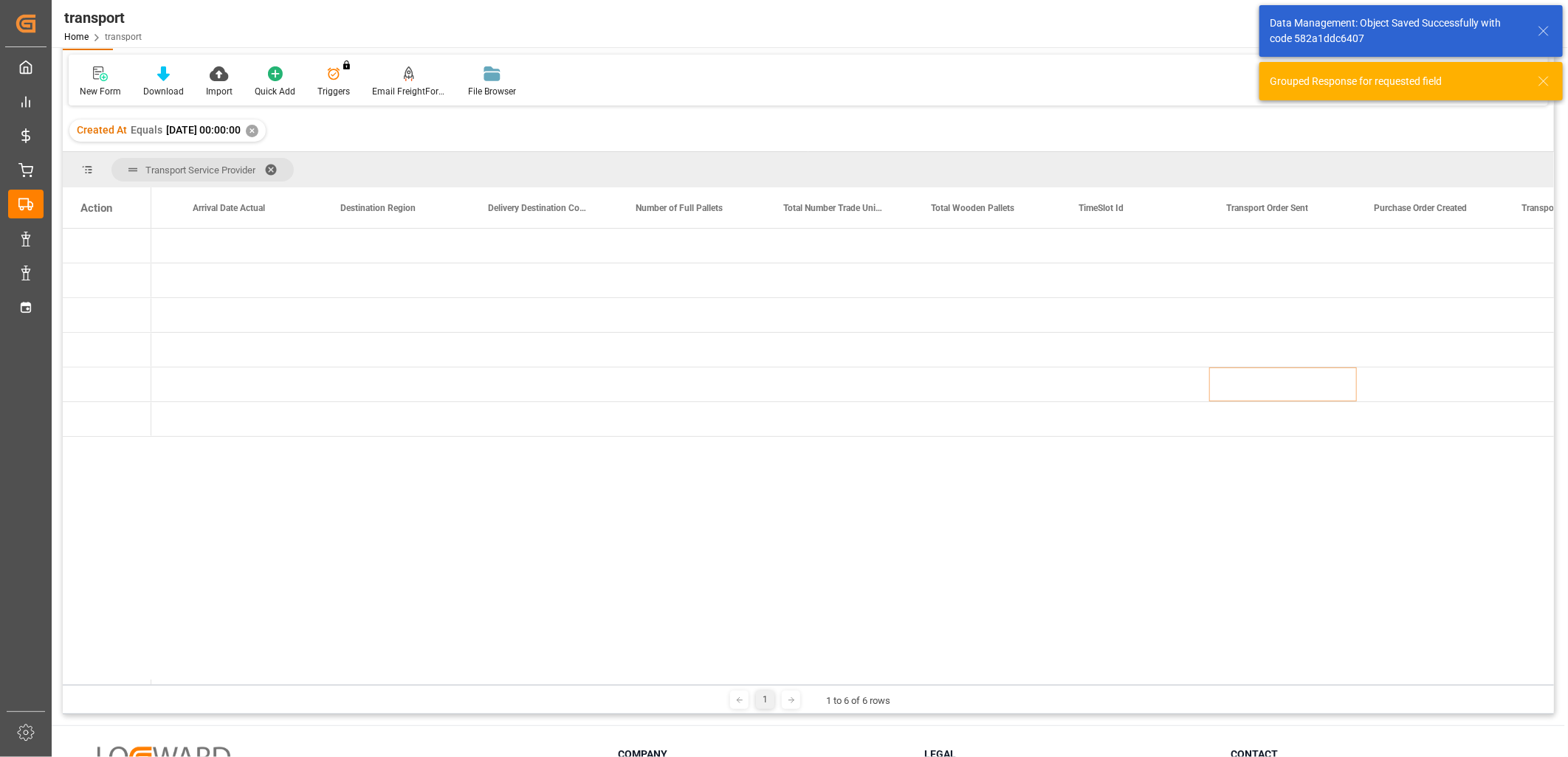
drag, startPoint x: 585, startPoint y: 685, endPoint x: 422, endPoint y: 681, distance: 163.0
click at [422, 681] on div "Transport Service Provider Drag here to set column labels Action Loading Date P…" at bounding box center [808, 433] width 1491 height 562
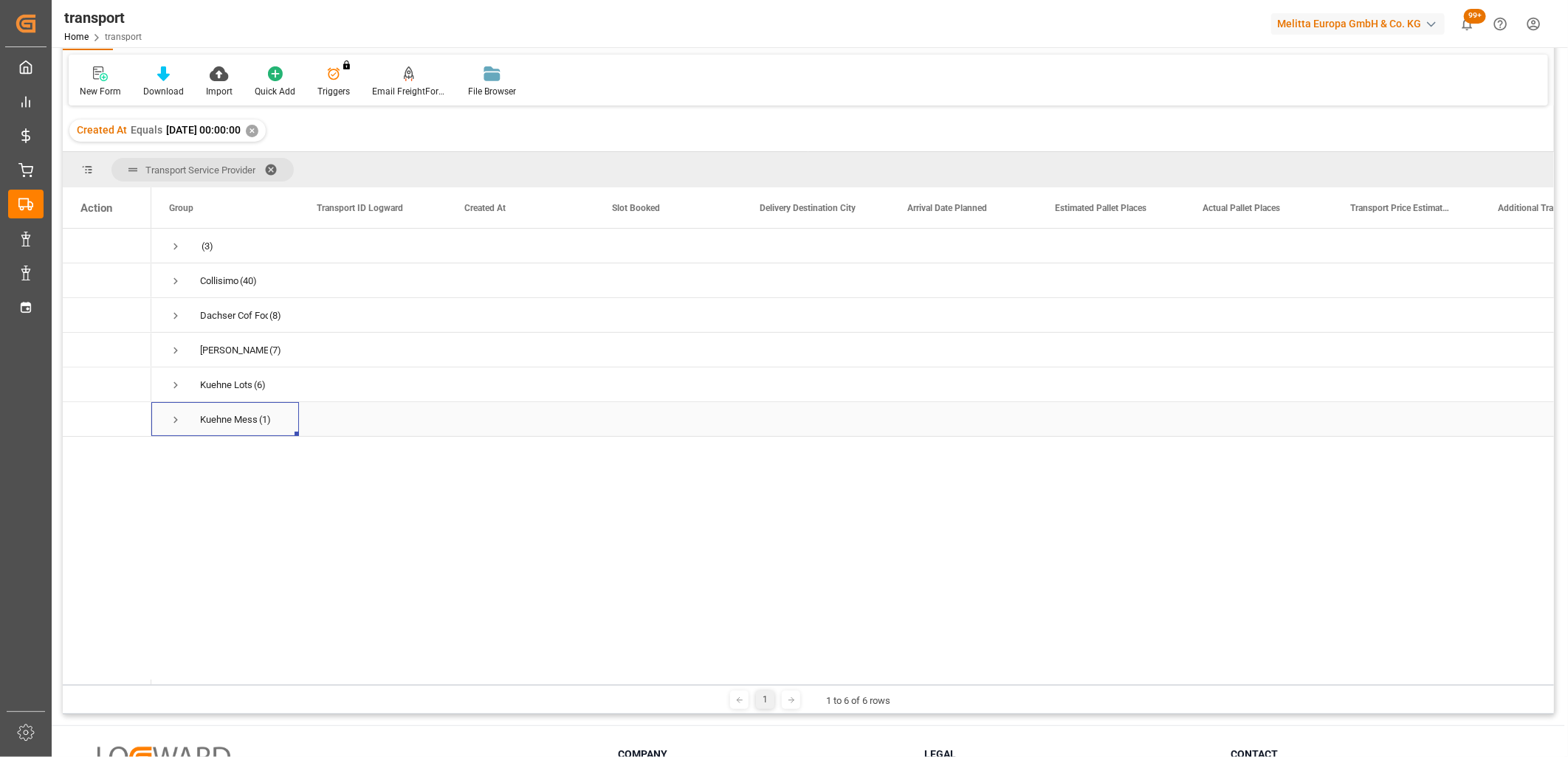
click at [174, 414] on span "Press SPACE to select this row." at bounding box center [176, 420] width 13 height 13
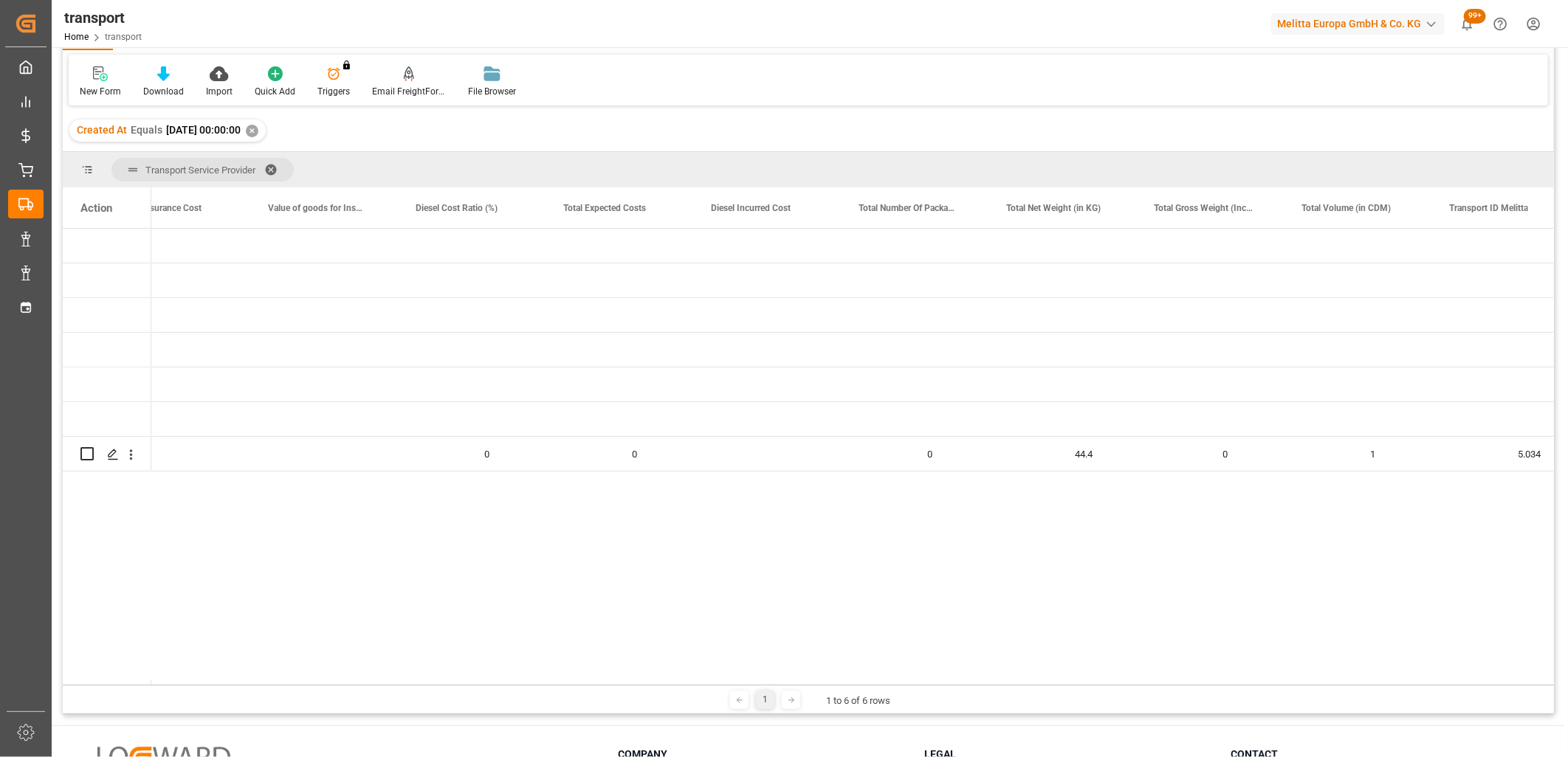
scroll to position [0, 2311]
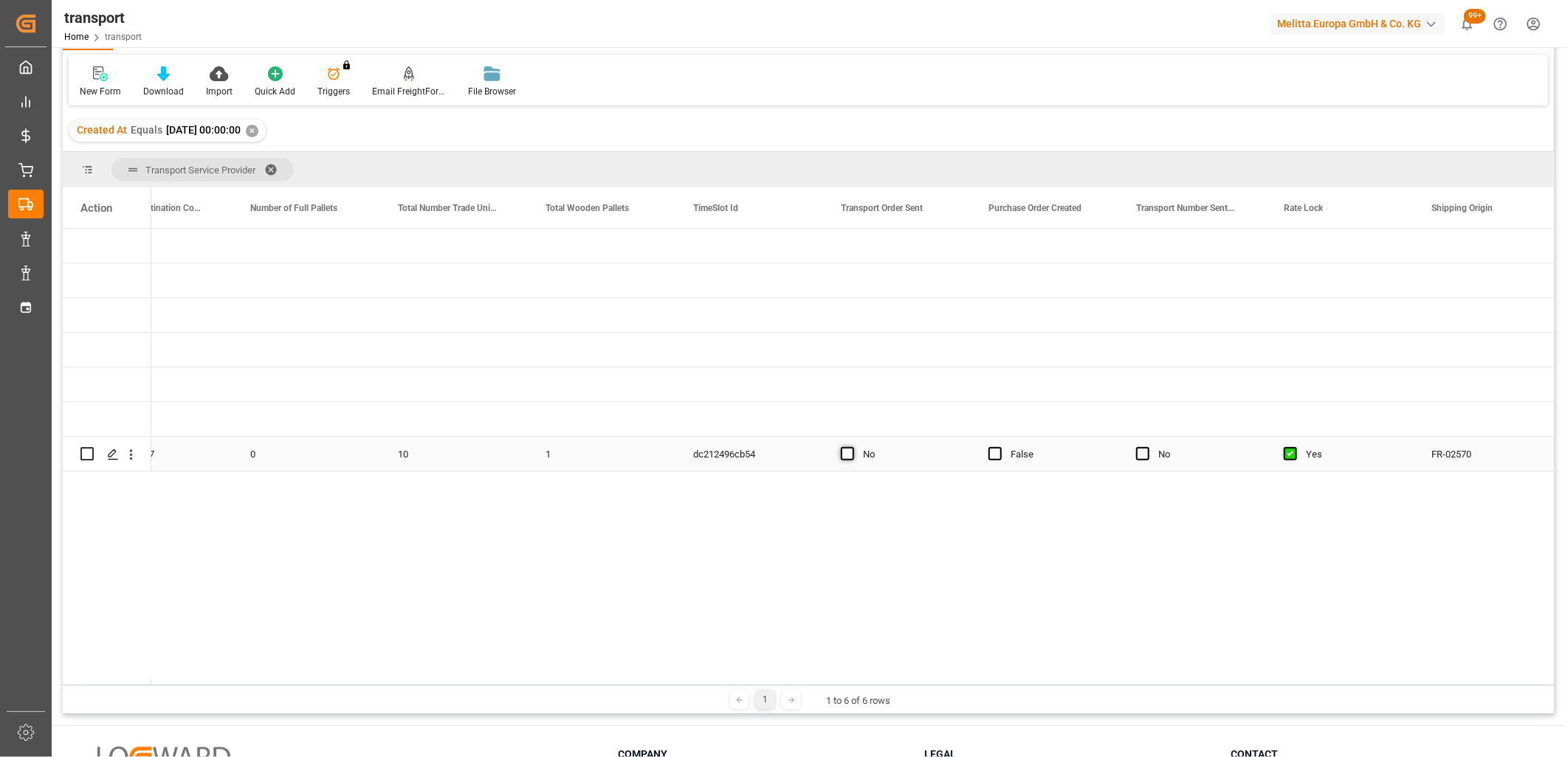
click at [849, 458] on span "Press SPACE to select this row." at bounding box center [847, 454] width 13 height 13
click at [852, 447] on input "Press SPACE to select this row." at bounding box center [852, 447] width 0 height 0
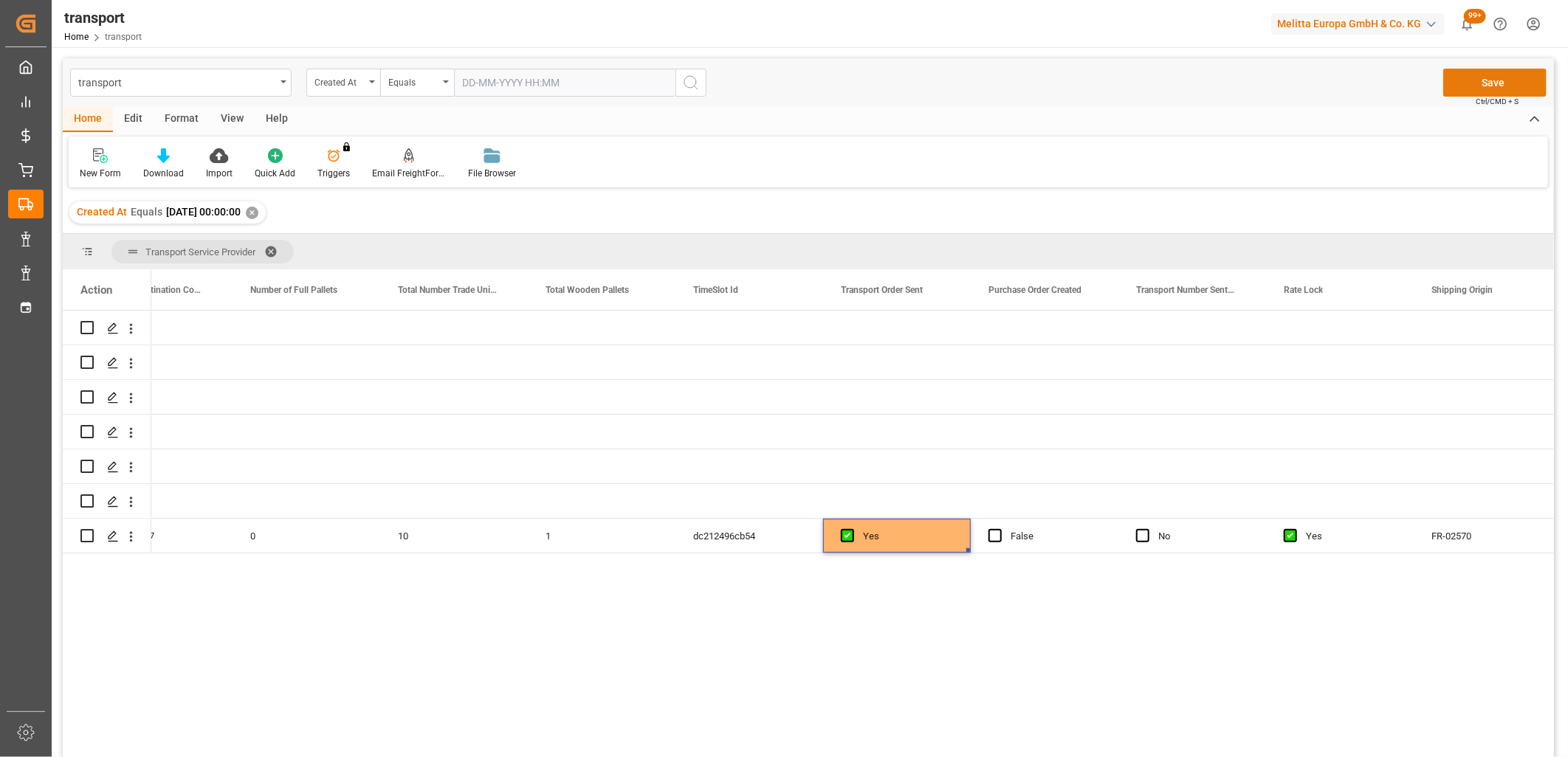
click at [1486, 80] on button "Save" at bounding box center [1495, 83] width 103 height 28
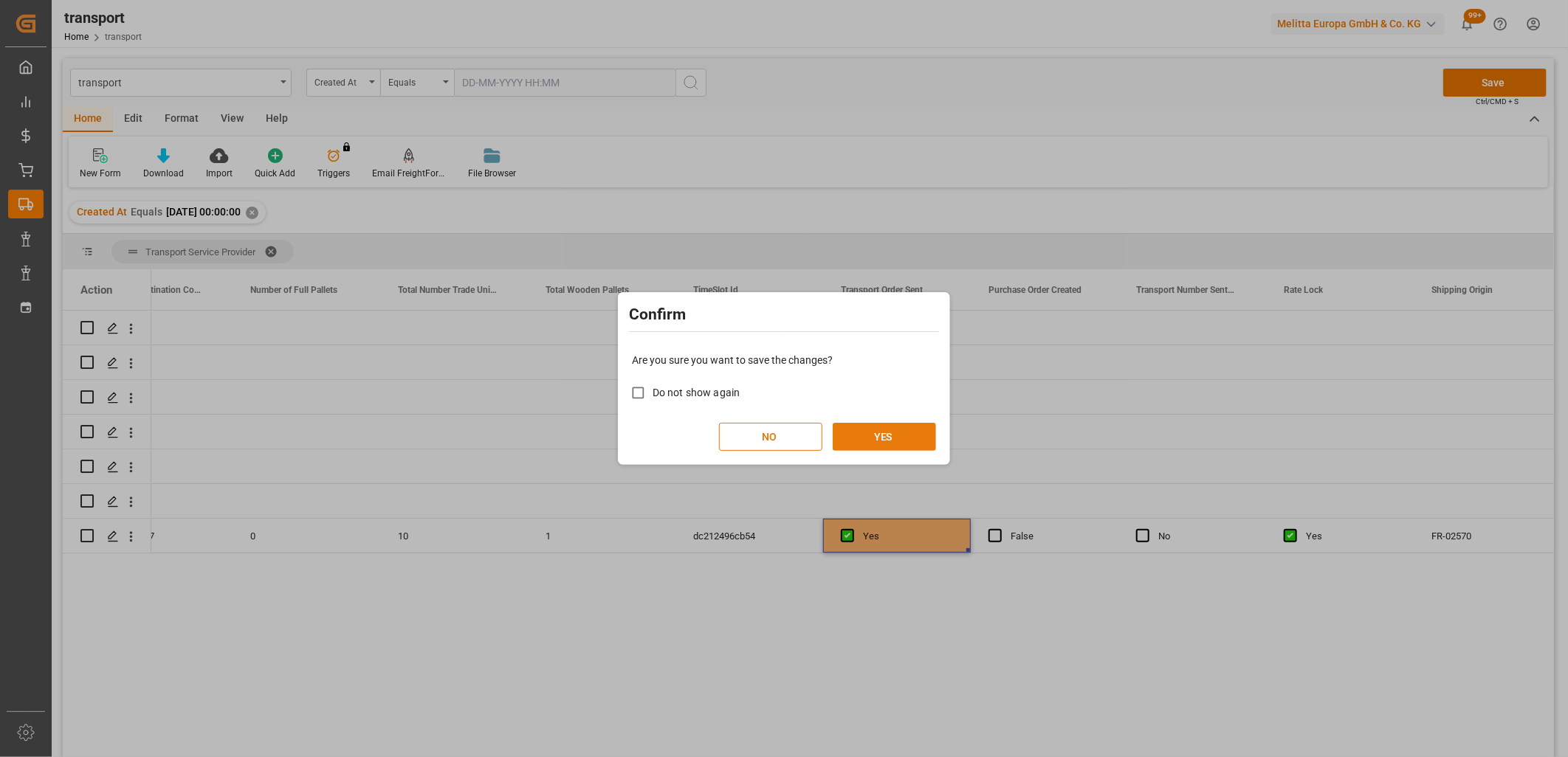
click at [903, 438] on button "YES" at bounding box center [883, 437] width 103 height 28
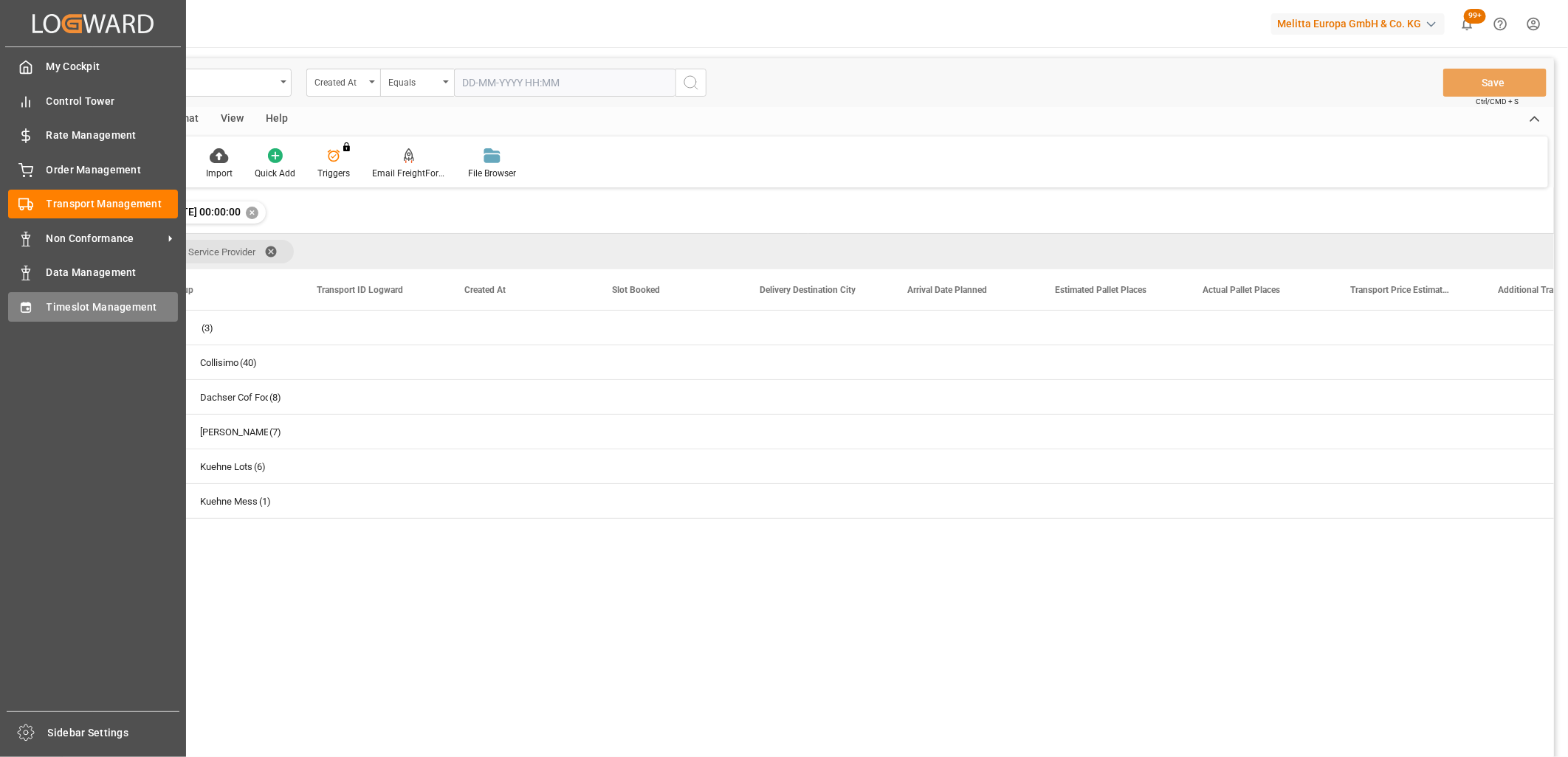
click at [27, 310] on icon at bounding box center [26, 307] width 10 height 11
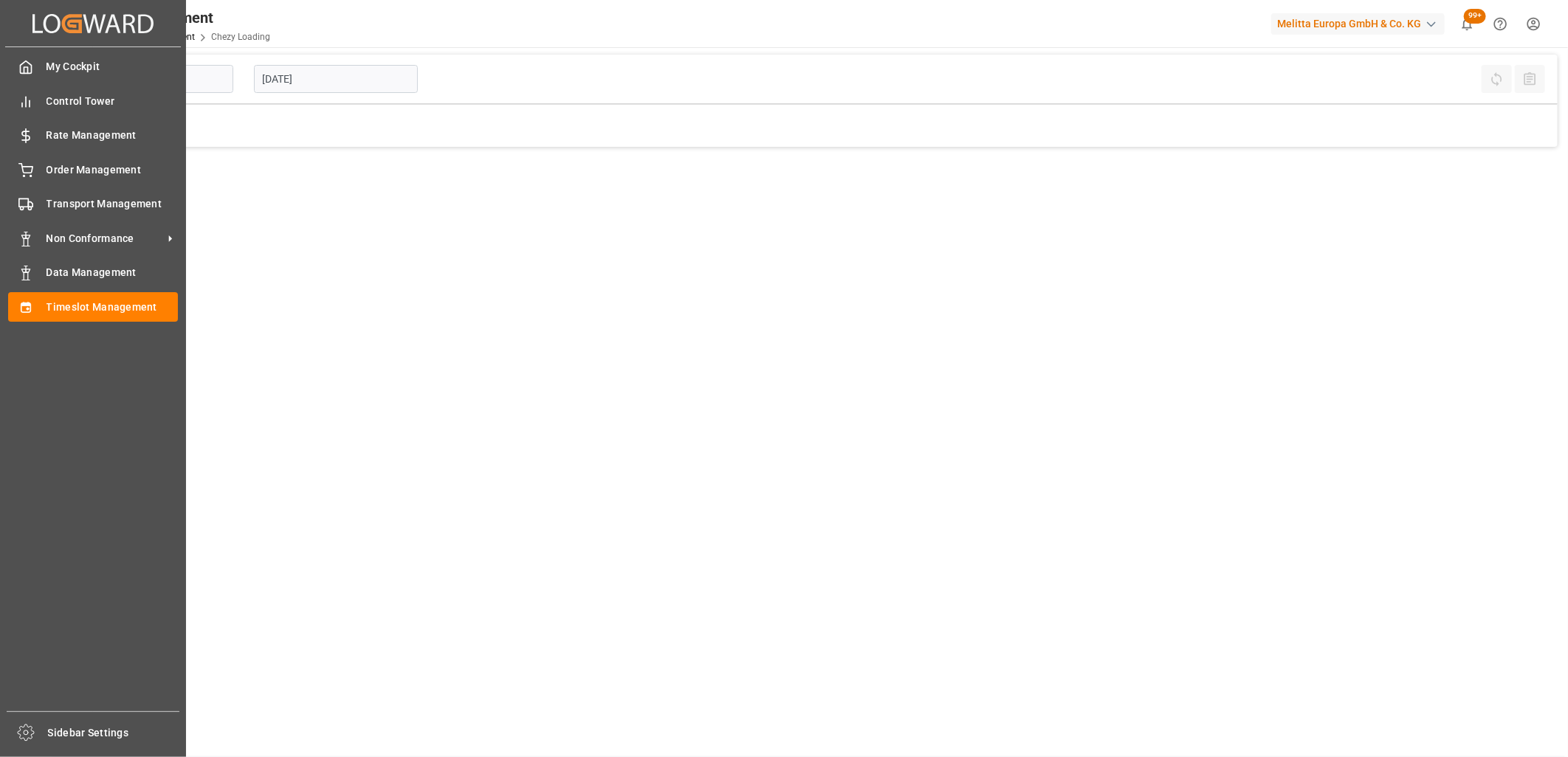
type input "Chezy Loading"
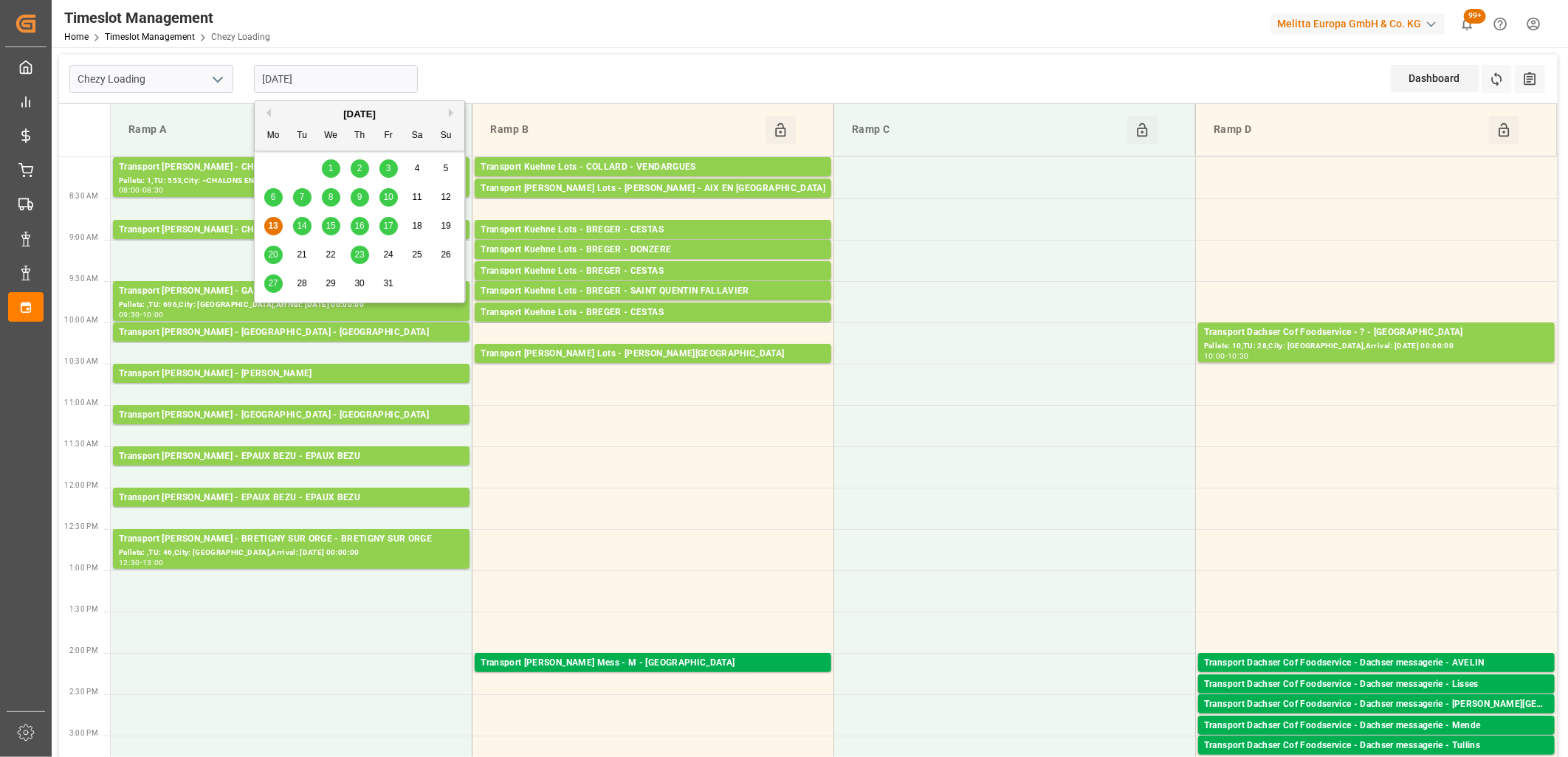
click at [324, 74] on input "[DATE]" at bounding box center [336, 79] width 163 height 28
click at [305, 225] on span "14" at bounding box center [301, 225] width 10 height 11
type input "14-10-2025"
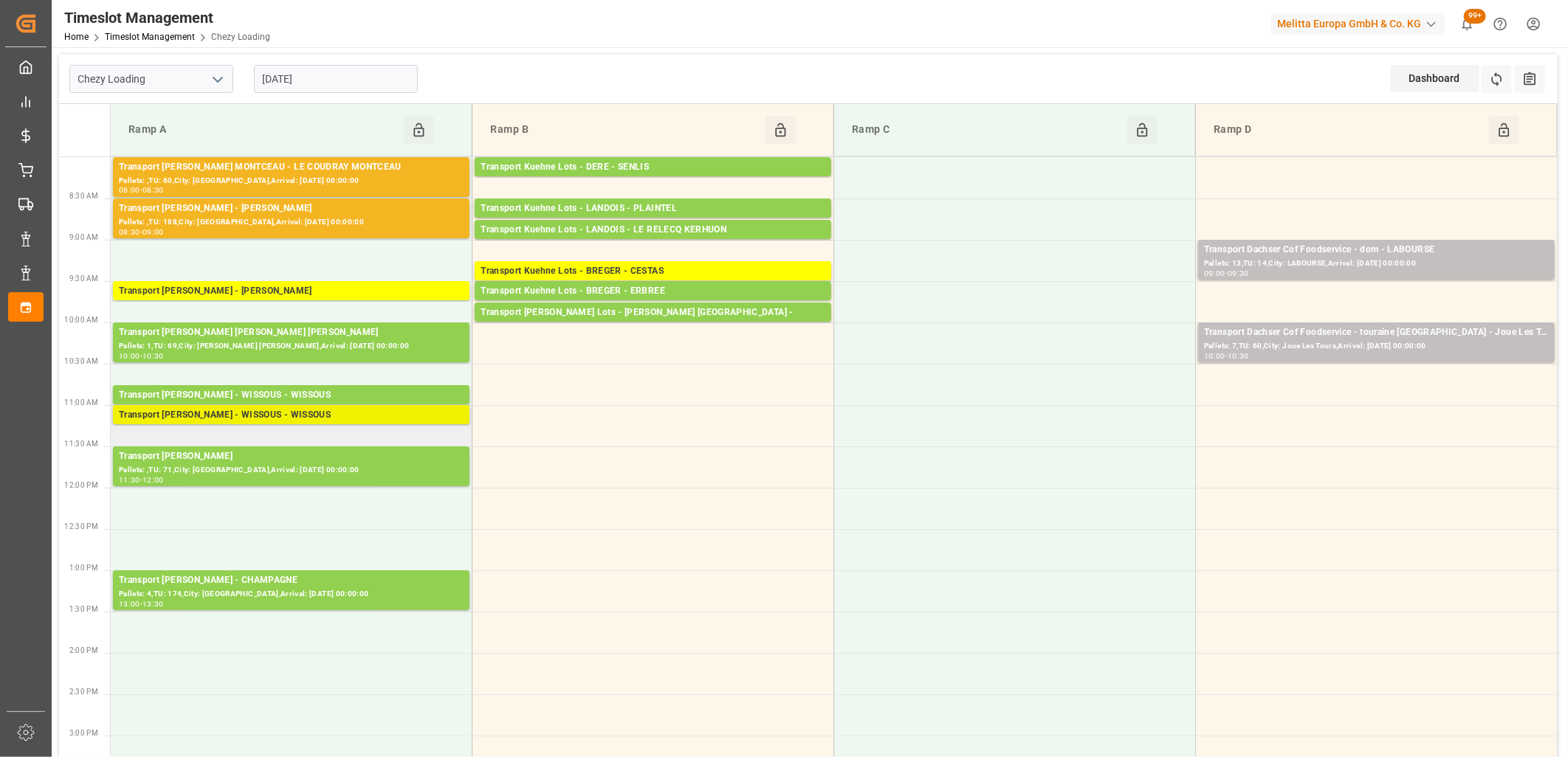
click at [314, 414] on div "Transport Delisle - WISSOUS - WISSOUS" at bounding box center [291, 415] width 344 height 15
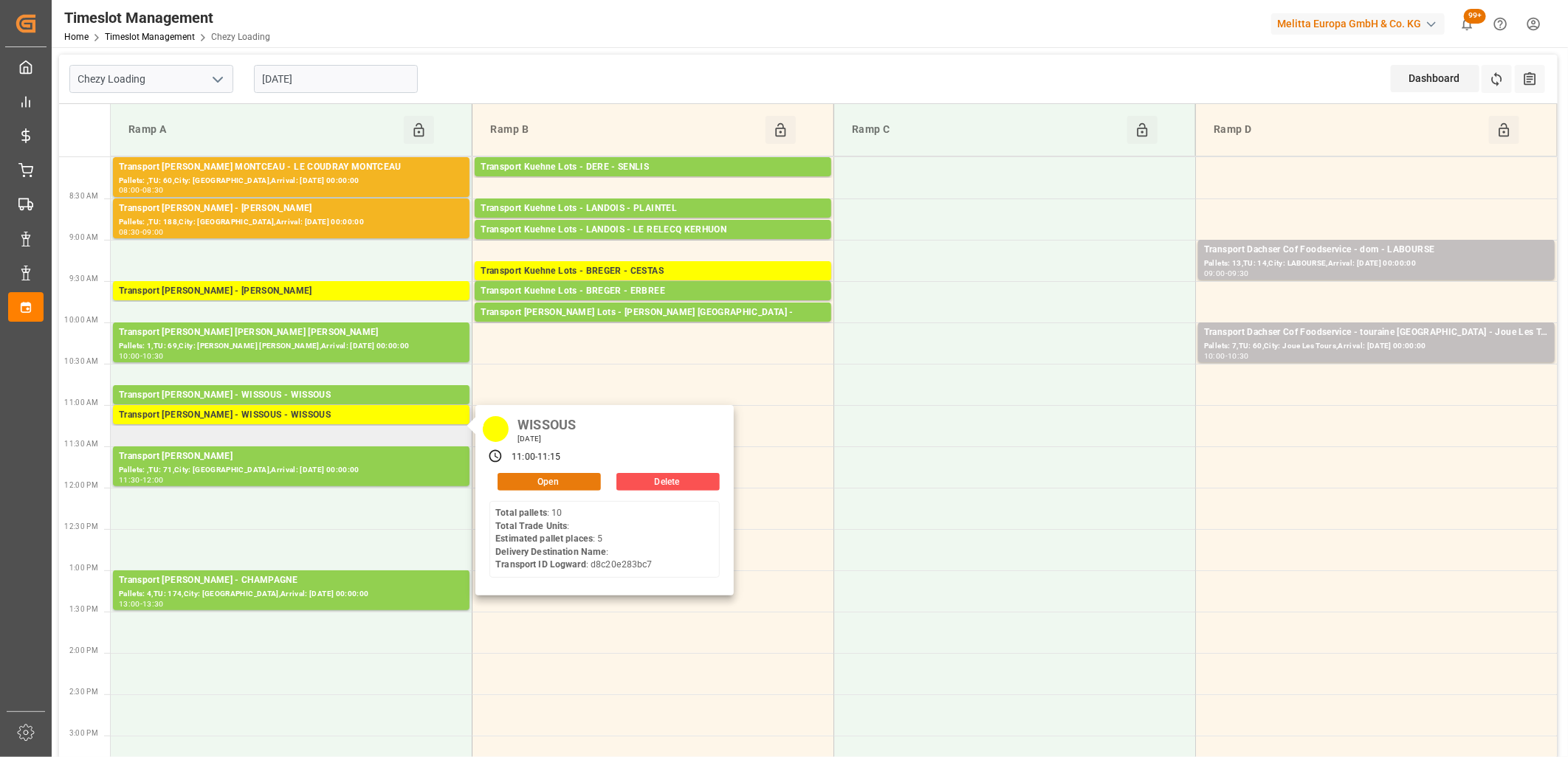
click at [517, 487] on button "Open" at bounding box center [549, 481] width 103 height 17
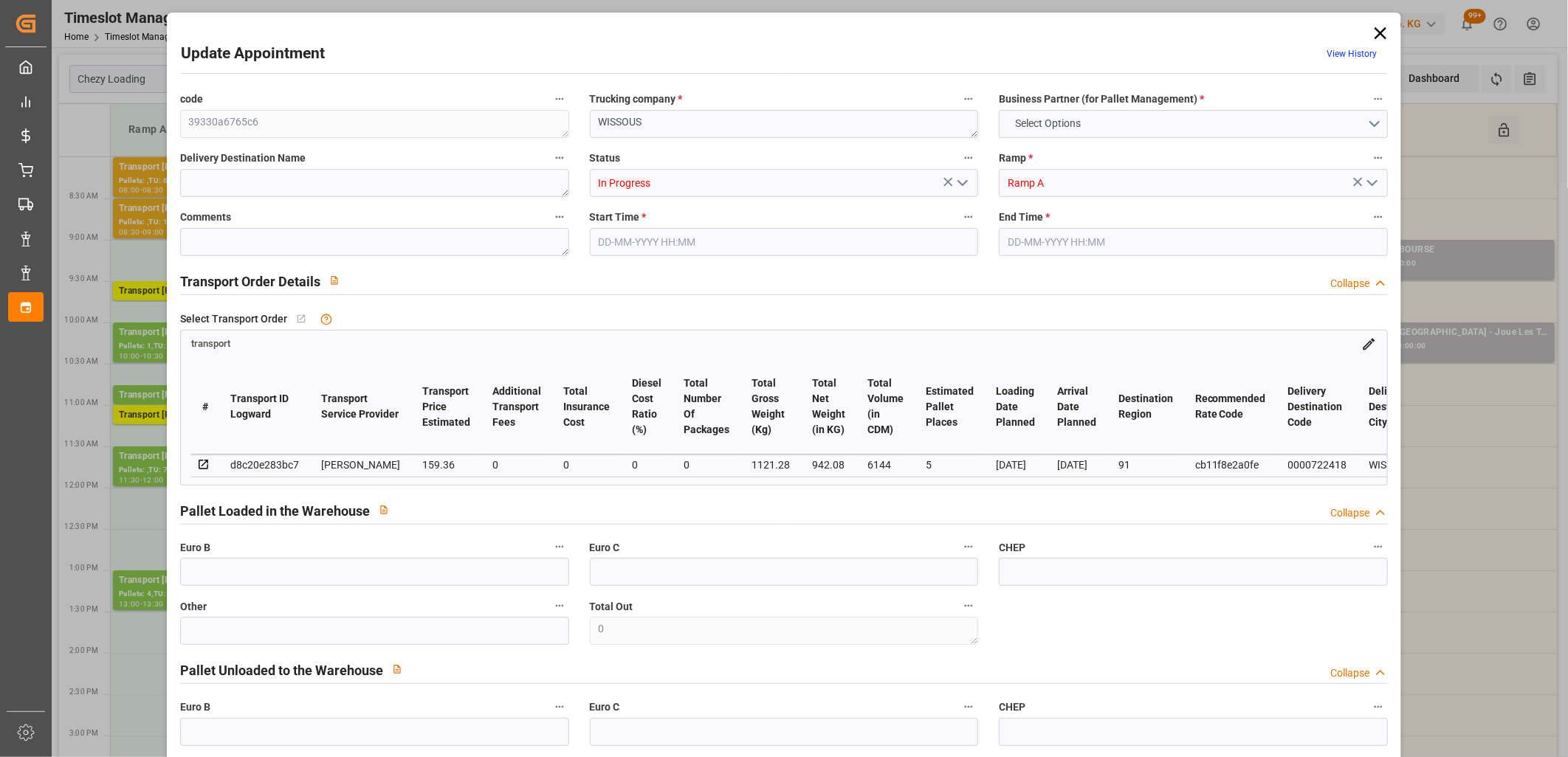
type input "5"
type input "159.36"
type input "0"
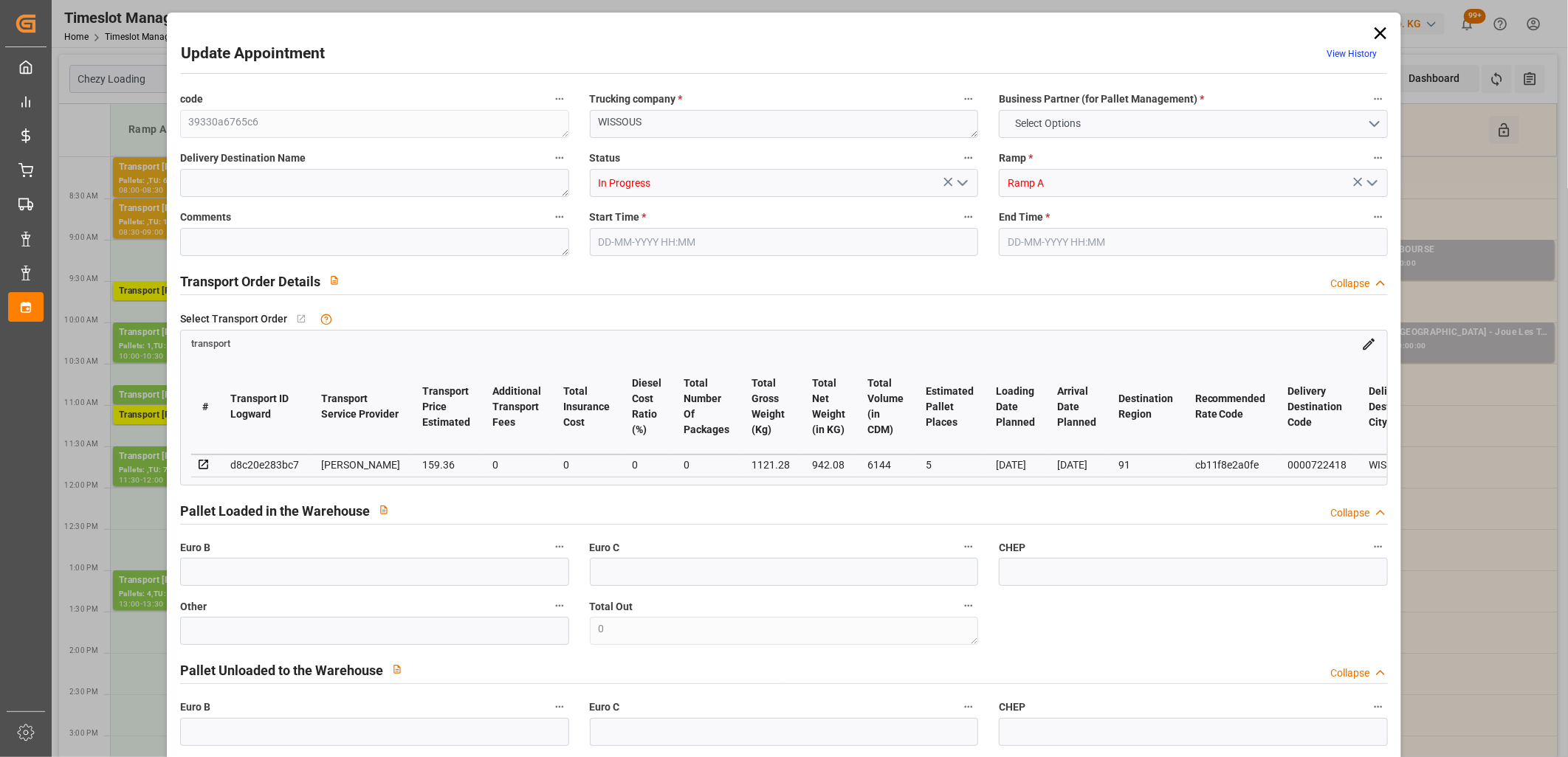
type input "153.9736"
type input "-5.3864"
type input "0"
type input "942.08"
type input "1400"
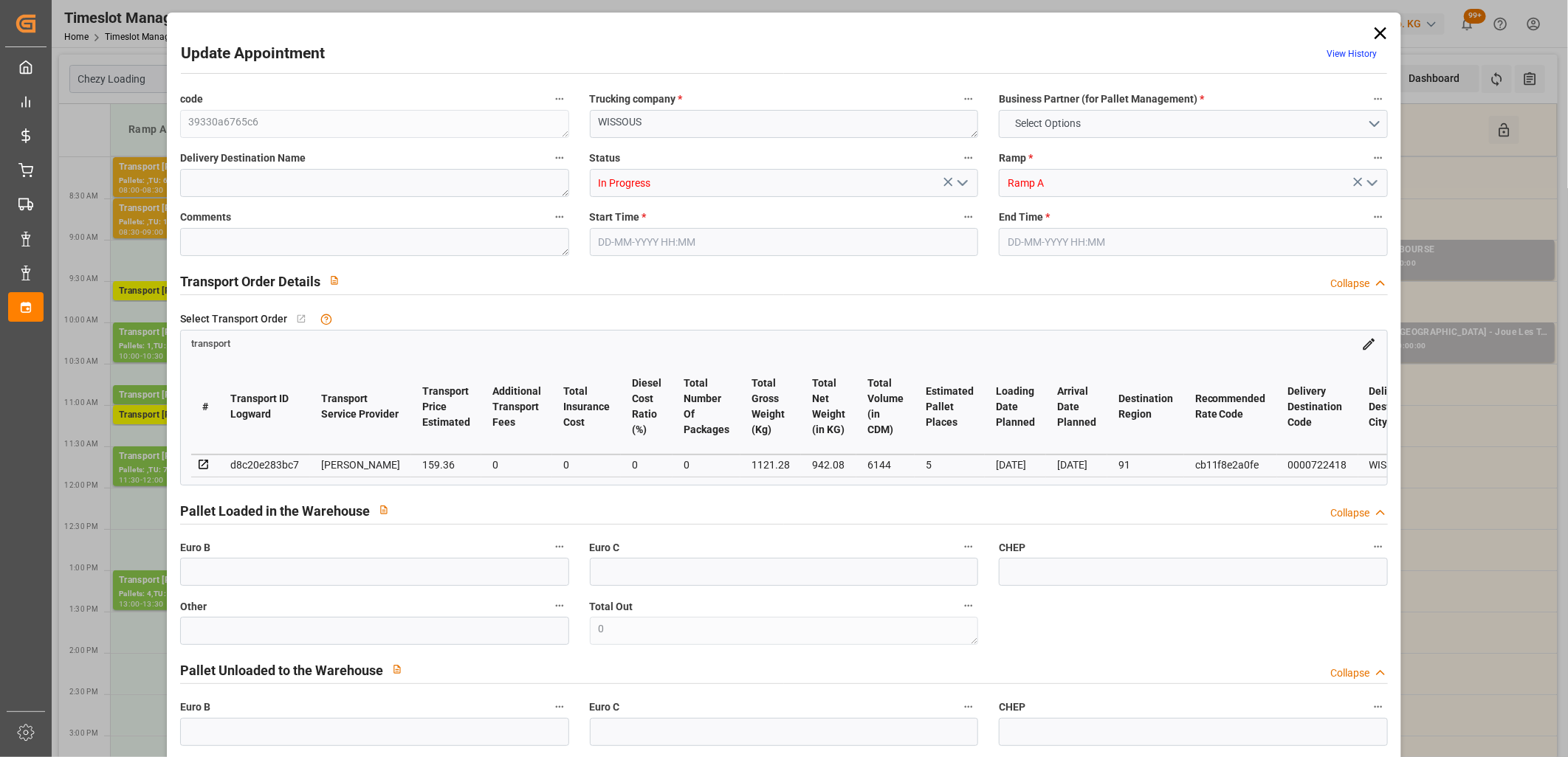
type input "6144"
type input "91"
type input "10"
type input "0"
type input "10"
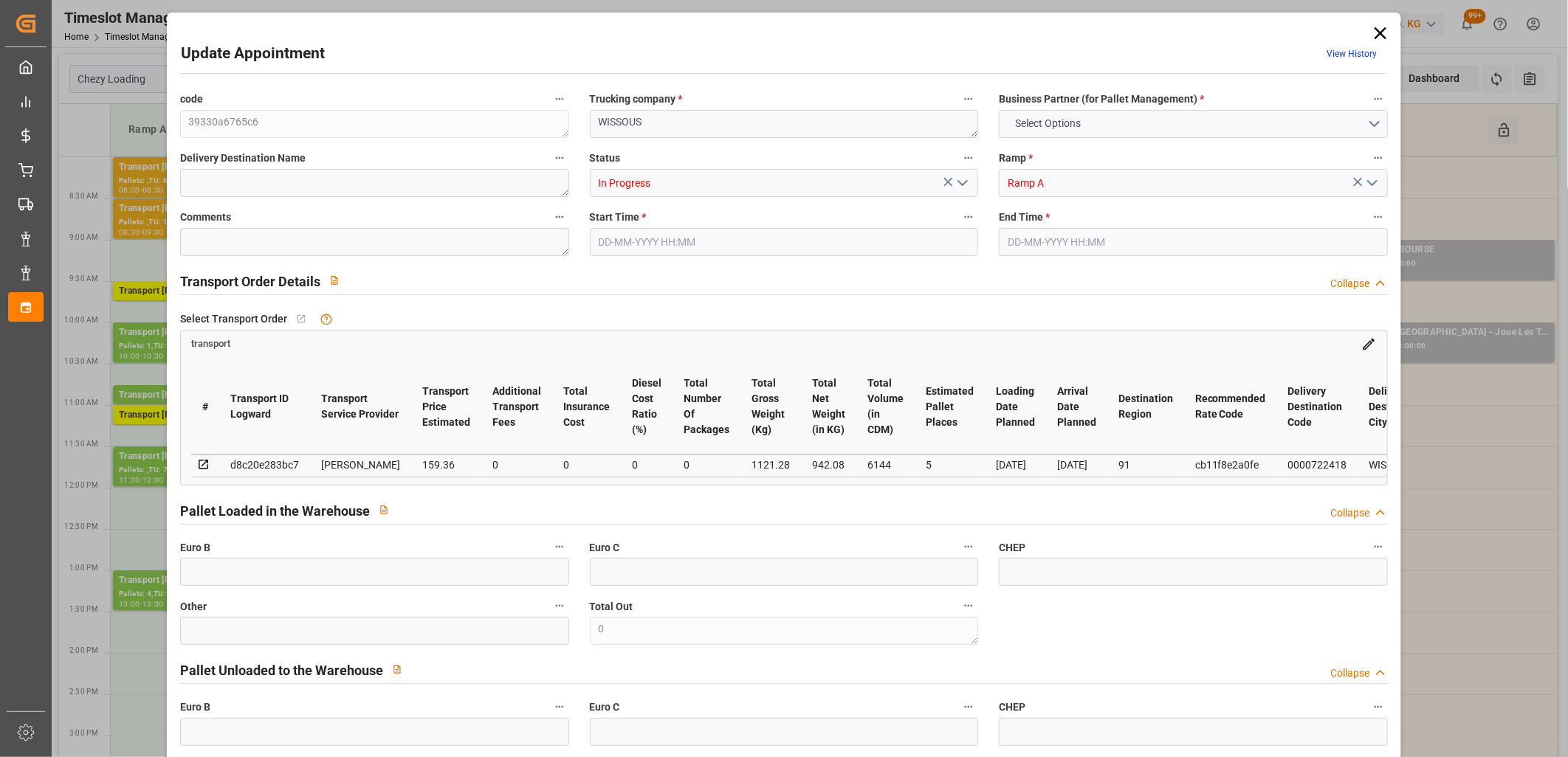
type input "101"
type input "1121.28"
type input "0"
type input "4710.8598"
type input "0"
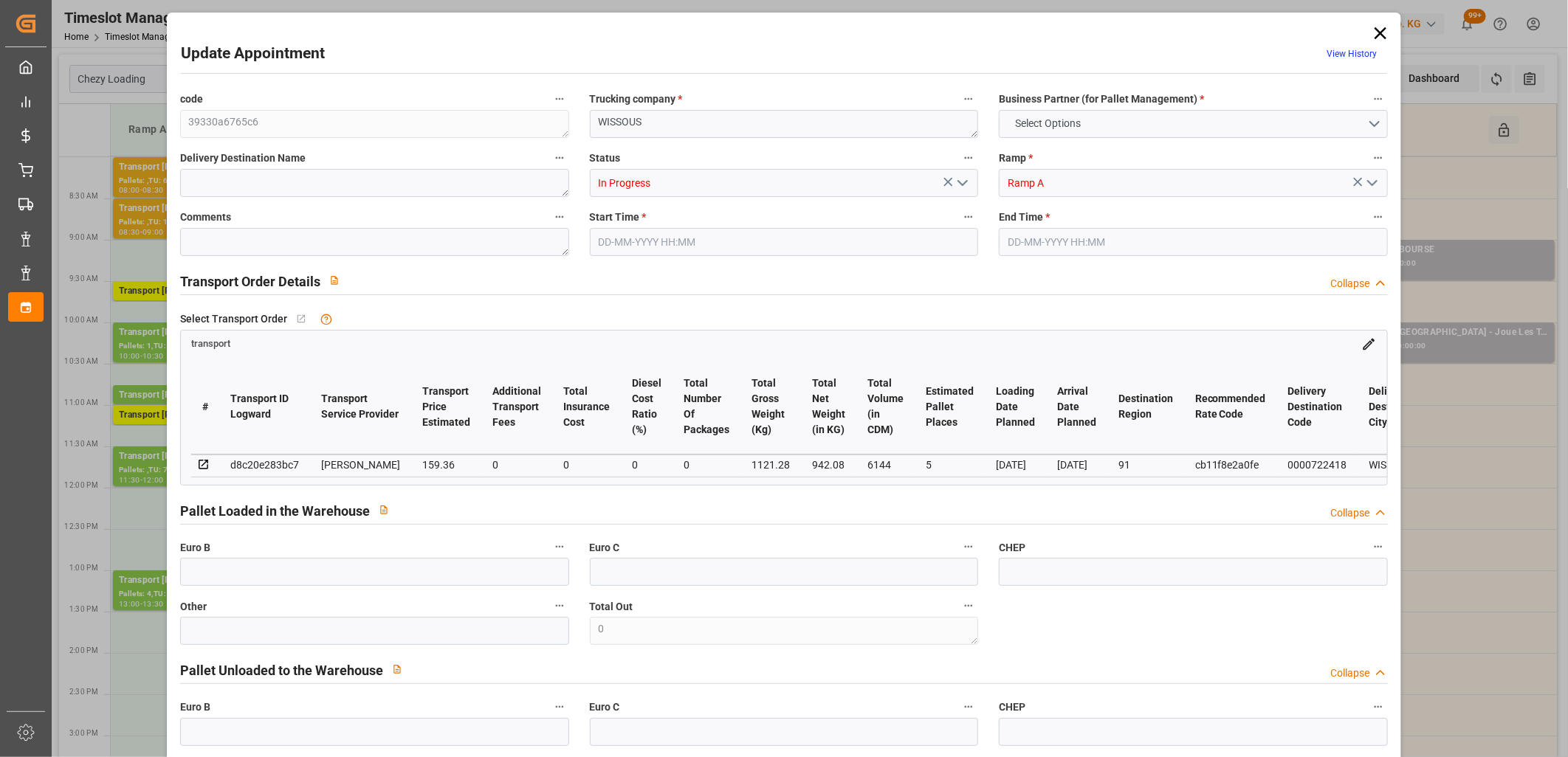
type input "0"
type input "21"
type input "35"
type input "14-10-2025 11:00"
type input "14-10-2025 11:15"
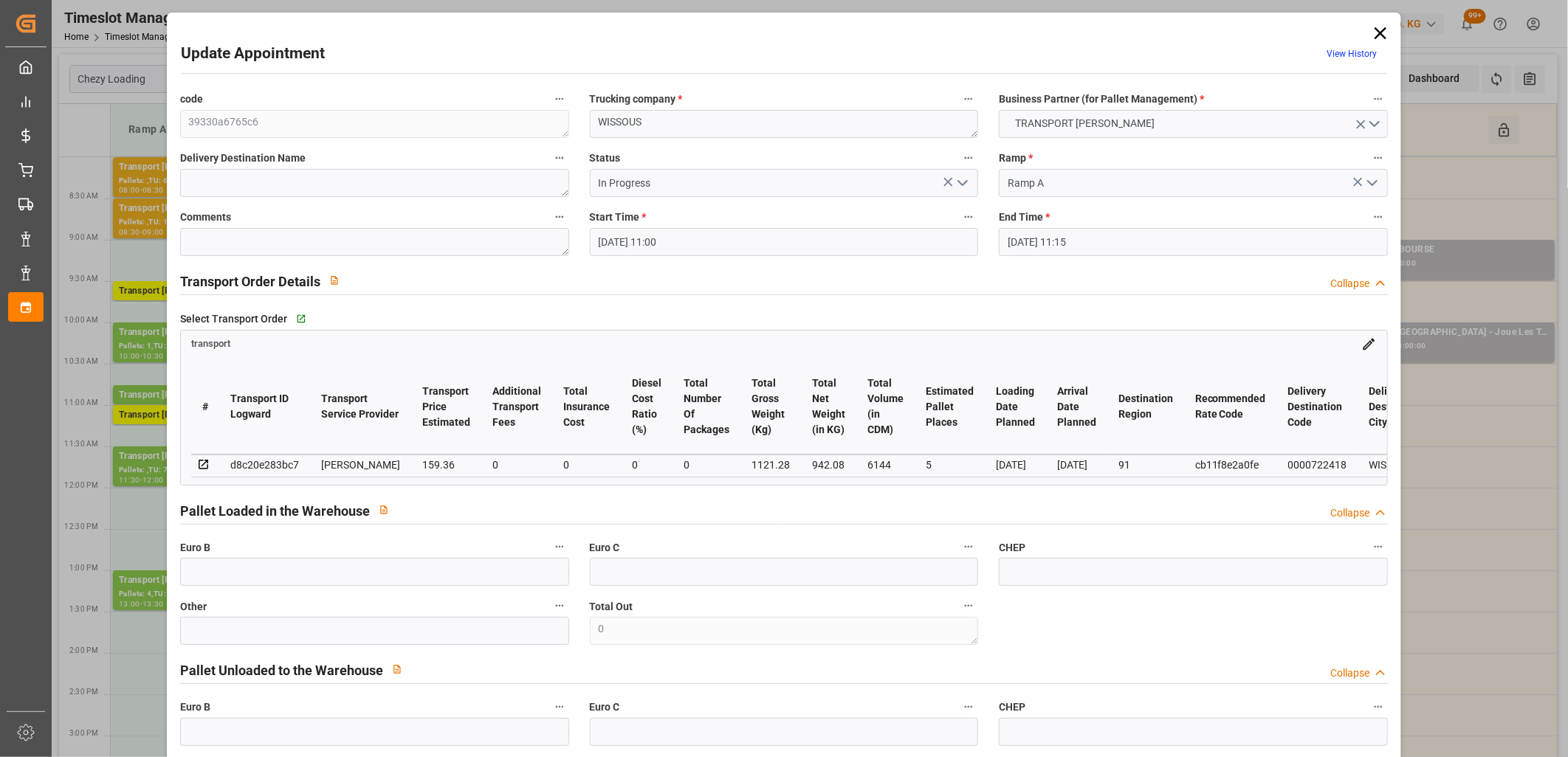
type input "08-10-2025 12:47"
type input "08-10-2025 11:18"
type input "15-10-2025"
type input "14-10-2025"
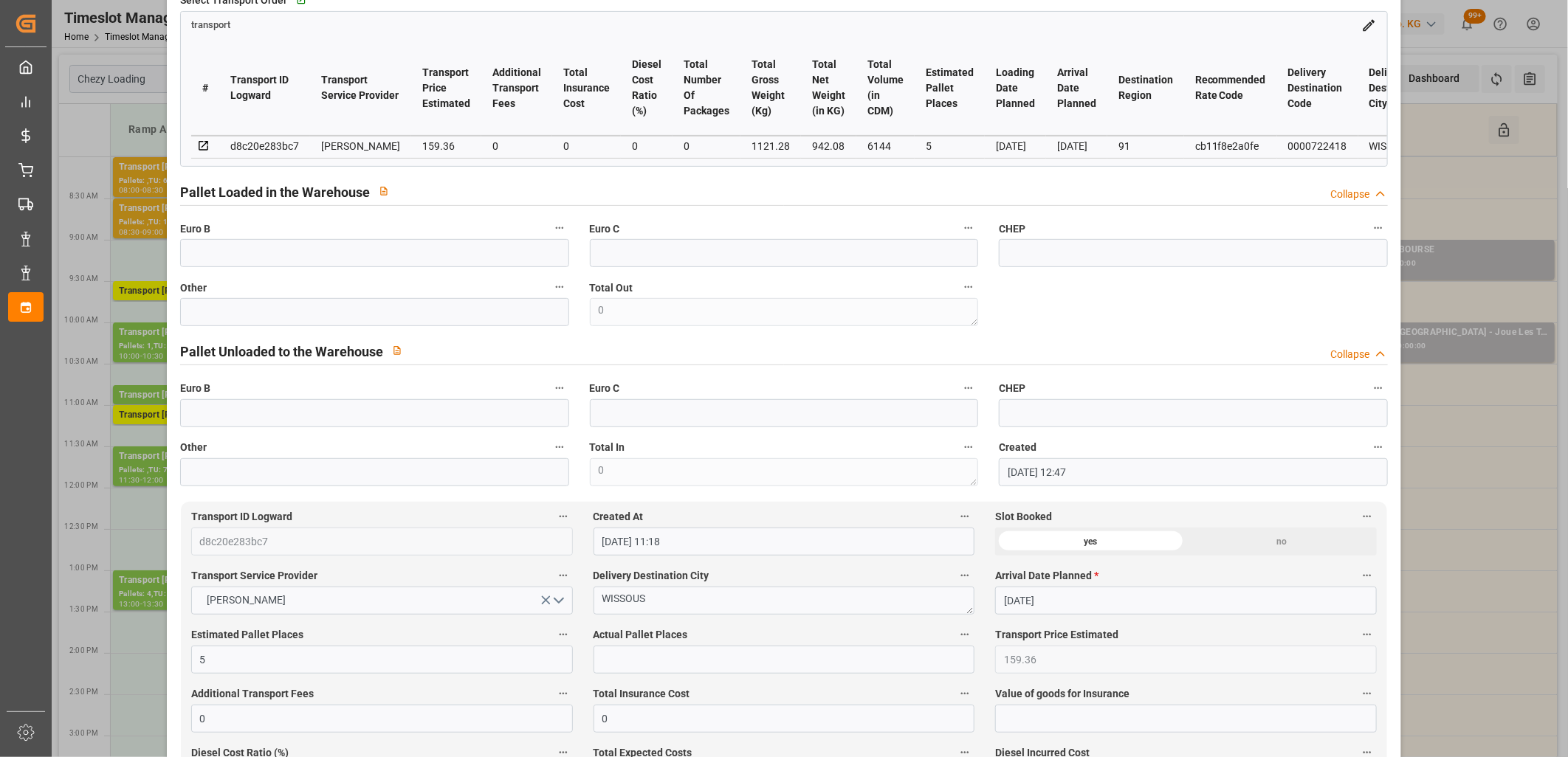
scroll to position [82, 0]
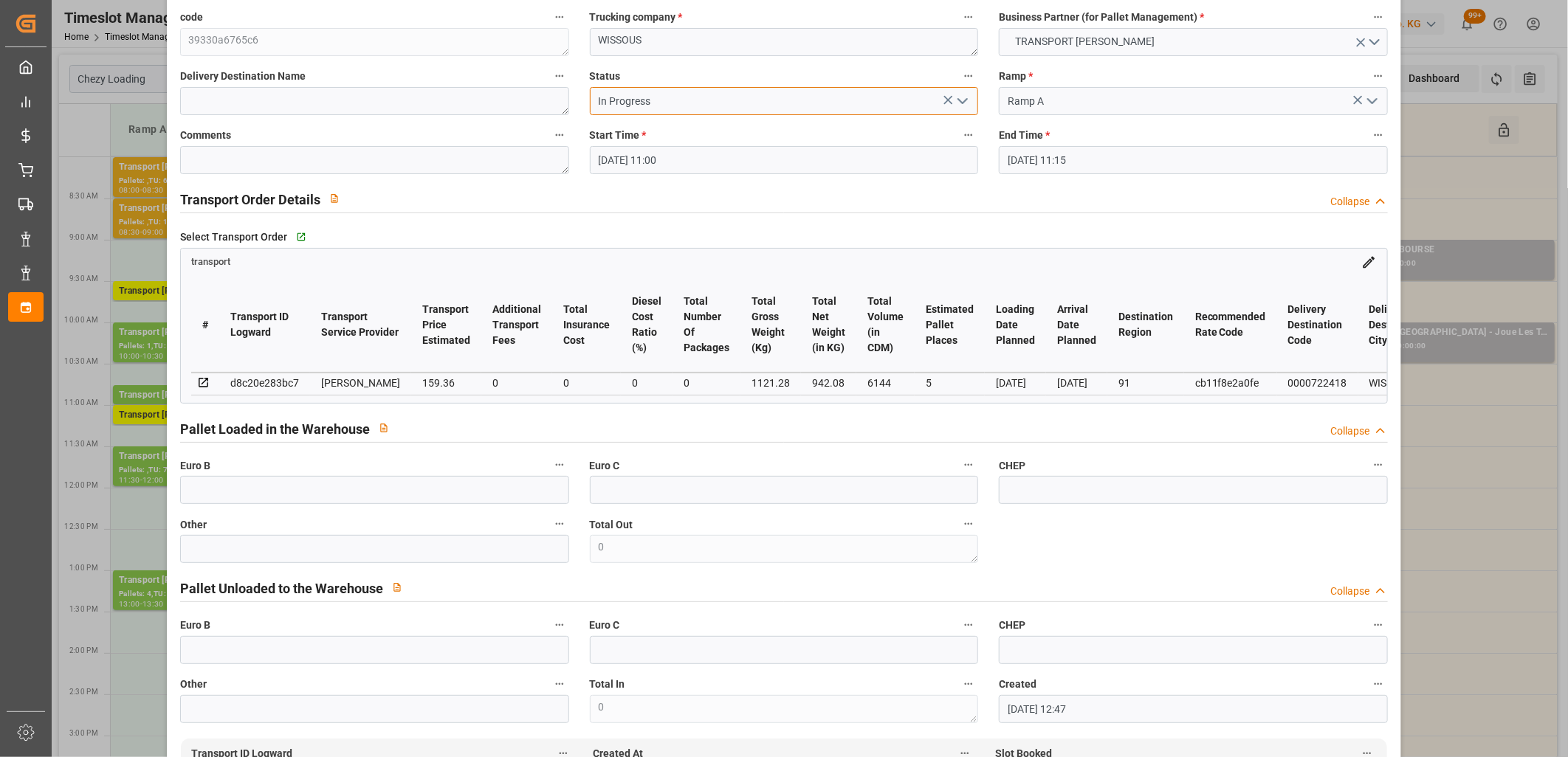
click at [970, 106] on input "In Progress" at bounding box center [784, 101] width 389 height 28
click at [963, 103] on icon "open menu" at bounding box center [962, 101] width 17 height 17
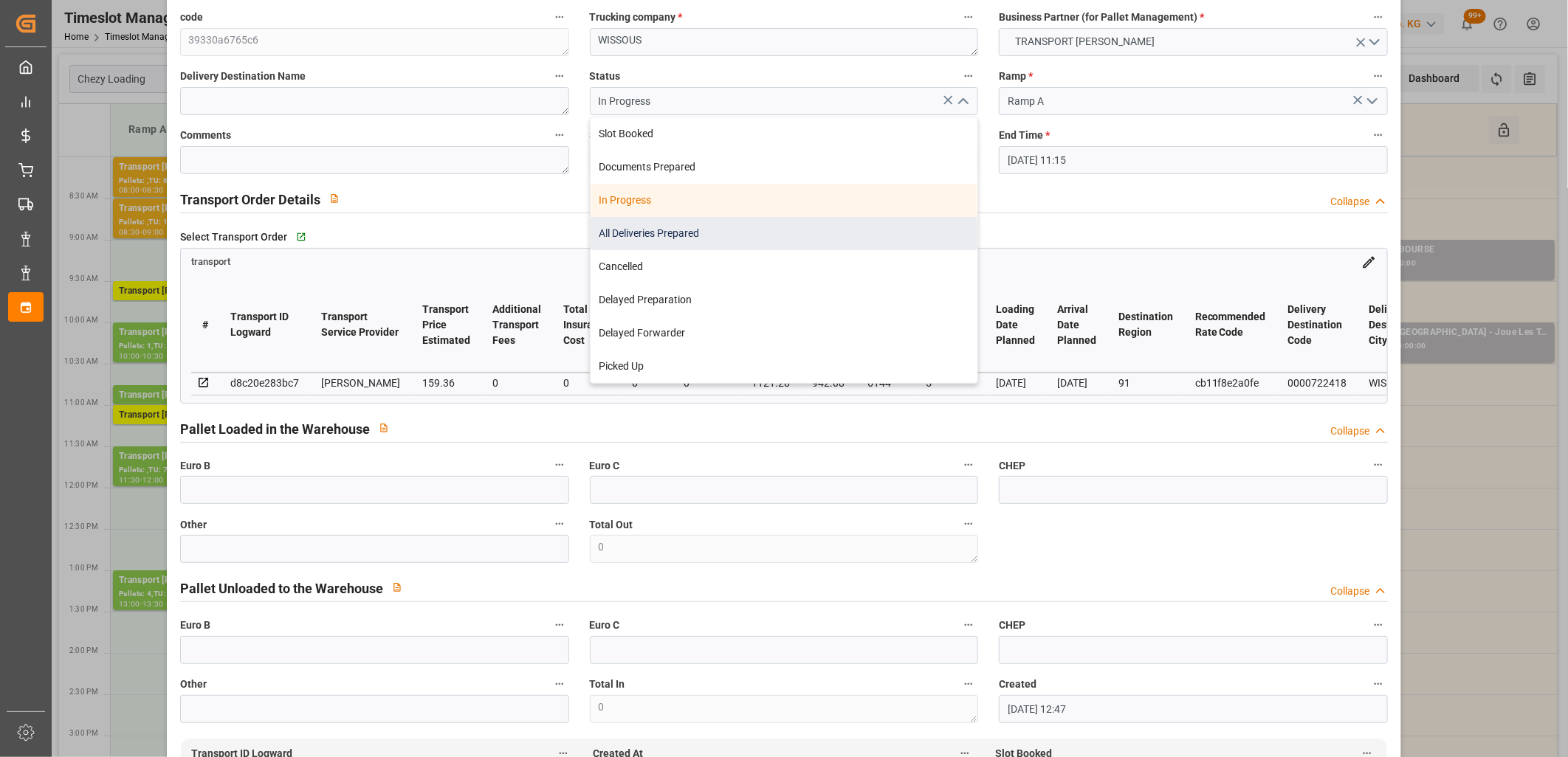
click at [881, 226] on div "All Deliveries Prepared" at bounding box center [784, 234] width 387 height 33
type input "All Deliveries Prepared"
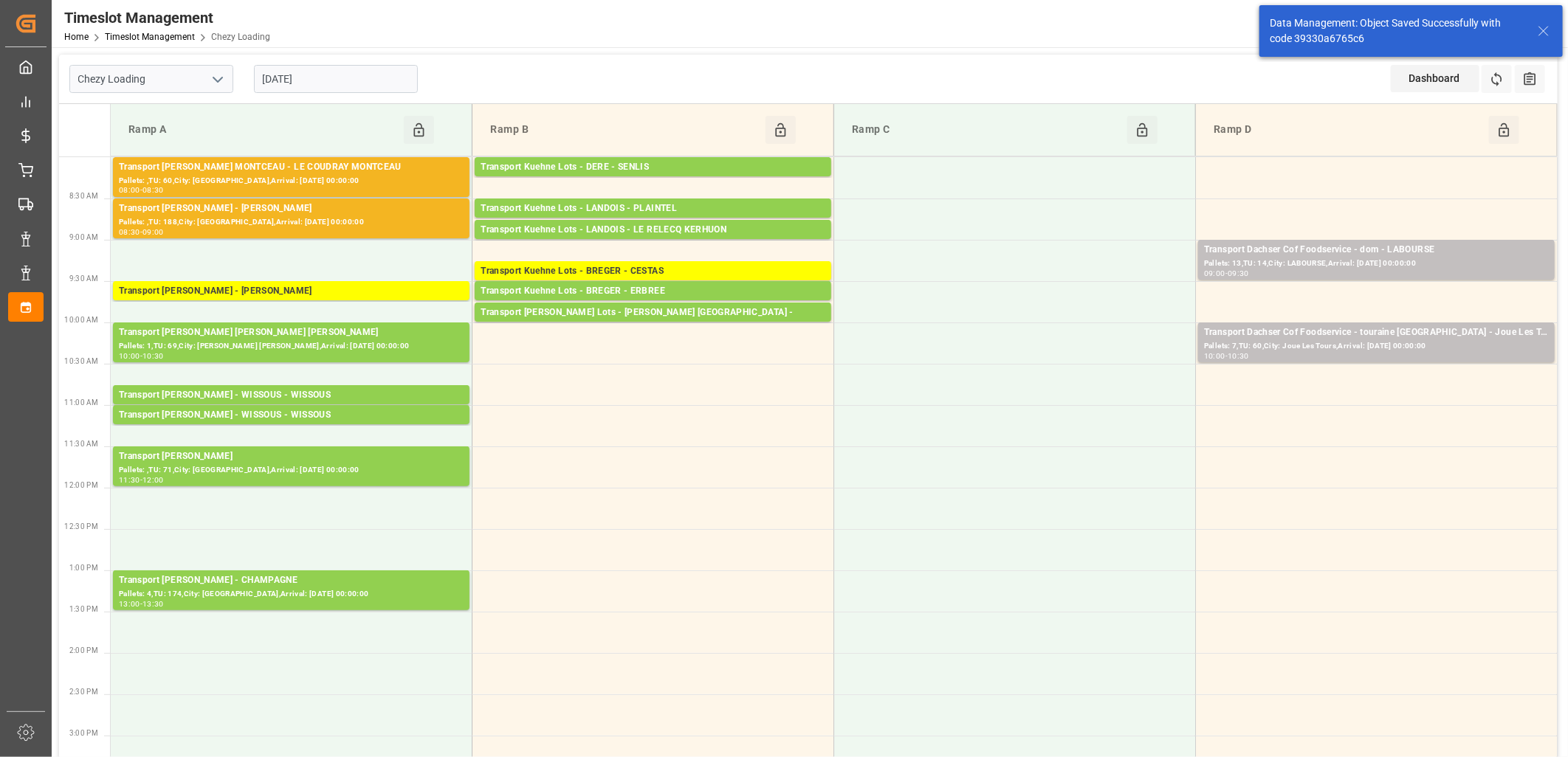
click at [677, 267] on div "Transport Kuehne Lots - BREGER - CESTAS" at bounding box center [652, 272] width 344 height 15
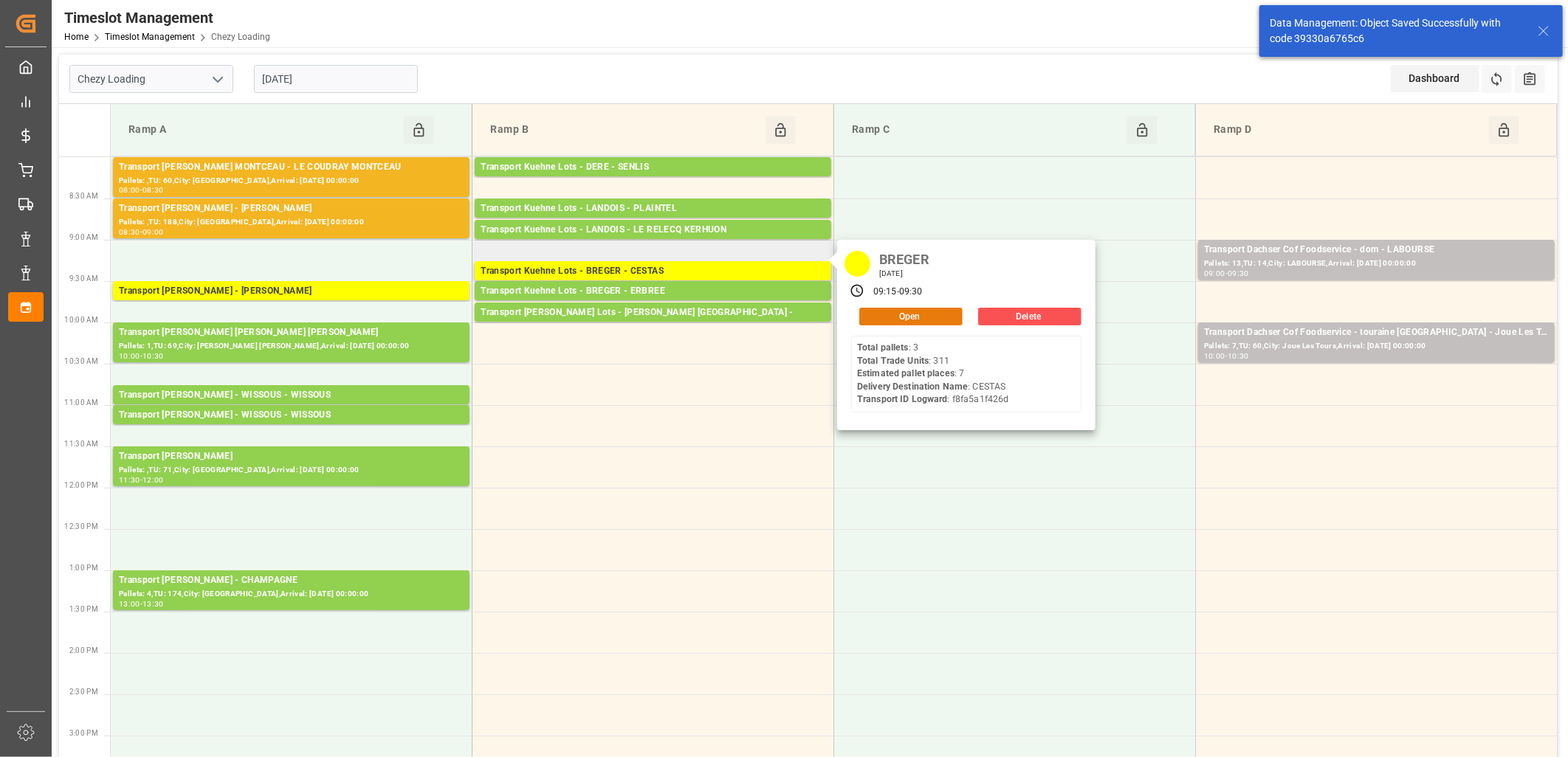
click at [898, 312] on button "Open" at bounding box center [911, 316] width 103 height 17
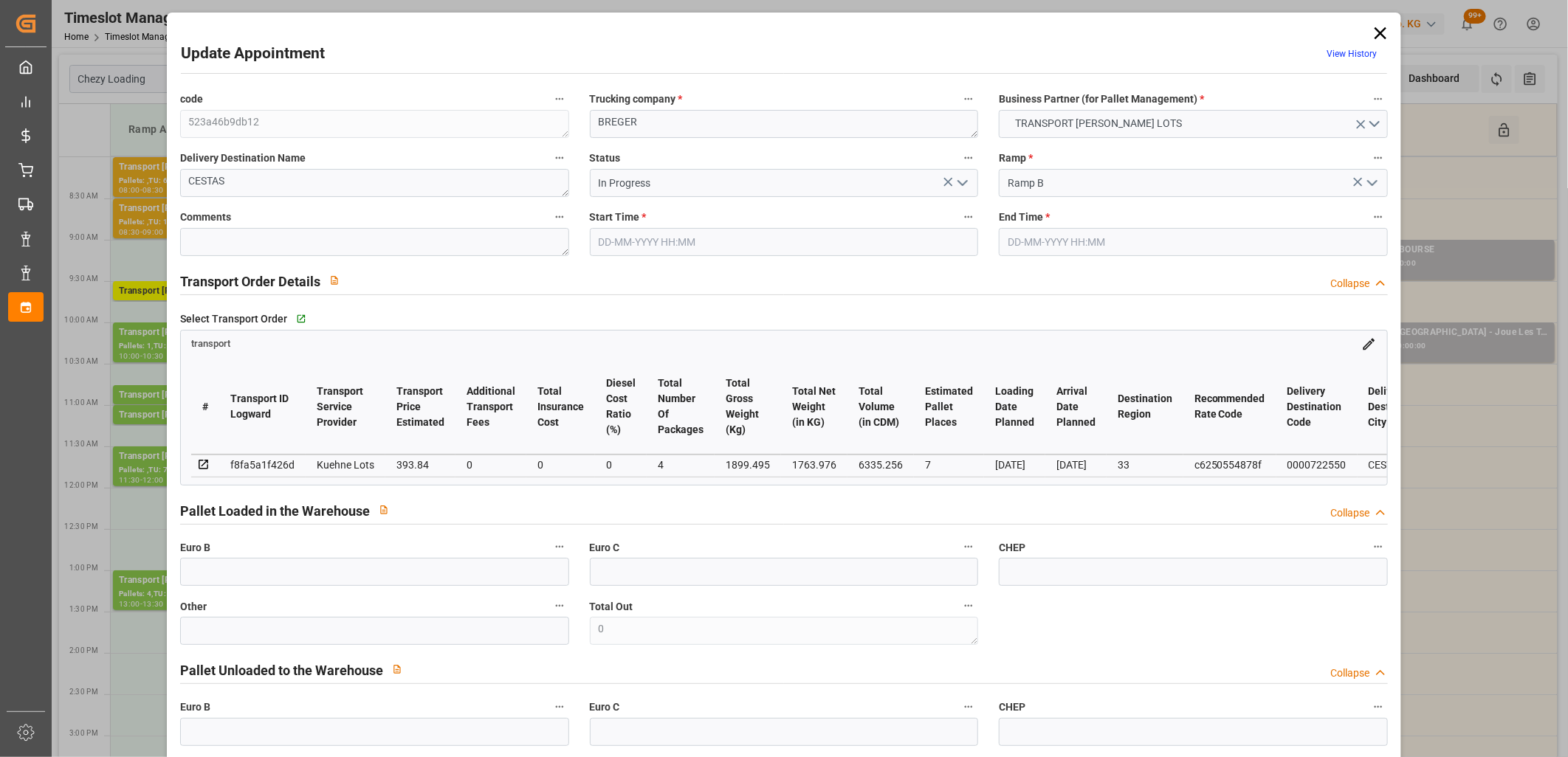
type input "14-10-2025 09:15"
type input "14-10-2025 09:30"
type input "10-10-2025 13:02"
type input "10-10-2025 11:29"
type input "15-10-2025"
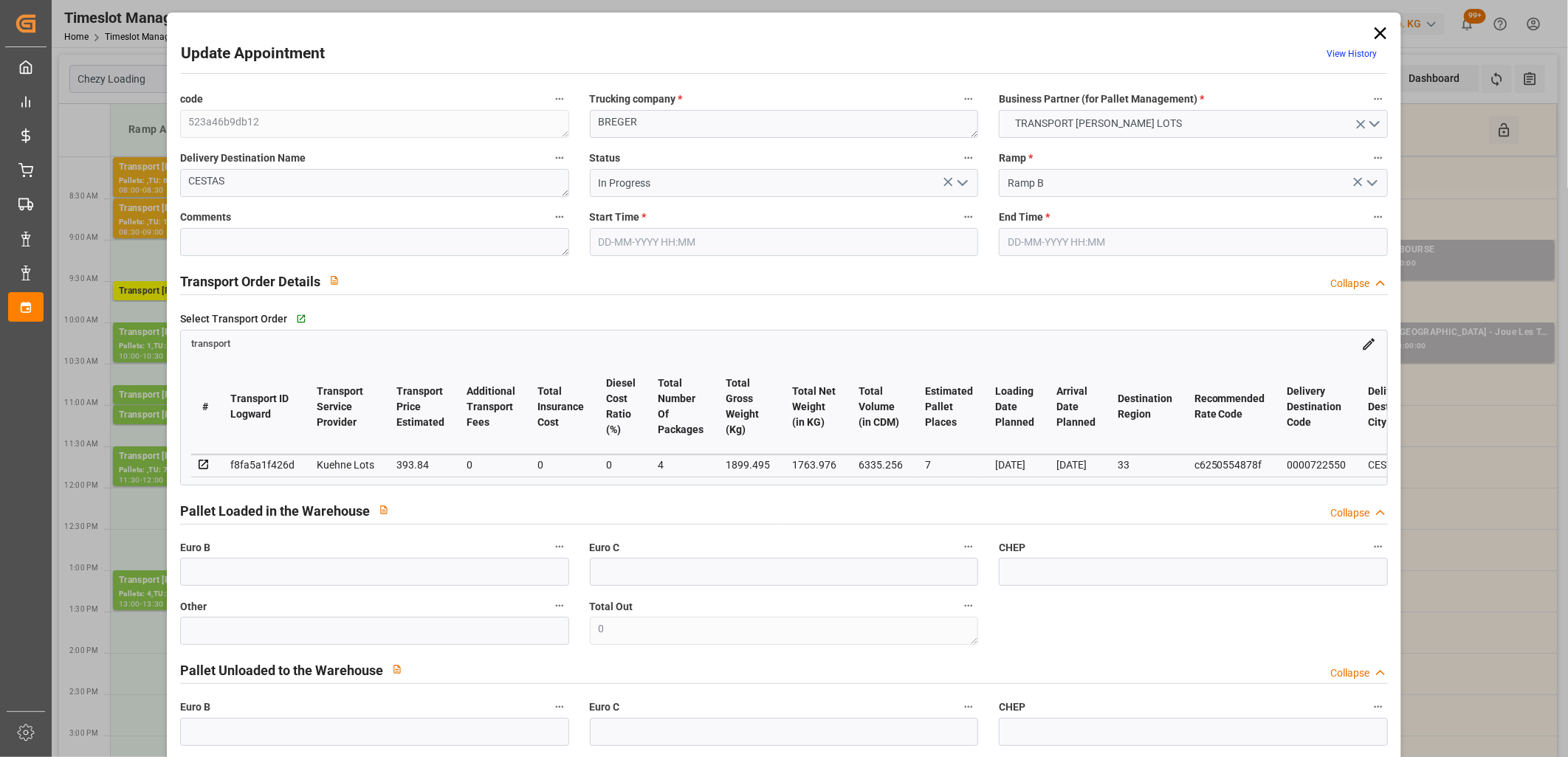
type input "[DATE]"
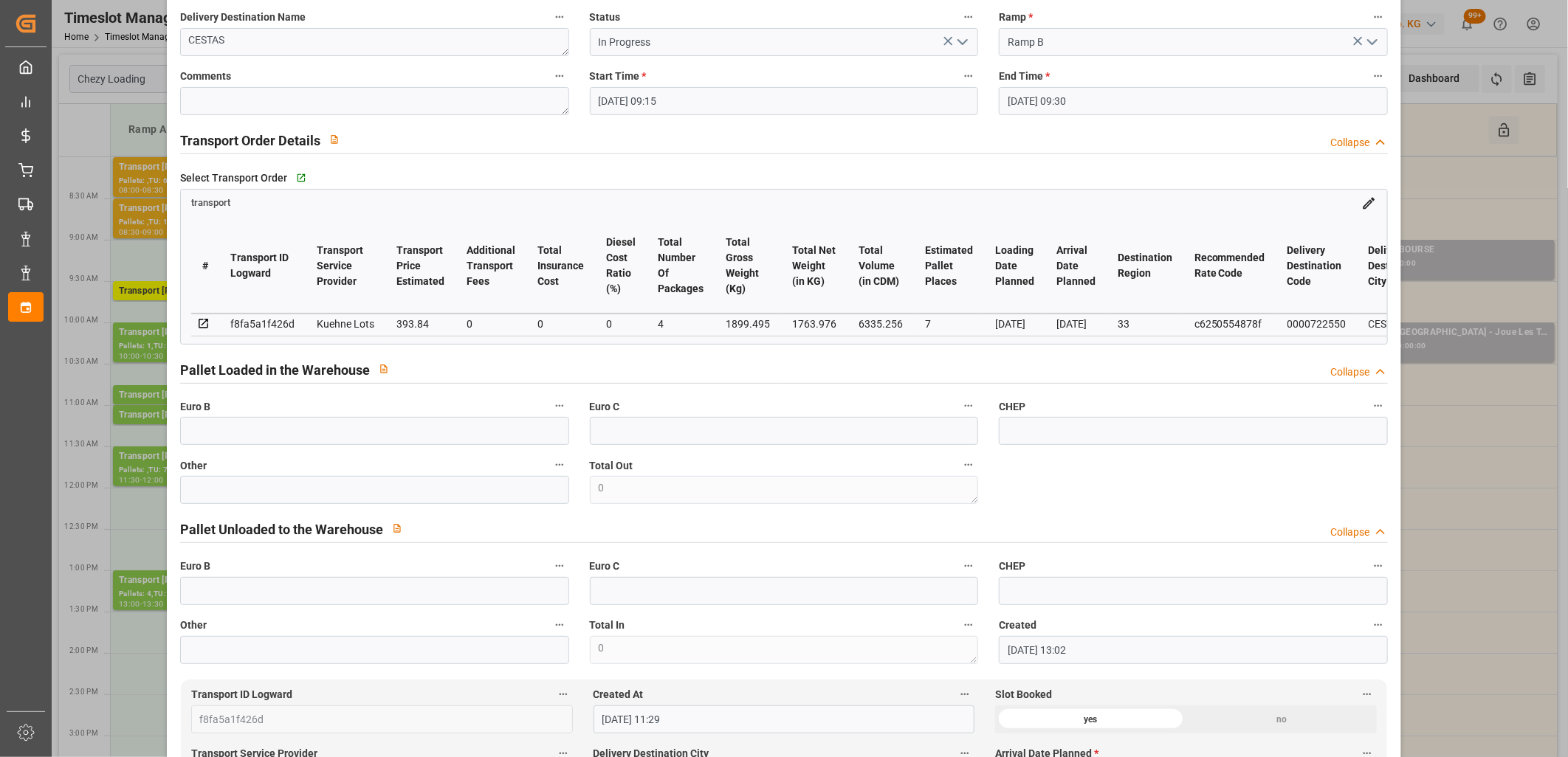
scroll to position [0, 0]
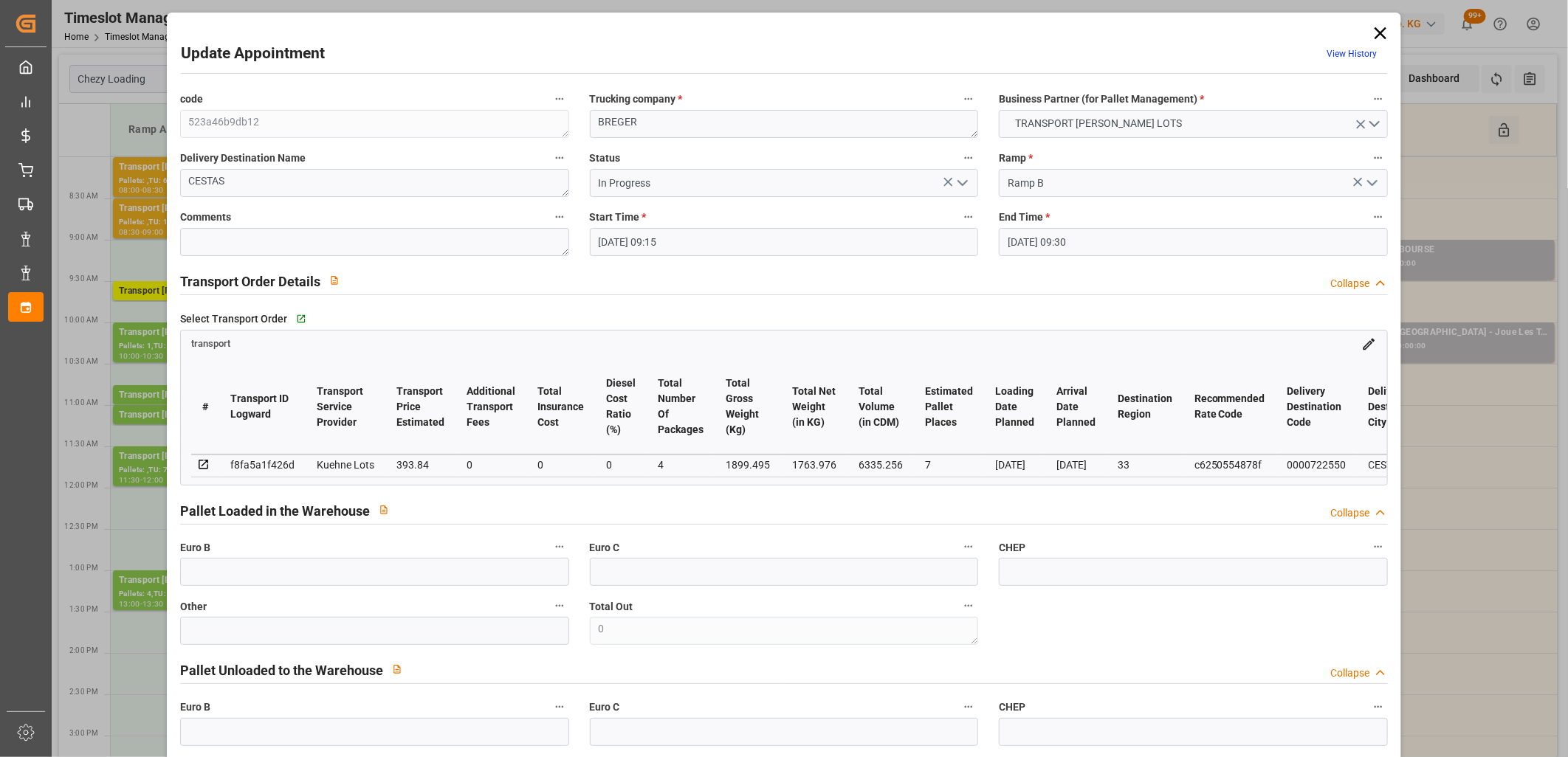
click at [964, 181] on icon "open menu" at bounding box center [962, 182] width 17 height 17
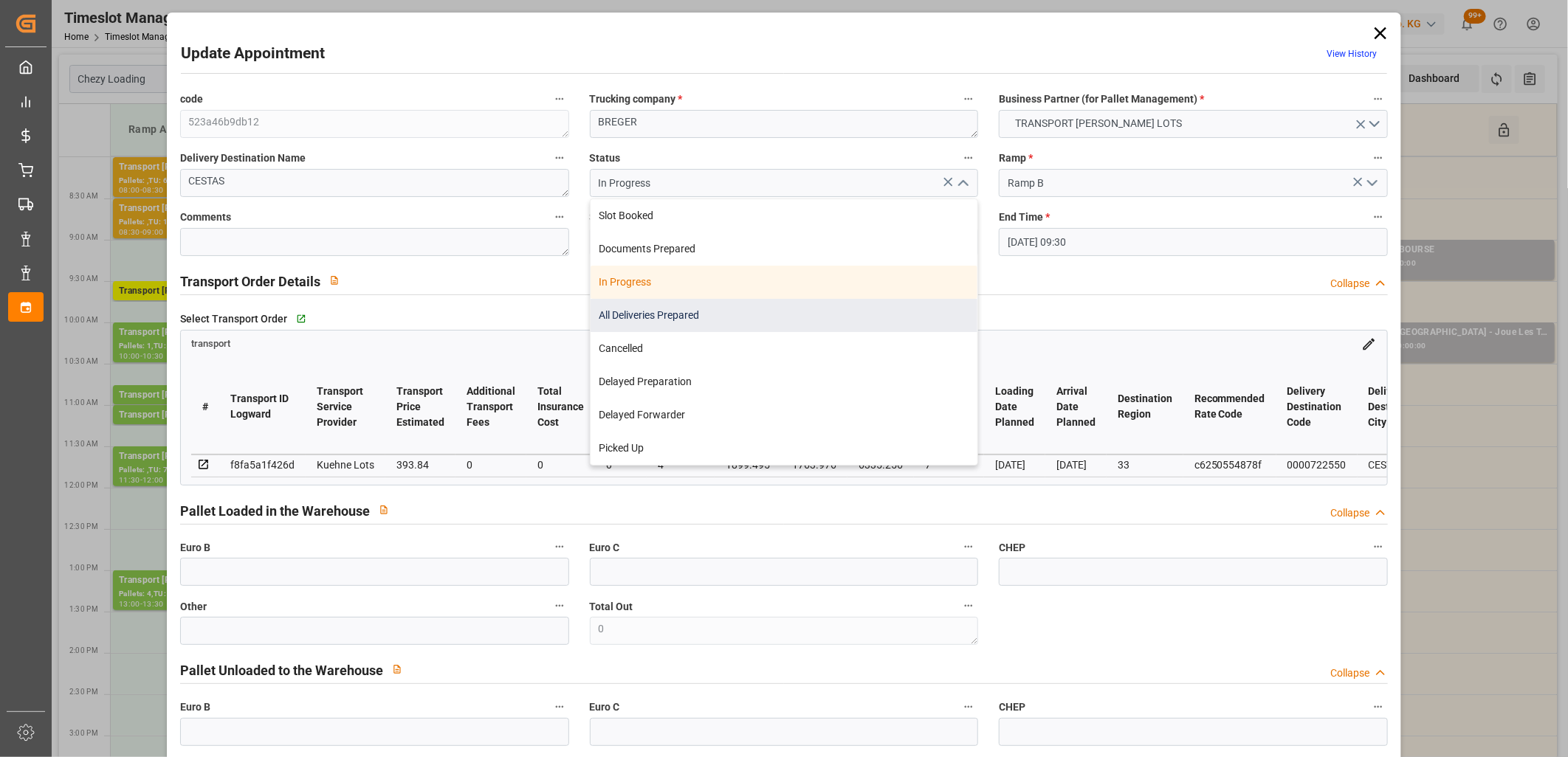
click at [916, 305] on div "All Deliveries Prepared" at bounding box center [784, 315] width 387 height 33
type input "All Deliveries Prepared"
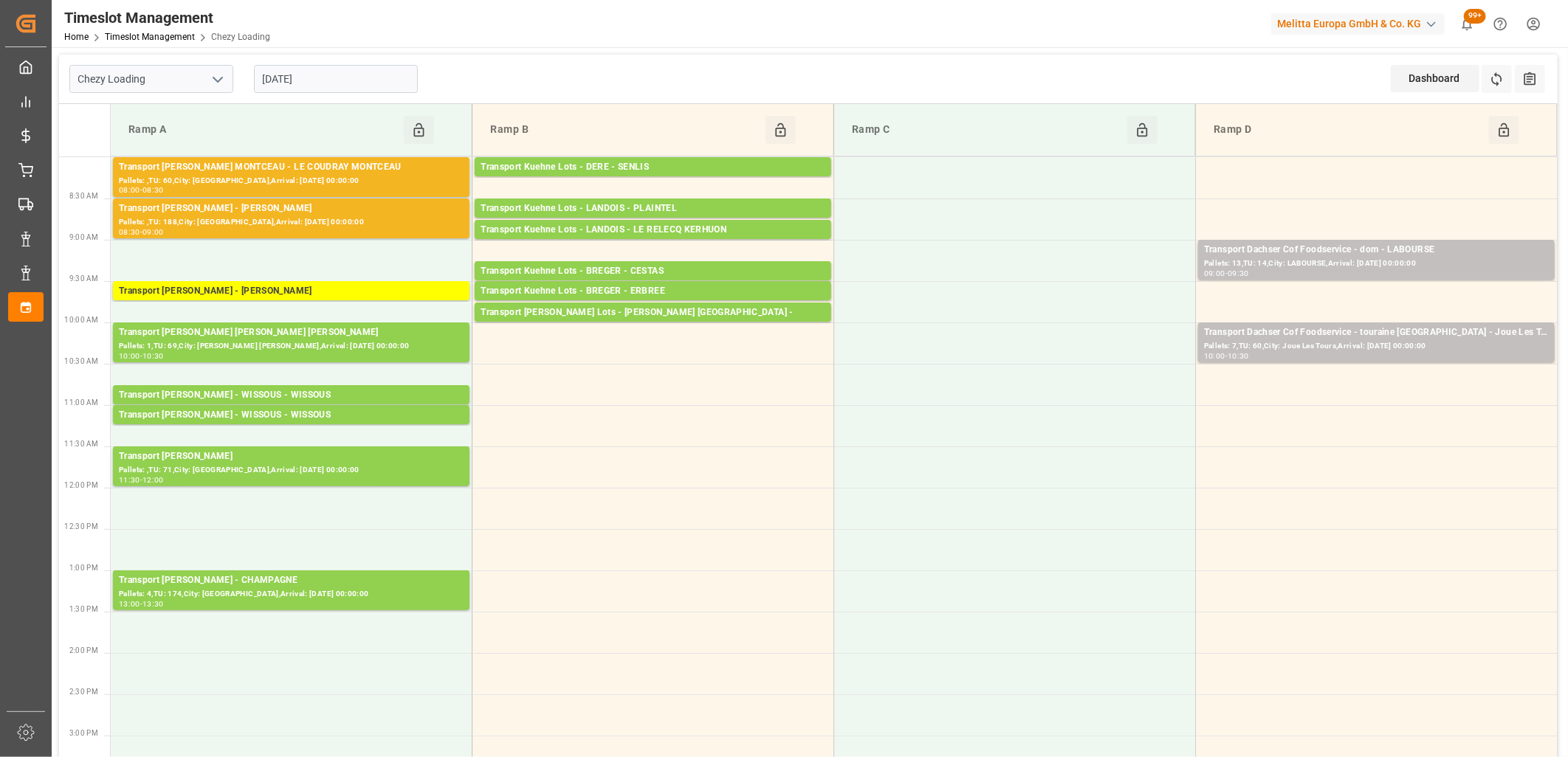
click at [367, 58] on div "14-10-2025" at bounding box center [335, 78] width 184 height 49
click at [362, 84] on input "14-10-2025" at bounding box center [336, 79] width 163 height 28
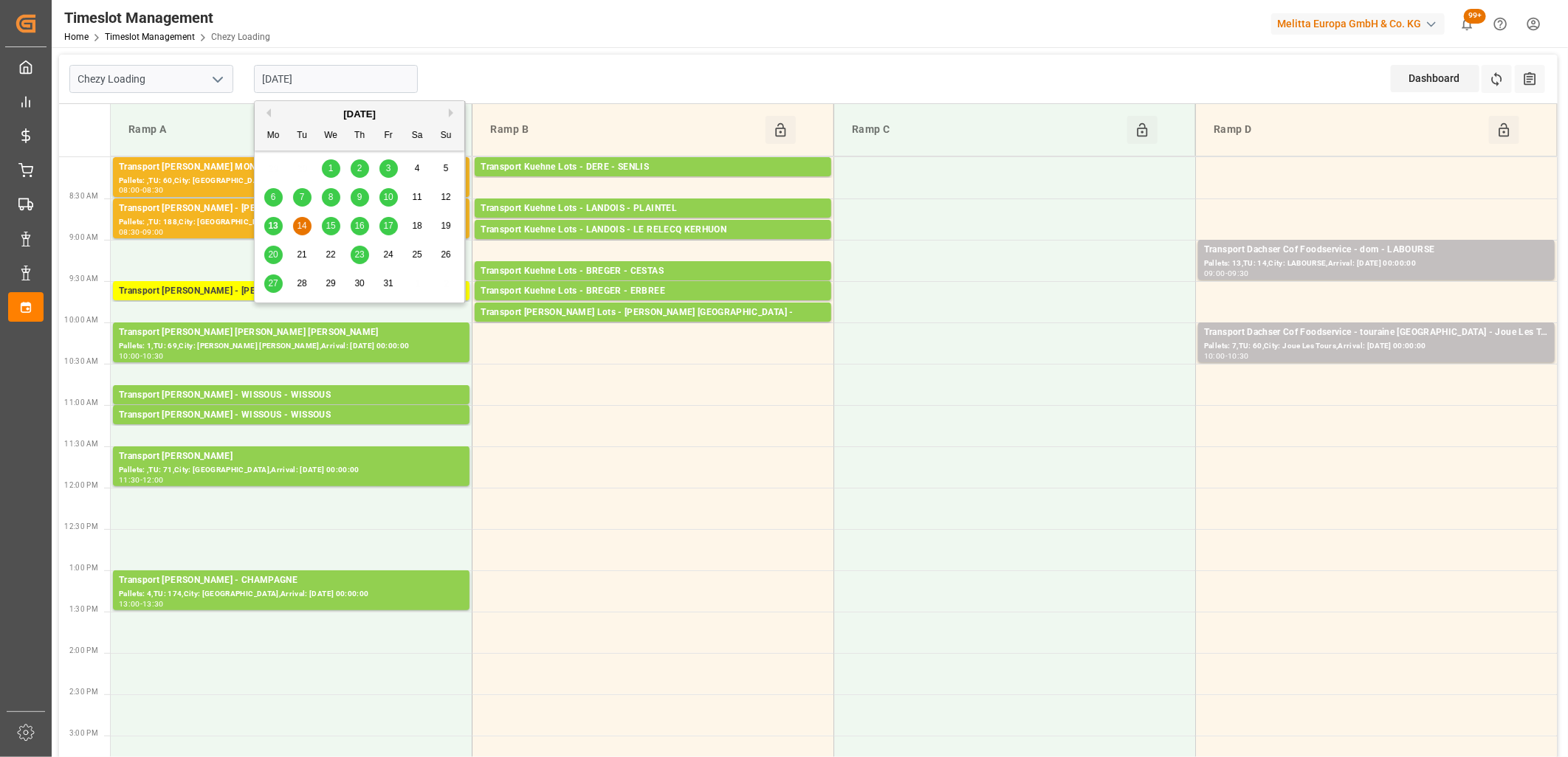
click at [275, 225] on span "13" at bounding box center [273, 225] width 10 height 11
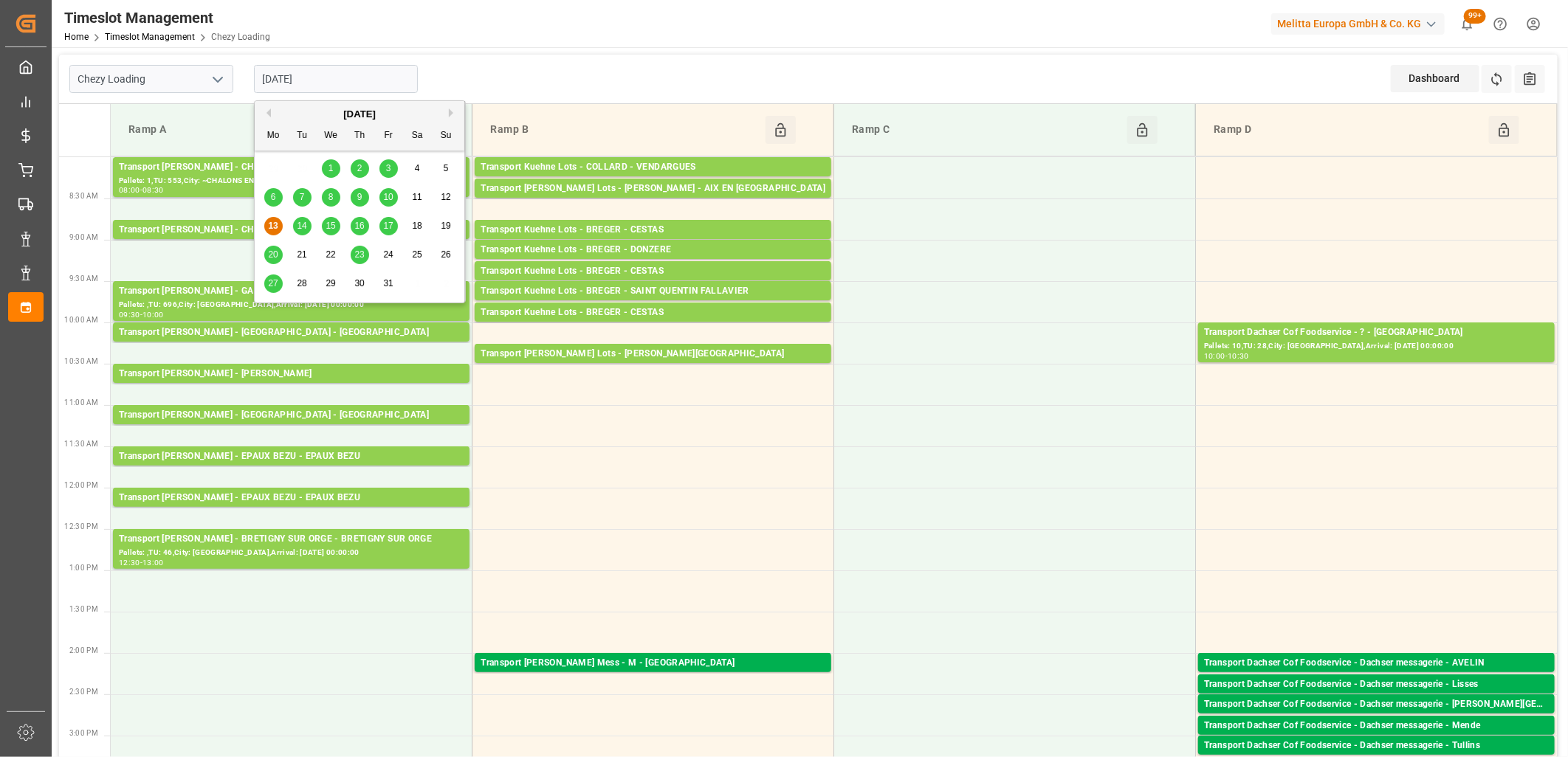
click at [390, 79] on input "[DATE]" at bounding box center [336, 79] width 163 height 28
click at [307, 225] on div "14" at bounding box center [302, 226] width 18 height 17
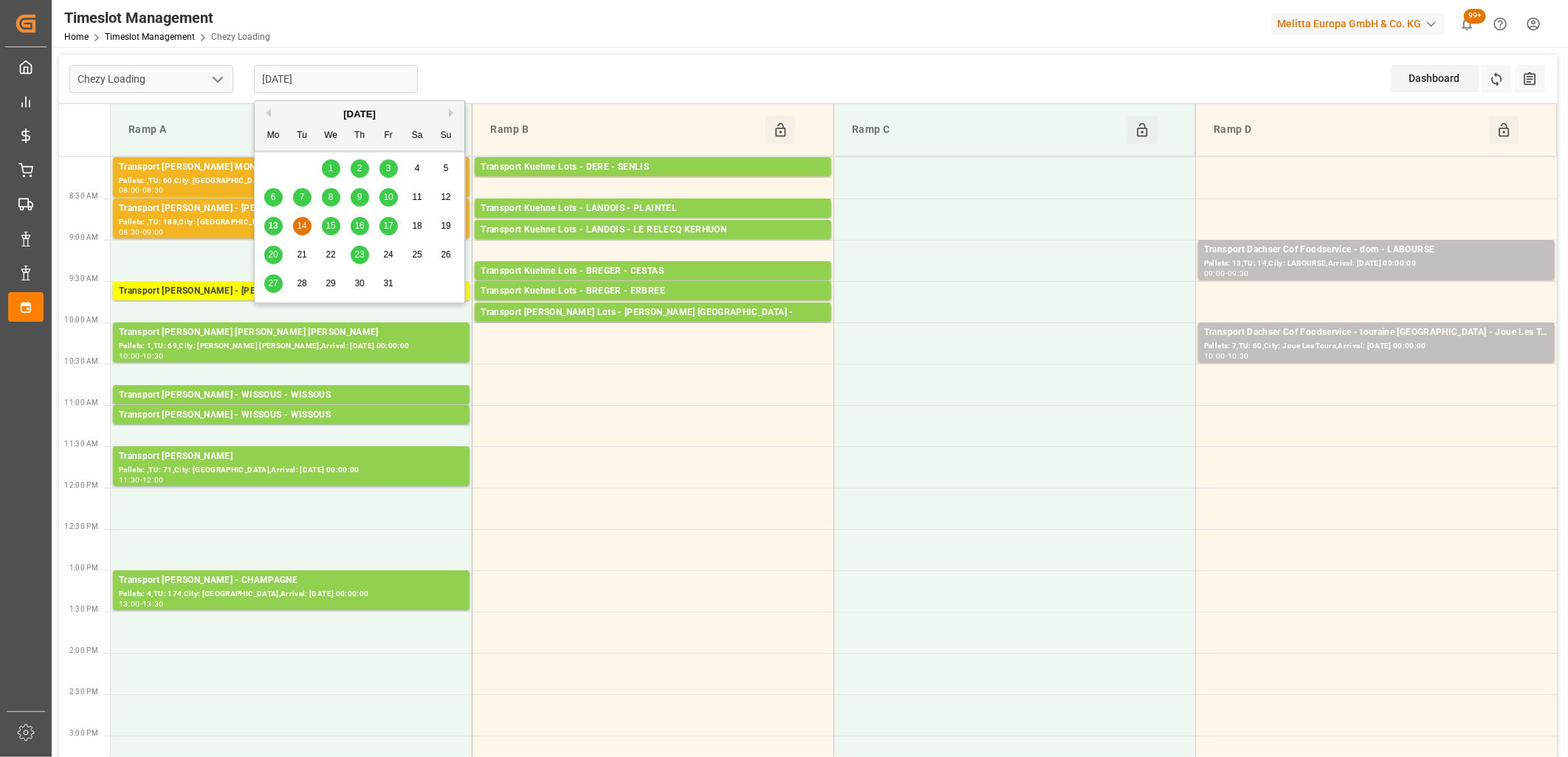
click at [362, 77] on input "14-10-2025" at bounding box center [336, 79] width 163 height 28
click at [394, 200] on div "10" at bounding box center [389, 197] width 18 height 17
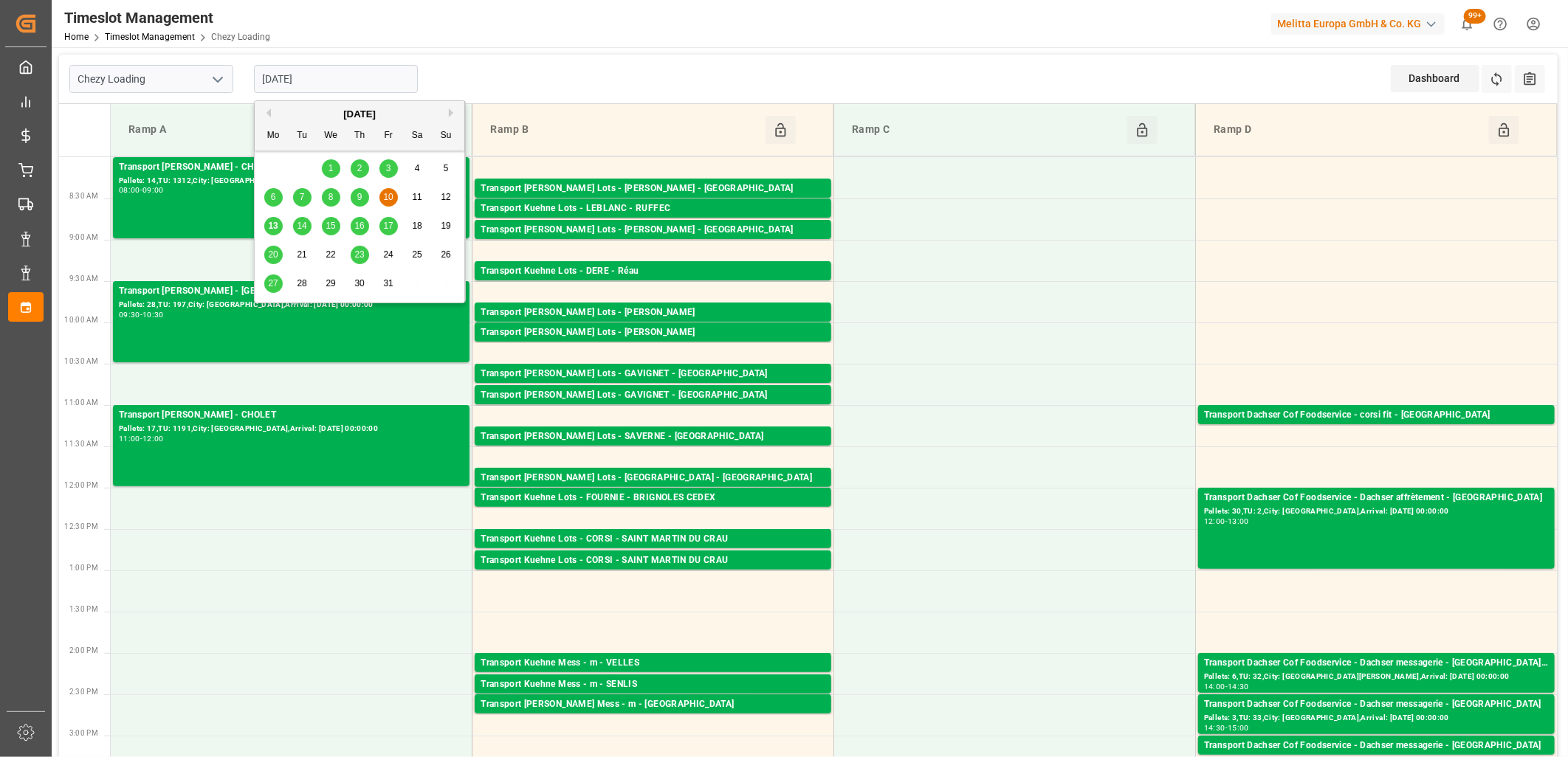
click at [406, 86] on input "10-10-2025" at bounding box center [336, 79] width 163 height 28
click at [359, 194] on span "9" at bounding box center [360, 196] width 5 height 11
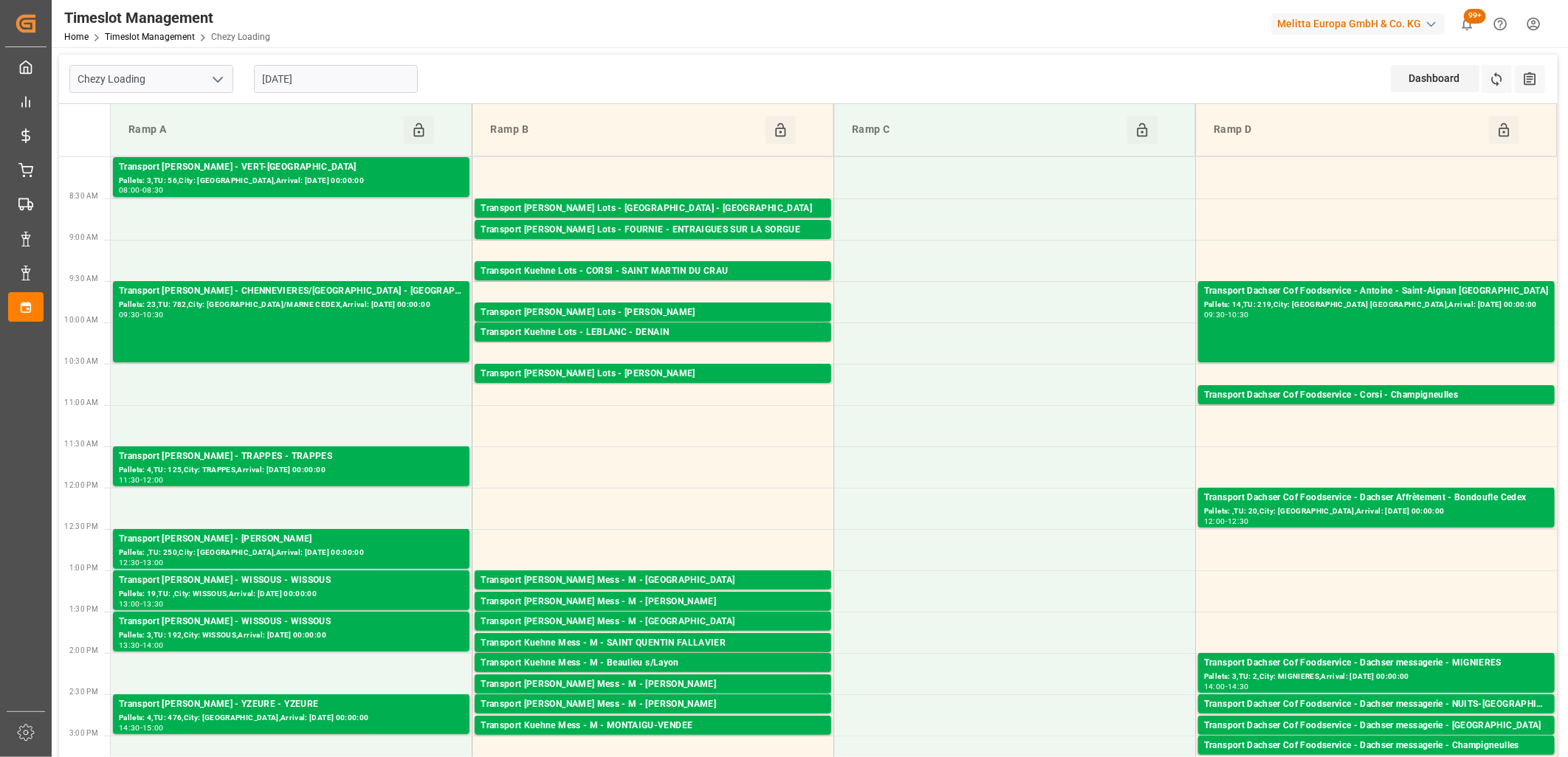
click at [367, 100] on body "Created by potrace 1.15, written by Peter Selinger 2001-2017 Created by potrace…" at bounding box center [784, 378] width 1568 height 757
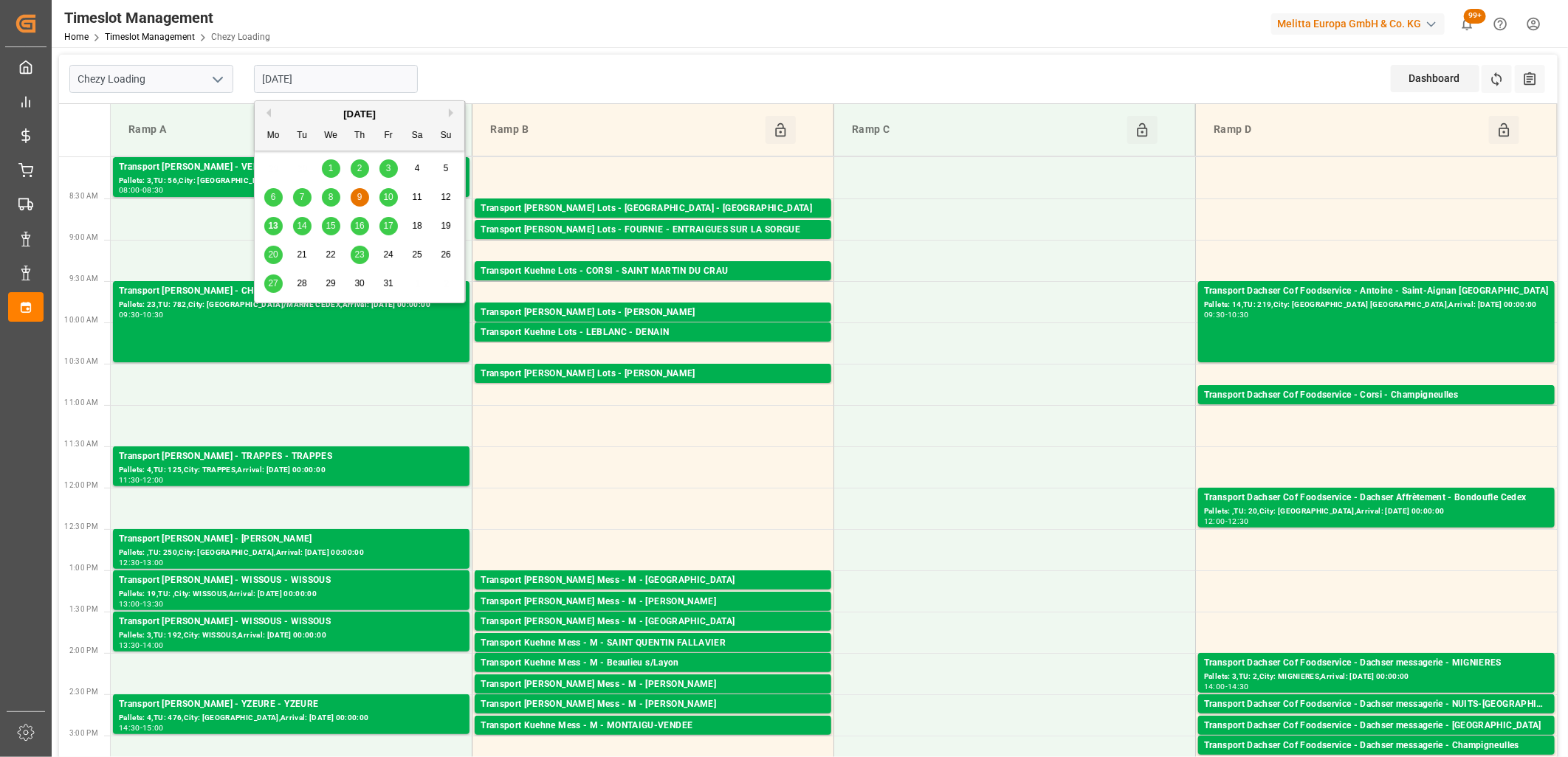
click at [386, 197] on span "10" at bounding box center [388, 196] width 10 height 11
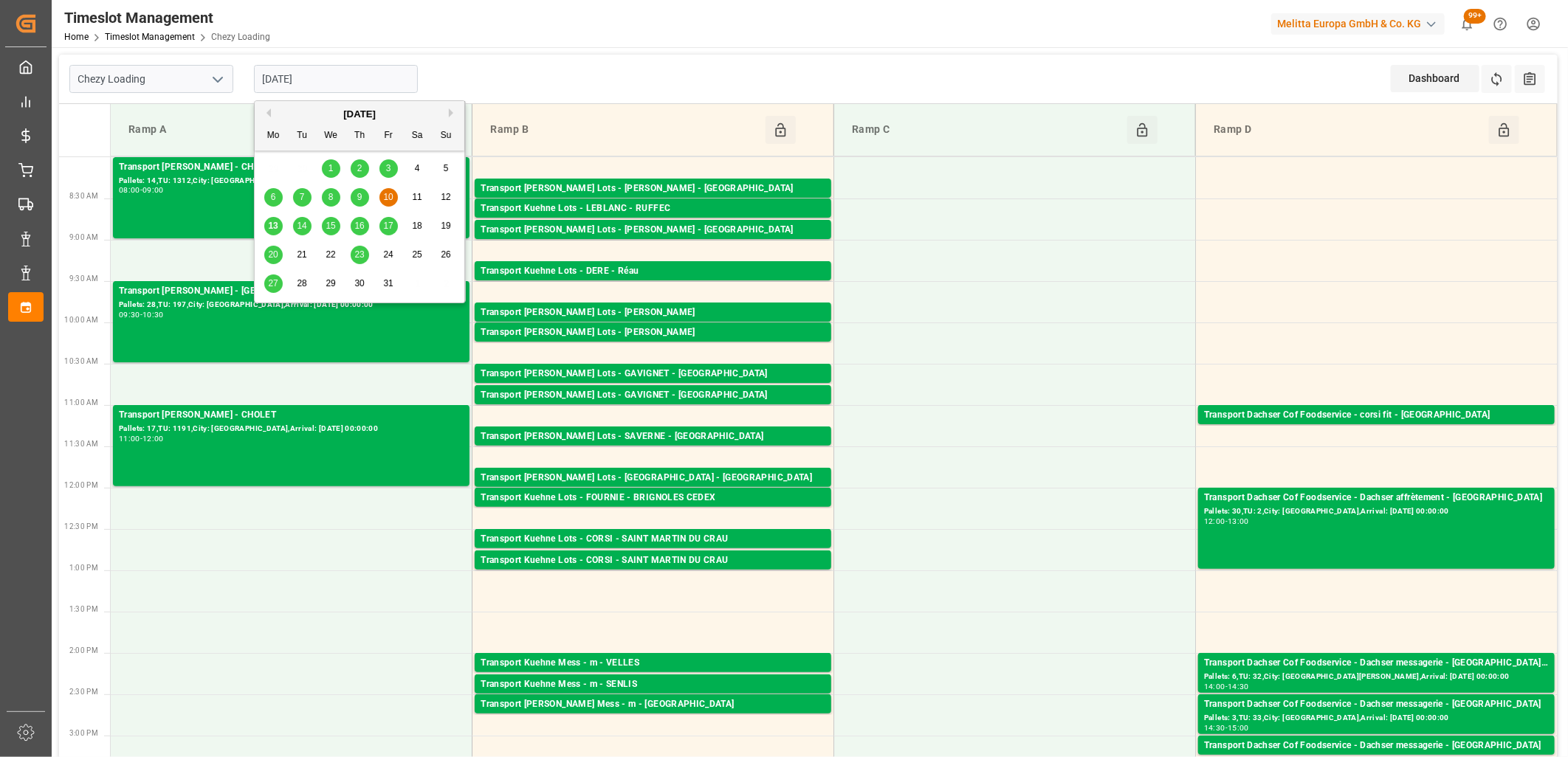
click at [377, 78] on input "10-10-2025" at bounding box center [336, 79] width 163 height 28
click at [271, 222] on span "13" at bounding box center [273, 225] width 10 height 11
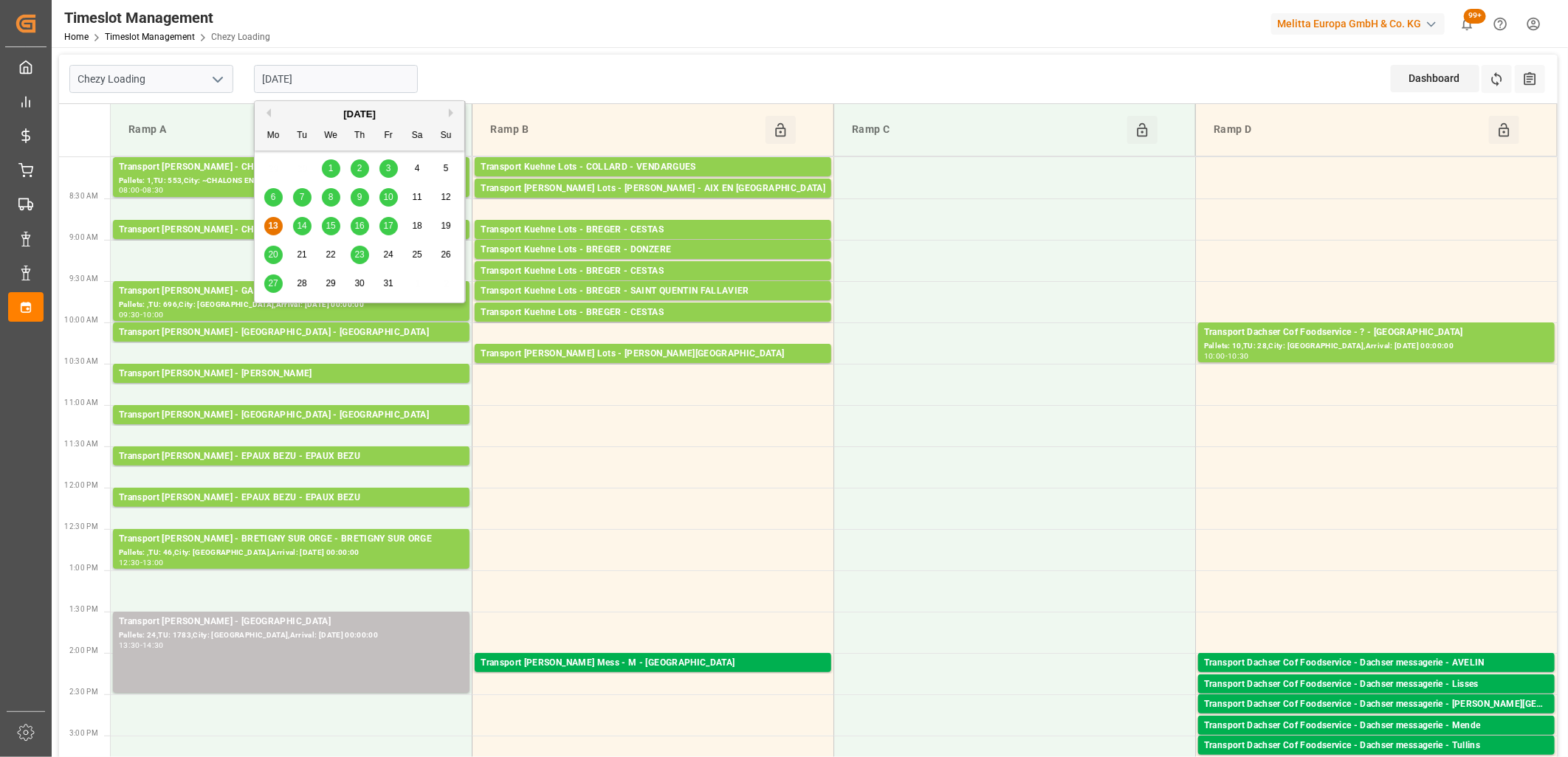
click at [344, 71] on input "[DATE]" at bounding box center [336, 79] width 163 height 28
click at [358, 197] on span "9" at bounding box center [360, 196] width 5 height 11
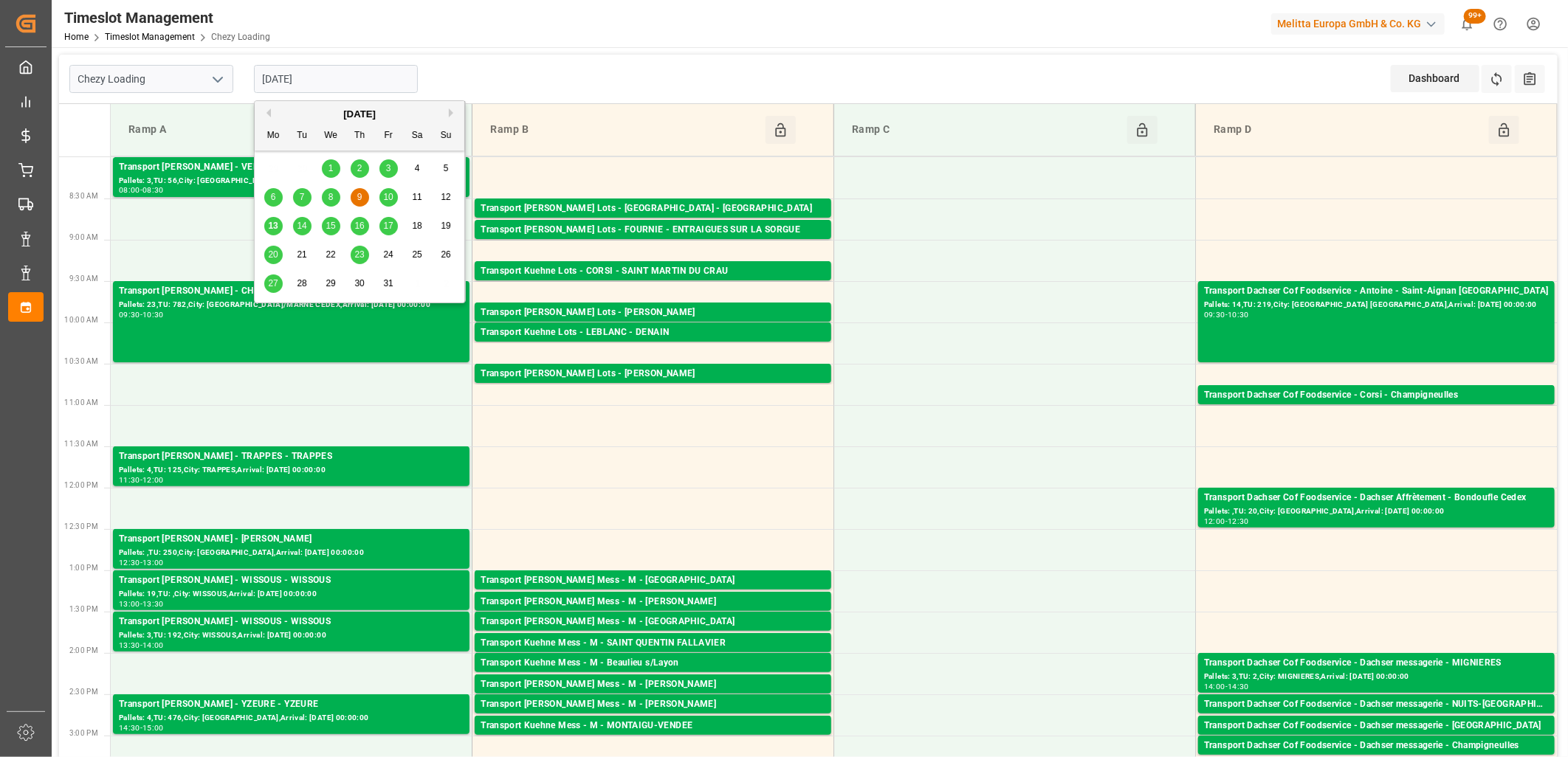
click at [371, 75] on input "09-10-2025" at bounding box center [336, 79] width 163 height 28
click at [269, 226] on span "13" at bounding box center [273, 225] width 10 height 11
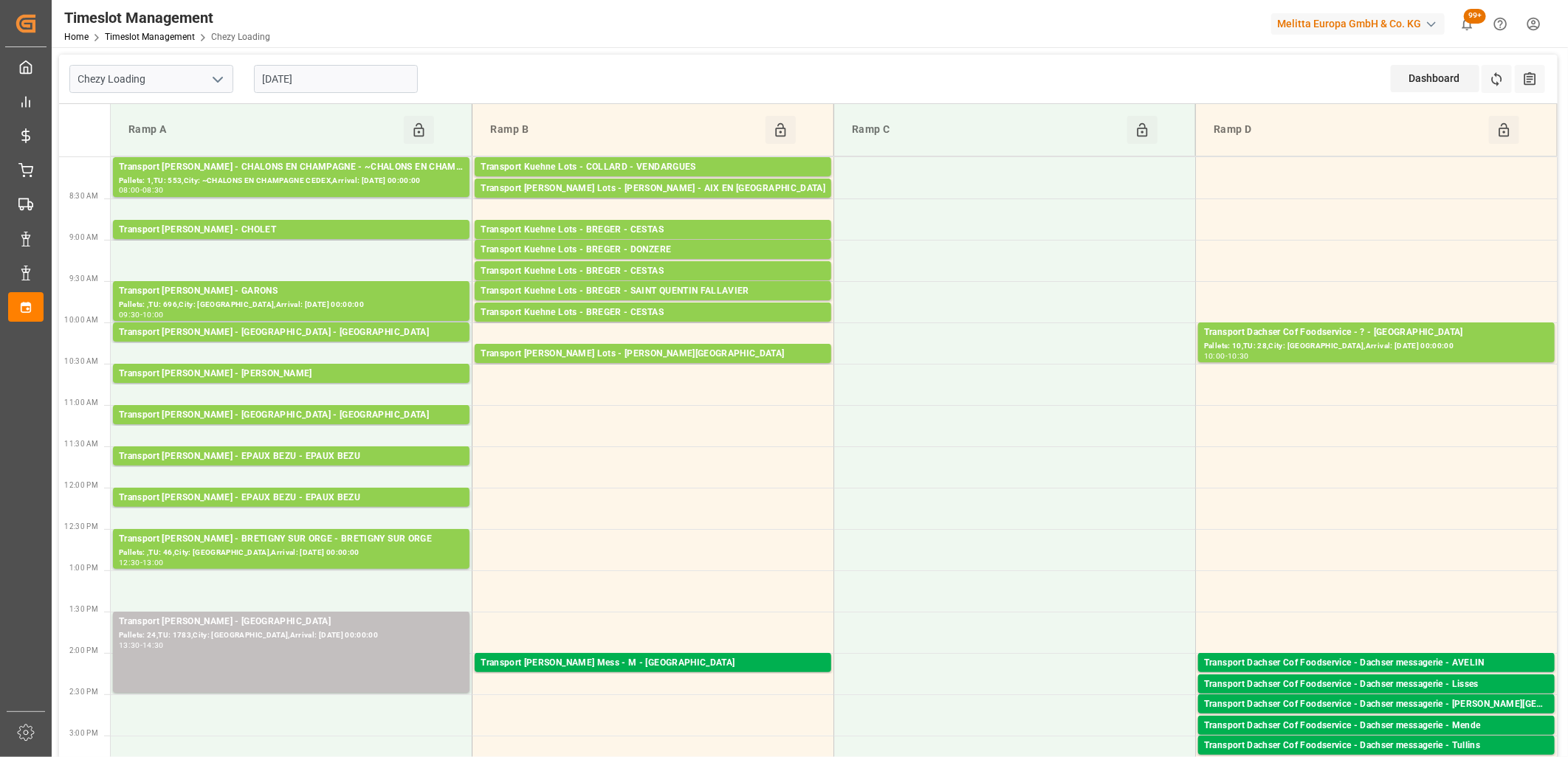
drag, startPoint x: 342, startPoint y: 73, endPoint x: 350, endPoint y: 94, distance: 22.5
click at [344, 76] on input "[DATE]" at bounding box center [336, 79] width 163 height 28
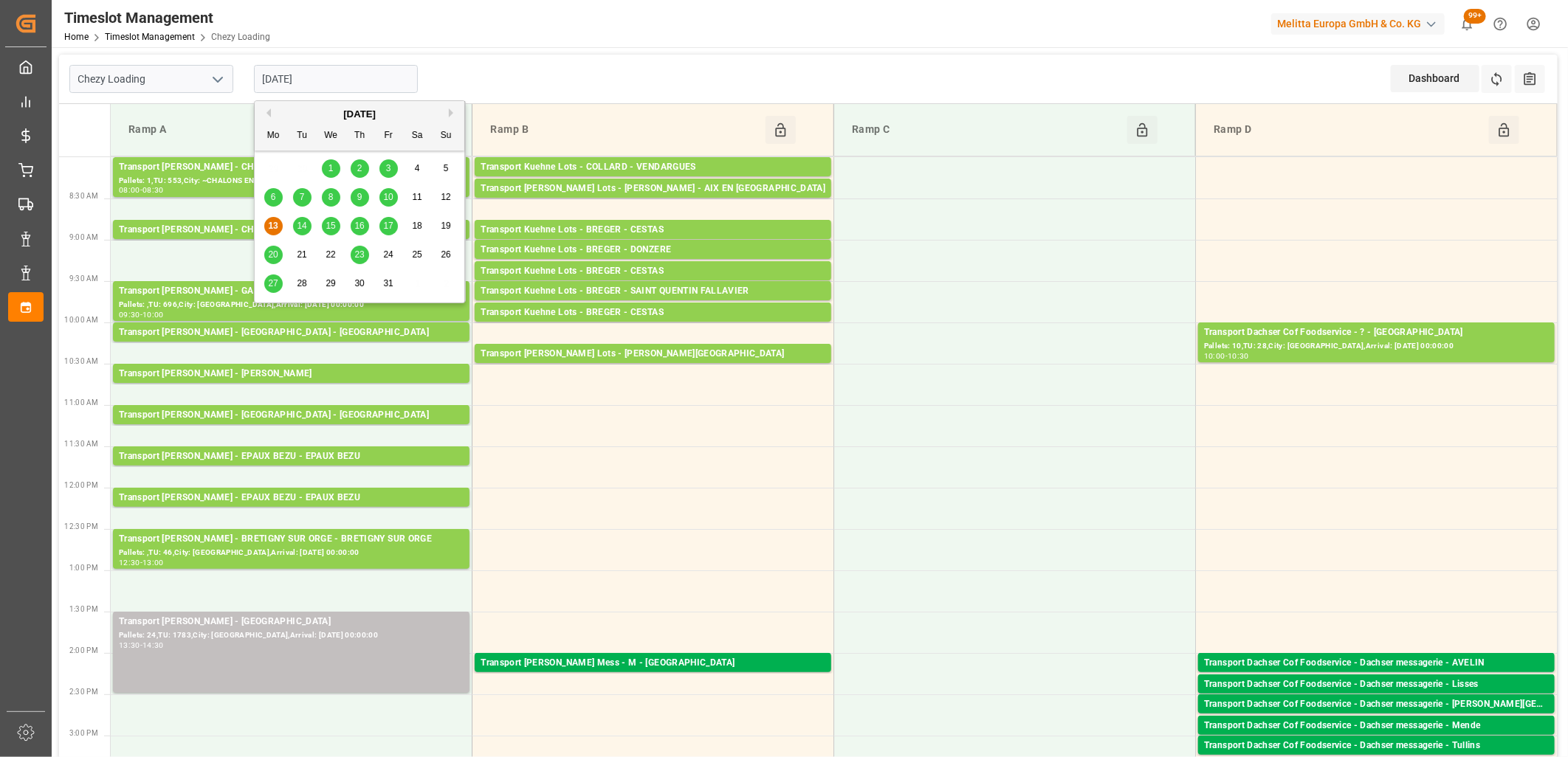
click at [301, 225] on span "14" at bounding box center [301, 225] width 10 height 11
type input "14-10-2025"
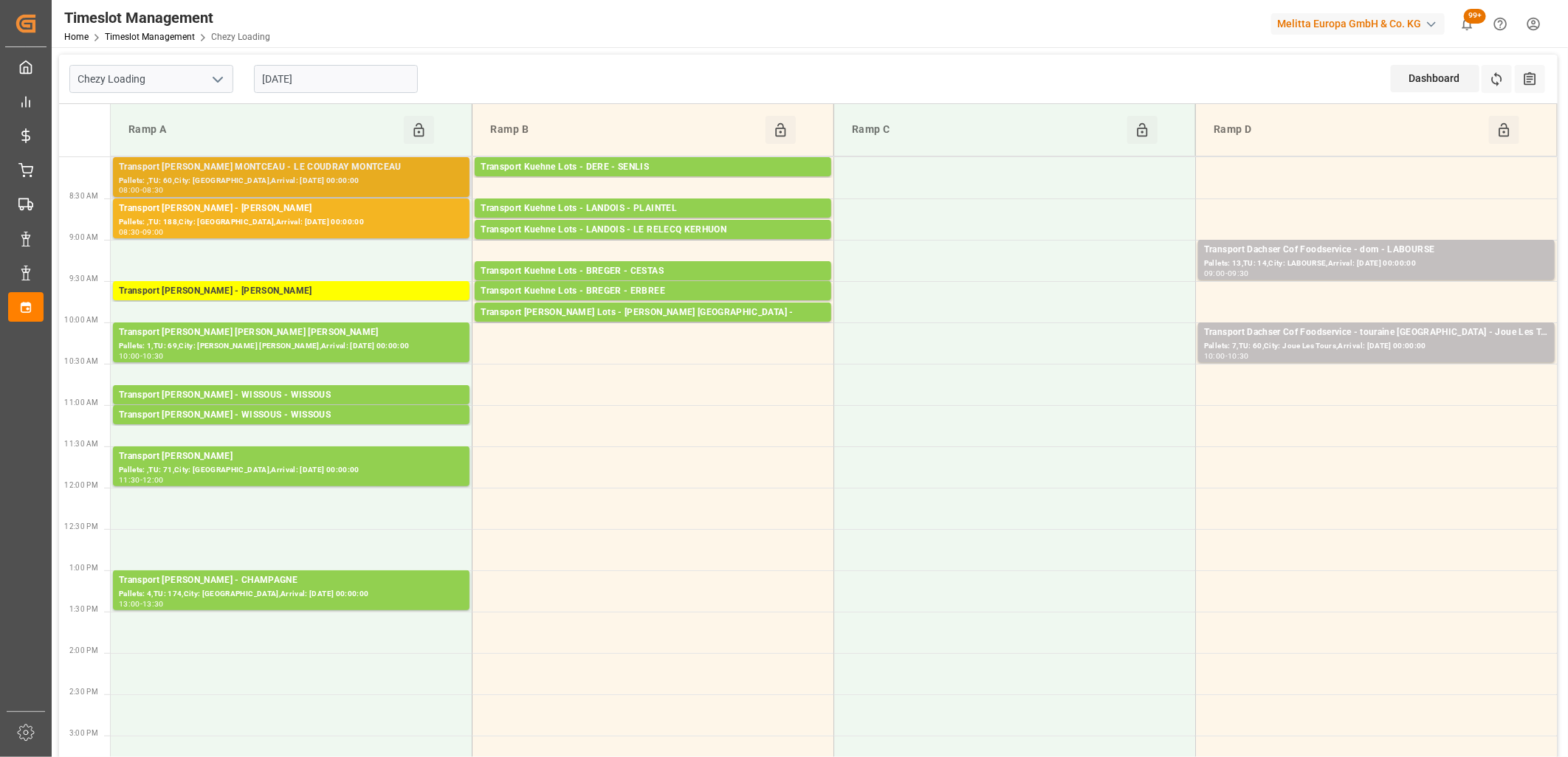
click at [261, 182] on div "Pallets: ,TU: 60,City: LE COUDRAY MONTCEAU,Arrival: 2025-10-15 00:00:00" at bounding box center [291, 181] width 344 height 12
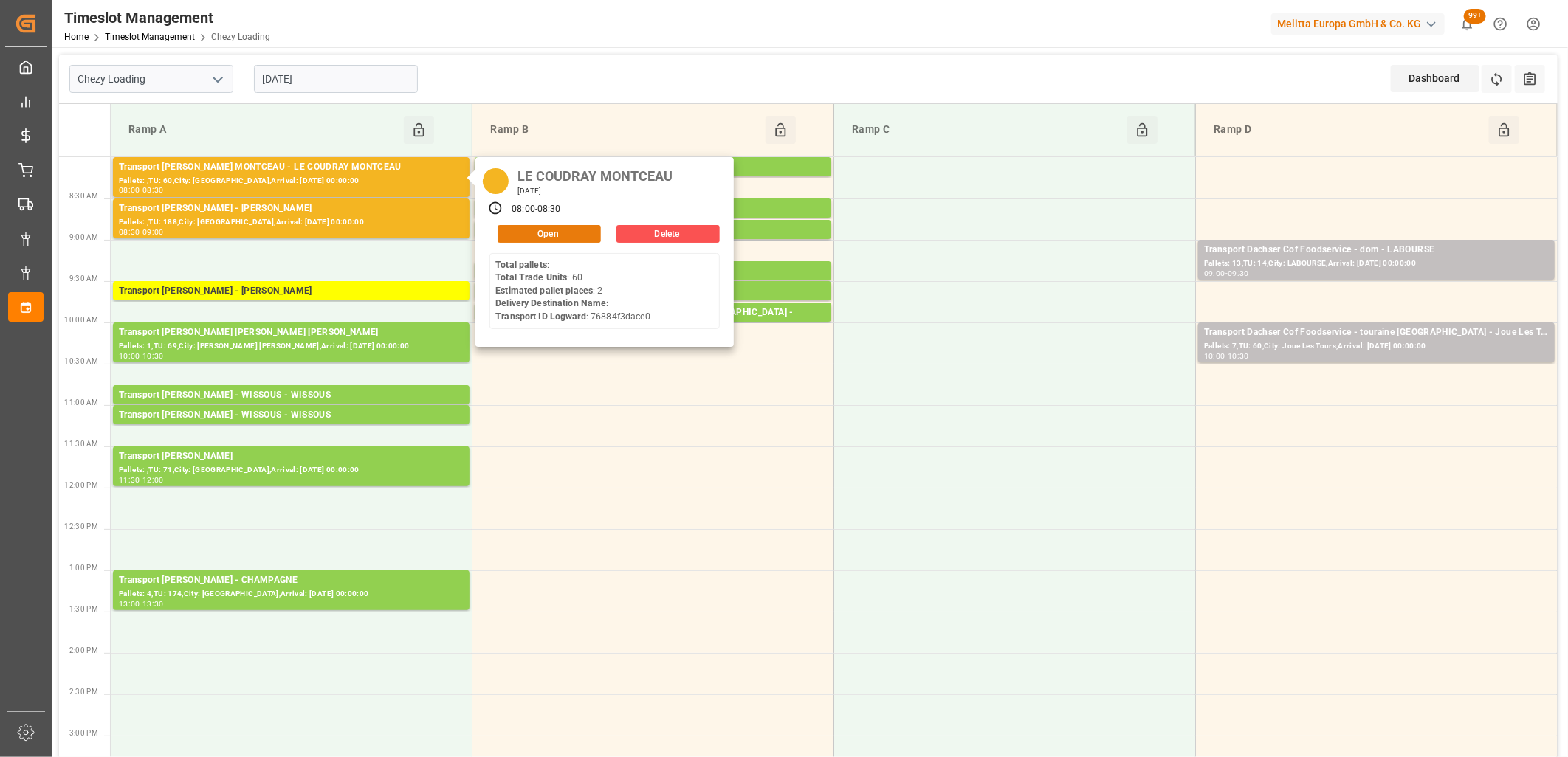
click at [542, 231] on button "Open" at bounding box center [549, 234] width 103 height 17
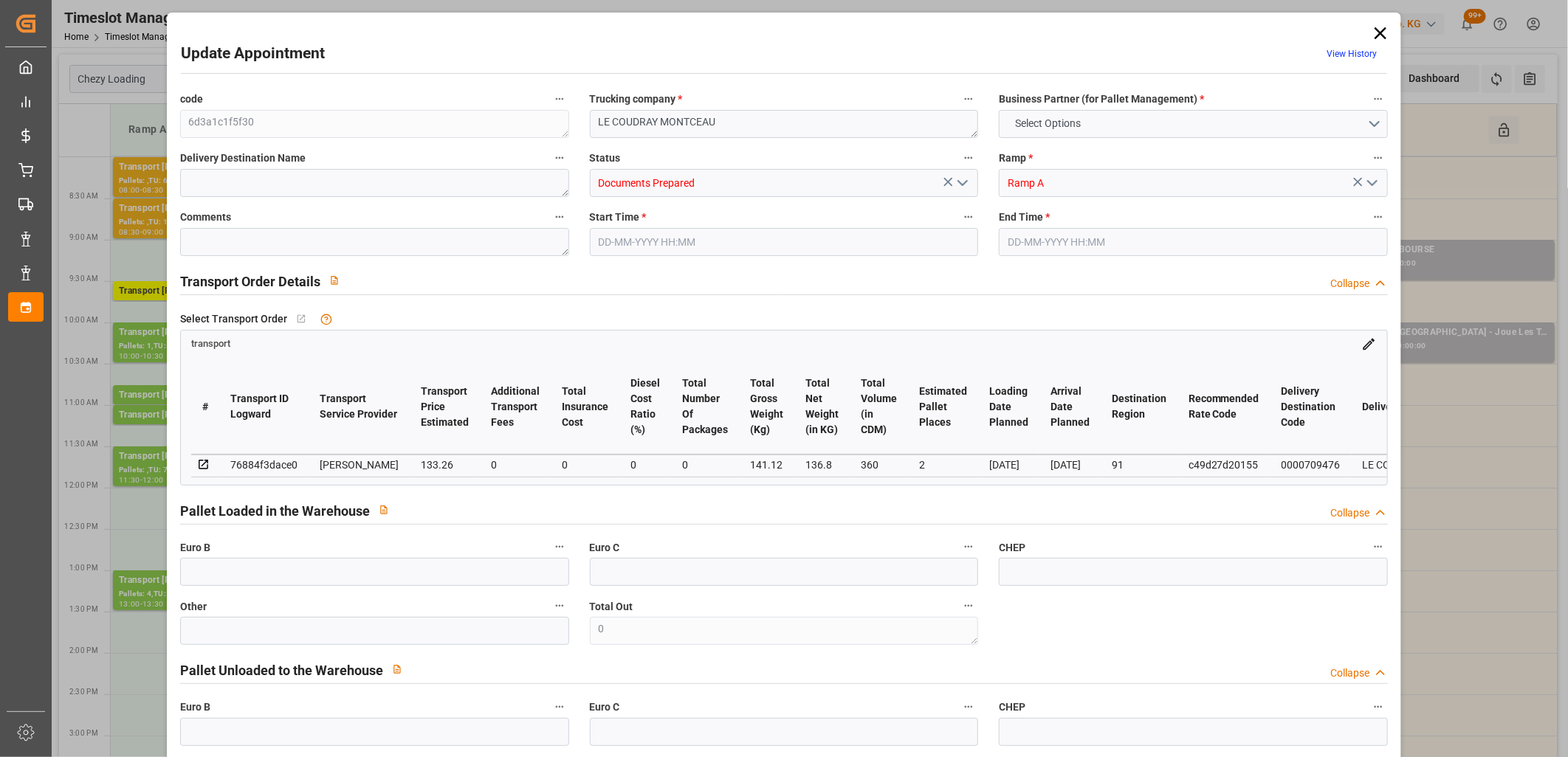
type input "2"
type input "133.26"
type input "0"
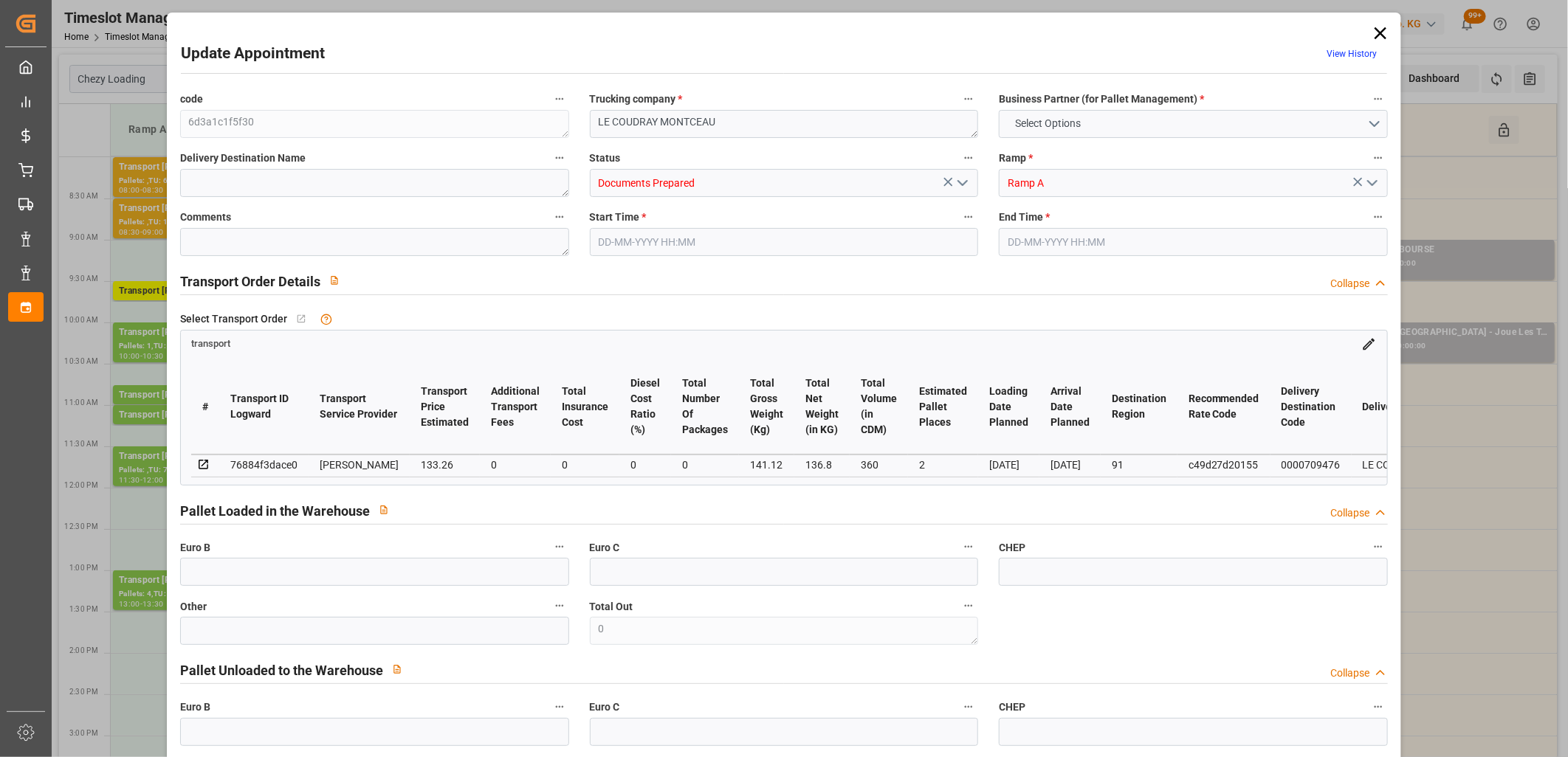
type input "128.7558"
type input "-4.5042"
type input "0"
type input "136.8"
type input "201.76"
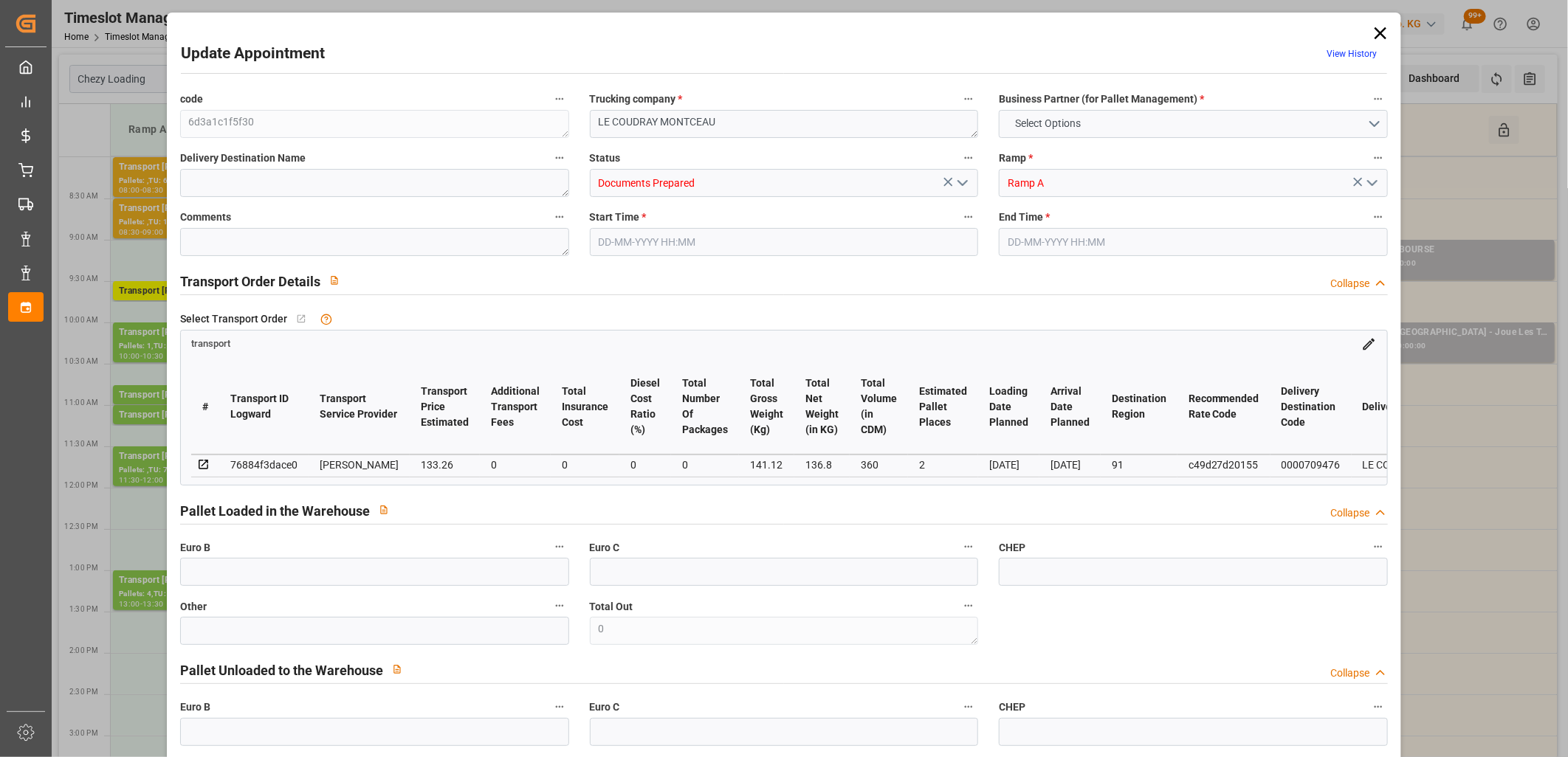
type input "360"
type input "91"
type input "0"
type input "60"
type input "2"
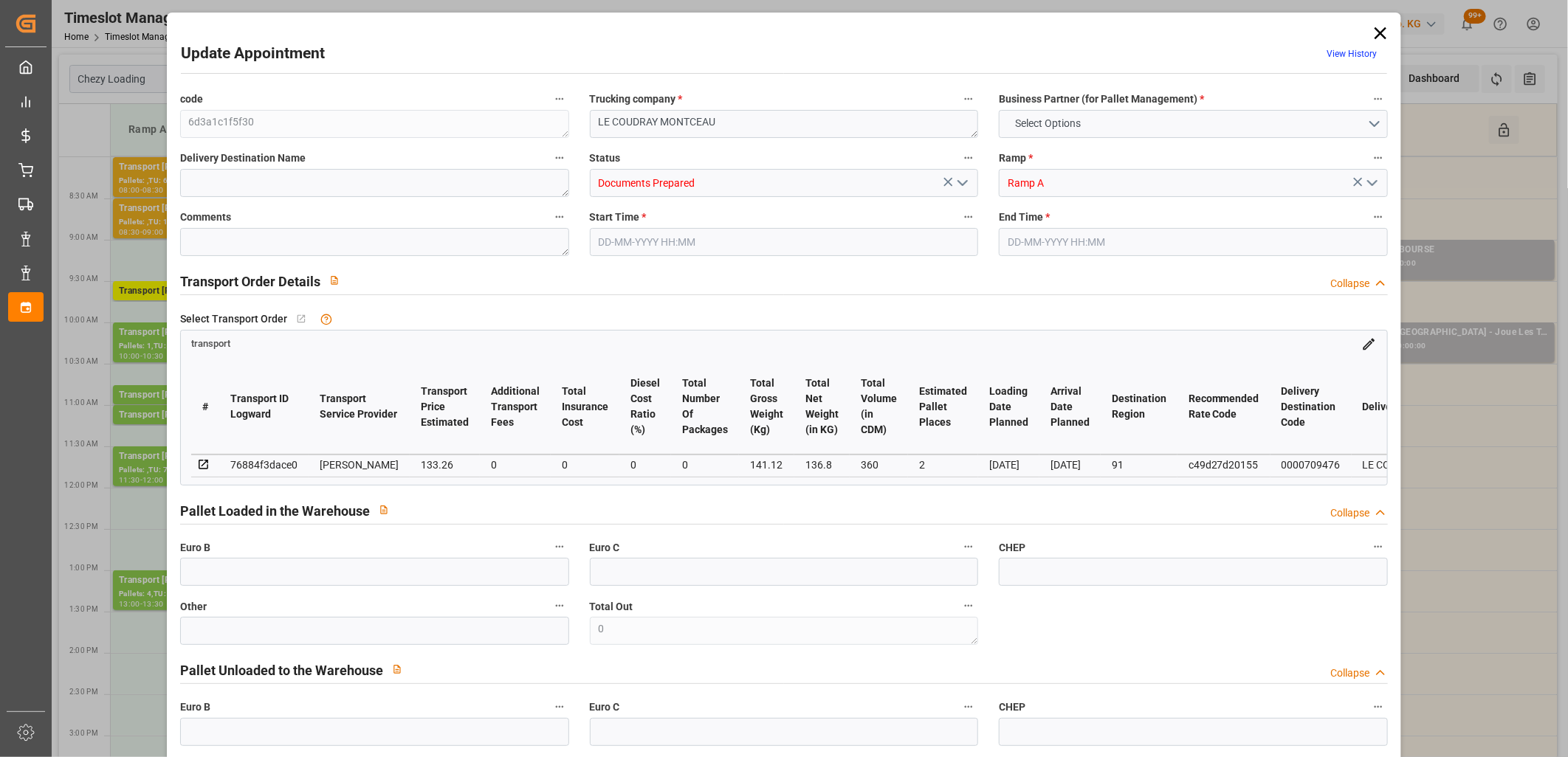
type input "101"
type input "141.12"
type input "0"
type input "4710.8598"
type input "0"
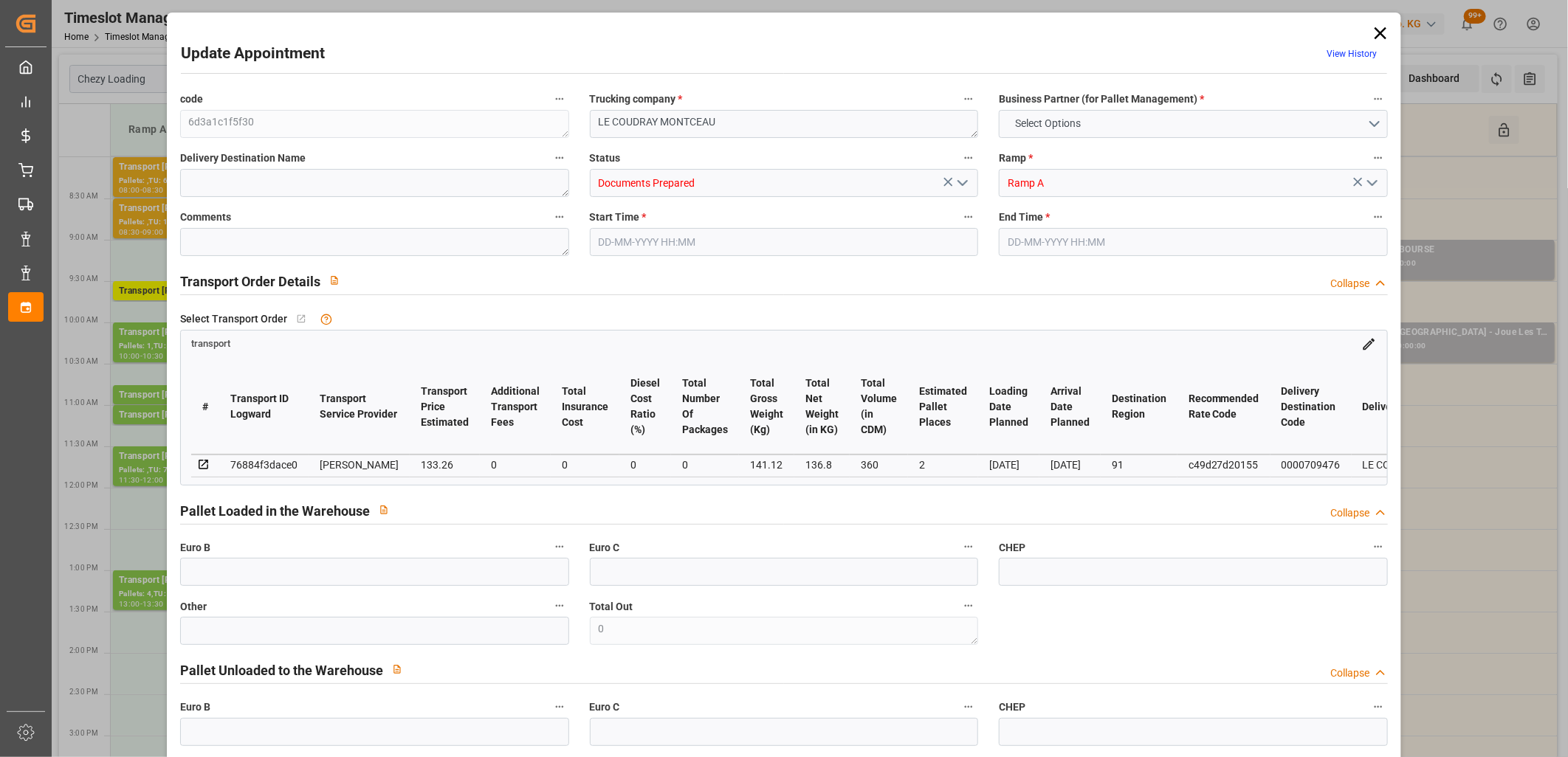
type input "0"
type input "21"
type input "35"
type input "14-10-2025 08:00"
type input "14-10-2025 08:30"
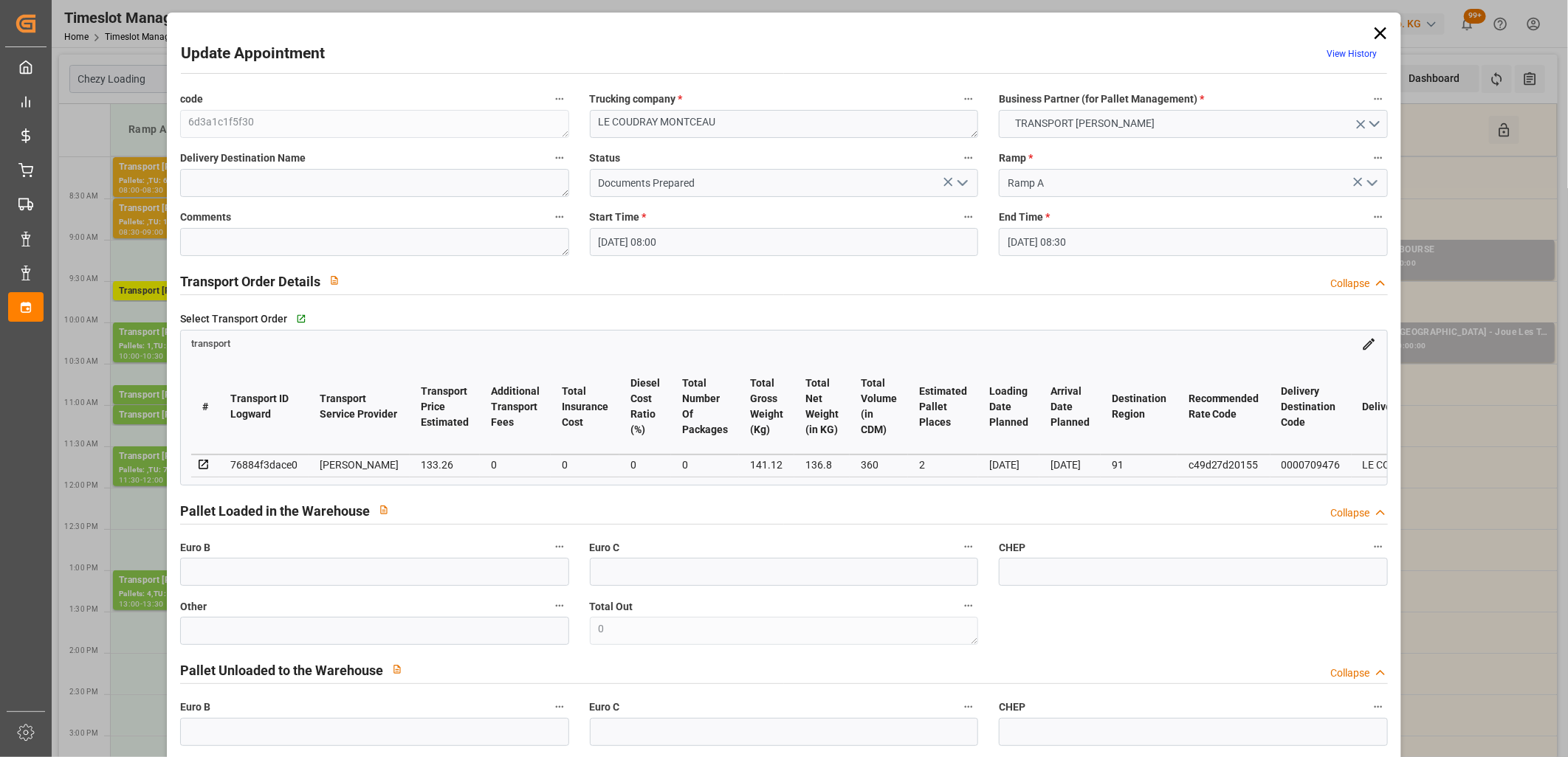
type input "08-10-2025 12:47"
type input "08-10-2025 11:18"
type input "15-10-2025"
type input "14-10-2025"
click at [958, 178] on icon "open menu" at bounding box center [962, 182] width 17 height 17
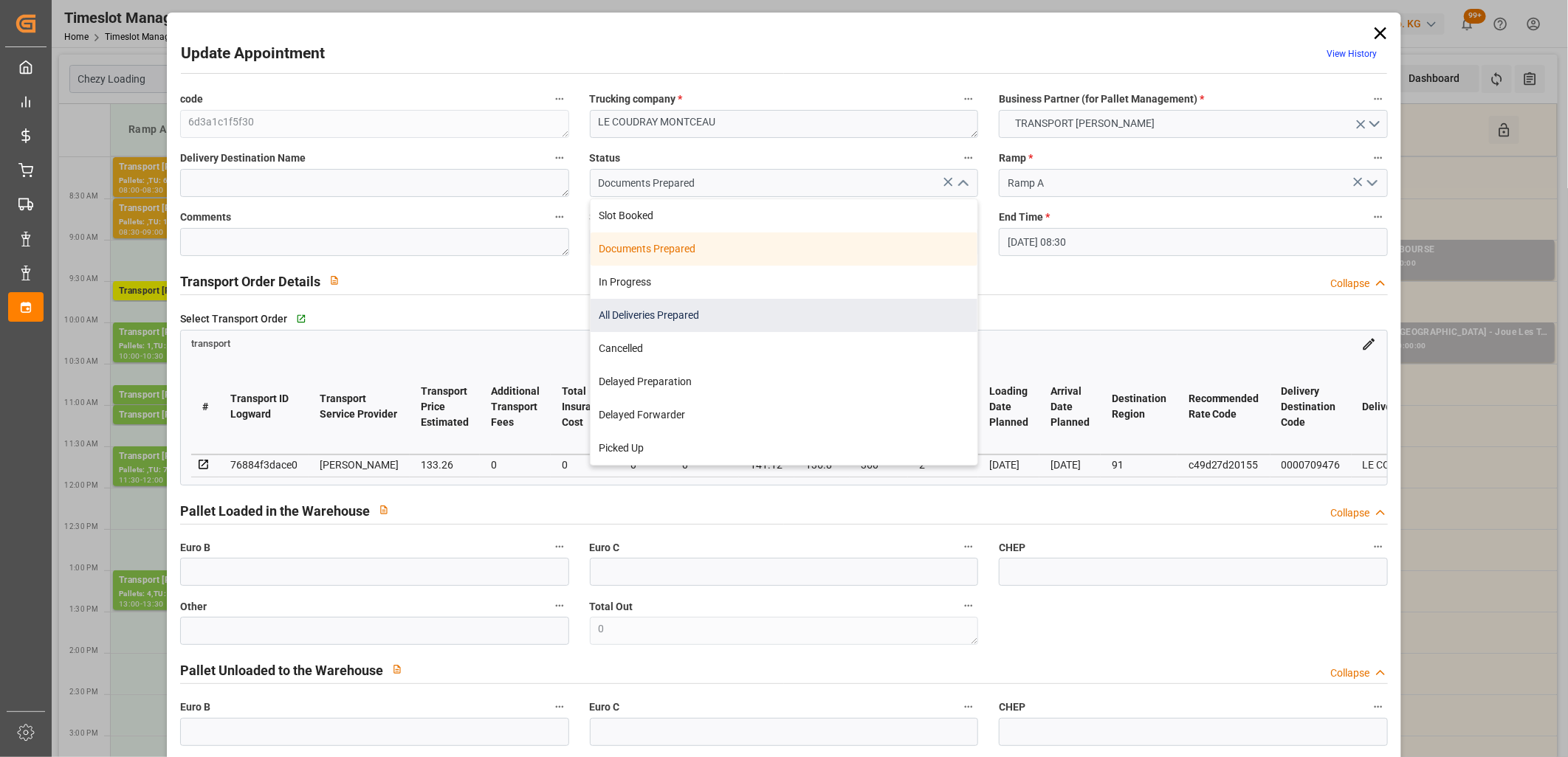
click at [888, 301] on div "All Deliveries Prepared" at bounding box center [784, 315] width 387 height 33
type input "All Deliveries Prepared"
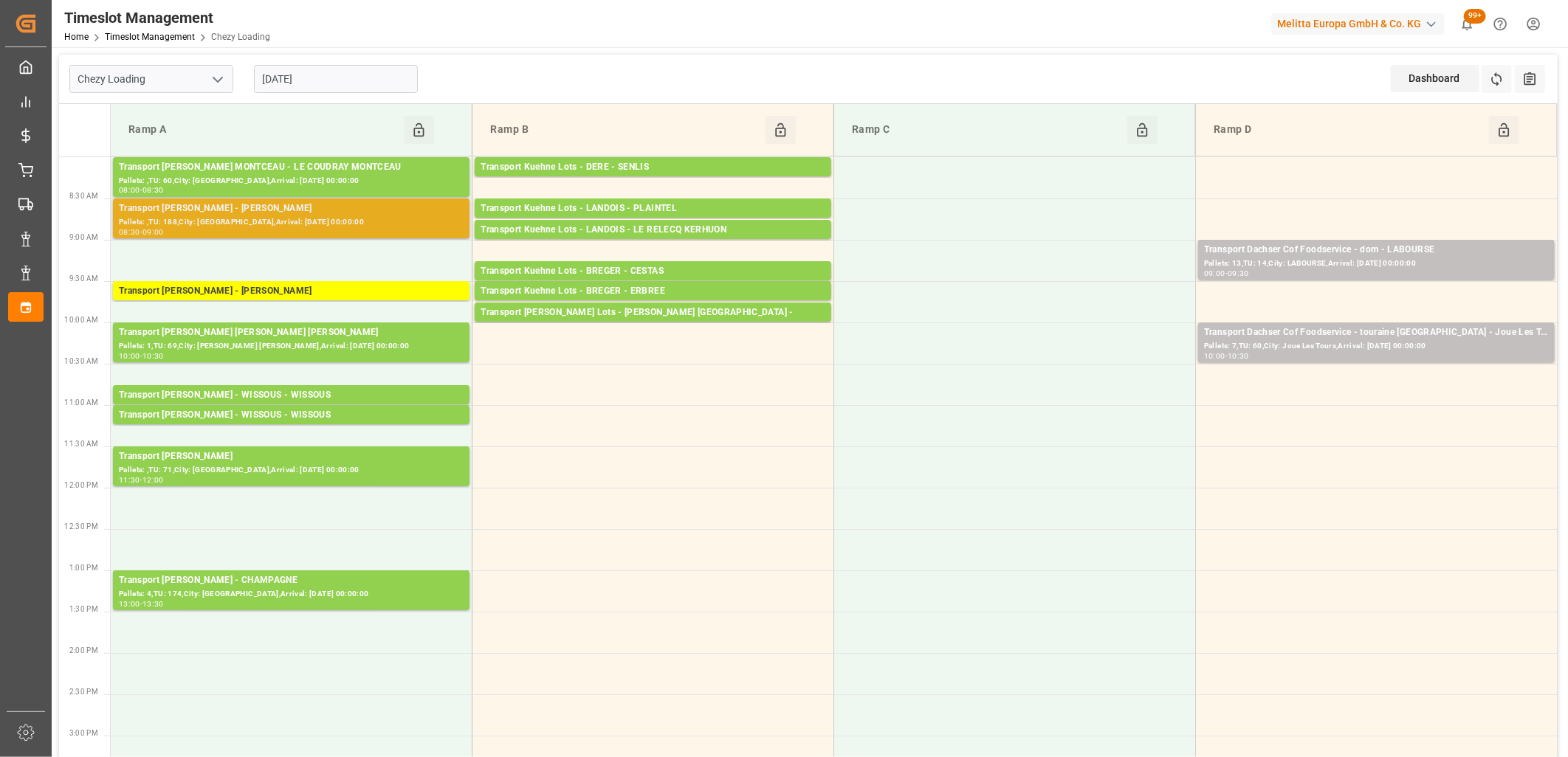
click at [226, 237] on div "Transport Delisle - REAU - REAU Pallets: ,TU: 188,City: REAU,Arrival: 2025-10-1…" at bounding box center [291, 218] width 357 height 40
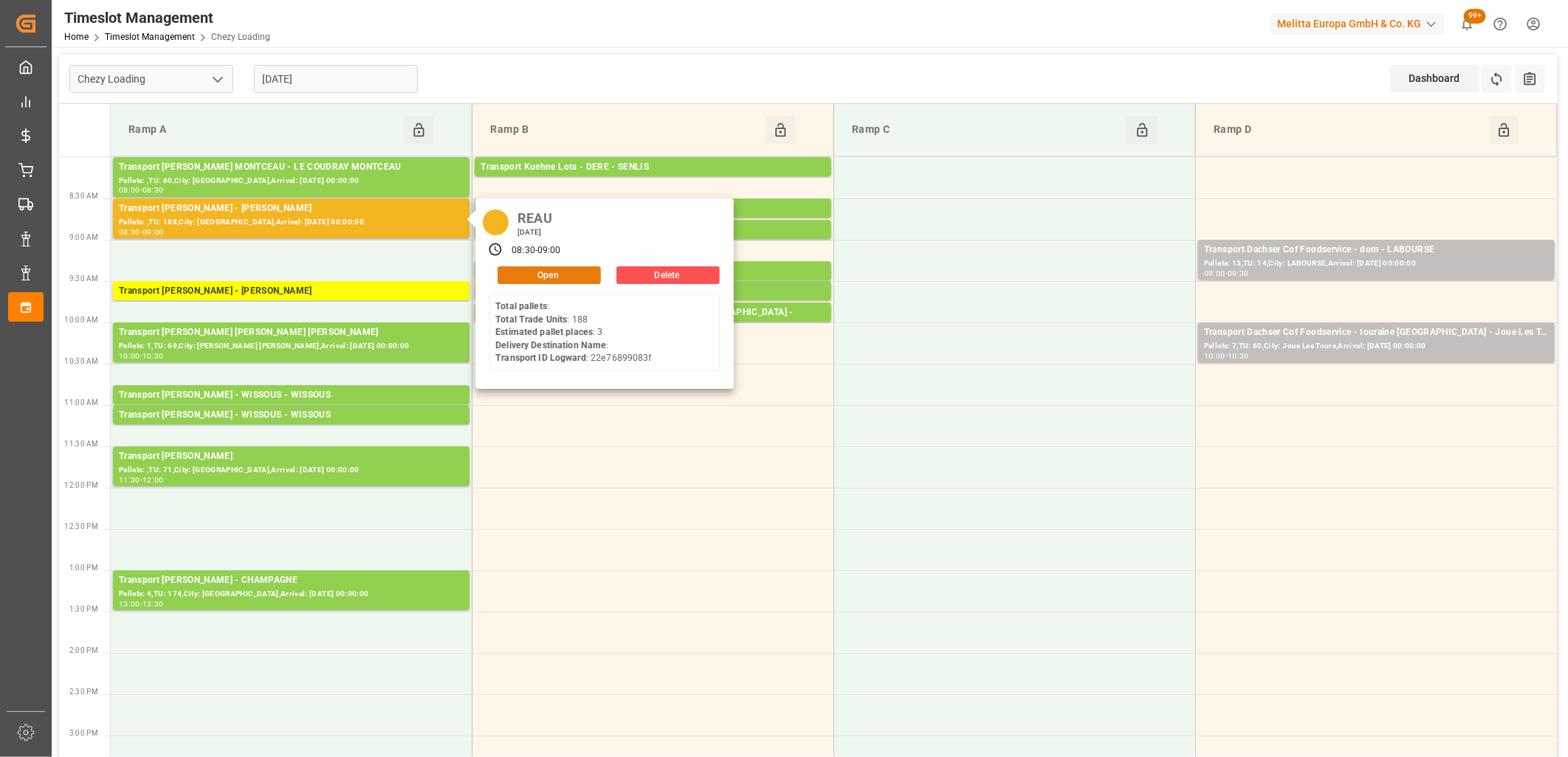
click at [547, 268] on button "Open" at bounding box center [549, 275] width 103 height 17
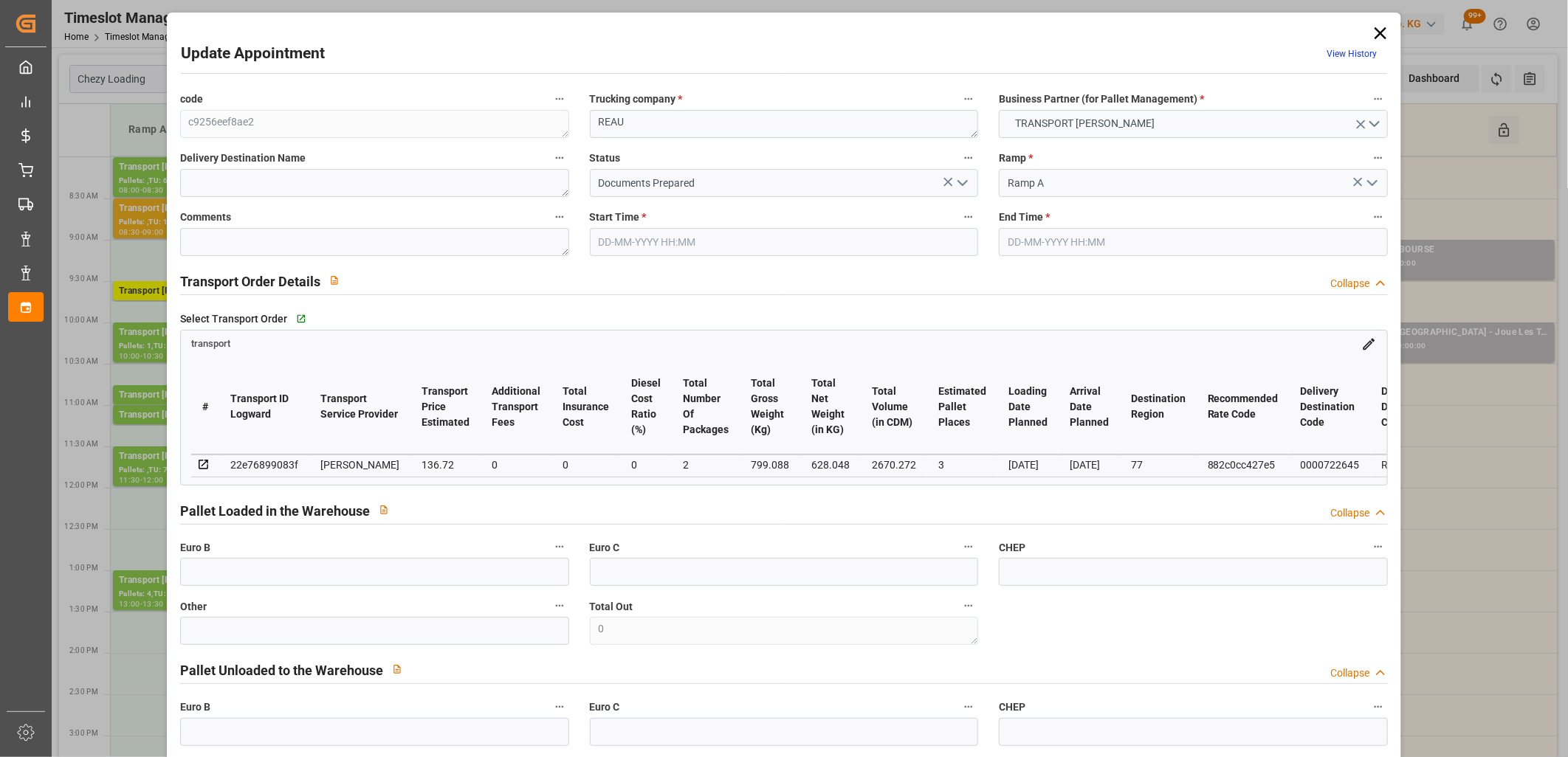
type input "14-10-2025 08:30"
type input "14-10-2025 09:00"
type input "08-10-2025 12:47"
type input "08-10-2025 11:18"
type input "15-10-2025"
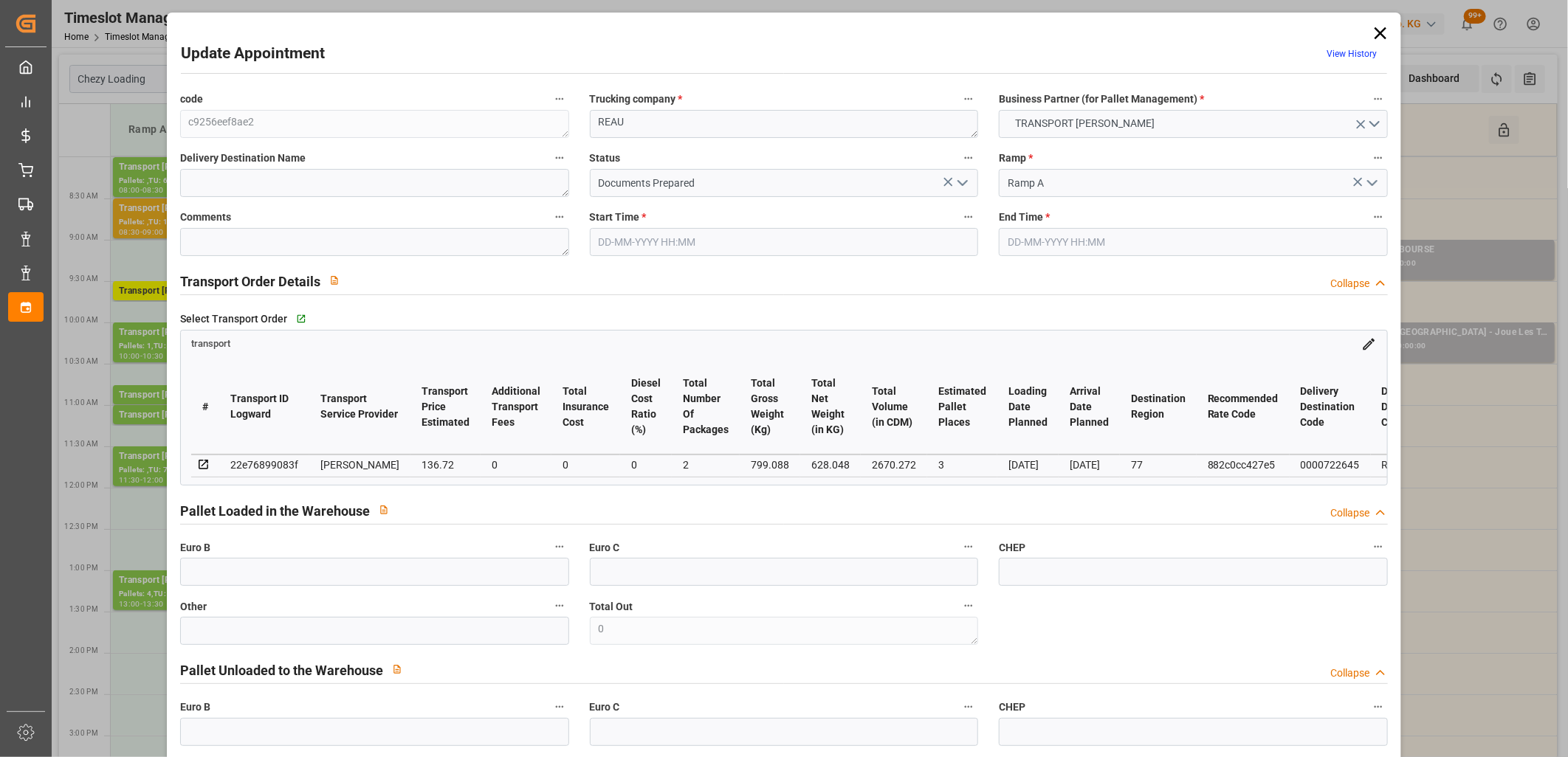
type input "14-10-2025"
click at [962, 187] on icon "open menu" at bounding box center [962, 182] width 17 height 17
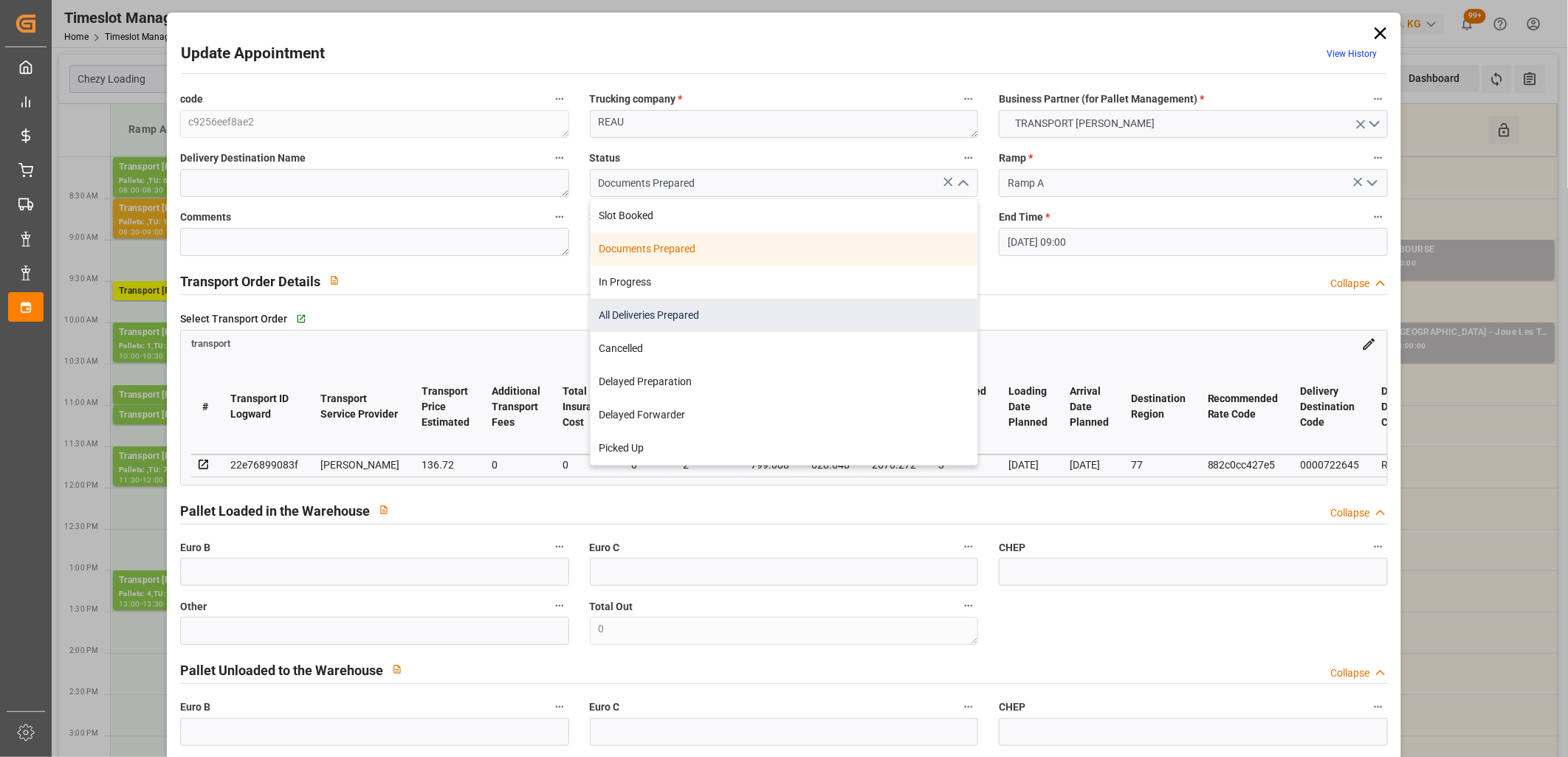
click at [836, 315] on div "All Deliveries Prepared" at bounding box center [784, 315] width 387 height 33
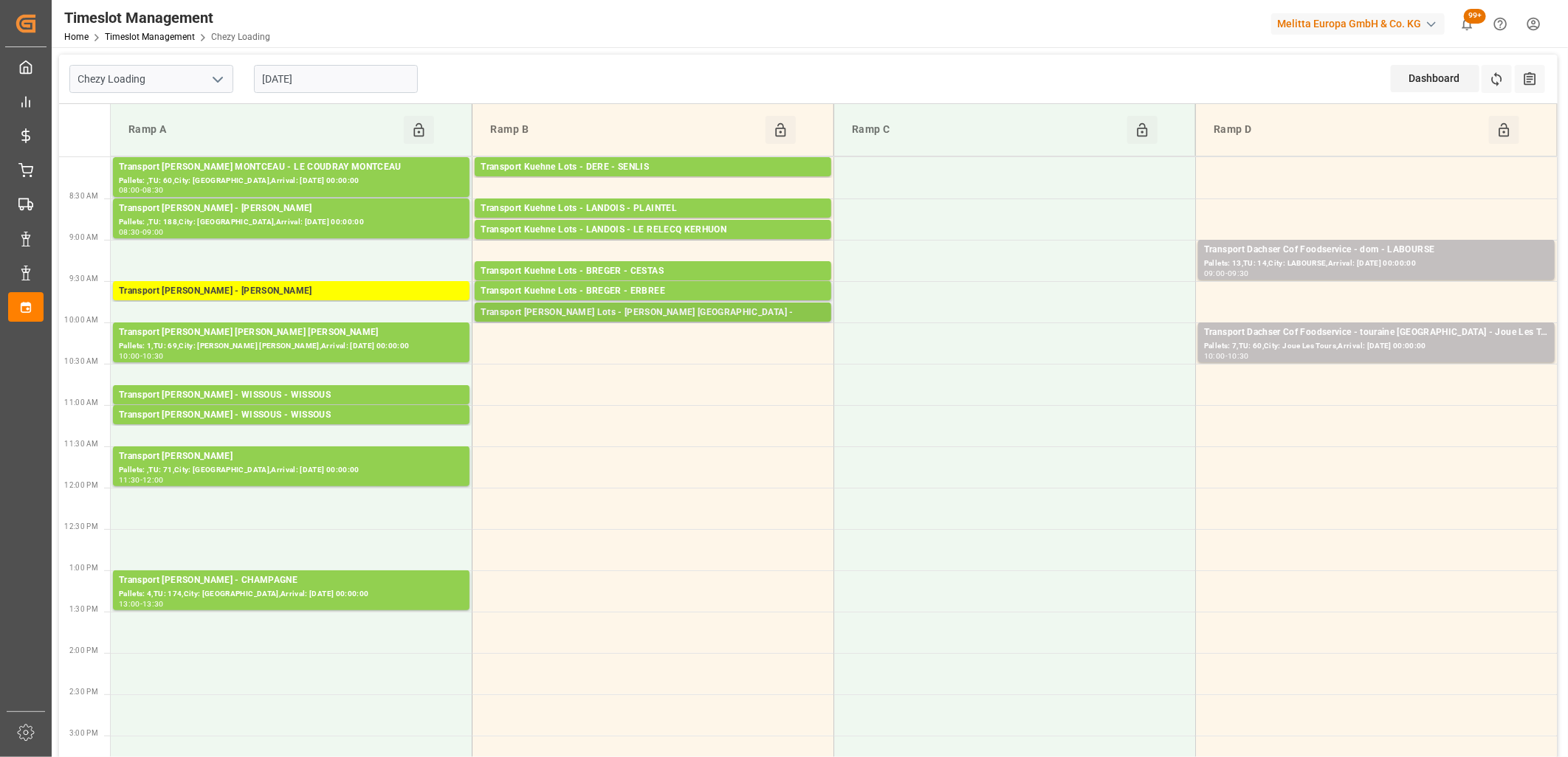
click at [686, 308] on div "Transport Kuehne Lots - BREGER Thierville -" at bounding box center [652, 313] width 344 height 15
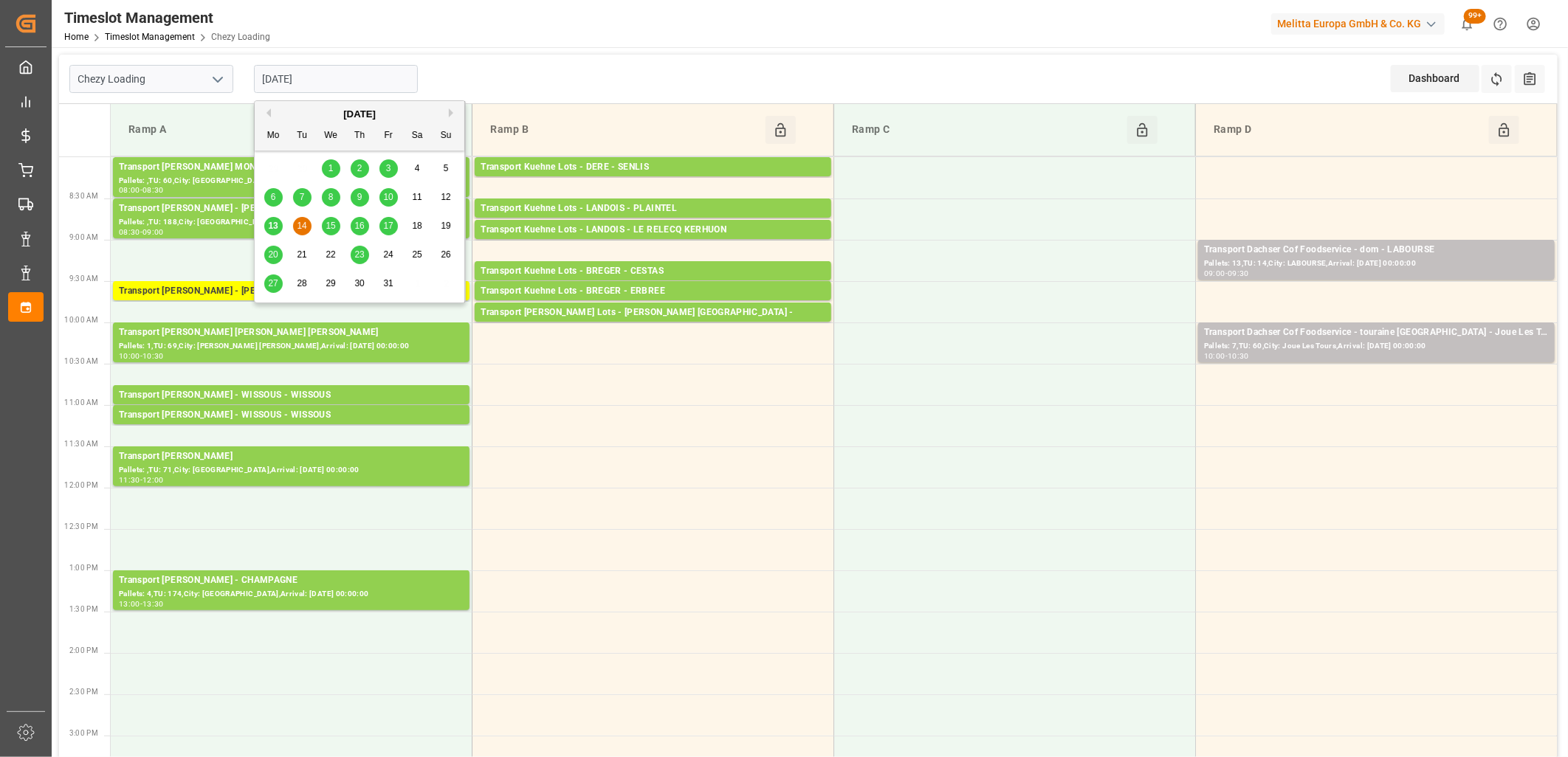
click at [372, 77] on input "14-10-2025" at bounding box center [336, 79] width 163 height 28
click at [273, 225] on span "13" at bounding box center [273, 225] width 10 height 11
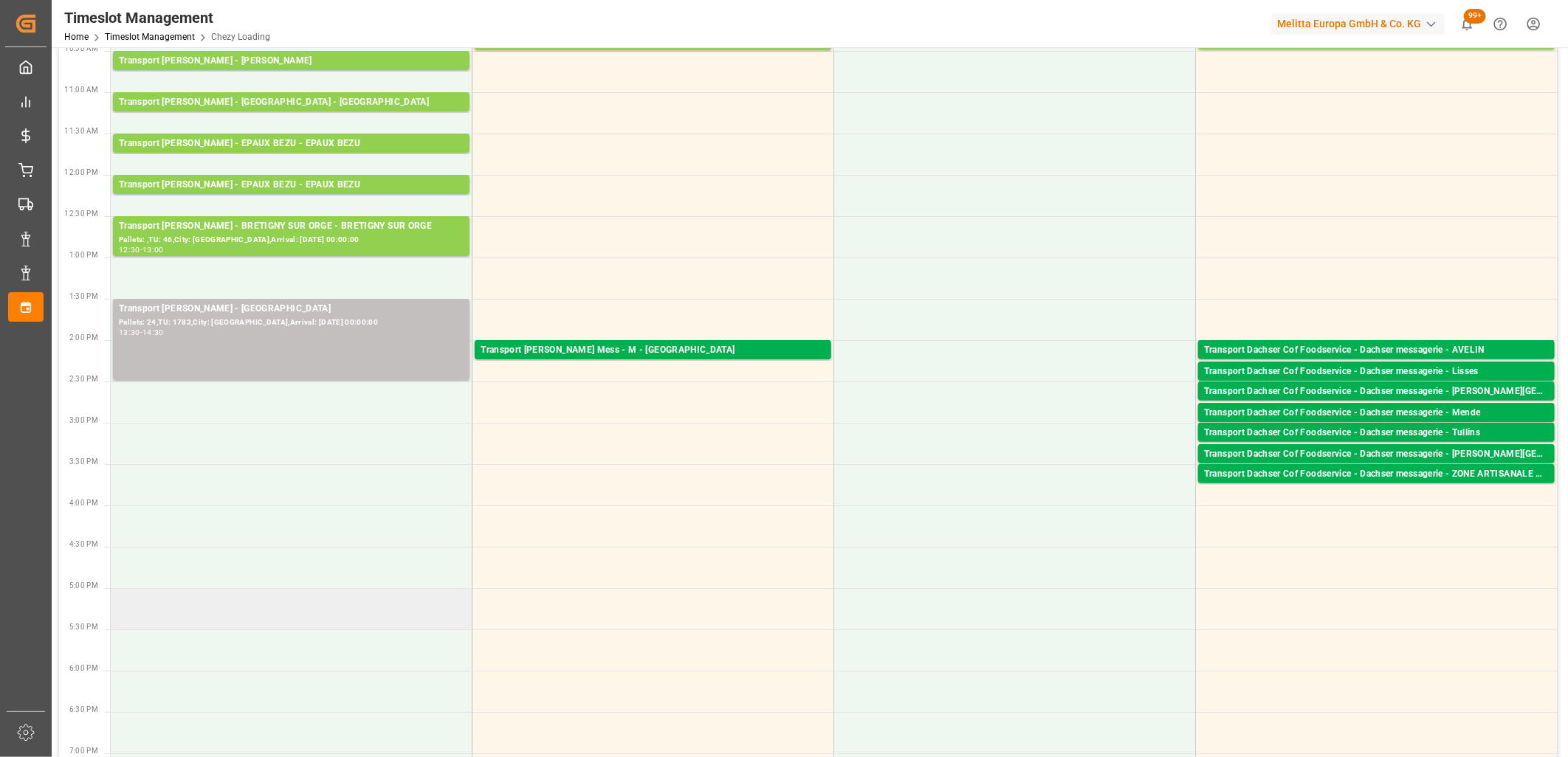
scroll to position [328, 0]
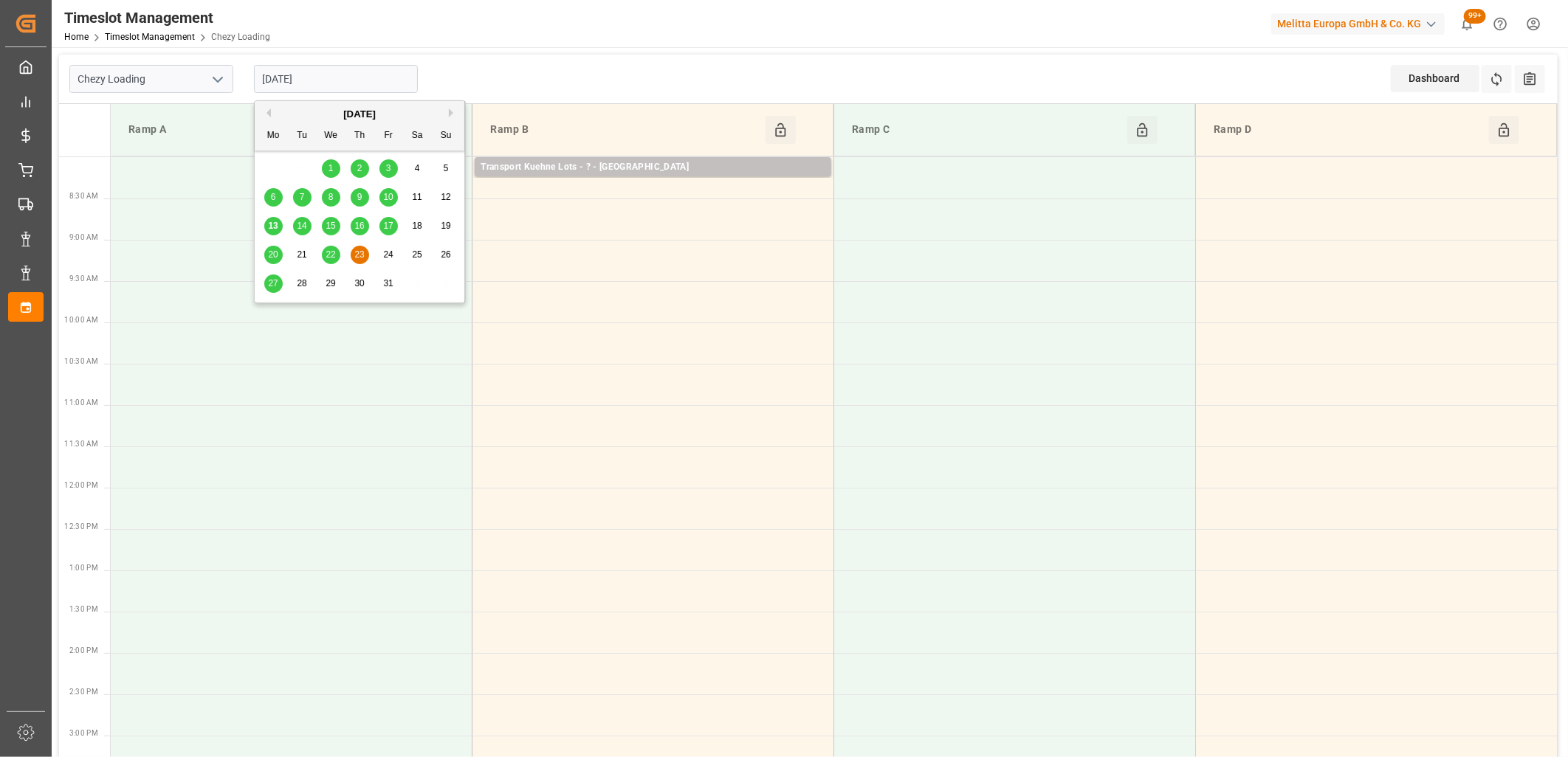
click at [358, 78] on input "[DATE]" at bounding box center [336, 79] width 163 height 28
click at [281, 227] on div "13" at bounding box center [273, 226] width 18 height 17
type input "[DATE]"
